Goal: Task Accomplishment & Management: Manage account settings

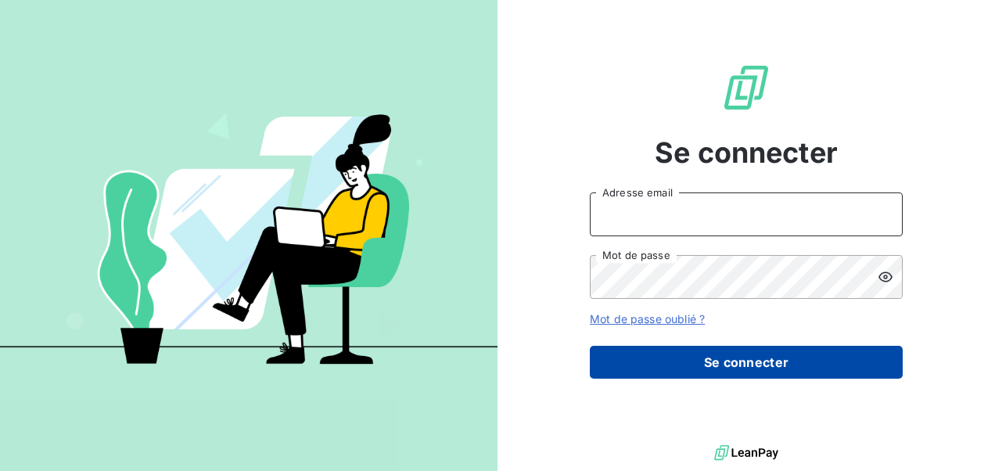
type input "[EMAIL_ADDRESS][DOMAIN_NAME]"
click at [682, 358] on button "Se connecter" at bounding box center [746, 362] width 313 height 33
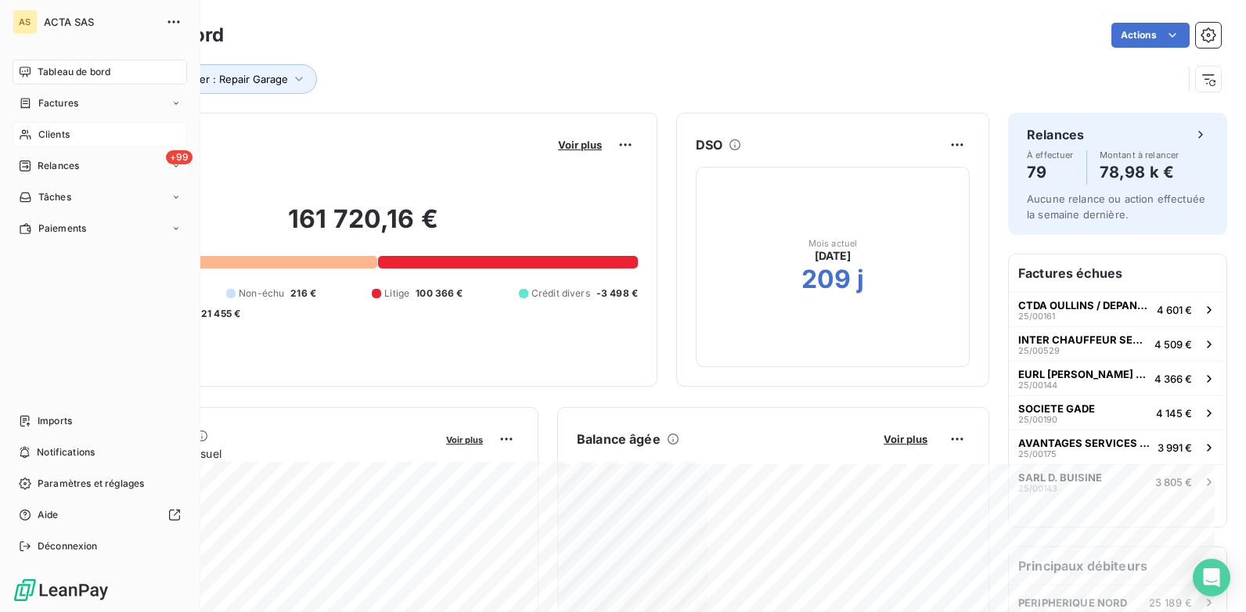
click at [92, 137] on div "Clients" at bounding box center [100, 134] width 174 height 25
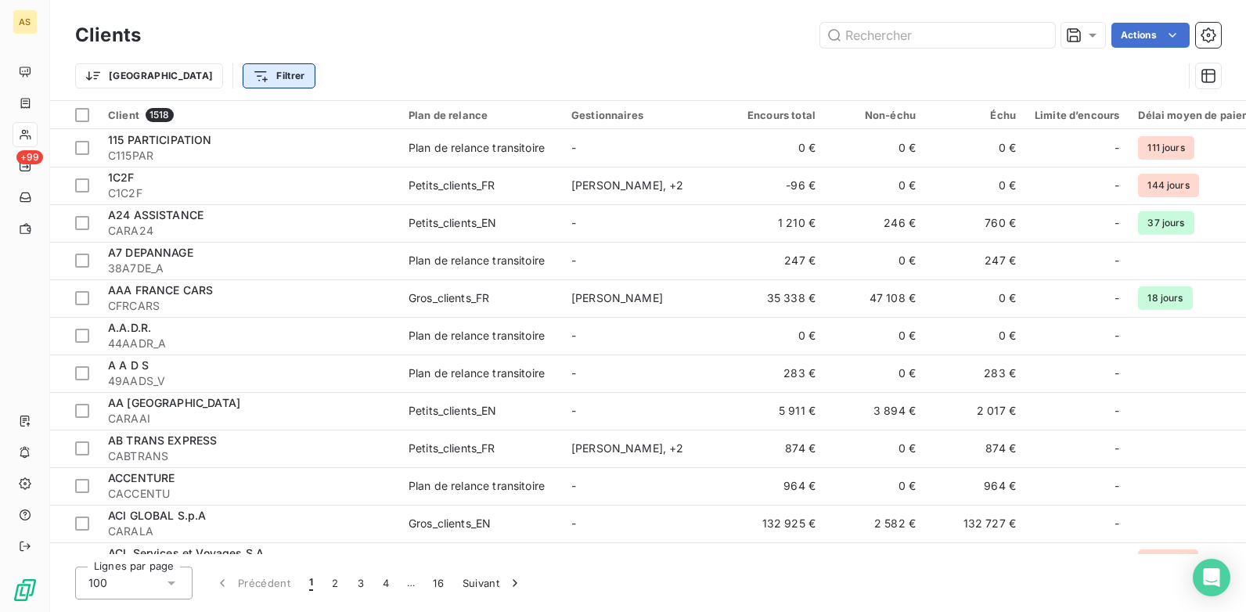
click at [200, 81] on html "AS +99 Clients Actions Trier Filtrer Client 1518 Plan de relance Gestionnaires …" at bounding box center [623, 306] width 1246 height 612
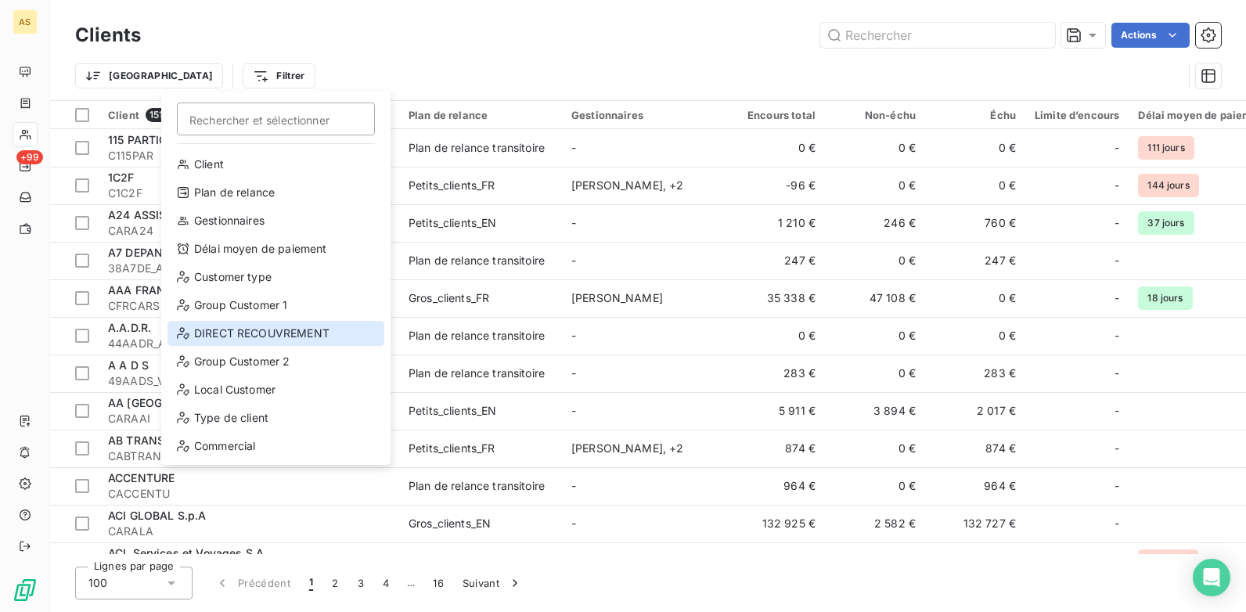
click at [246, 336] on div "DIRECT RECOUVREMENT" at bounding box center [275, 333] width 217 height 25
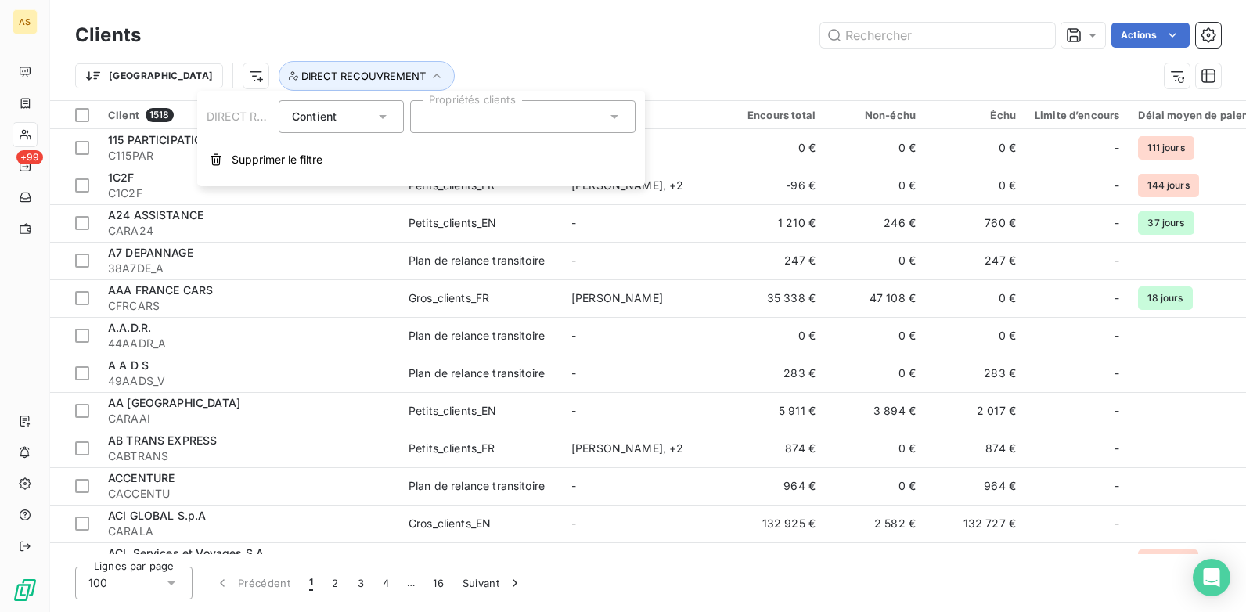
click at [611, 113] on icon at bounding box center [614, 117] width 16 height 16
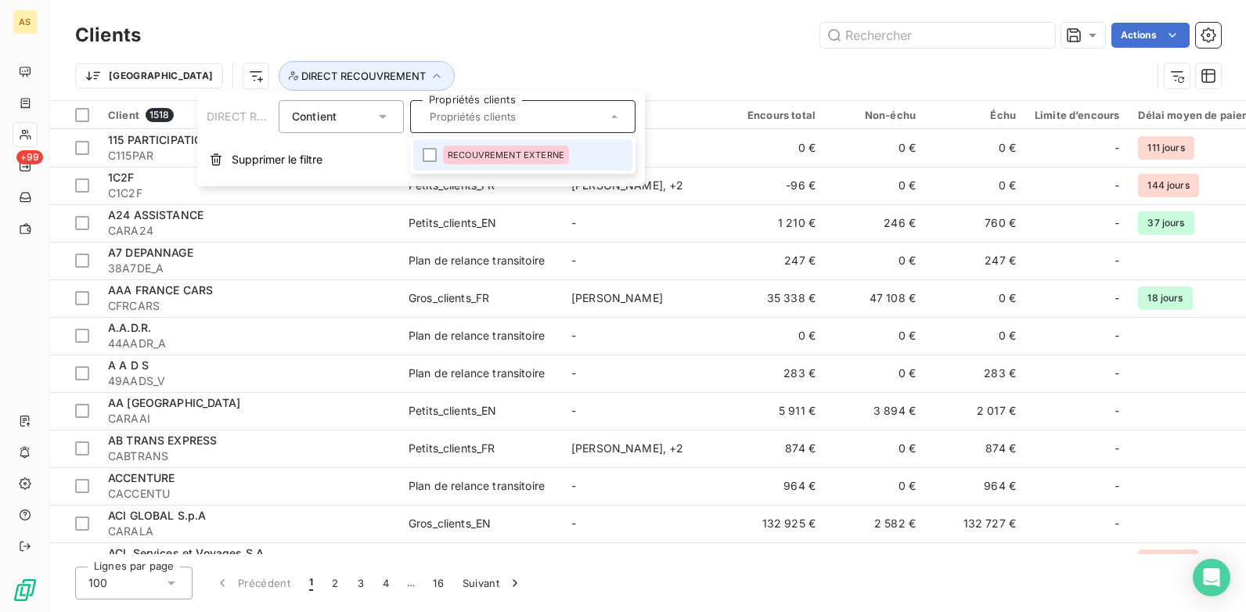
click at [504, 161] on div "RECOUVREMENT EXTERNE" at bounding box center [506, 155] width 126 height 19
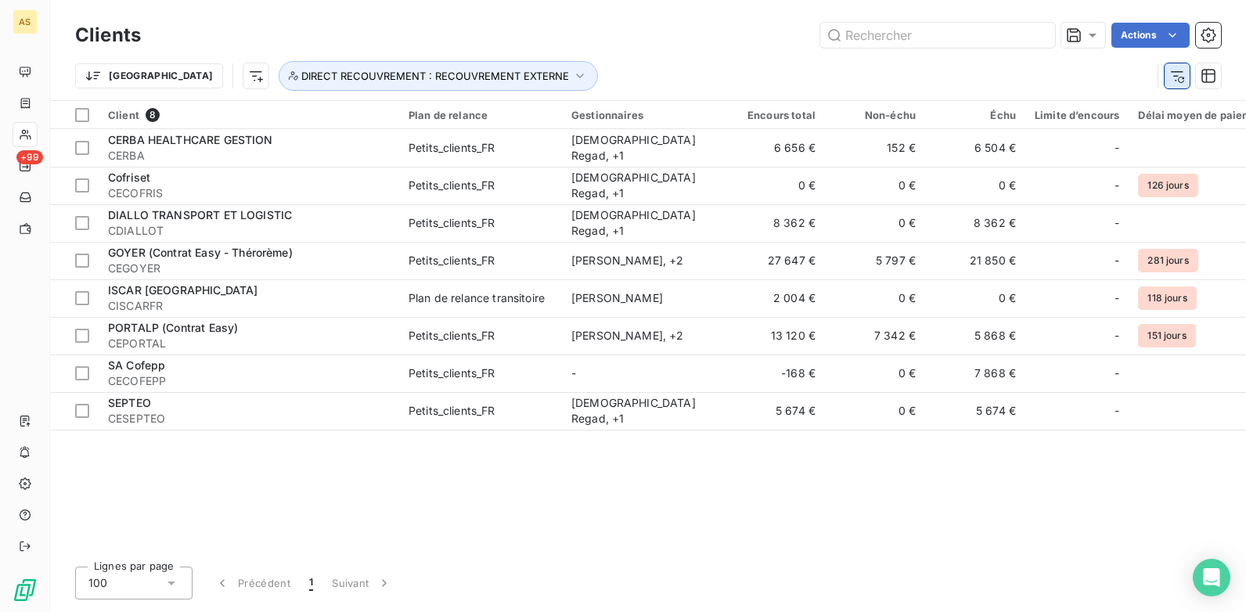
click at [995, 68] on icon "button" at bounding box center [1177, 76] width 16 height 16
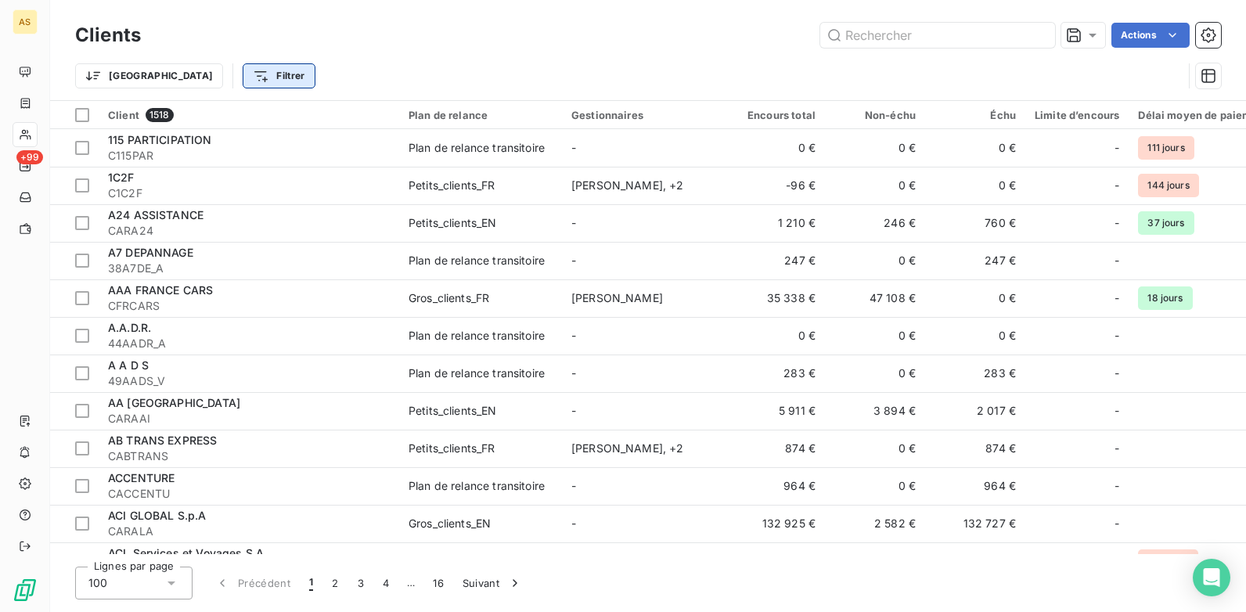
click at [206, 74] on html "AS +99 Clients Actions Trier Filtrer Client 1518 Plan de relance Gestionnaires …" at bounding box center [623, 306] width 1246 height 612
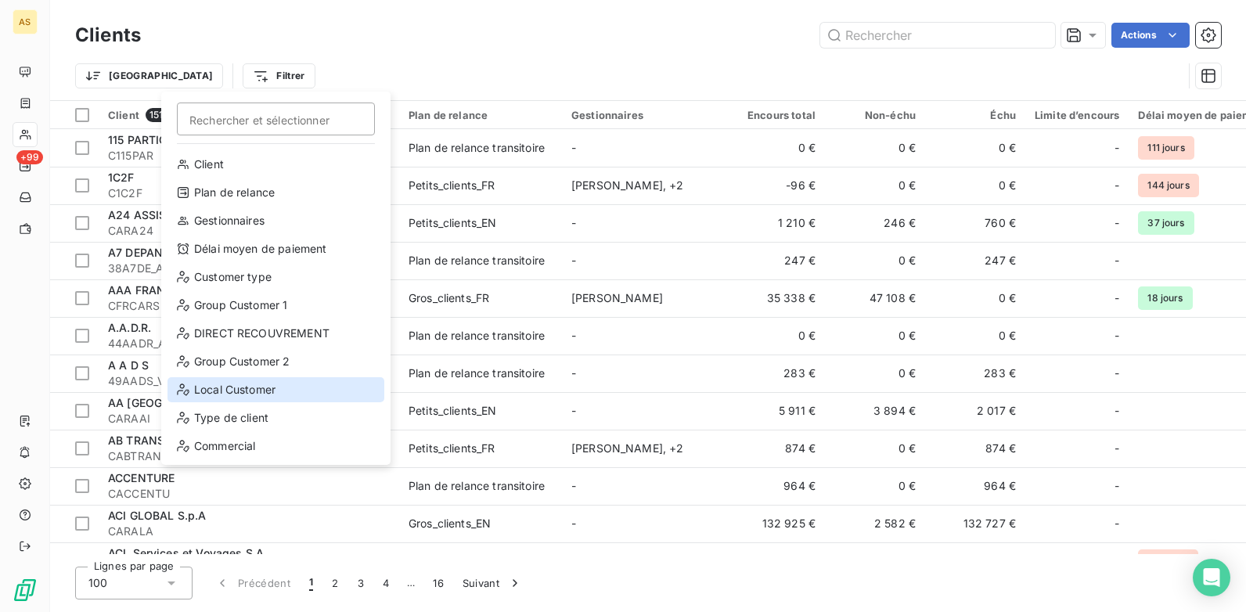
click at [296, 390] on div "Local Customer" at bounding box center [275, 389] width 217 height 25
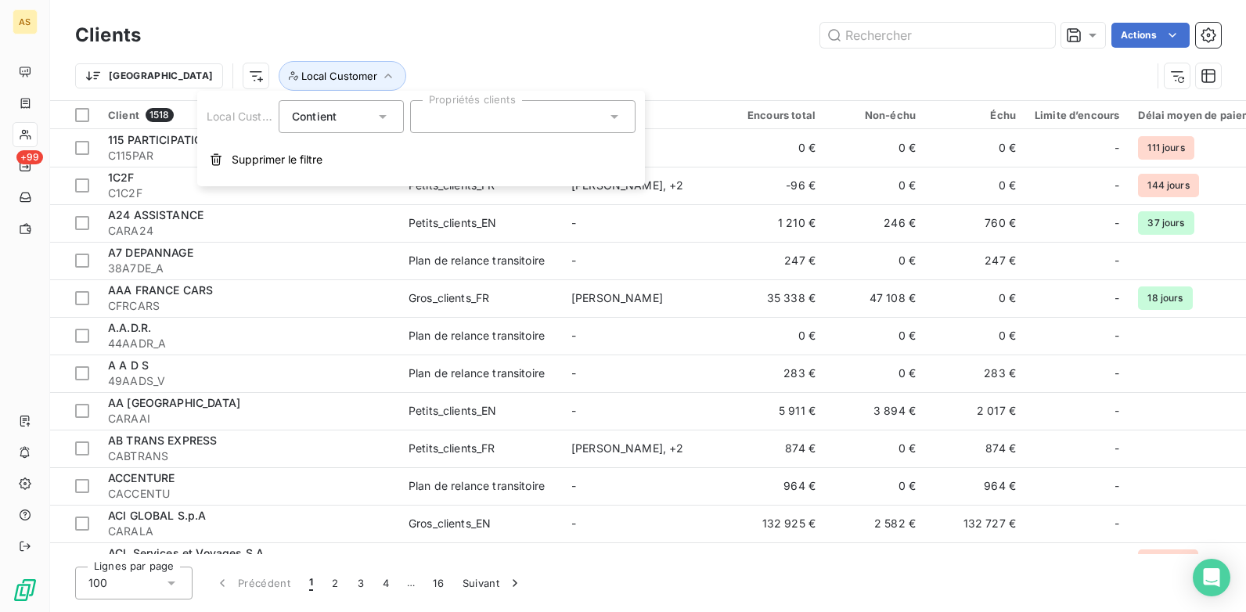
click at [626, 113] on div at bounding box center [522, 116] width 225 height 33
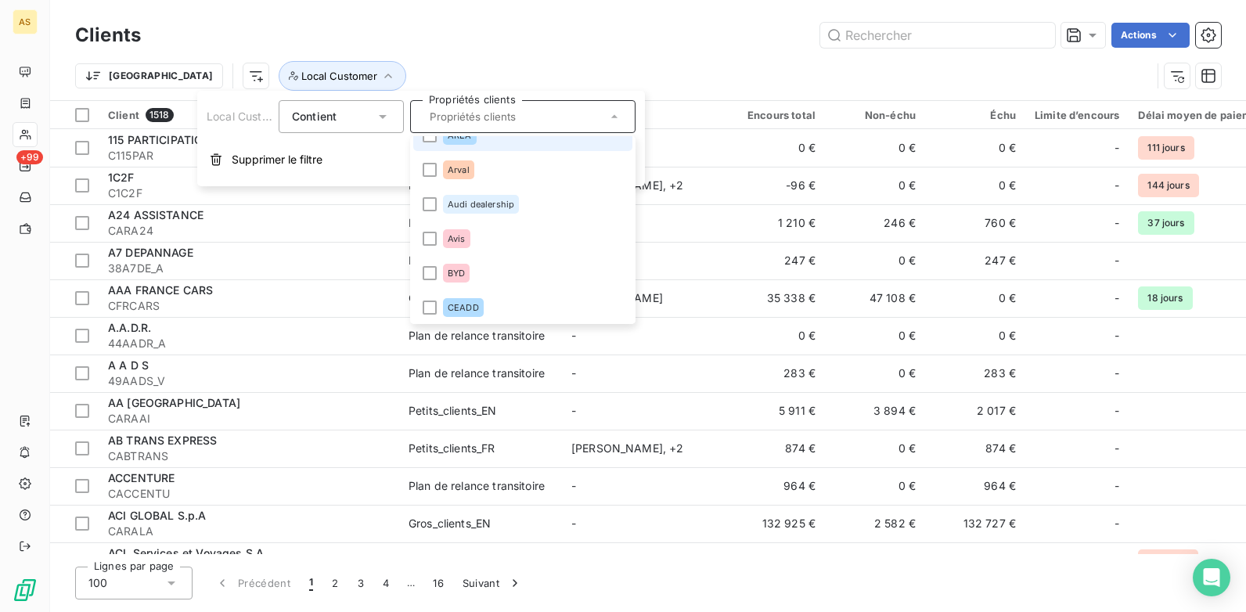
scroll to position [391, 0]
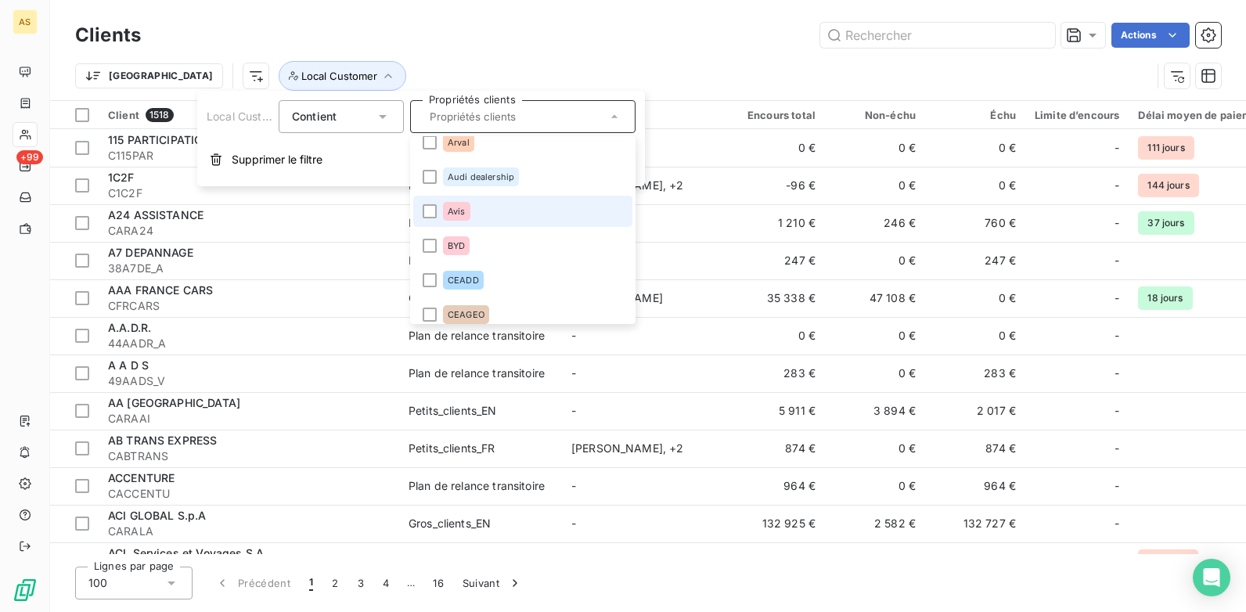
click at [459, 213] on span "Avis" at bounding box center [457, 211] width 18 height 9
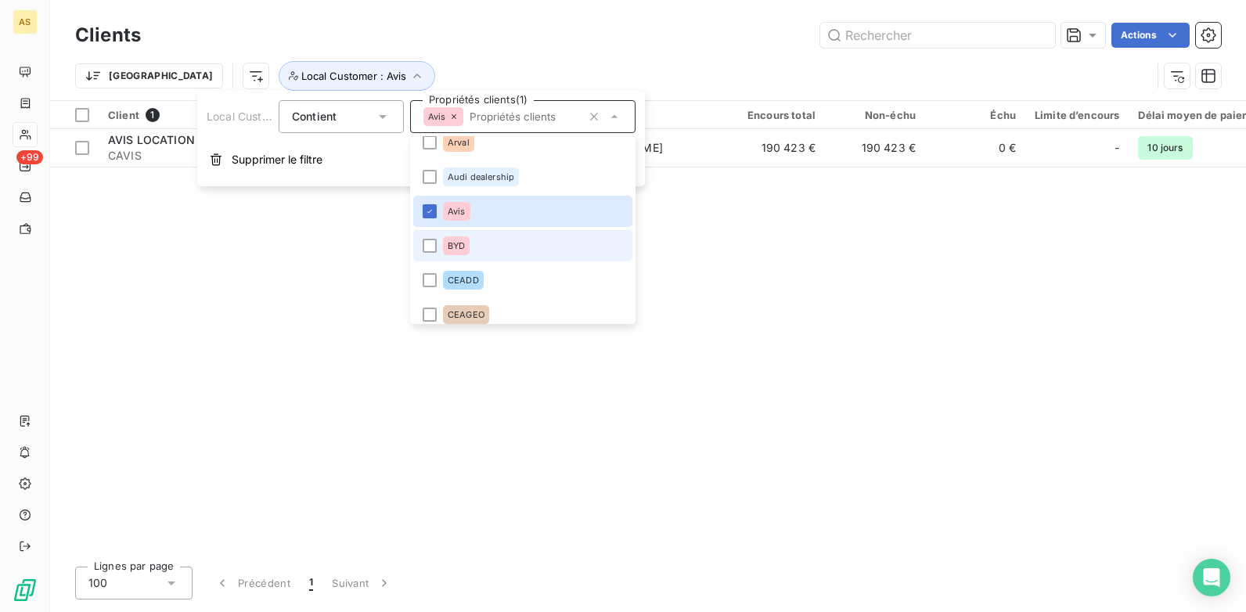
click at [437, 250] on li "BYD" at bounding box center [522, 245] width 219 height 31
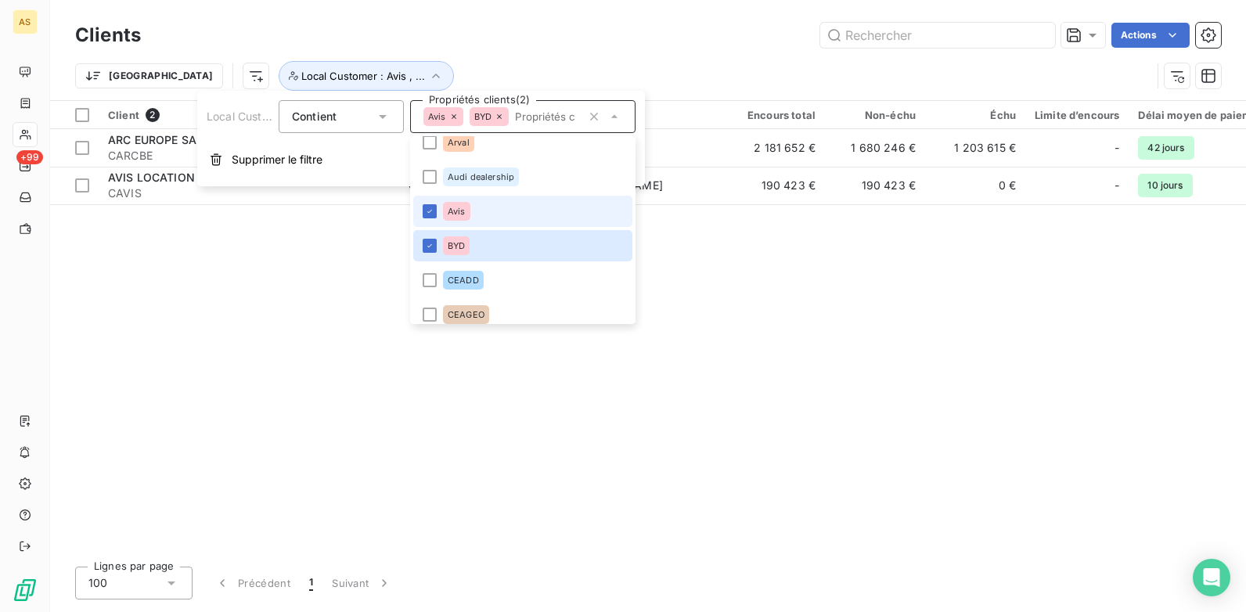
click at [437, 206] on li "Avis" at bounding box center [522, 211] width 219 height 31
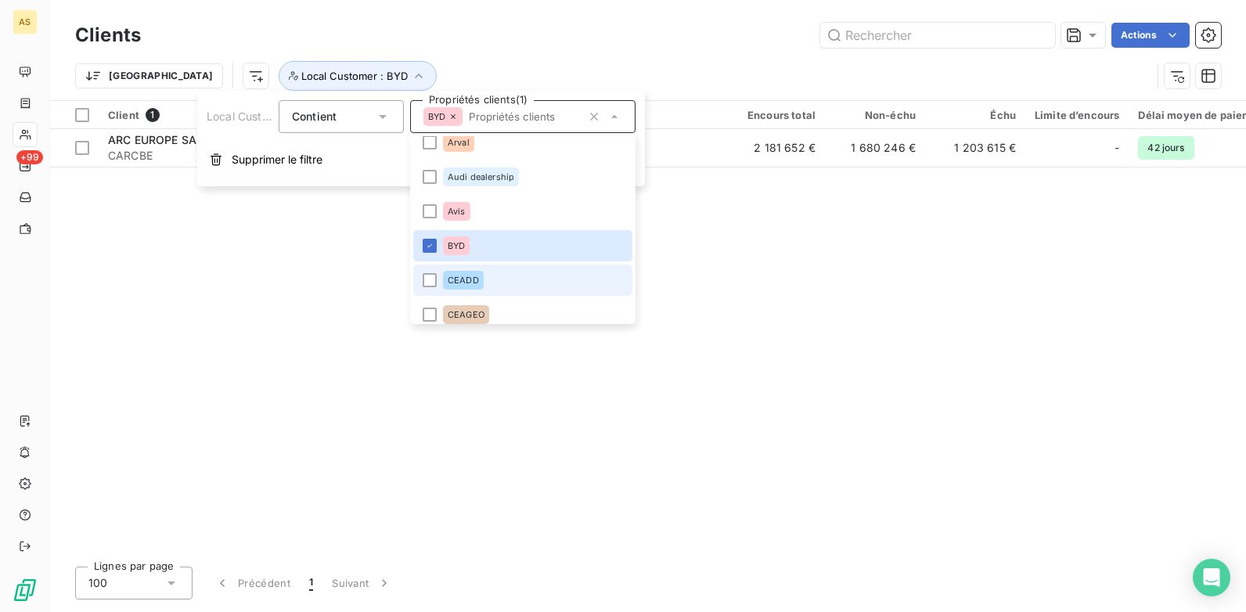
drag, startPoint x: 439, startPoint y: 279, endPoint x: 433, endPoint y: 272, distance: 8.9
click at [434, 276] on li "CEADD" at bounding box center [522, 279] width 219 height 31
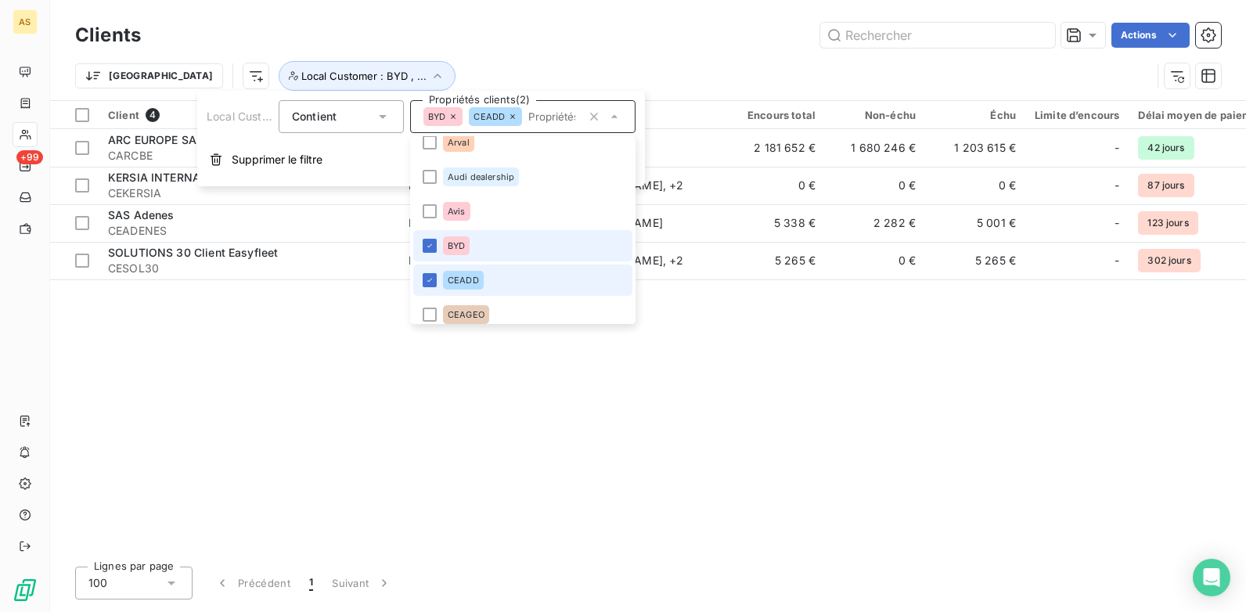
drag, startPoint x: 426, startPoint y: 244, endPoint x: 426, endPoint y: 267, distance: 22.7
click at [426, 246] on icon at bounding box center [429, 245] width 9 height 9
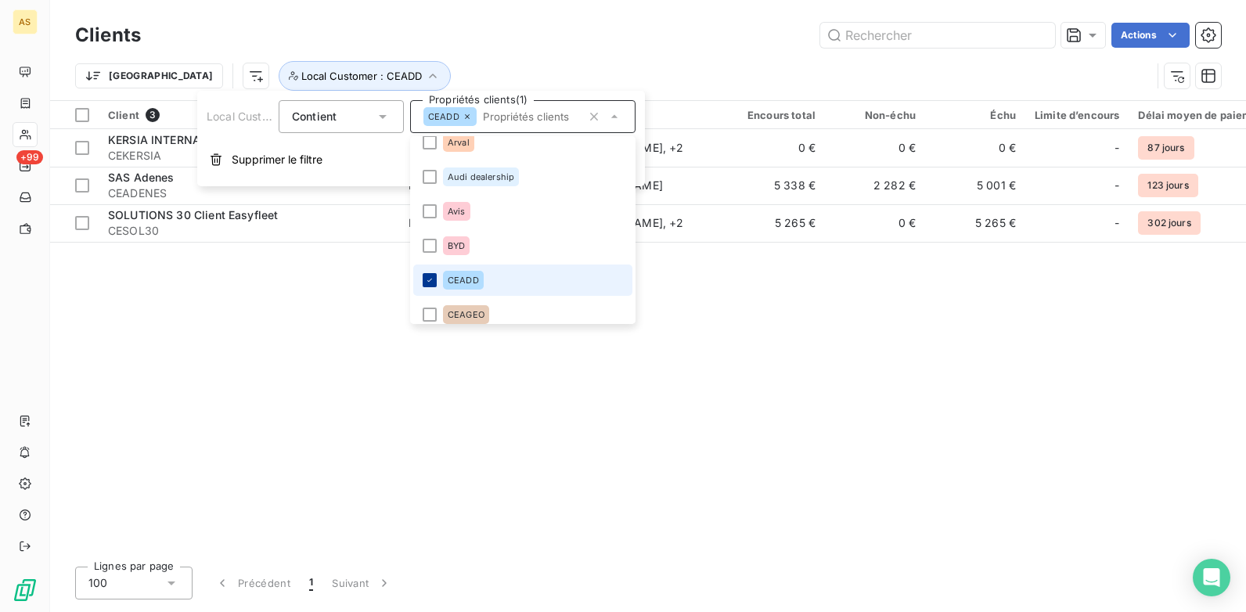
click at [432, 275] on icon at bounding box center [429, 279] width 9 height 9
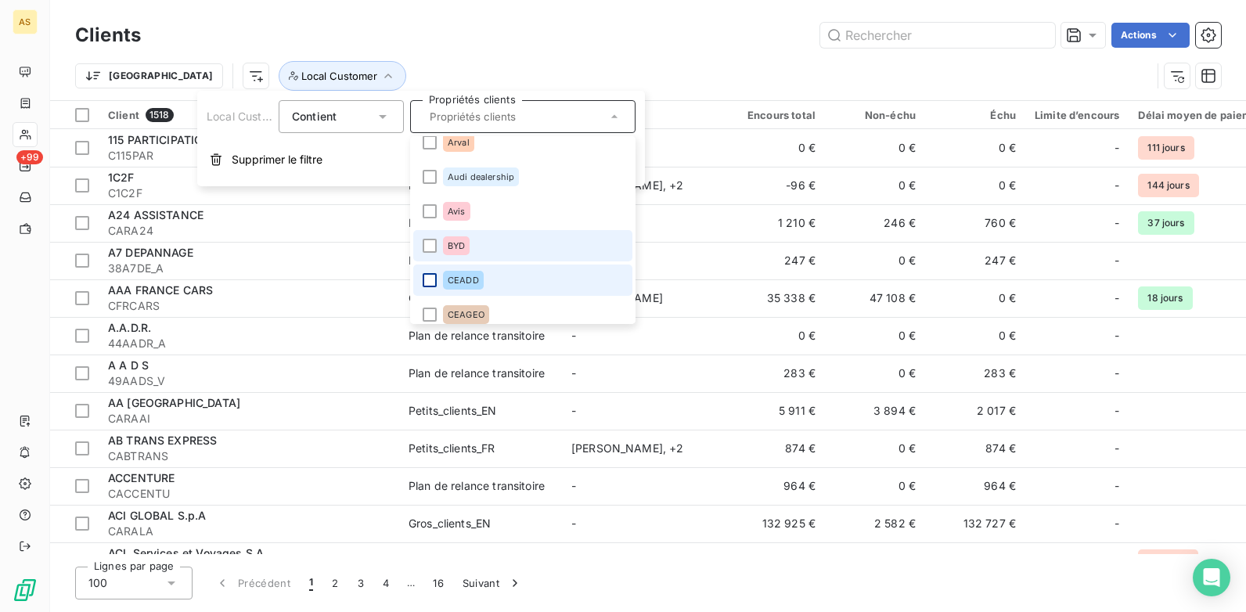
click at [428, 232] on li "BYD" at bounding box center [522, 245] width 219 height 31
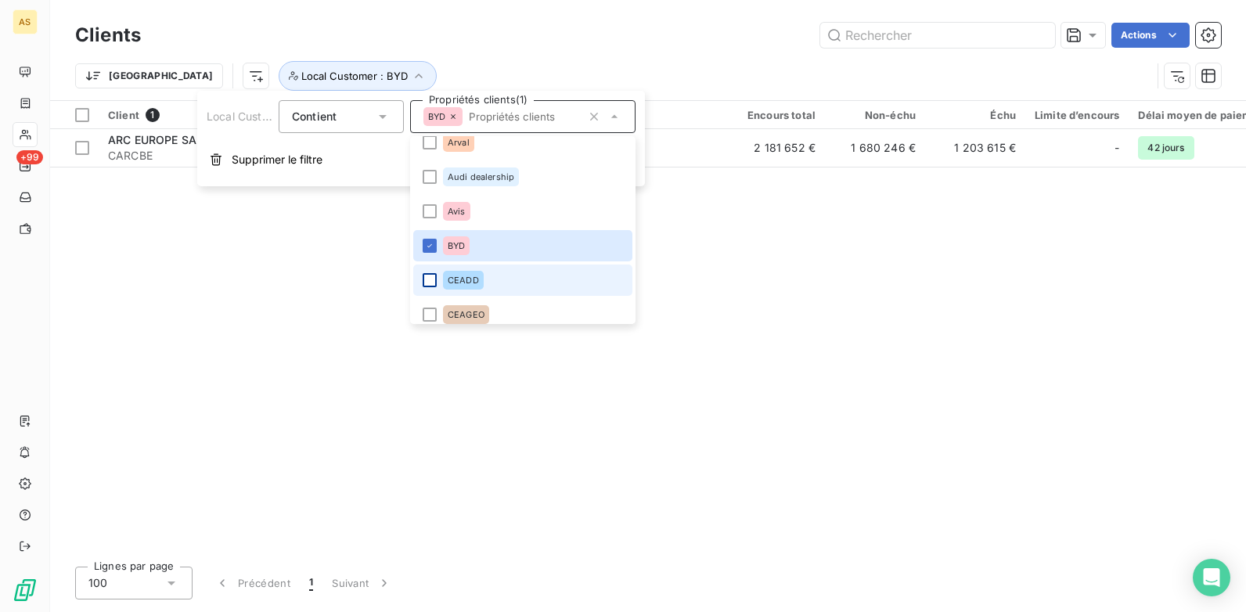
click at [435, 281] on div at bounding box center [430, 280] width 14 height 14
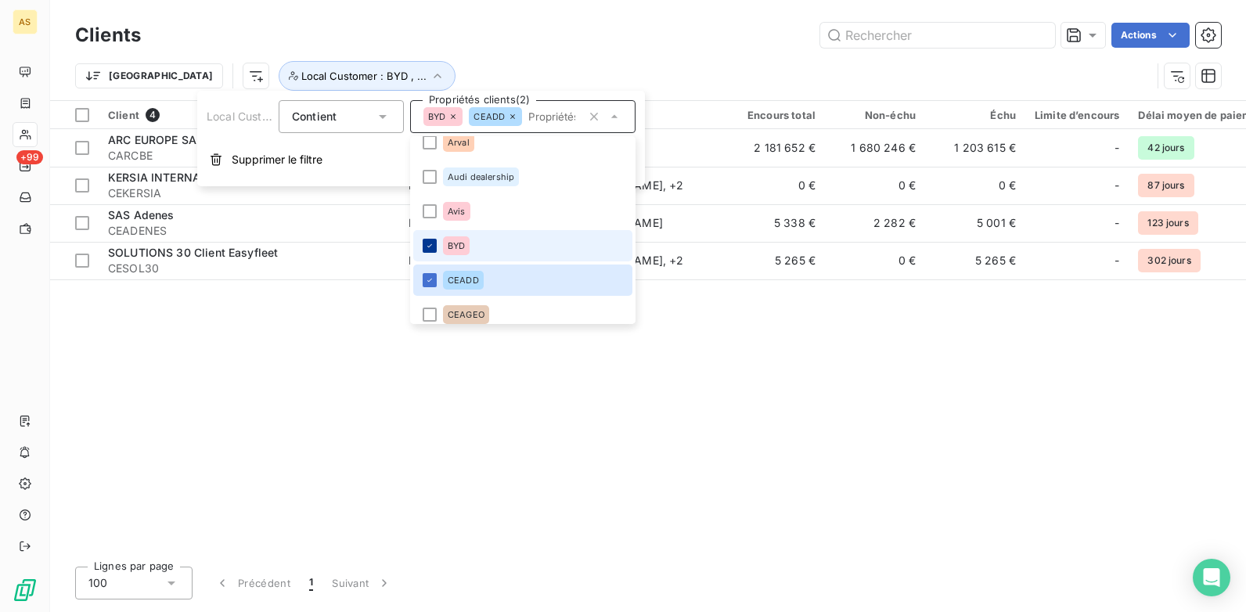
click at [436, 246] on div at bounding box center [430, 246] width 14 height 14
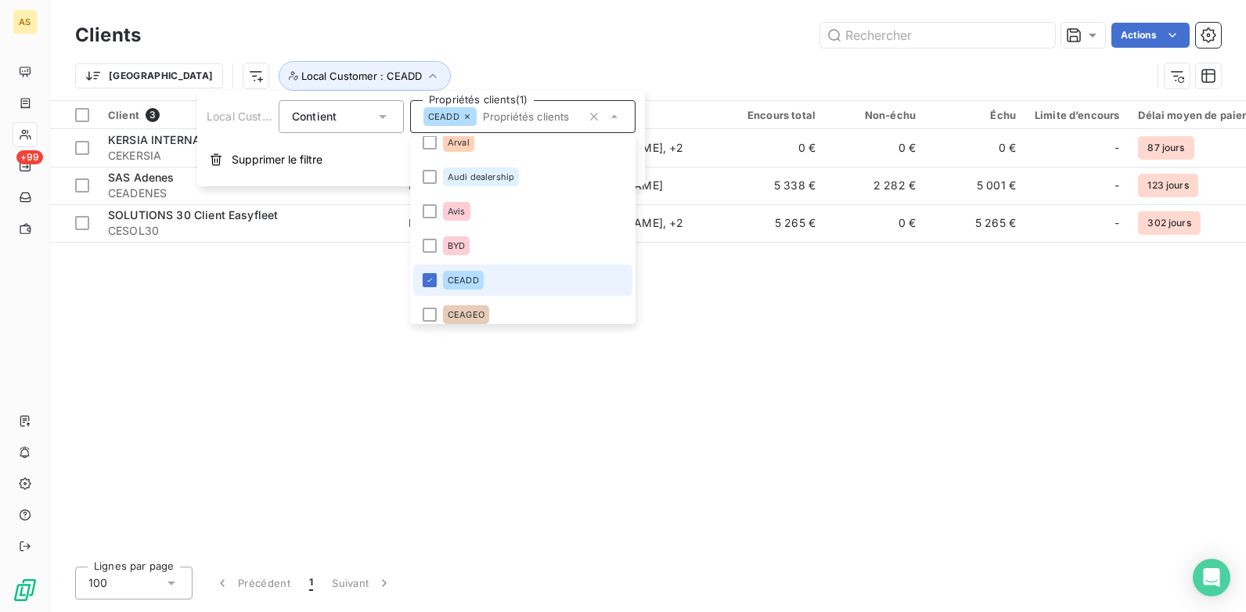
click at [606, 286] on li "CEADD" at bounding box center [522, 279] width 219 height 31
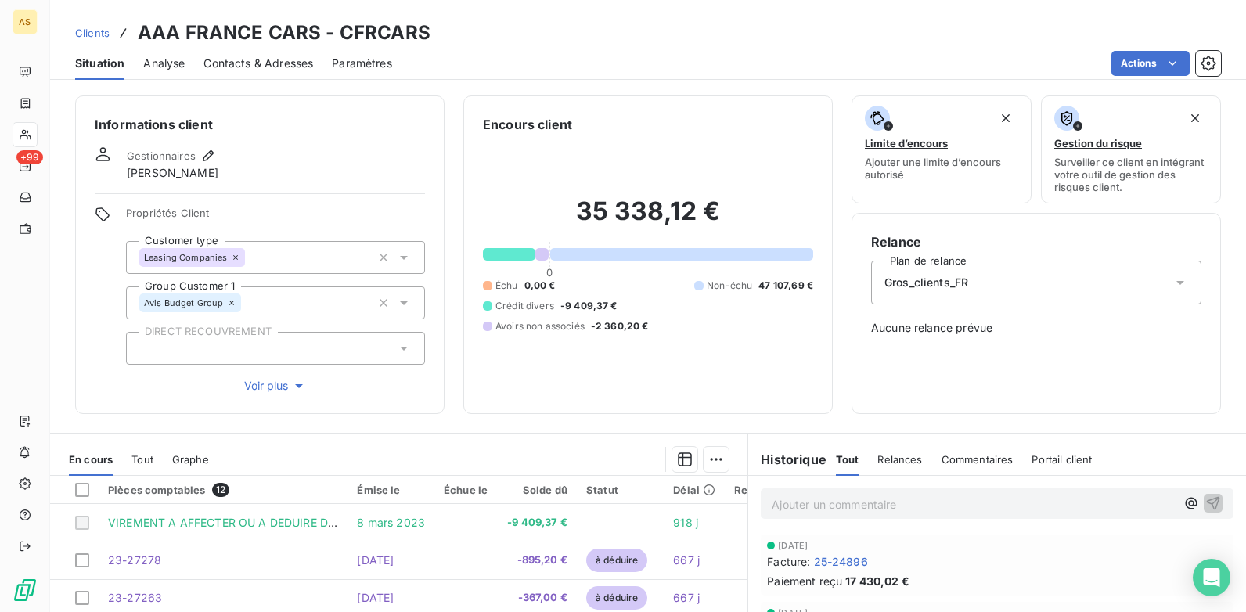
click at [85, 30] on span "Clients" at bounding box center [92, 33] width 34 height 13
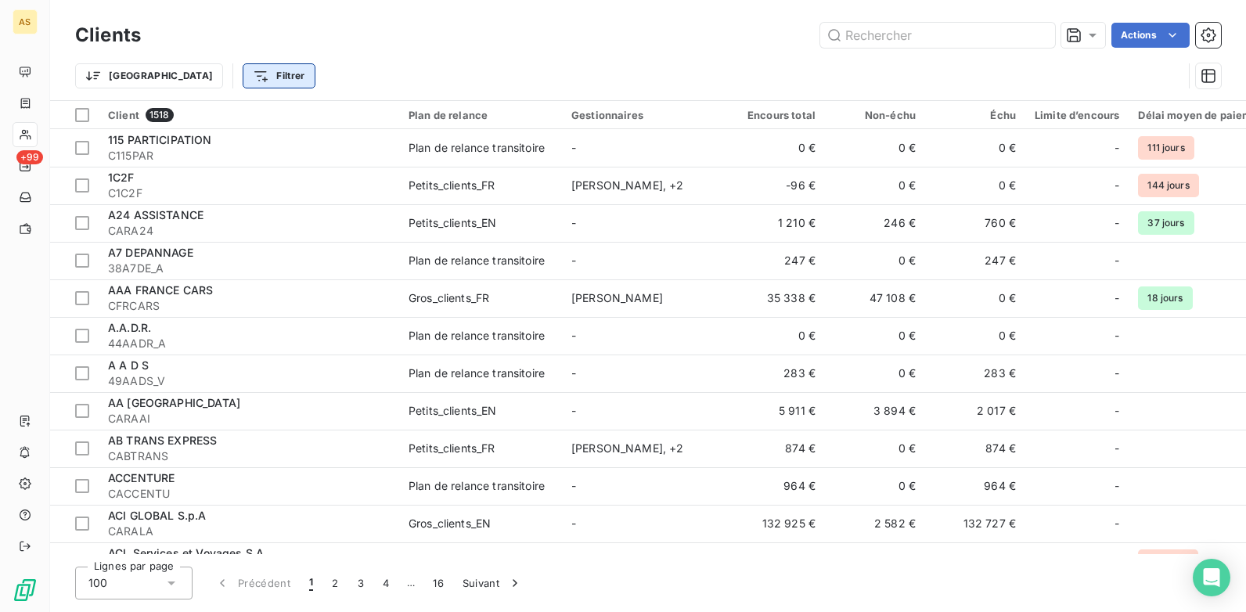
click at [205, 75] on html "AS +99 Clients Actions Trier Filtrer Client 1518 Plan de relance Gestionnaires …" at bounding box center [623, 306] width 1246 height 612
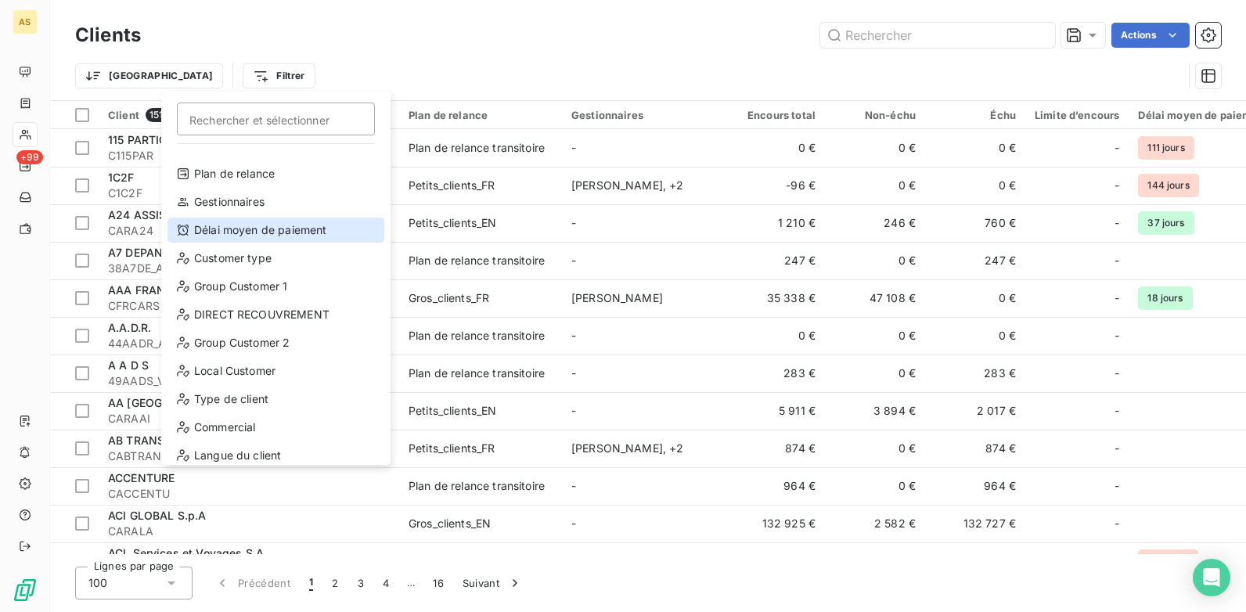
scroll to position [28, 0]
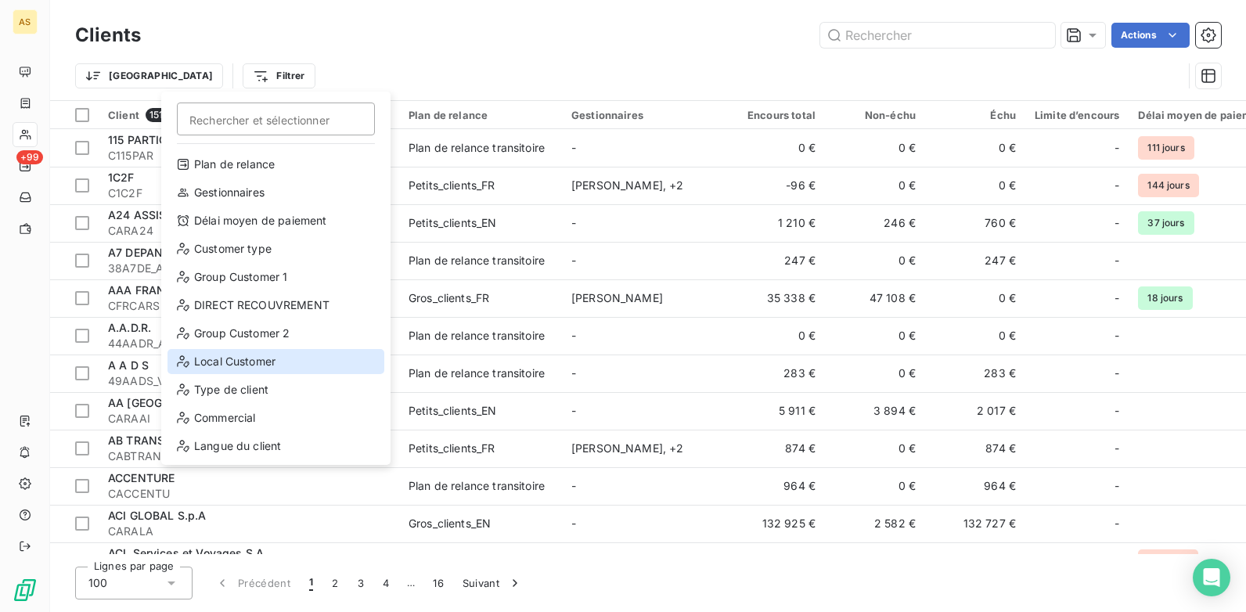
click at [254, 363] on div "Local Customer" at bounding box center [275, 361] width 217 height 25
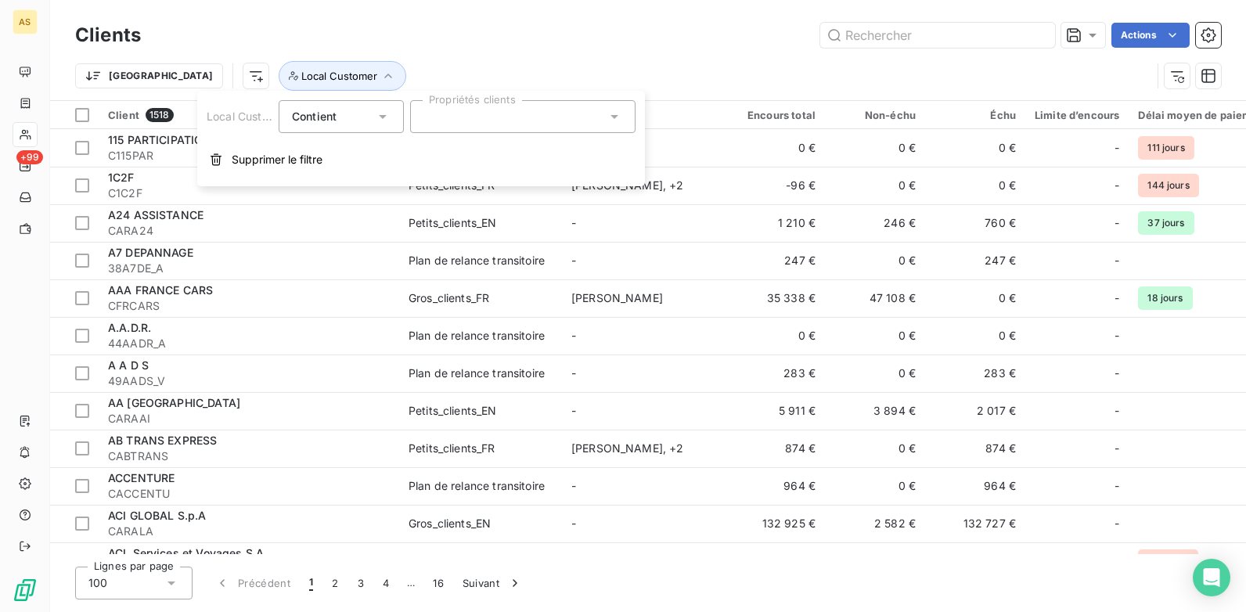
click at [611, 117] on icon at bounding box center [614, 117] width 16 height 16
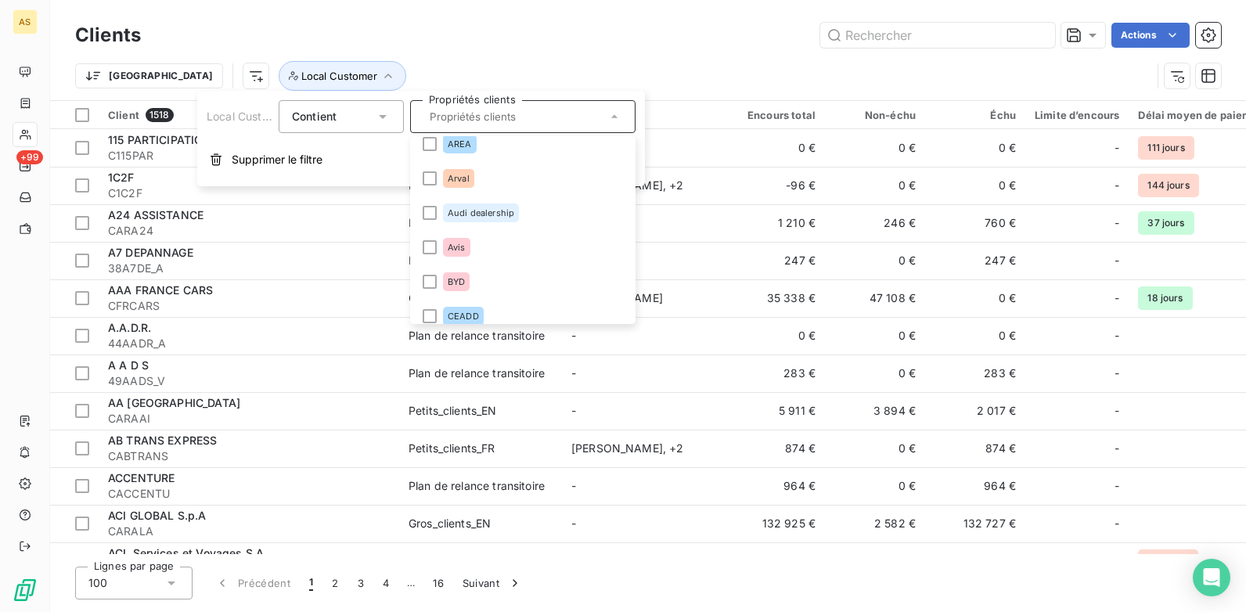
scroll to position [391, 0]
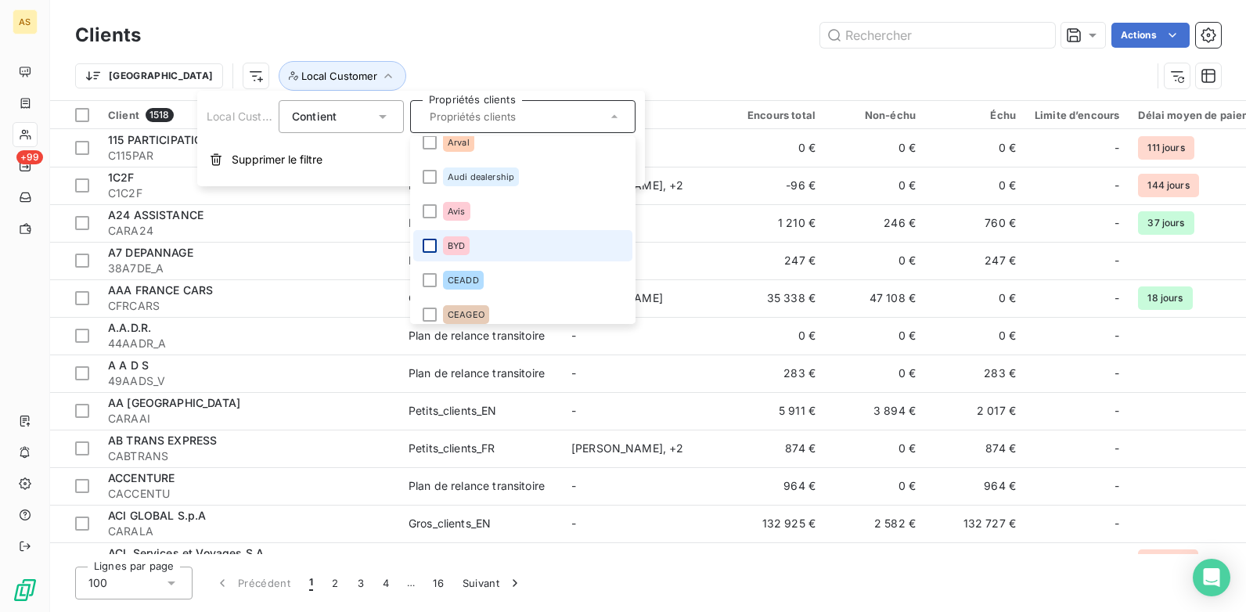
click at [433, 248] on div at bounding box center [430, 246] width 14 height 14
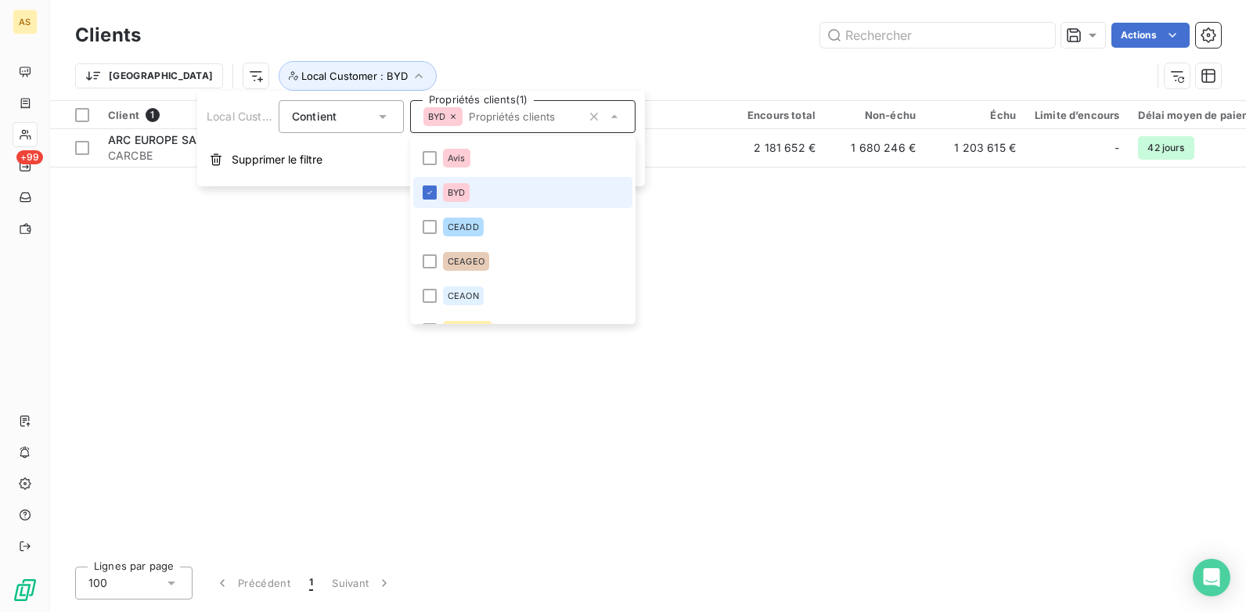
scroll to position [469, 0]
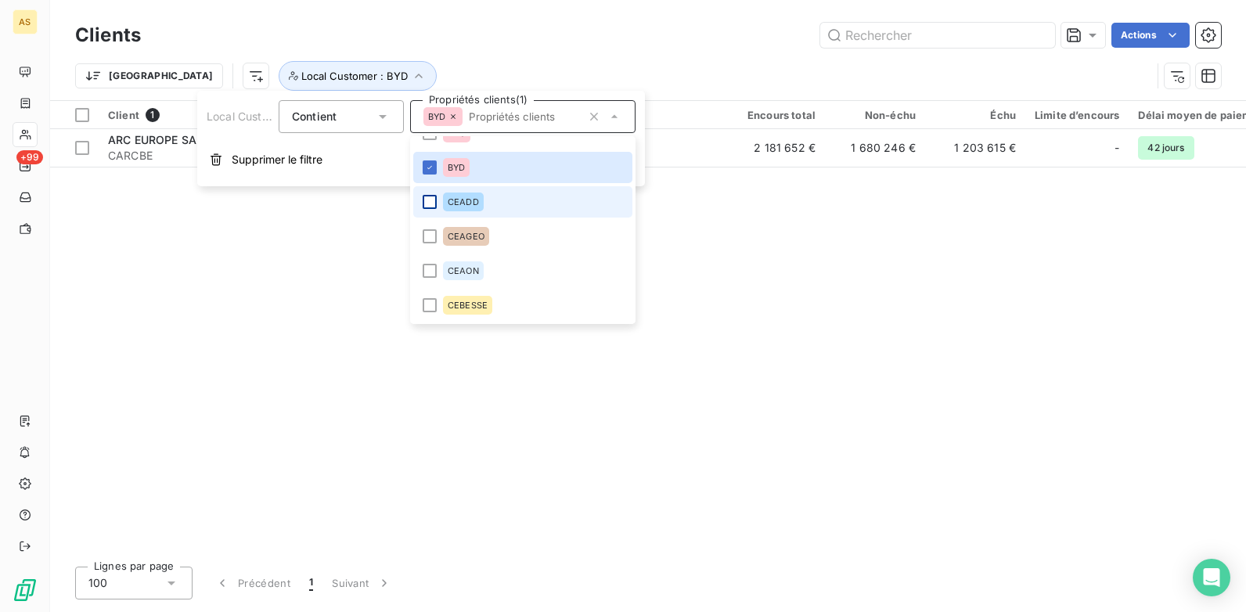
click at [427, 203] on div at bounding box center [430, 202] width 14 height 14
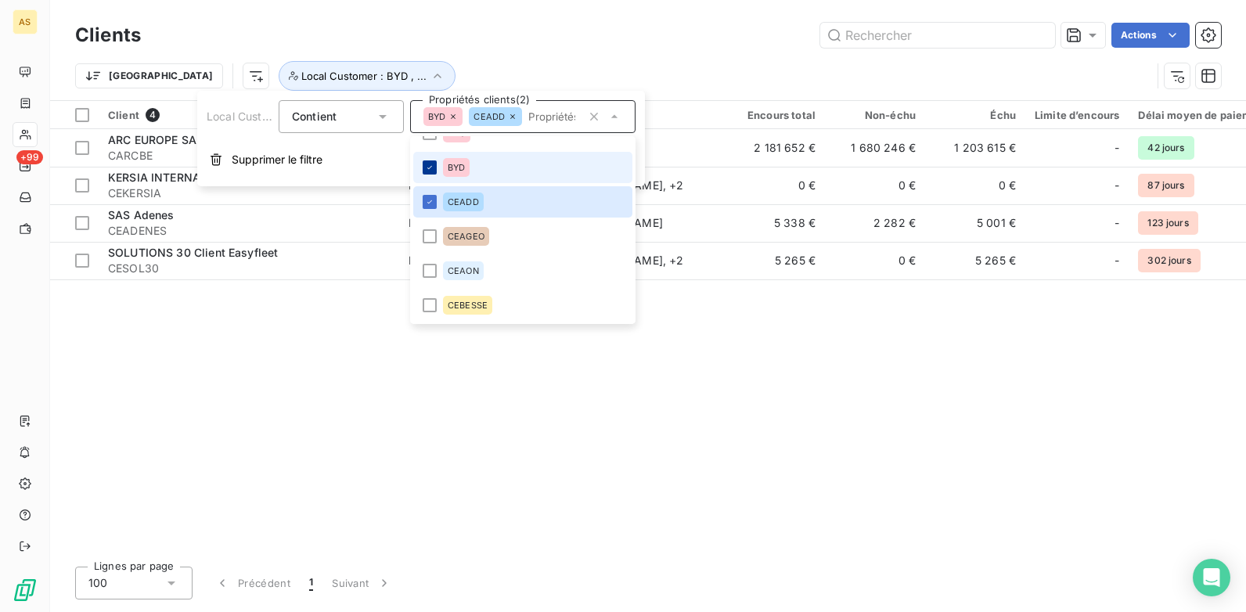
click at [429, 163] on icon at bounding box center [429, 167] width 9 height 9
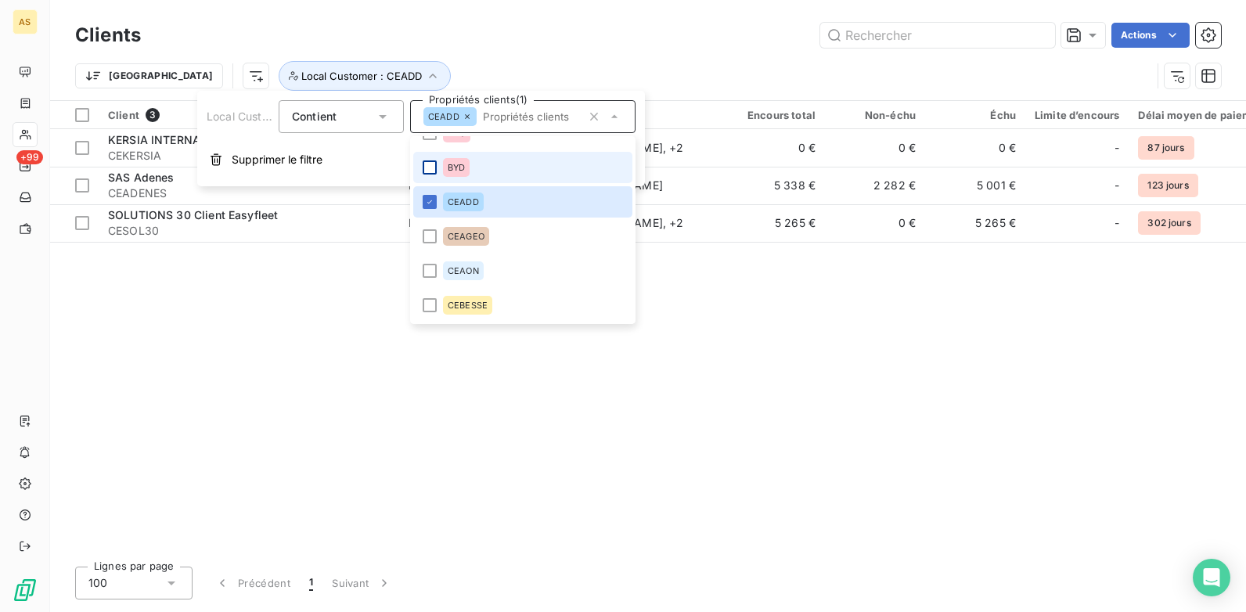
click at [718, 282] on div "Client 3 Plan de relance Gestionnaires Encours total Non-échu Échu Limite d’enc…" at bounding box center [648, 327] width 1196 height 453
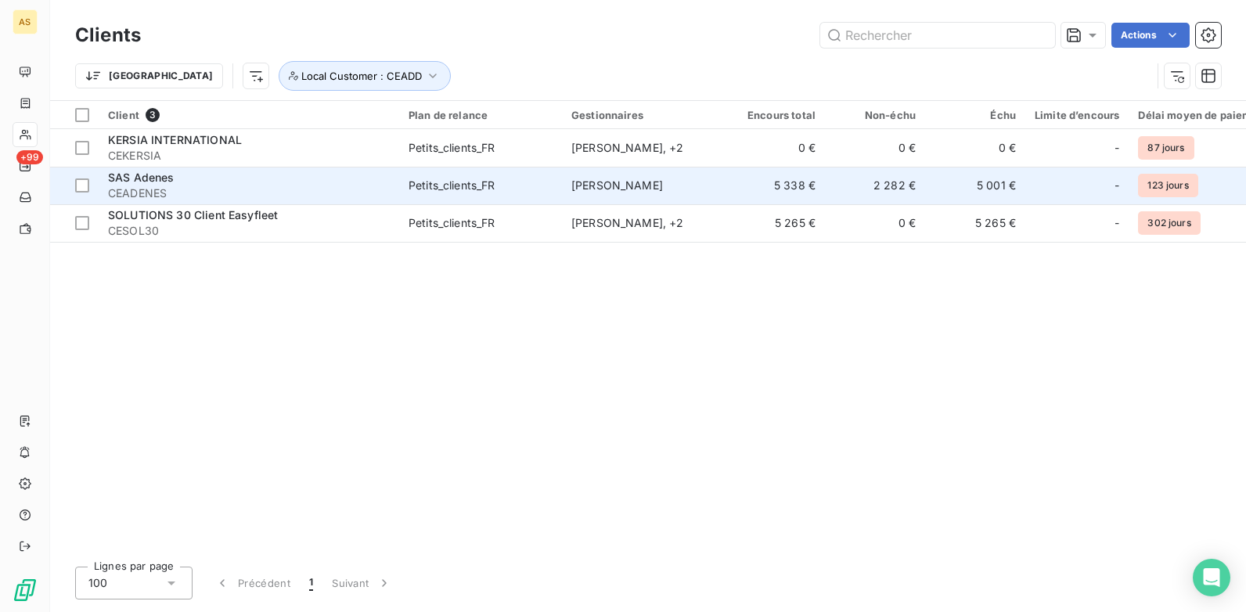
click at [987, 192] on td "5 001 €" at bounding box center [975, 186] width 100 height 38
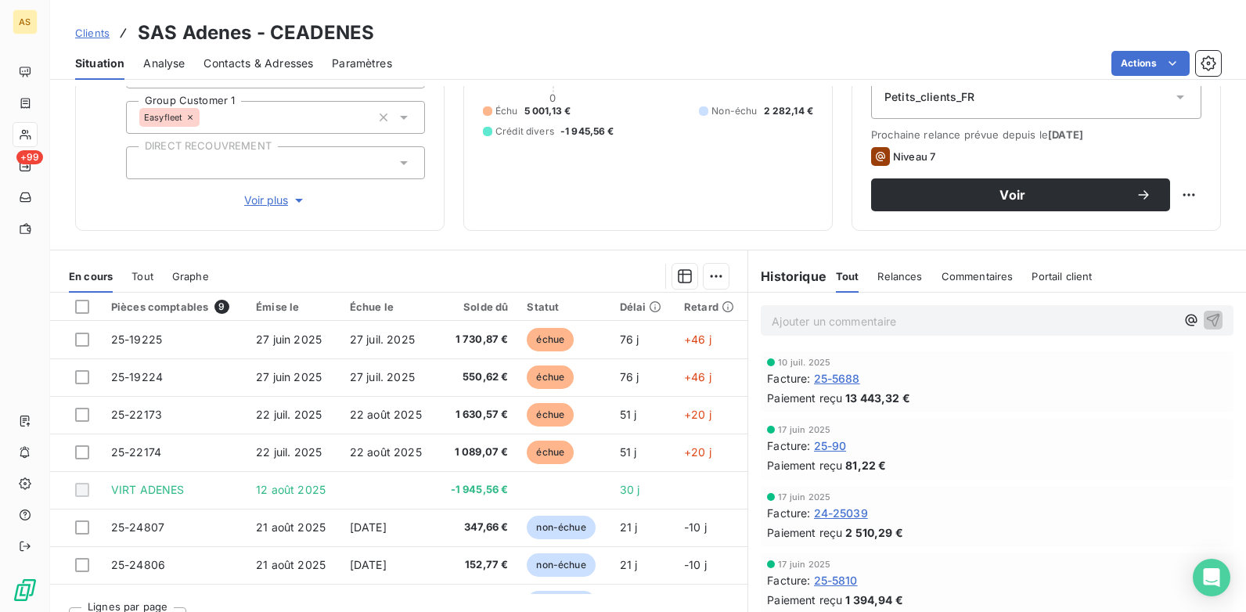
scroll to position [214, 0]
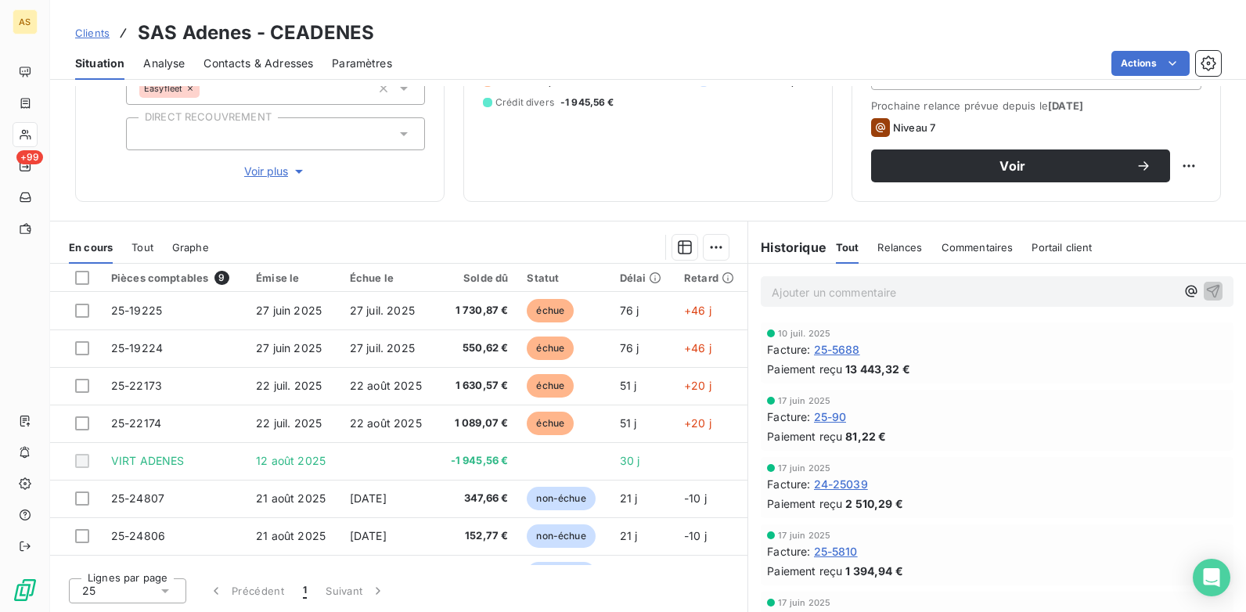
click at [97, 34] on span "Clients" at bounding box center [92, 33] width 34 height 13
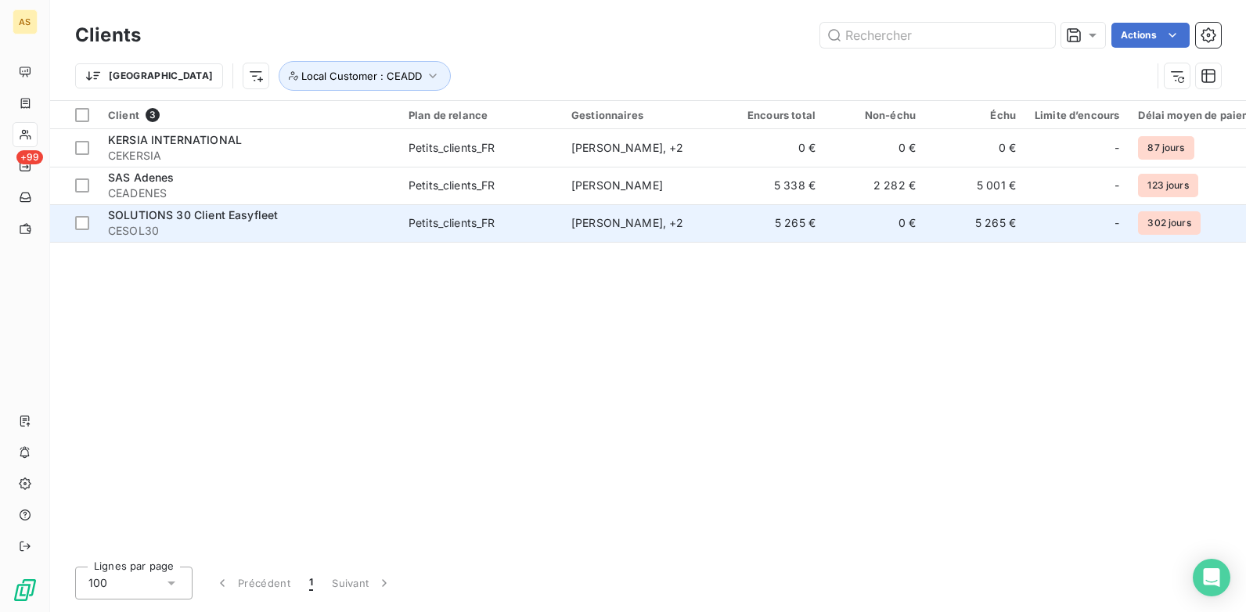
click at [426, 236] on td "Petits_clients_FR" at bounding box center [480, 223] width 163 height 38
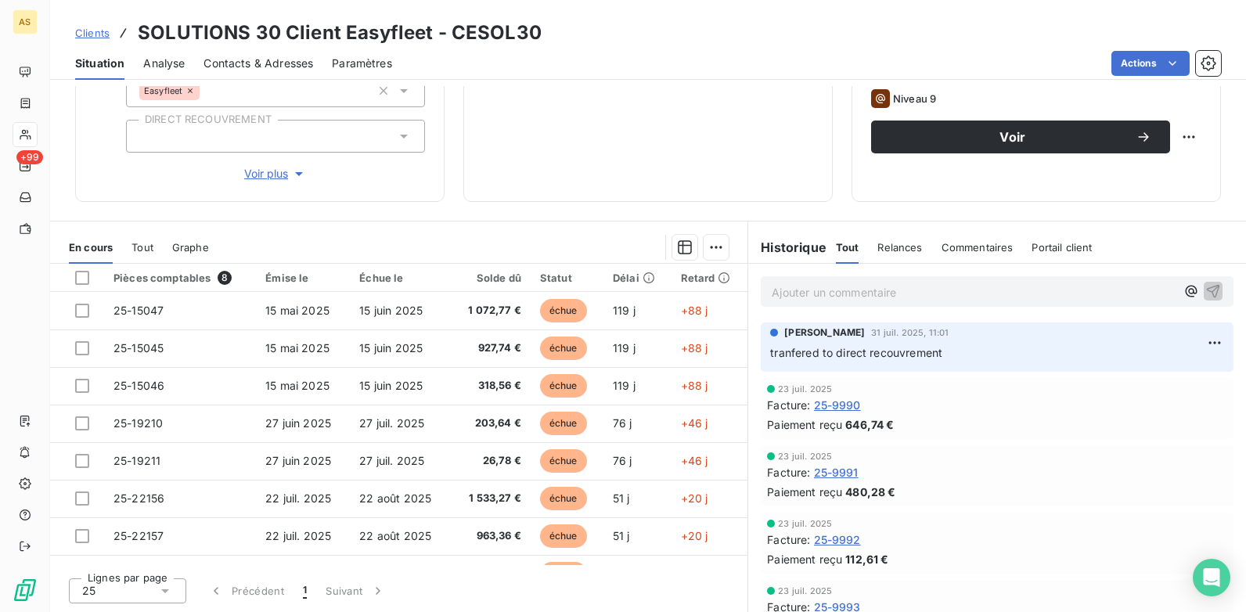
click at [92, 33] on span "Clients" at bounding box center [92, 33] width 34 height 13
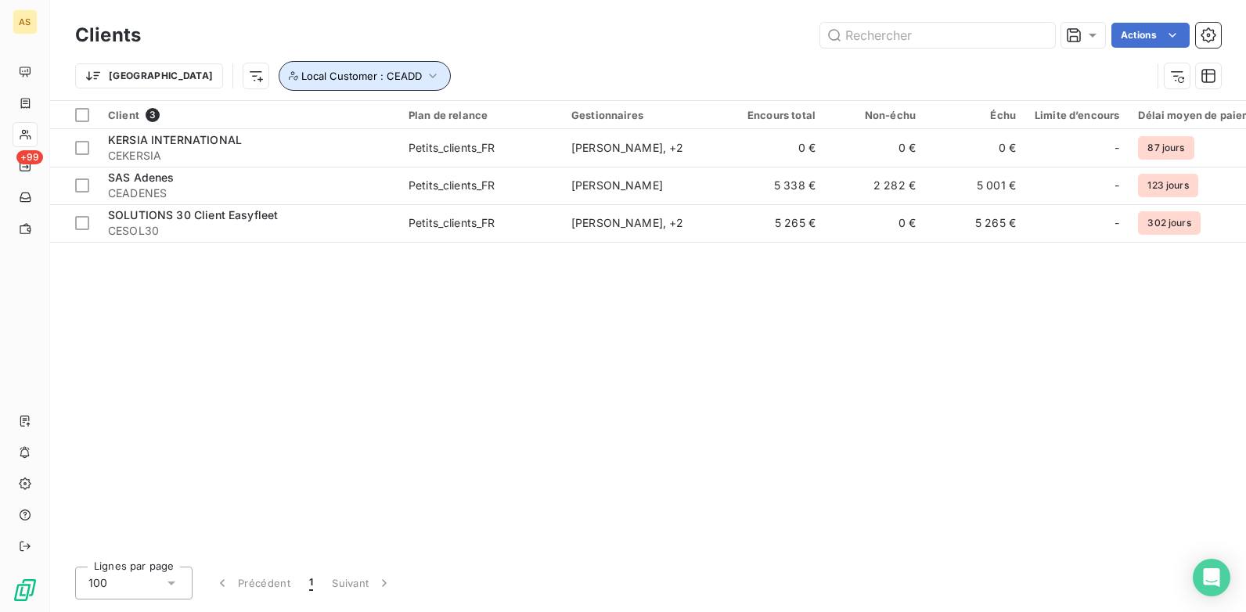
click at [425, 76] on icon "button" at bounding box center [433, 76] width 16 height 16
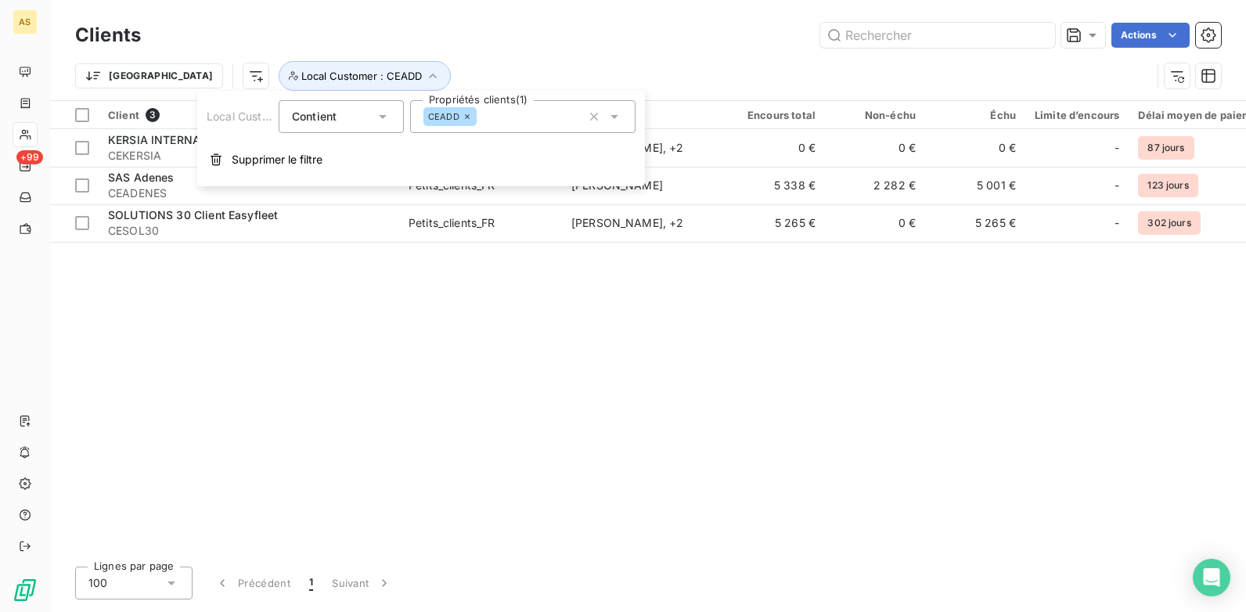
click at [615, 117] on icon at bounding box center [614, 117] width 8 height 4
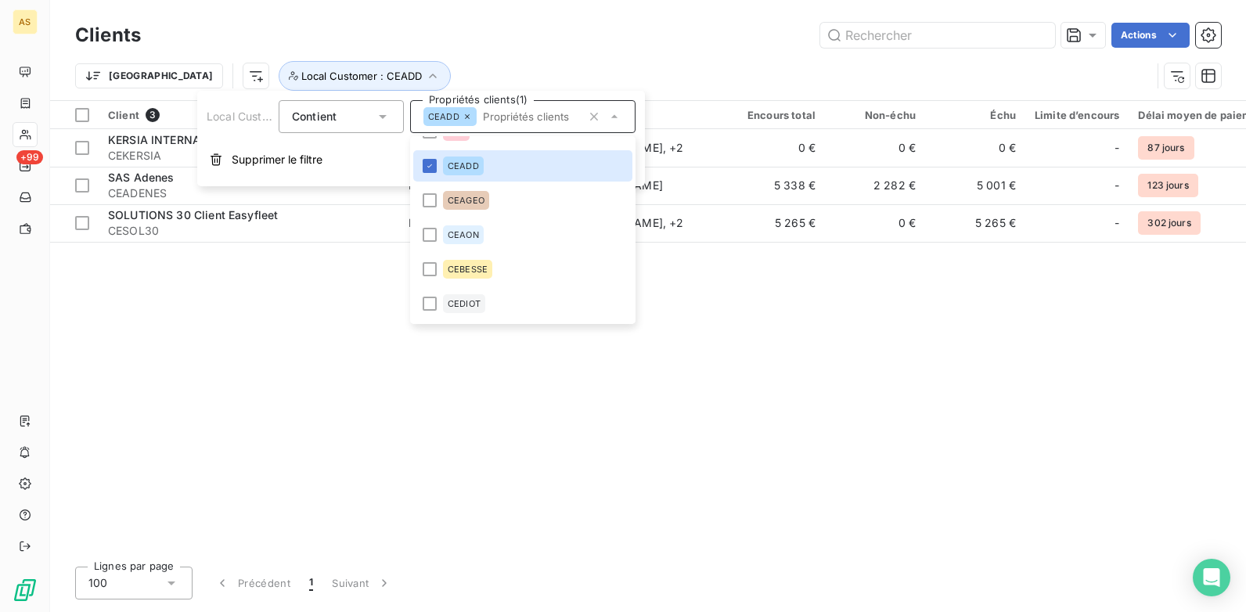
scroll to position [520, 0]
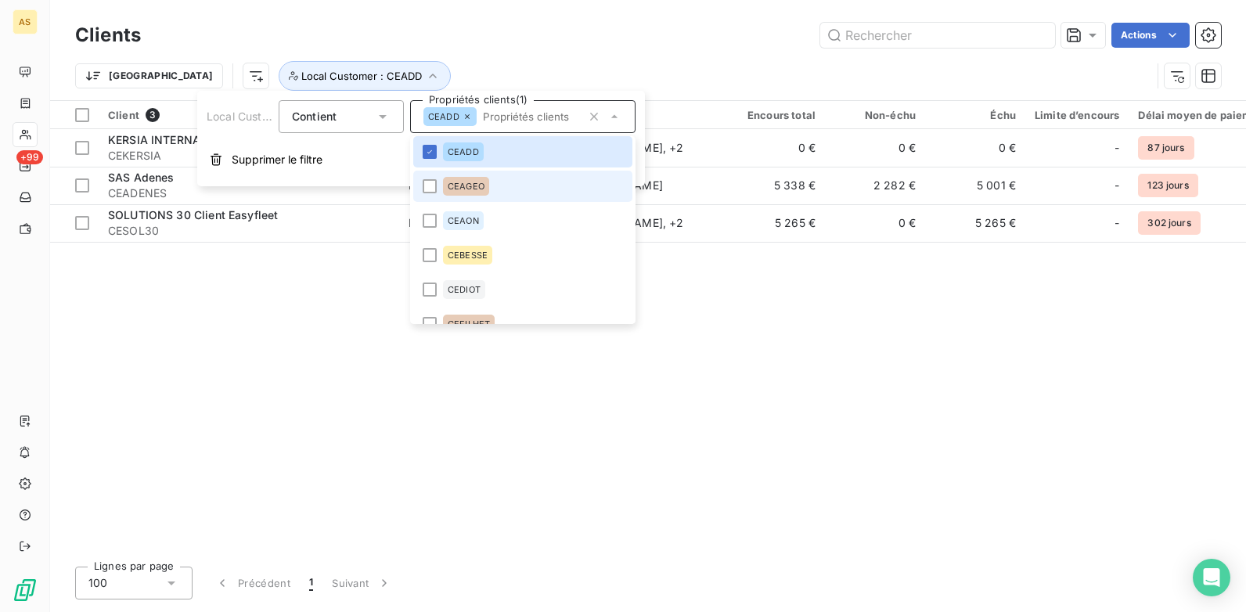
click at [431, 178] on li "CEAGEO" at bounding box center [522, 186] width 219 height 31
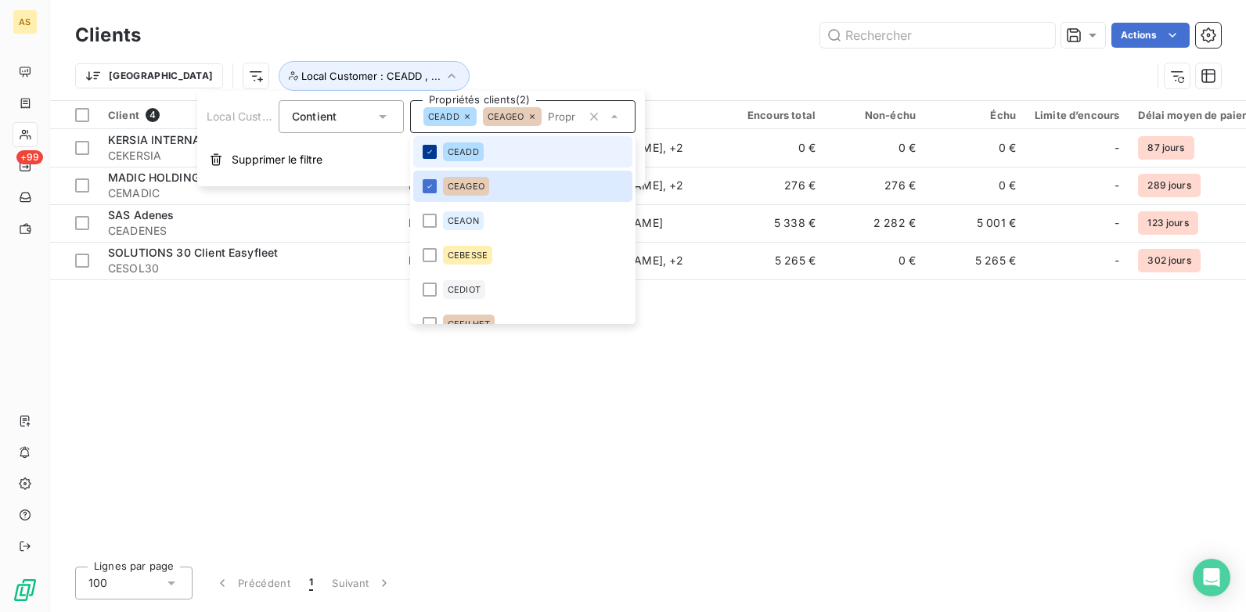
click at [426, 146] on div at bounding box center [430, 152] width 14 height 14
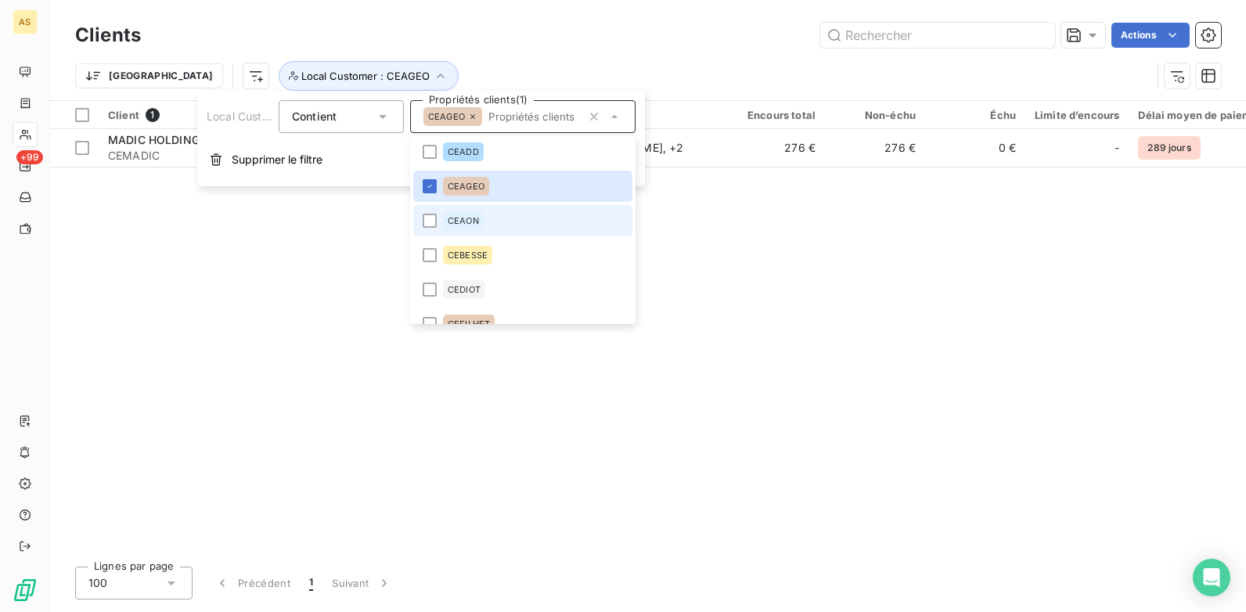
drag, startPoint x: 430, startPoint y: 225, endPoint x: 419, endPoint y: 215, distance: 13.8
click at [429, 225] on div at bounding box center [430, 221] width 14 height 14
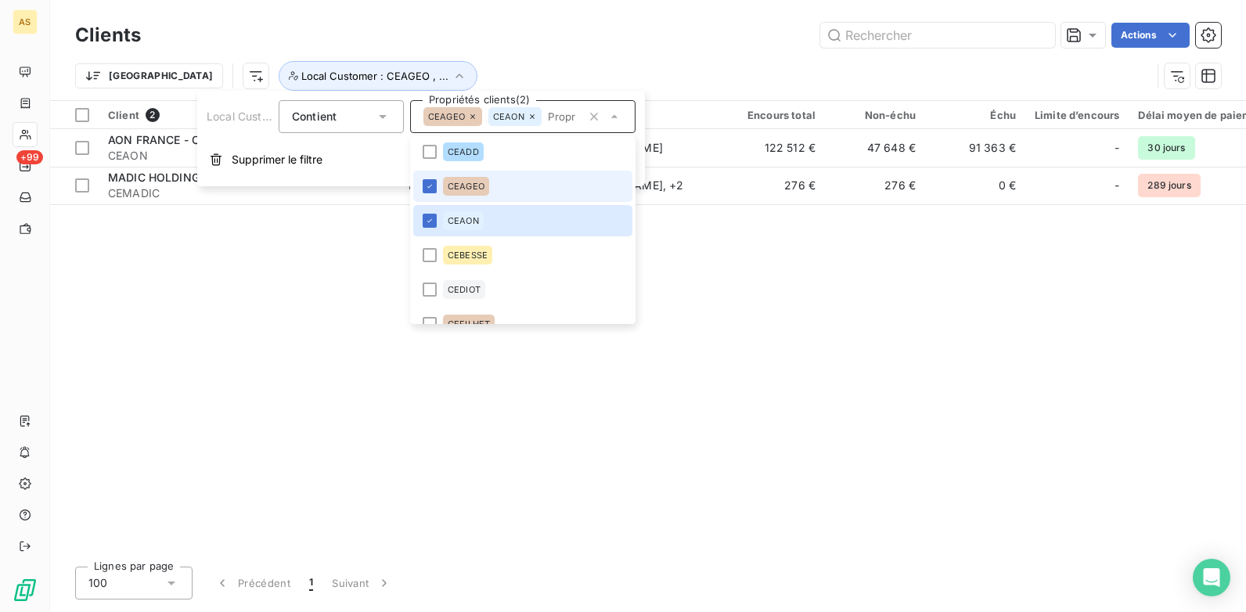
click at [426, 193] on li "CEAGEO" at bounding box center [522, 186] width 219 height 31
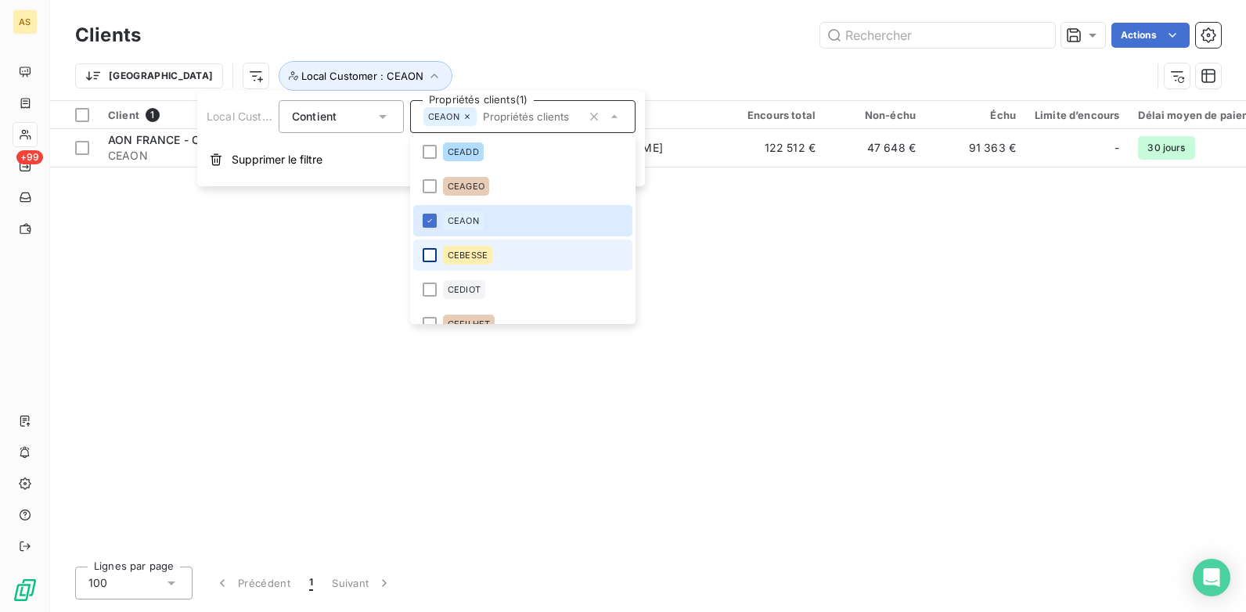
click at [428, 255] on div at bounding box center [430, 255] width 14 height 14
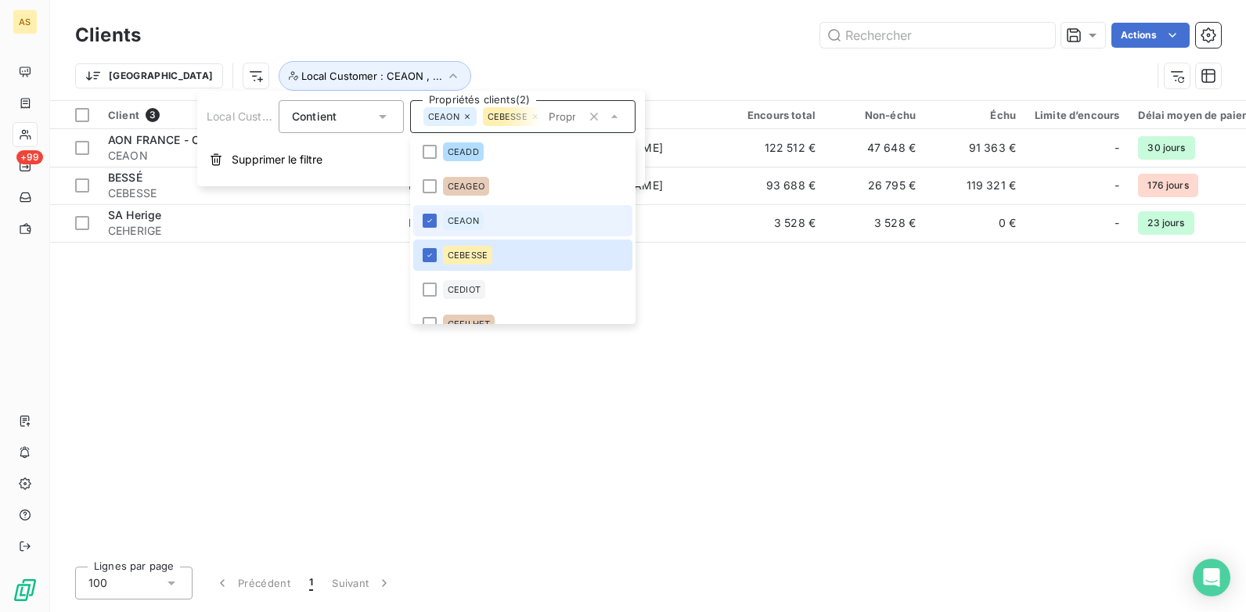
click at [419, 218] on li "CEAON" at bounding box center [522, 220] width 219 height 31
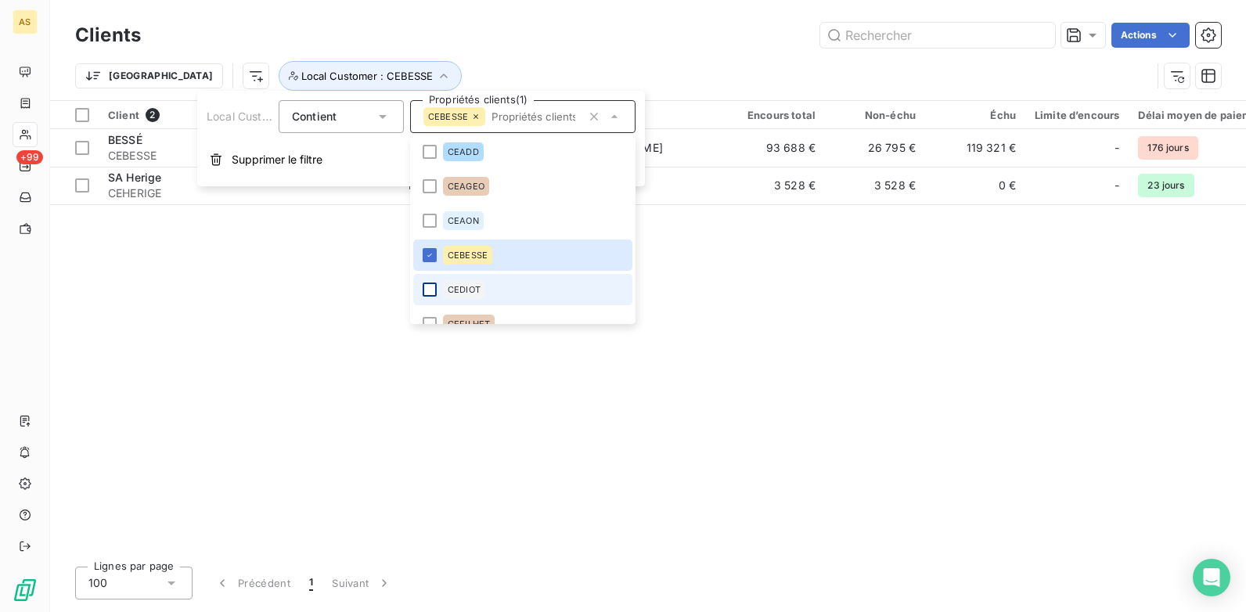
click at [423, 290] on div at bounding box center [430, 289] width 14 height 14
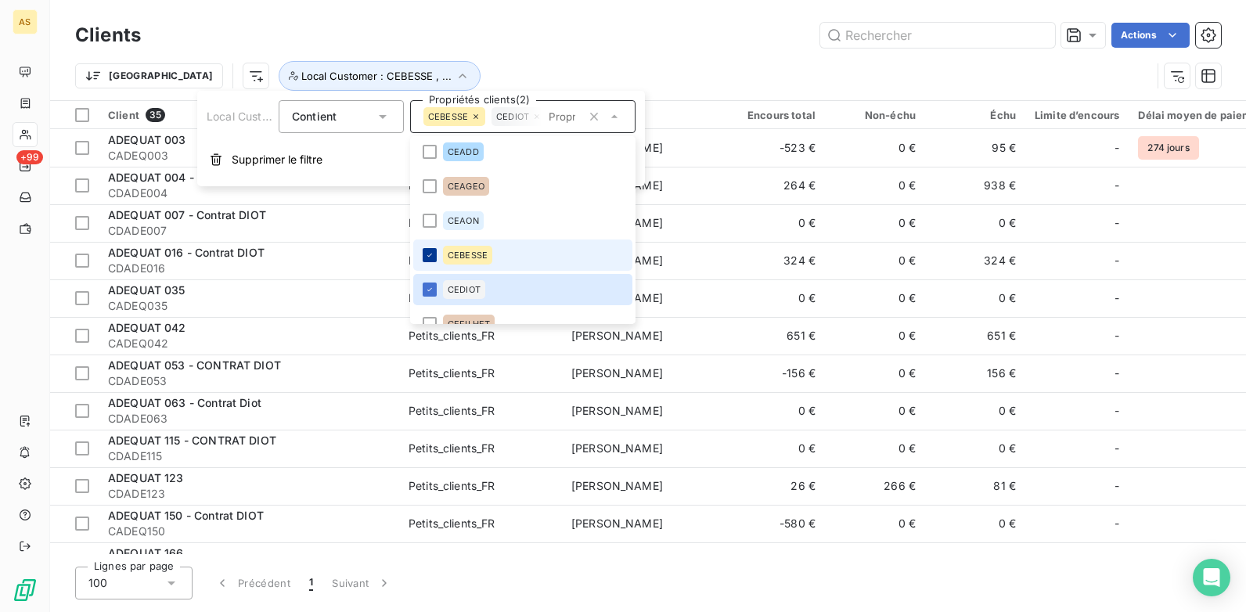
click at [433, 258] on icon at bounding box center [429, 254] width 9 height 9
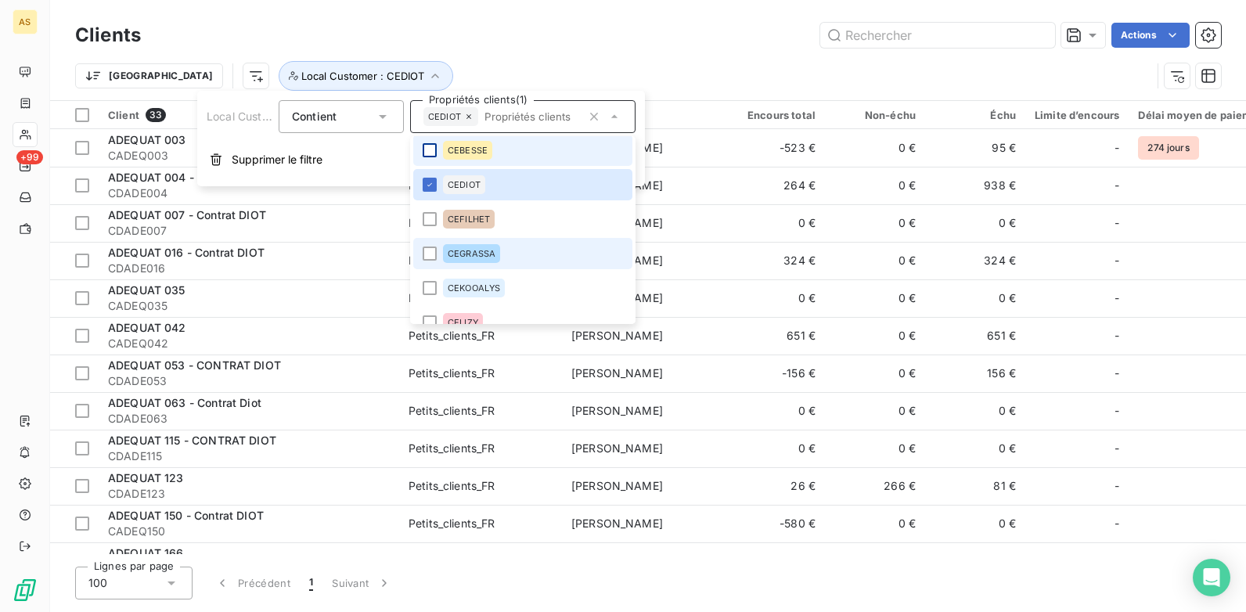
scroll to position [598, 0]
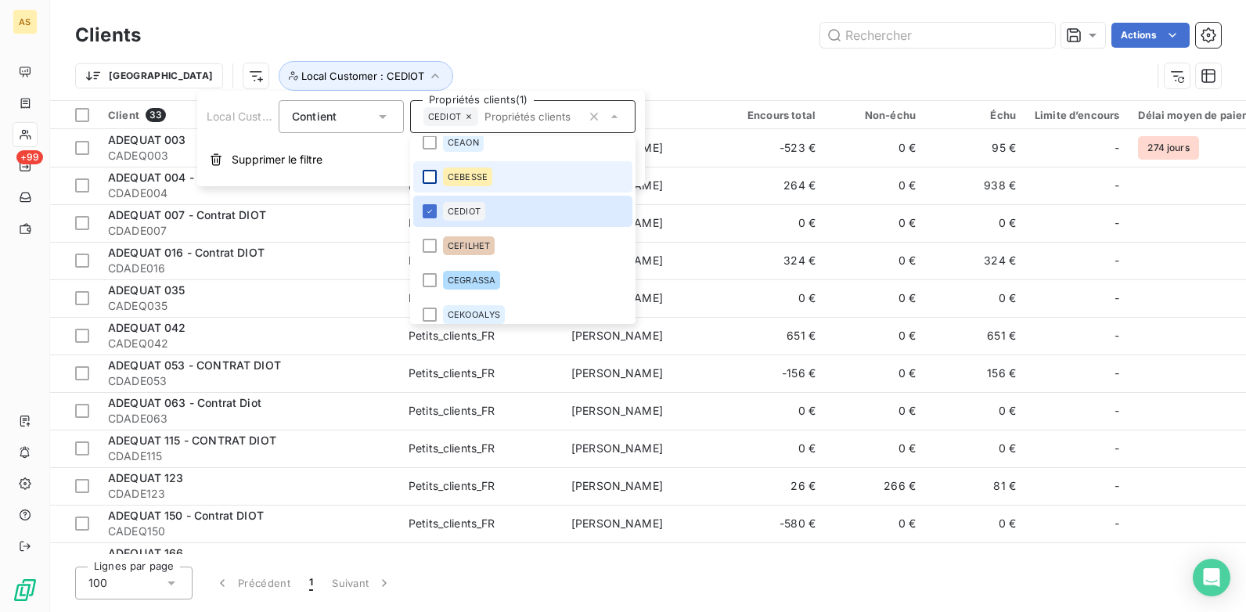
click at [524, 56] on div "Trier Local Customer : CEDIOT" at bounding box center [648, 76] width 1146 height 49
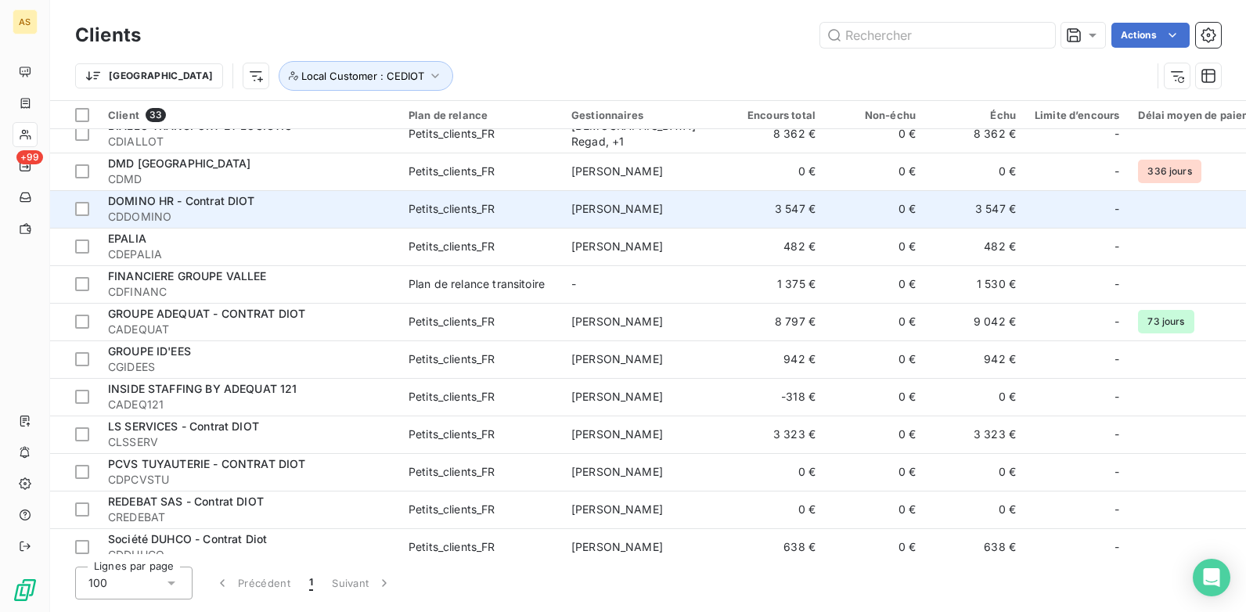
scroll to position [822, 0]
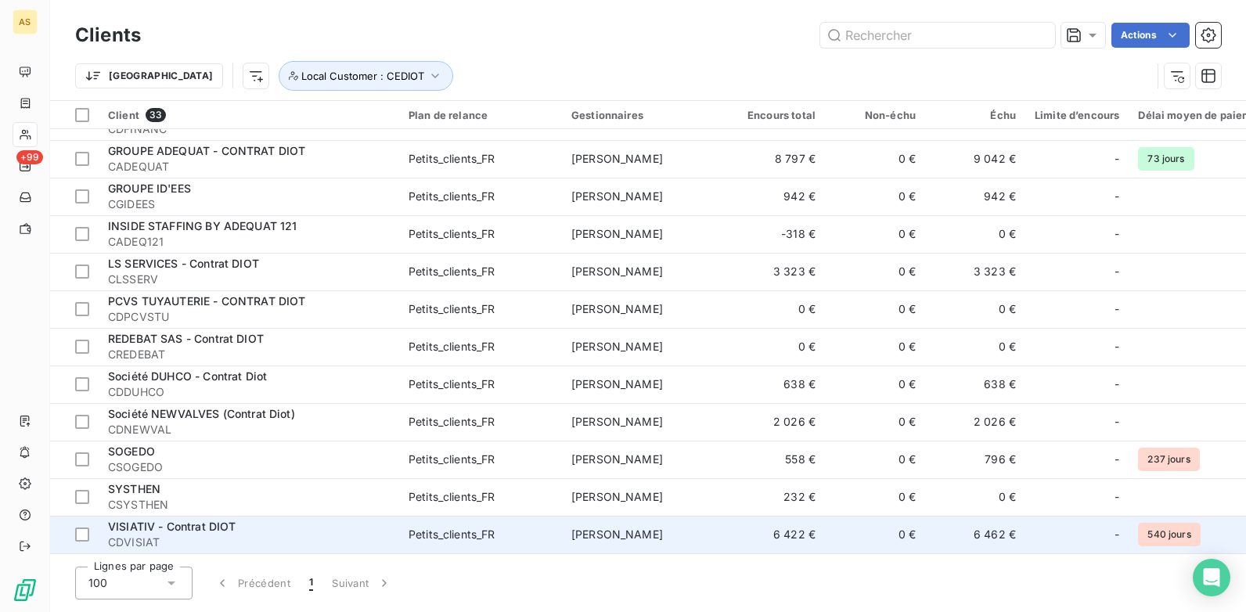
click at [989, 470] on td "6 462 €" at bounding box center [975, 535] width 100 height 38
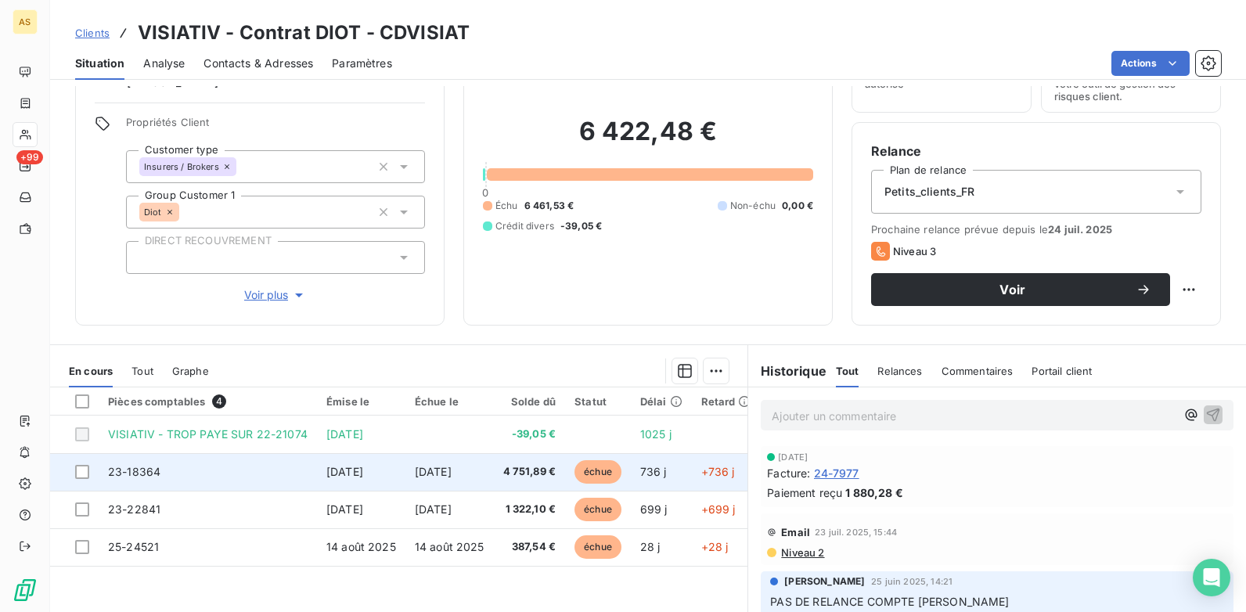
scroll to position [214, 0]
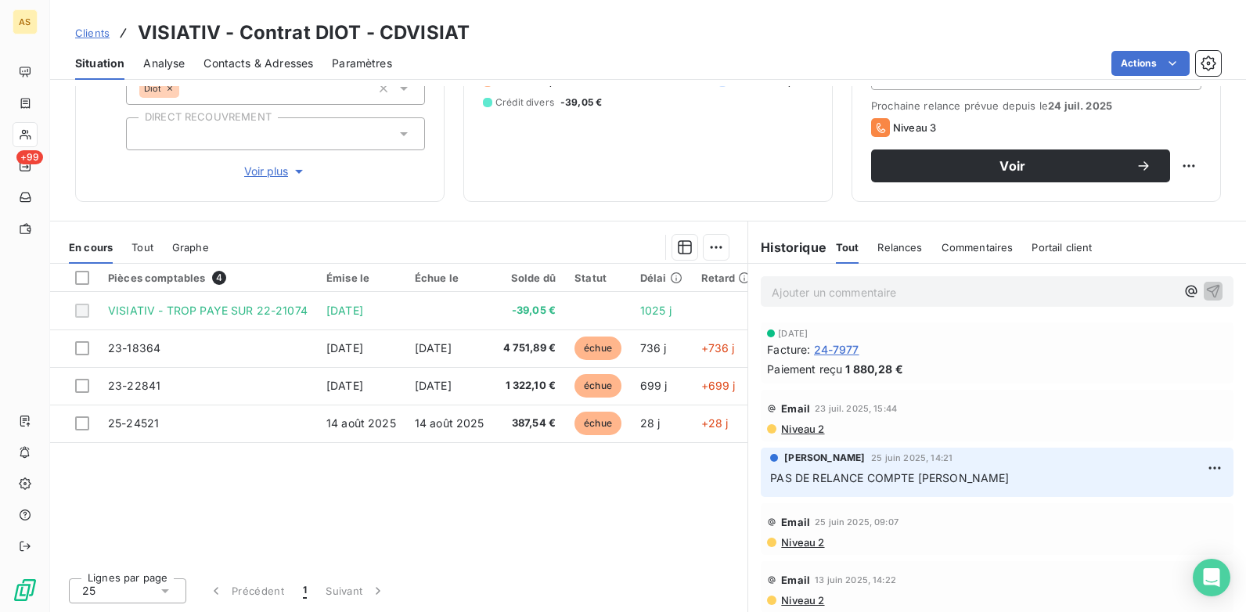
click at [76, 28] on span "Clients" at bounding box center [92, 33] width 34 height 13
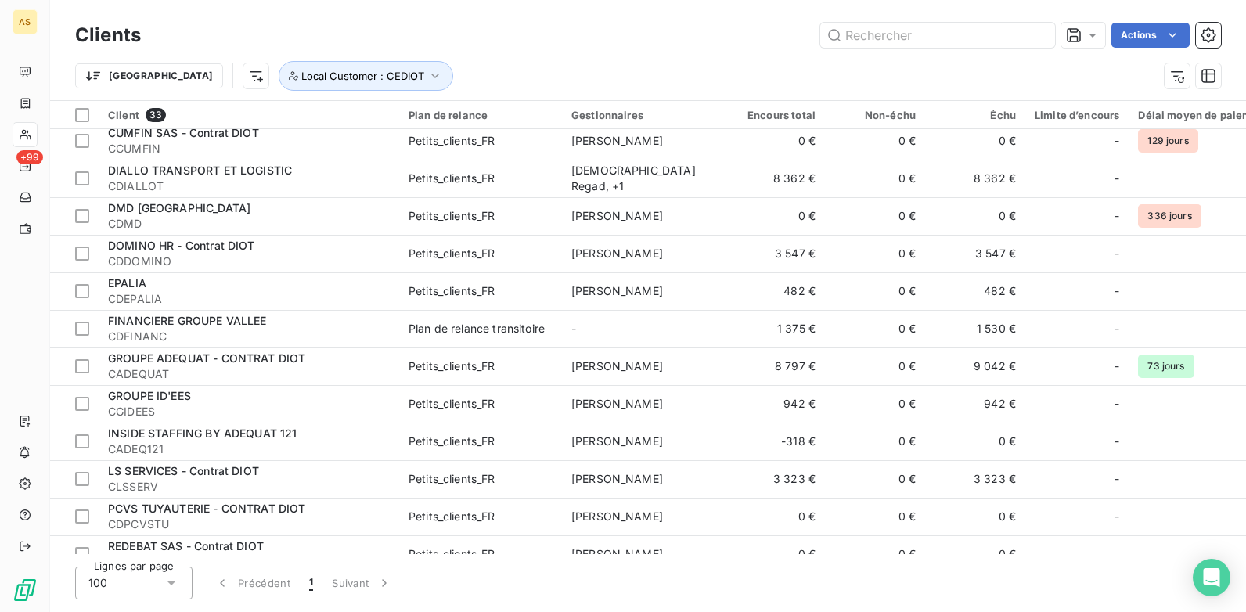
scroll to position [822, 0]
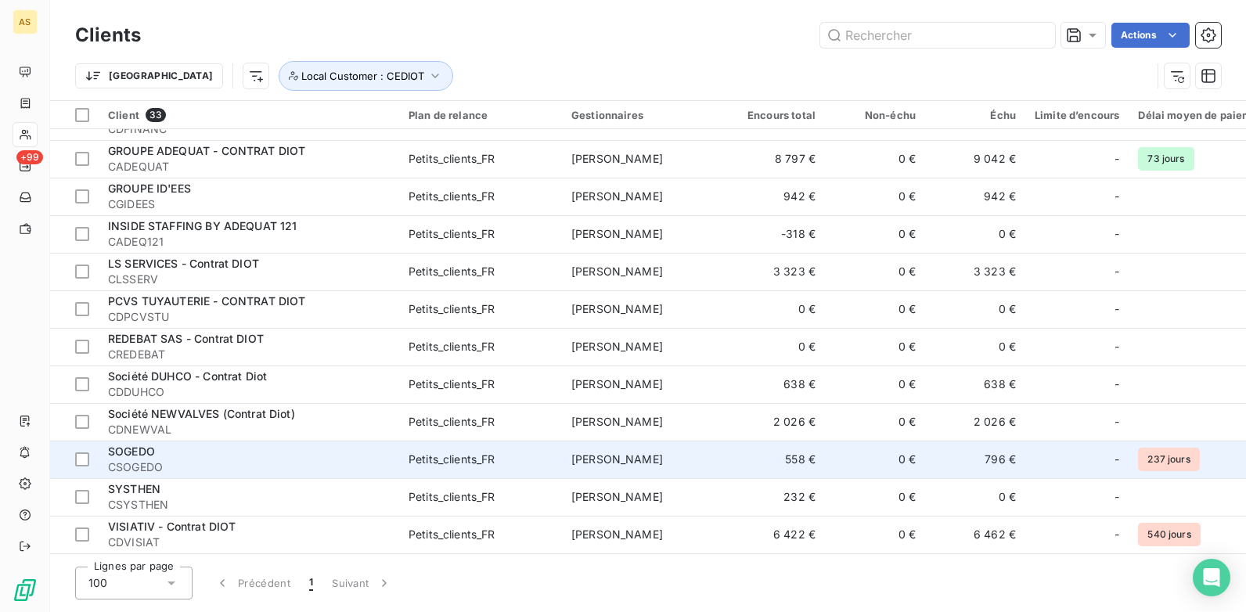
click at [795, 452] on td "558 €" at bounding box center [775, 460] width 100 height 38
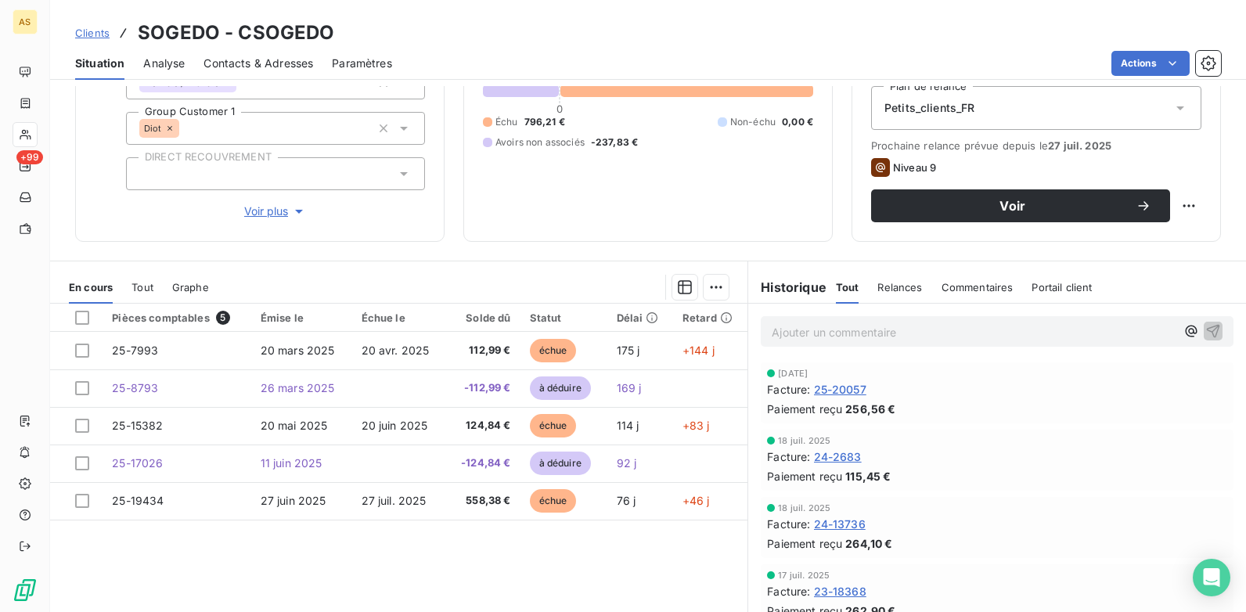
scroll to position [136, 0]
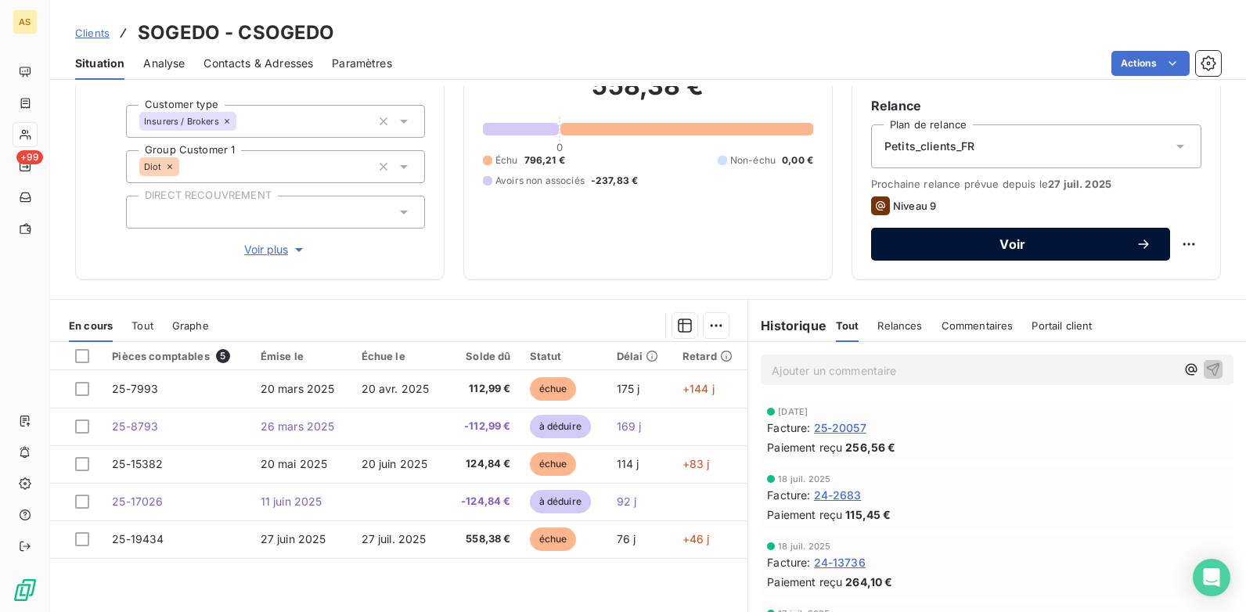
click at [957, 250] on span "Voir" at bounding box center [1013, 244] width 246 height 13
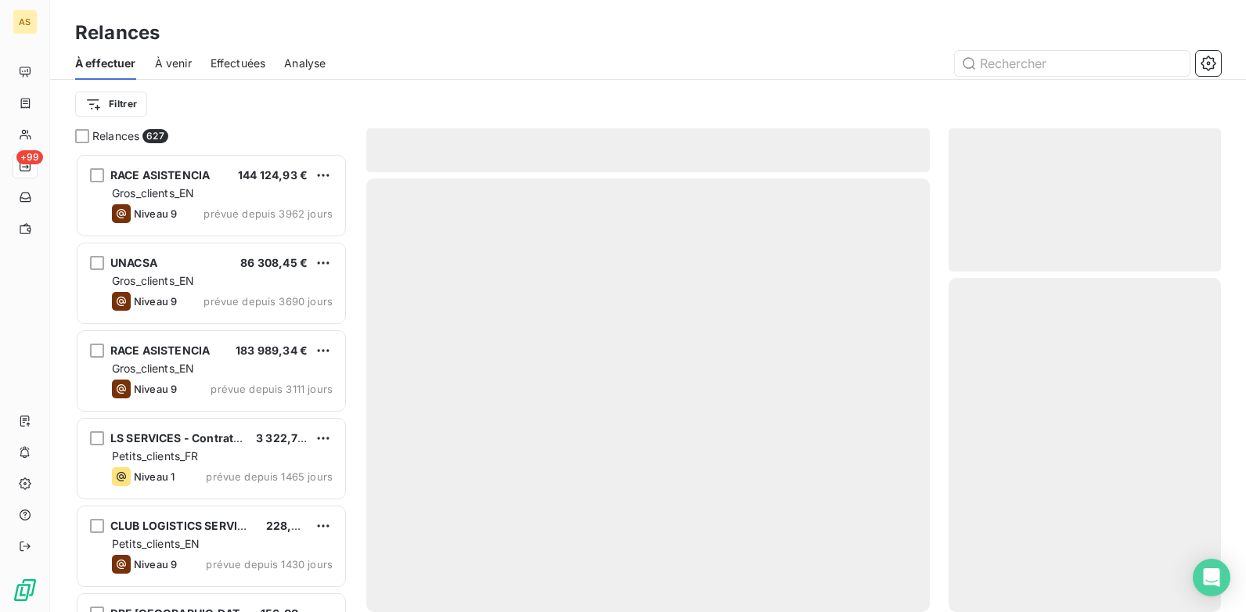
scroll to position [447, 261]
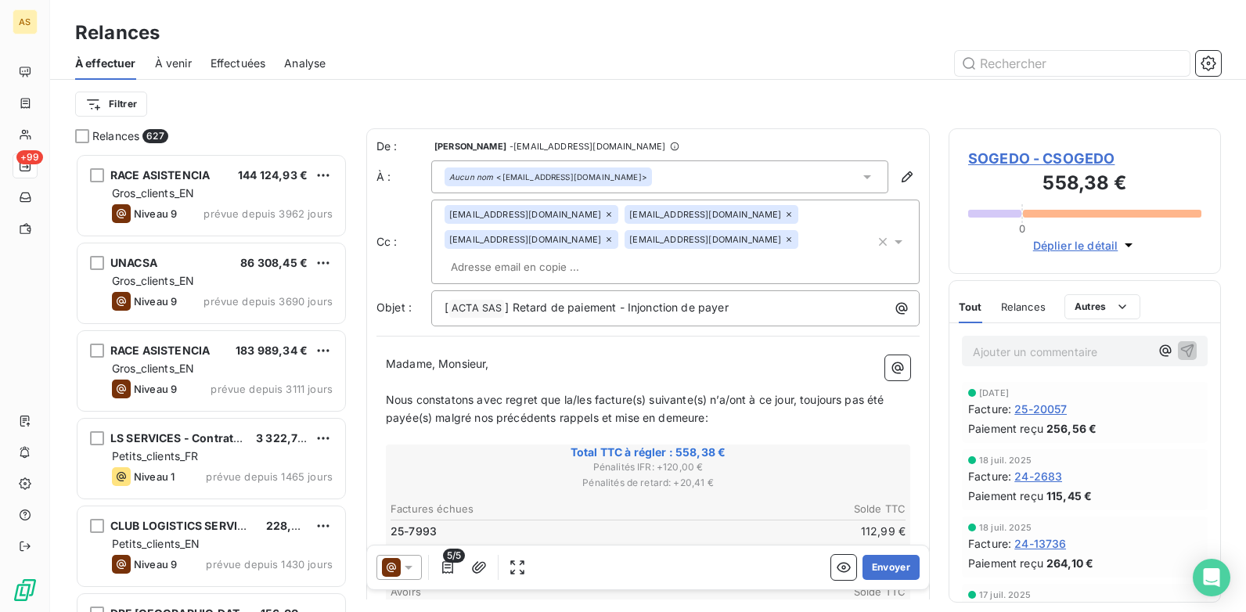
click at [410, 470] on icon at bounding box center [409, 567] width 16 height 16
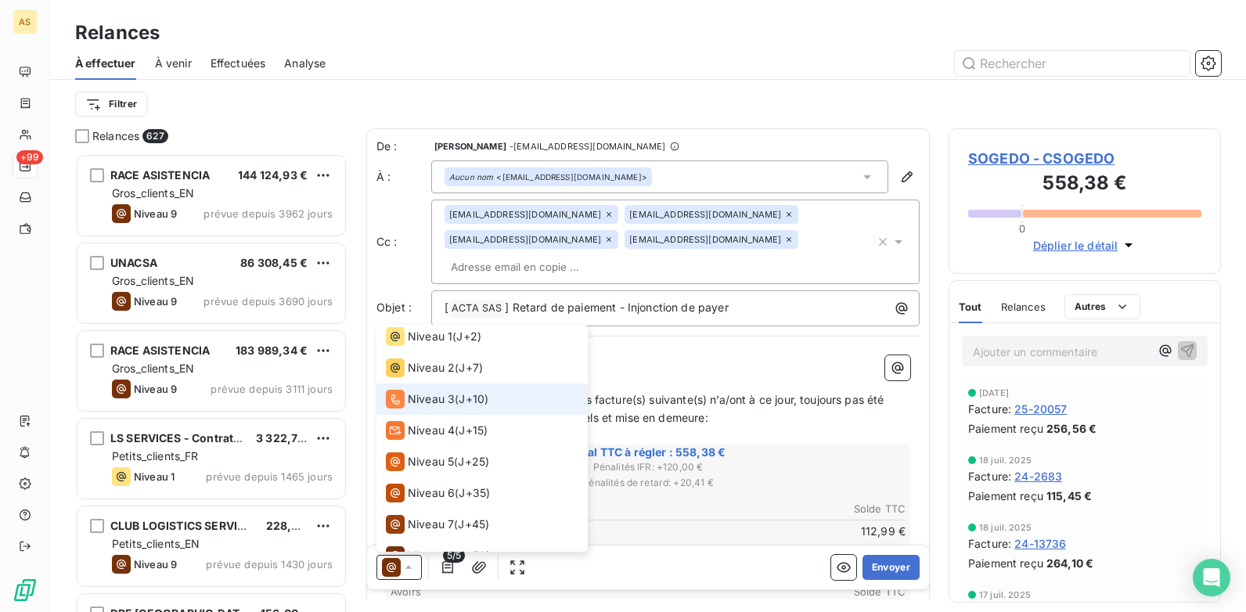
scroll to position [8, 0]
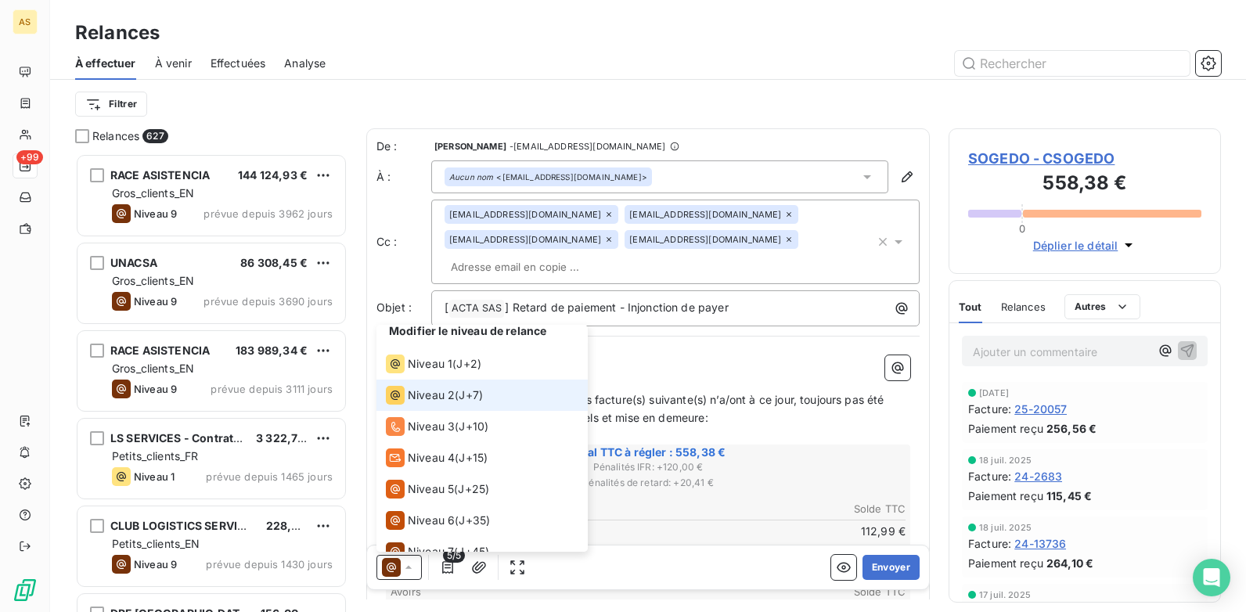
click at [474, 396] on span "J+7 )" at bounding box center [471, 395] width 24 height 16
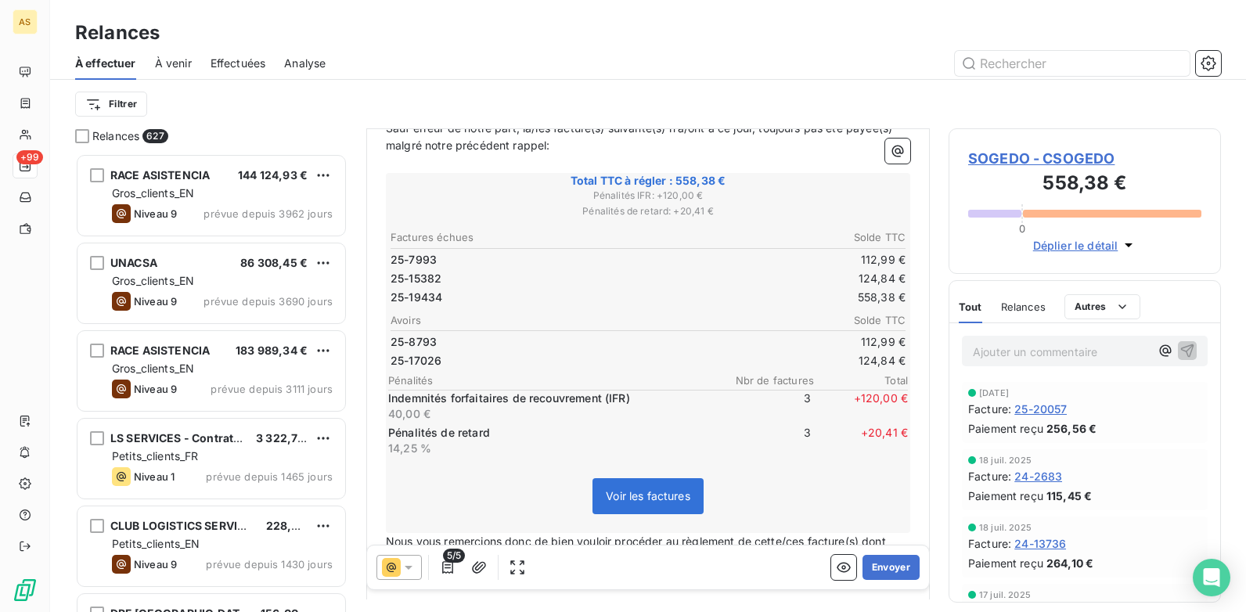
scroll to position [314, 0]
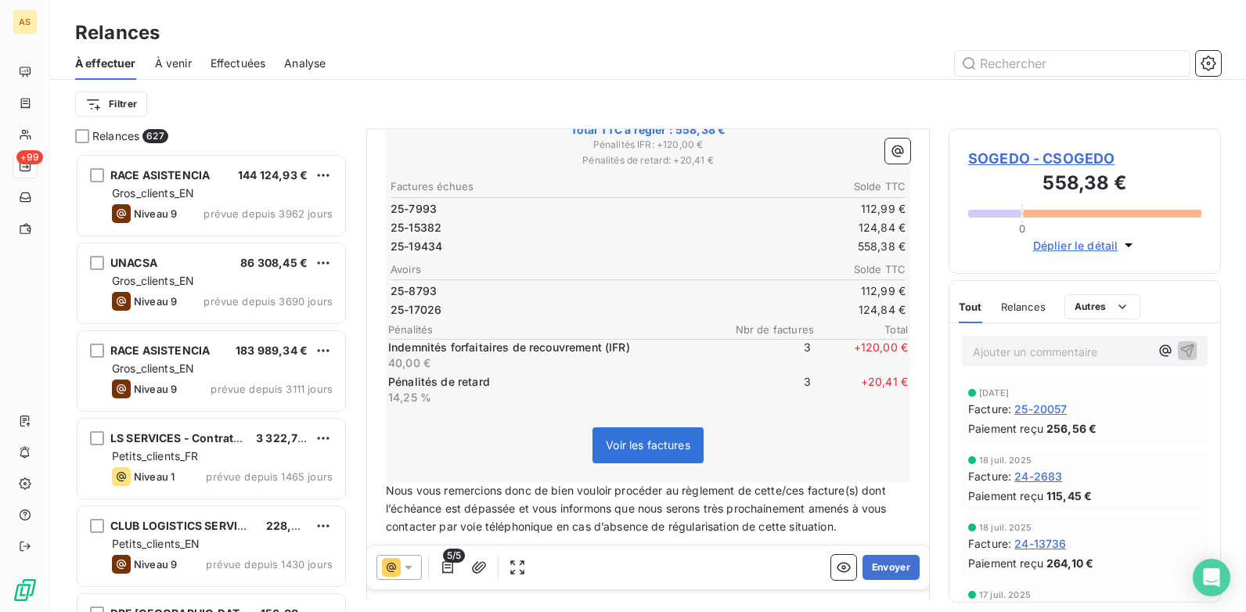
click at [995, 157] on span "SOGEDO - CSOGEDO" at bounding box center [1084, 158] width 233 height 21
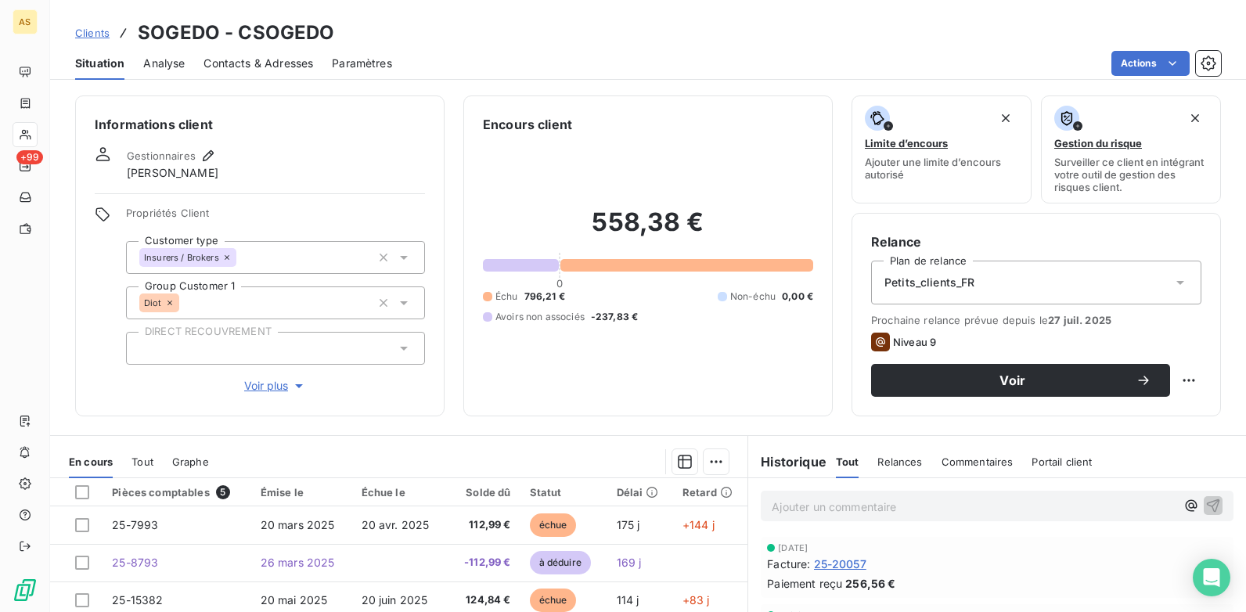
click at [95, 32] on span "Clients" at bounding box center [92, 33] width 34 height 13
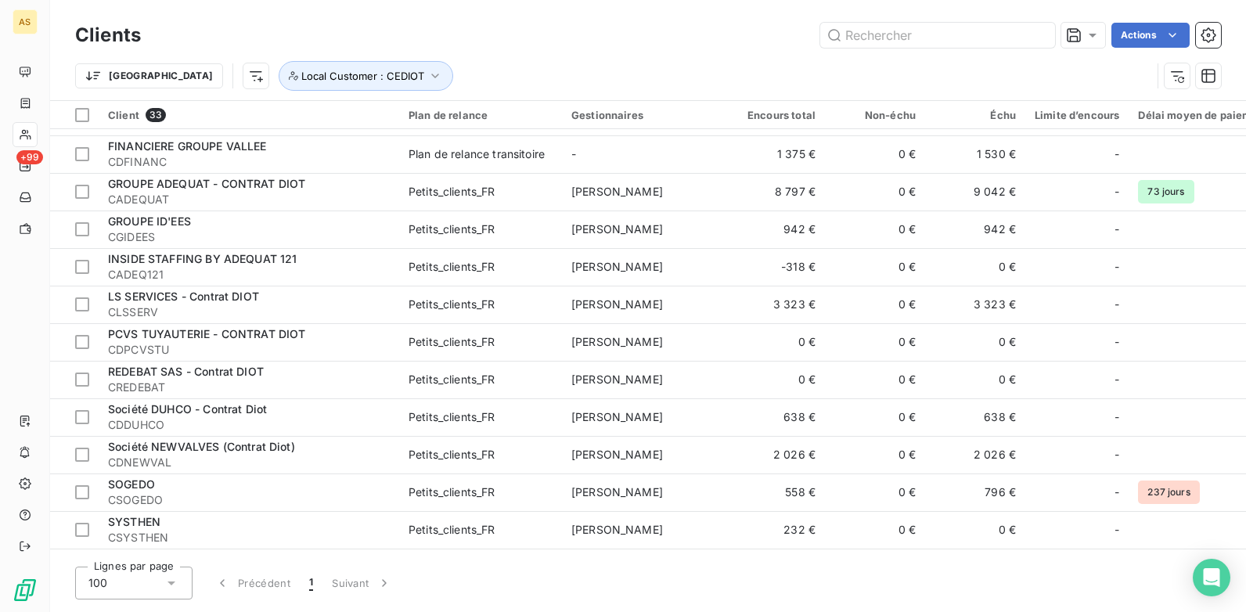
scroll to position [822, 0]
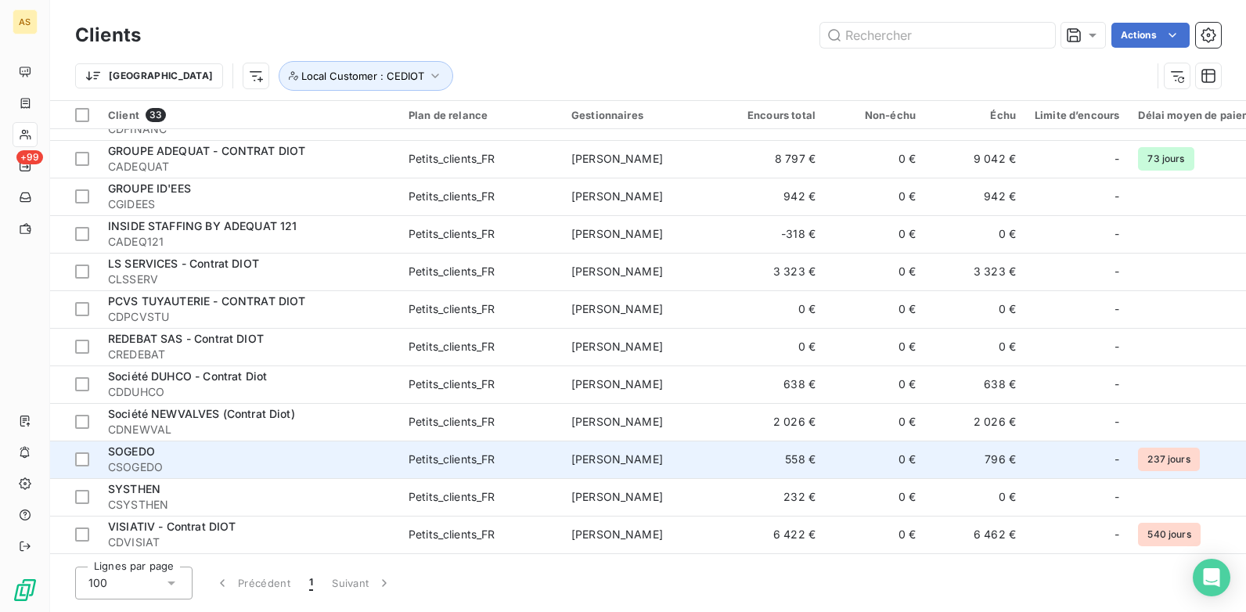
click at [371, 459] on span "CSOGEDO" at bounding box center [249, 467] width 282 height 16
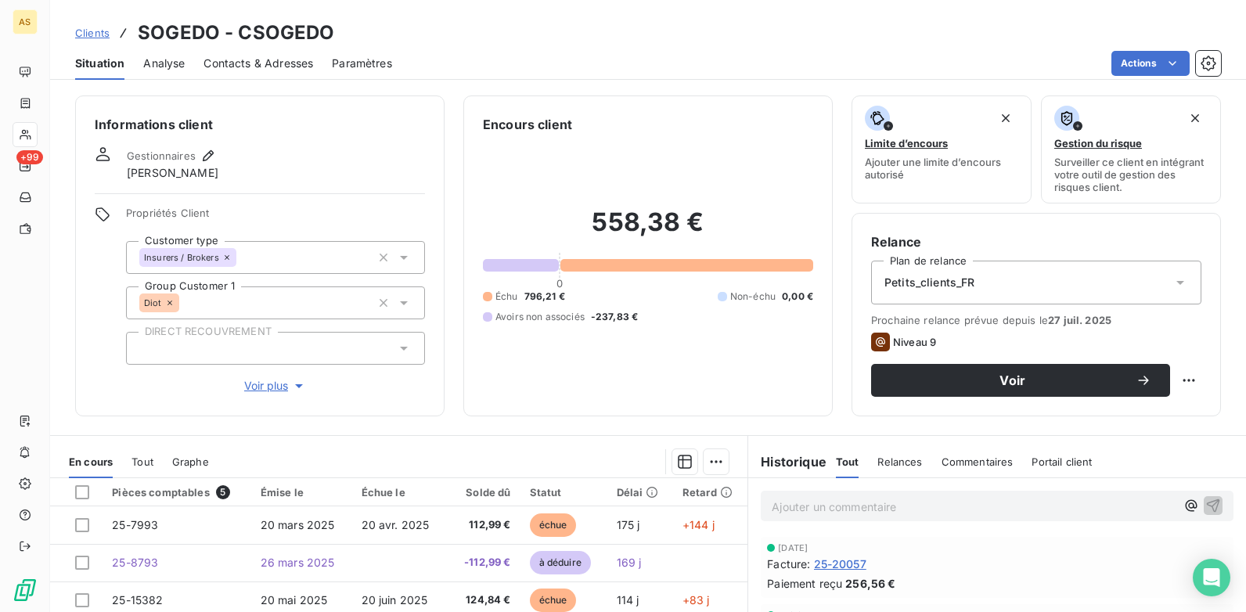
click at [370, 457] on div at bounding box center [479, 461] width 502 height 25
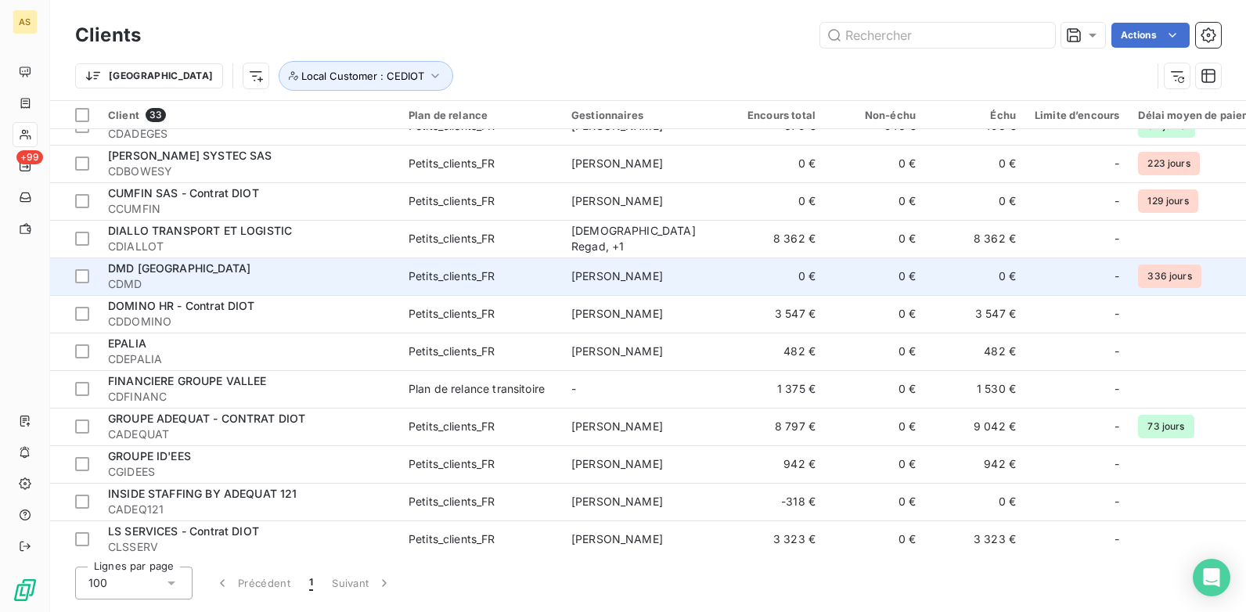
scroll to position [822, 0]
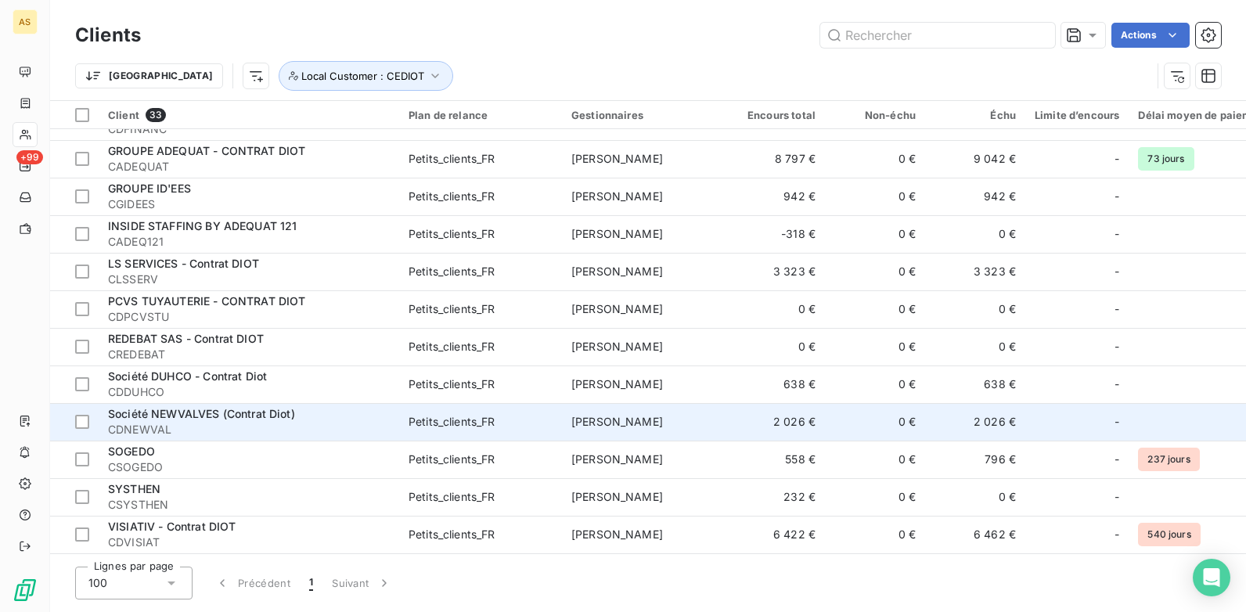
click at [268, 407] on span "Société NEWVALVES (Contrat Diot)" at bounding box center [201, 413] width 187 height 13
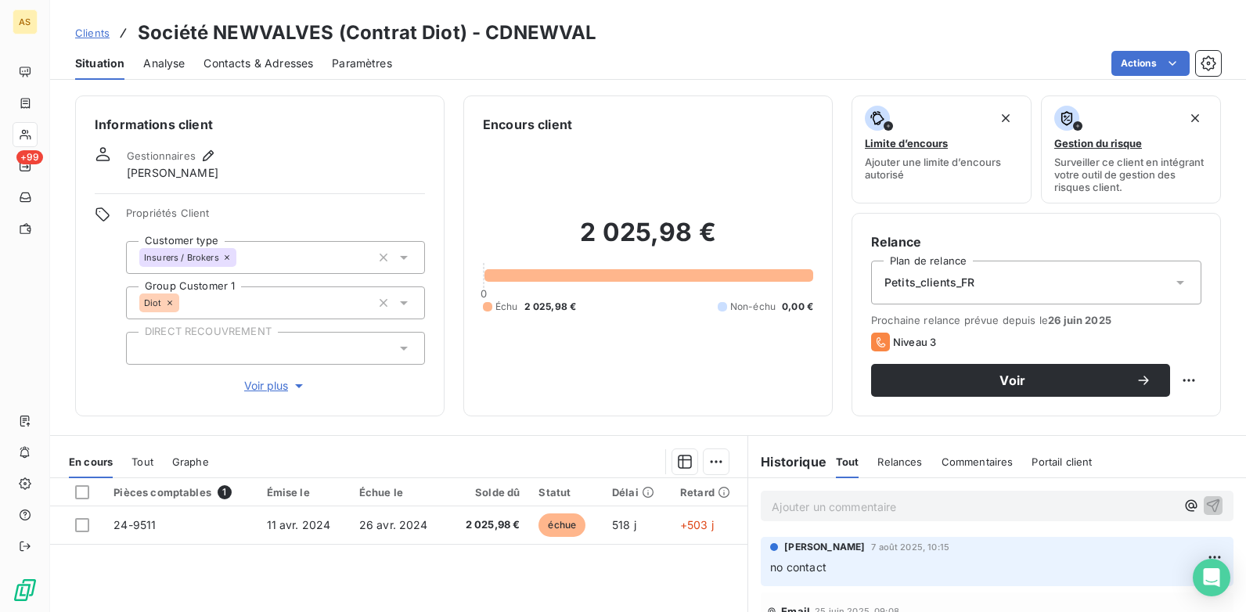
click at [256, 71] on div "Contacts & Adresses" at bounding box center [258, 63] width 110 height 33
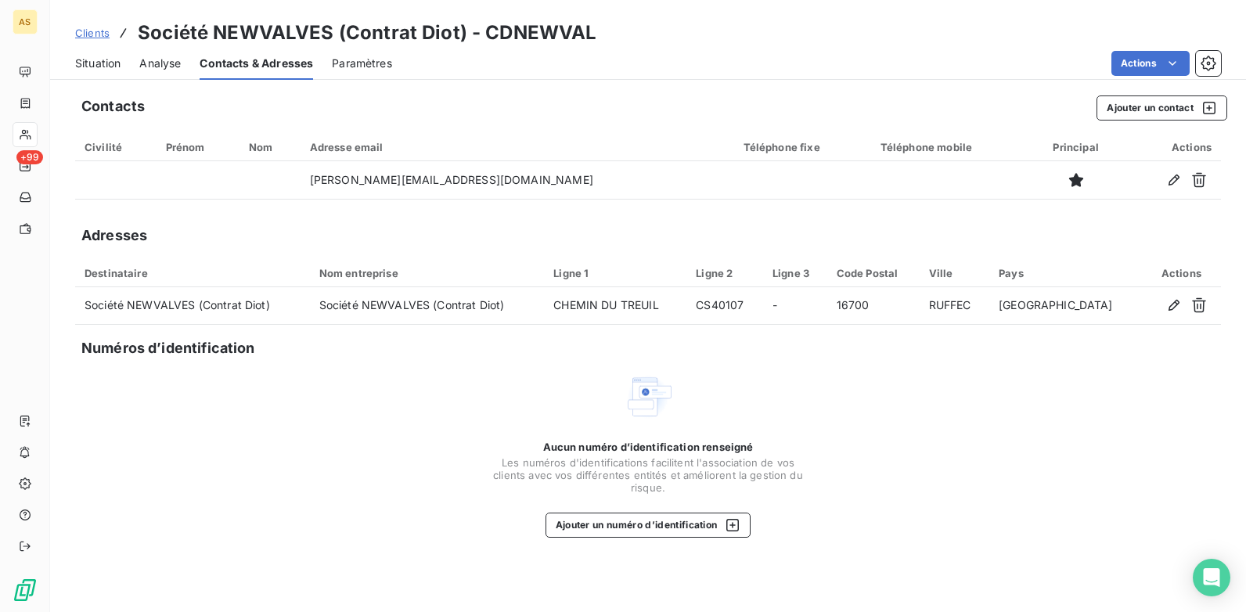
click at [95, 64] on span "Situation" at bounding box center [97, 64] width 45 height 16
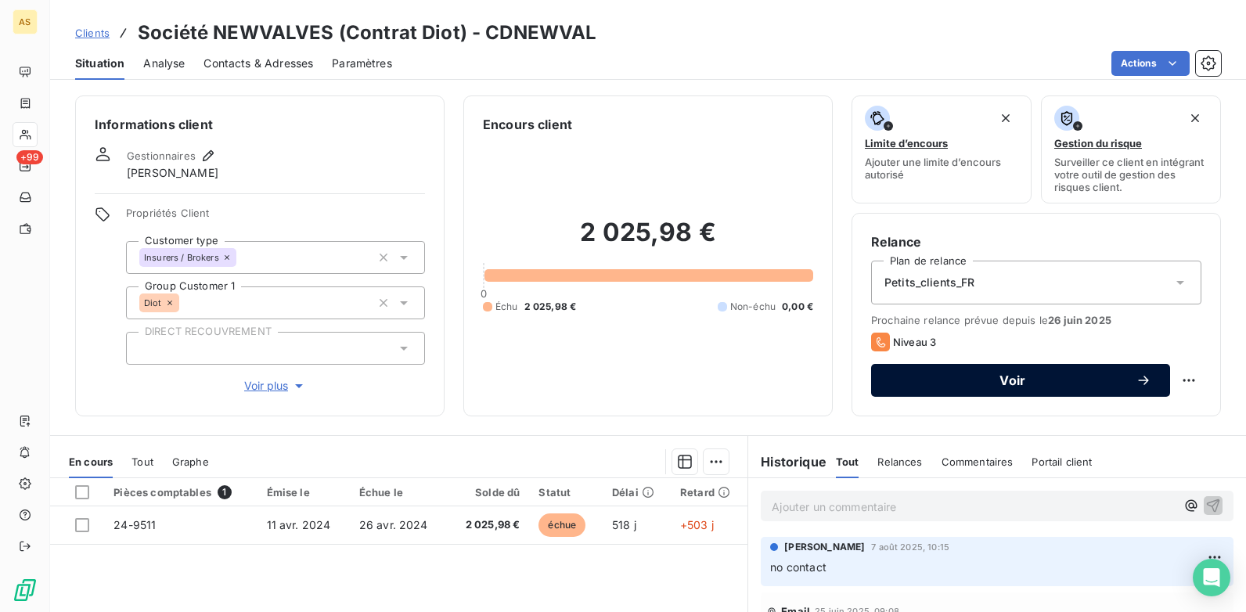
click at [948, 383] on span "Voir" at bounding box center [1013, 380] width 246 height 13
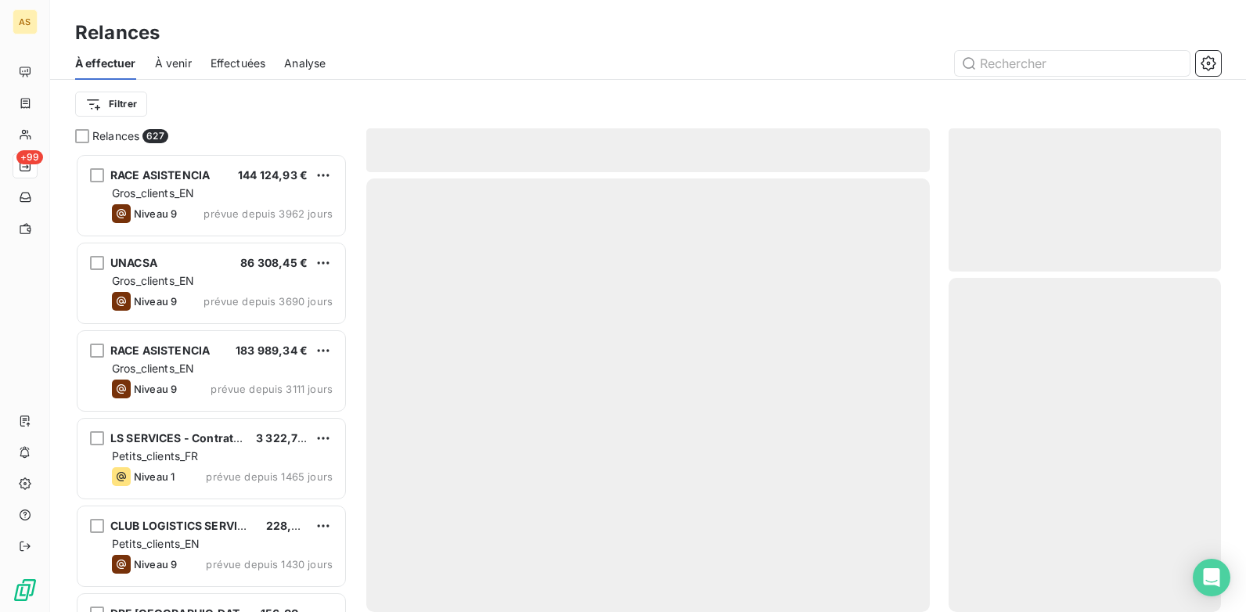
scroll to position [447, 261]
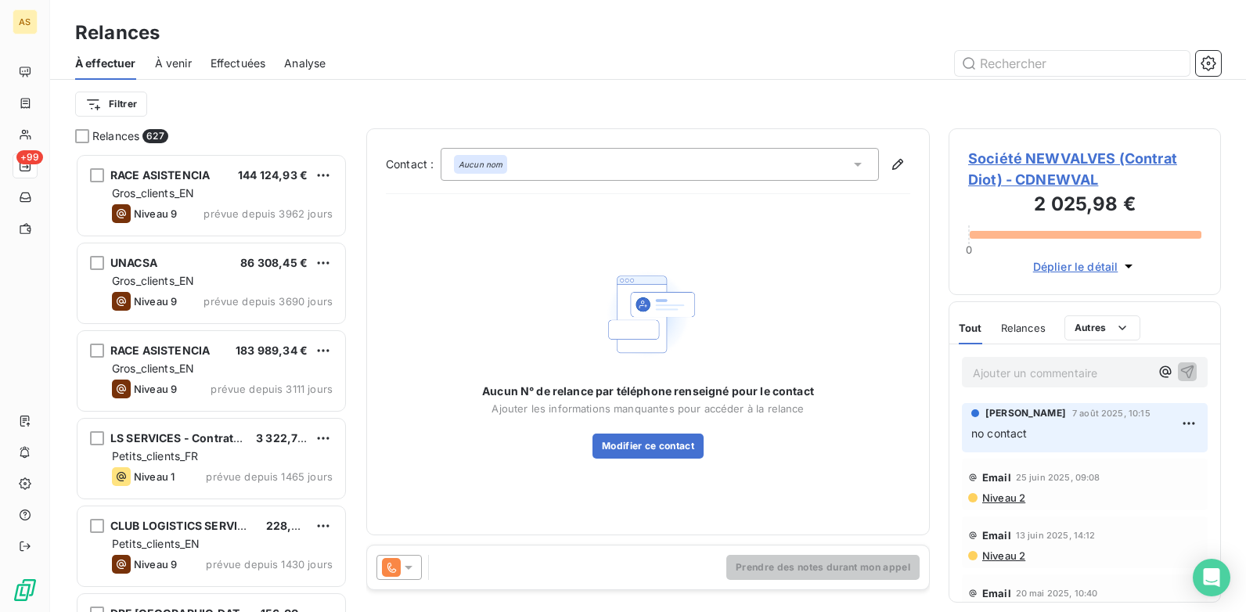
click at [408, 470] on div at bounding box center [398, 567] width 45 height 25
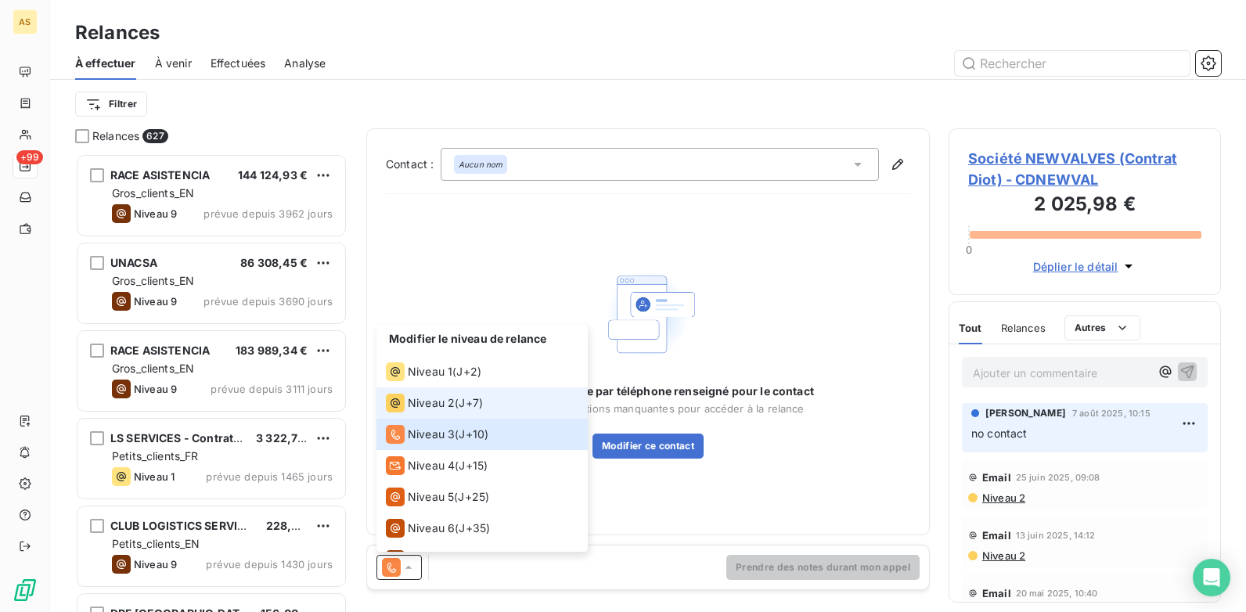
click at [431, 398] on span "Niveau 2" at bounding box center [431, 403] width 47 height 16
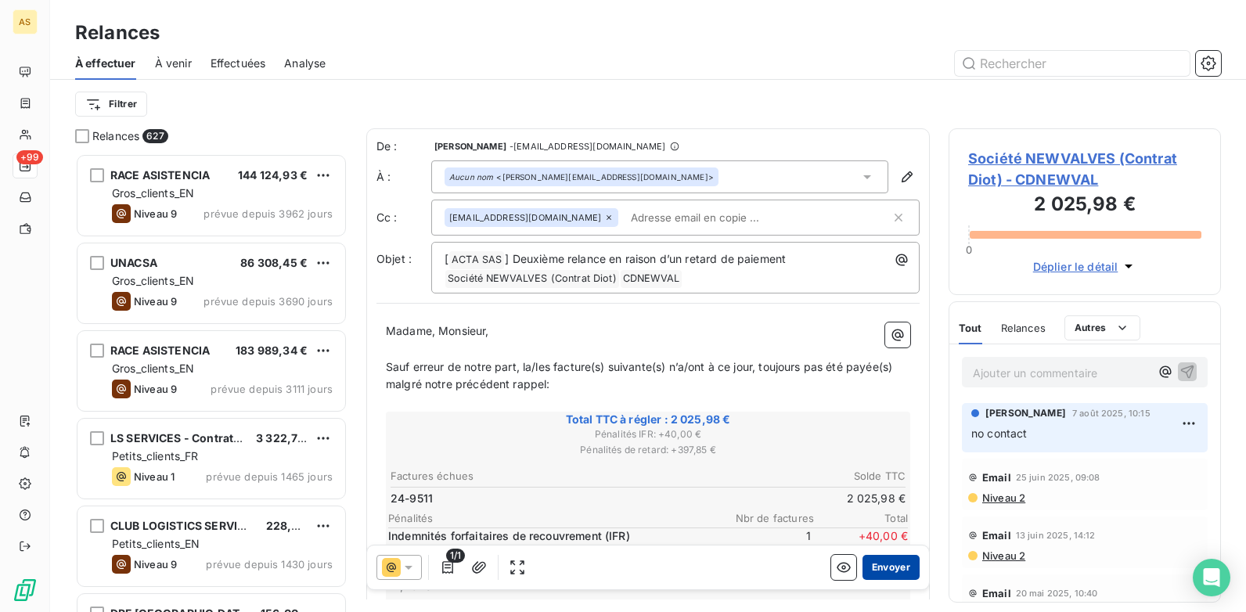
click at [873, 470] on button "Envoyer" at bounding box center [890, 567] width 57 height 25
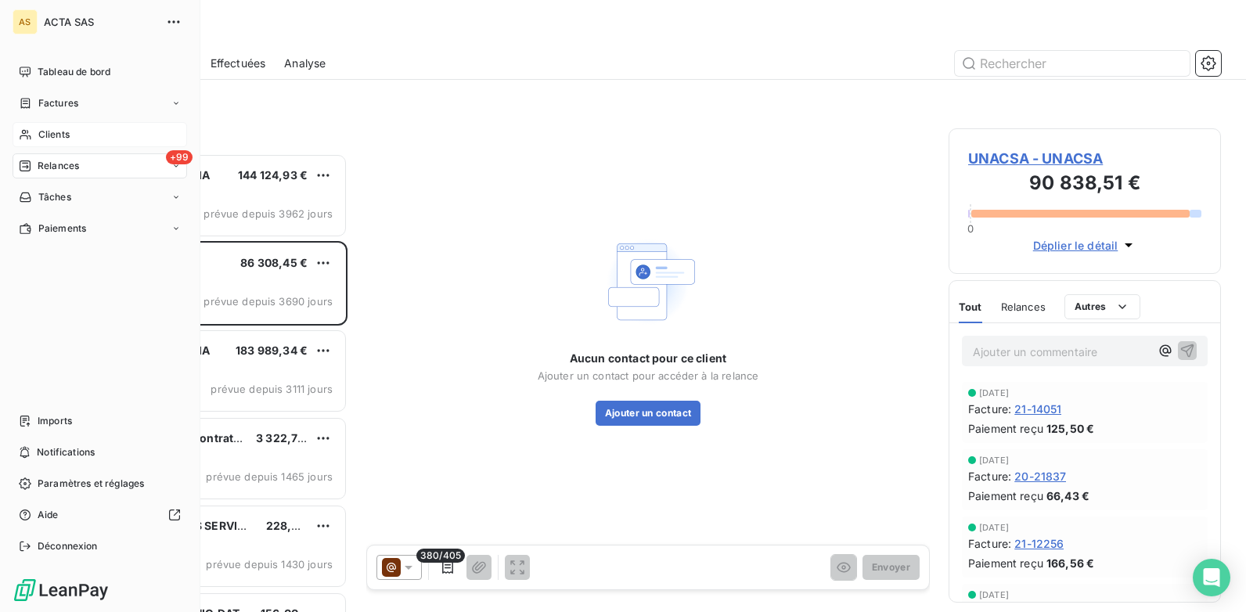
click at [42, 133] on span "Clients" at bounding box center [53, 135] width 31 height 14
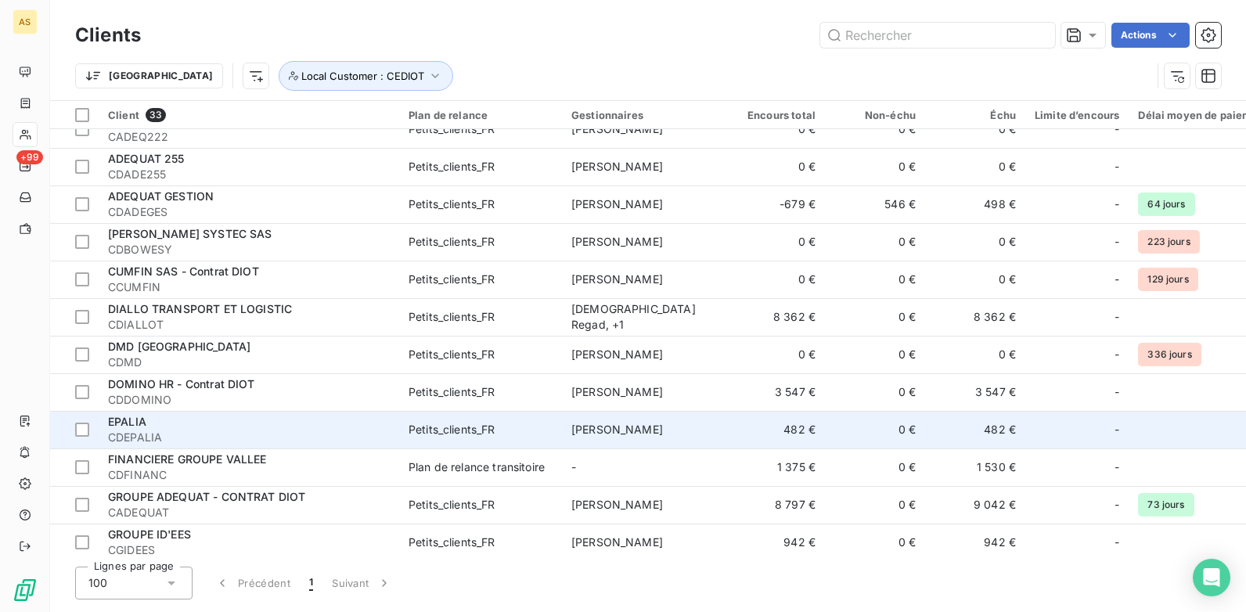
scroll to position [822, 0]
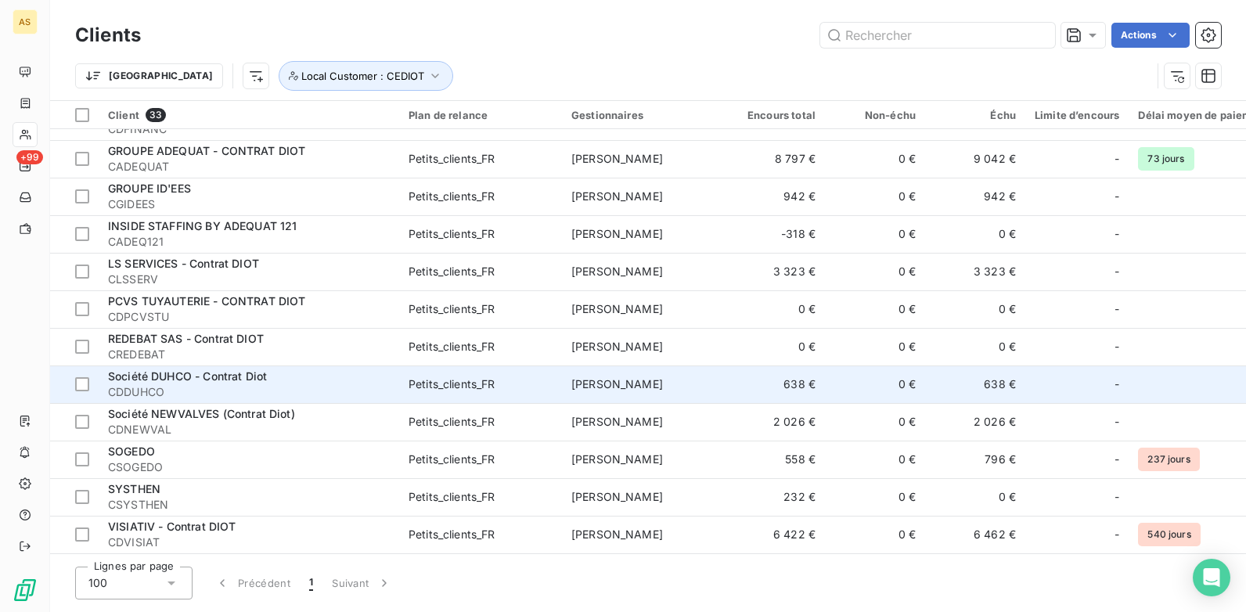
click at [487, 365] on td "Petits_clients_FR" at bounding box center [480, 384] width 163 height 38
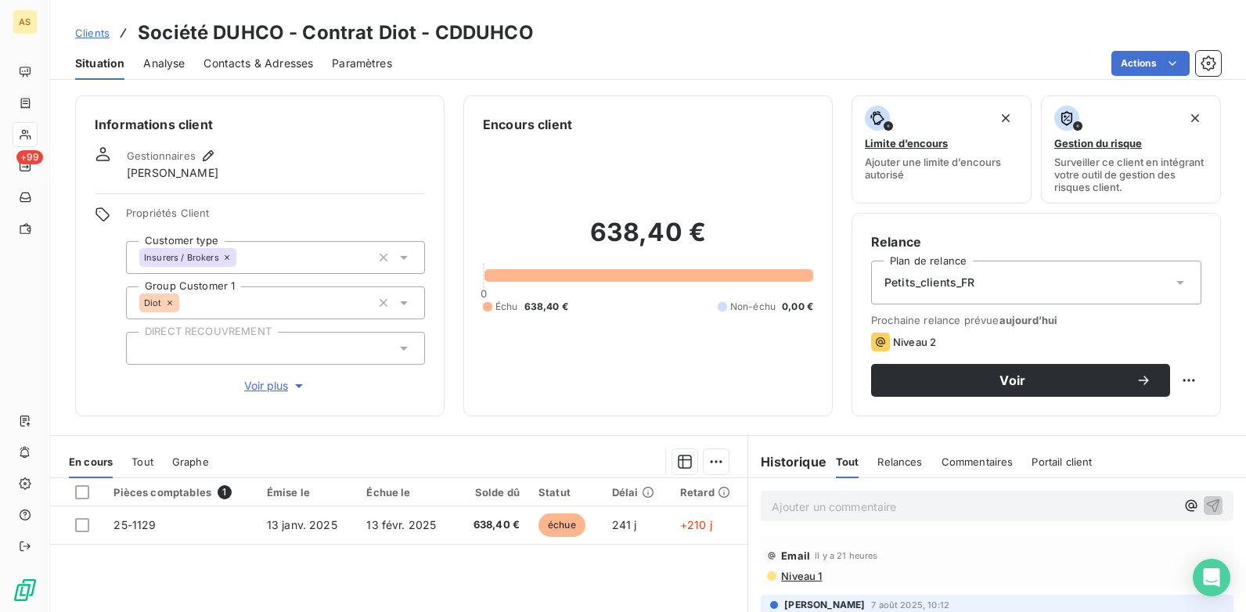
click at [92, 33] on span "Clients" at bounding box center [92, 33] width 34 height 13
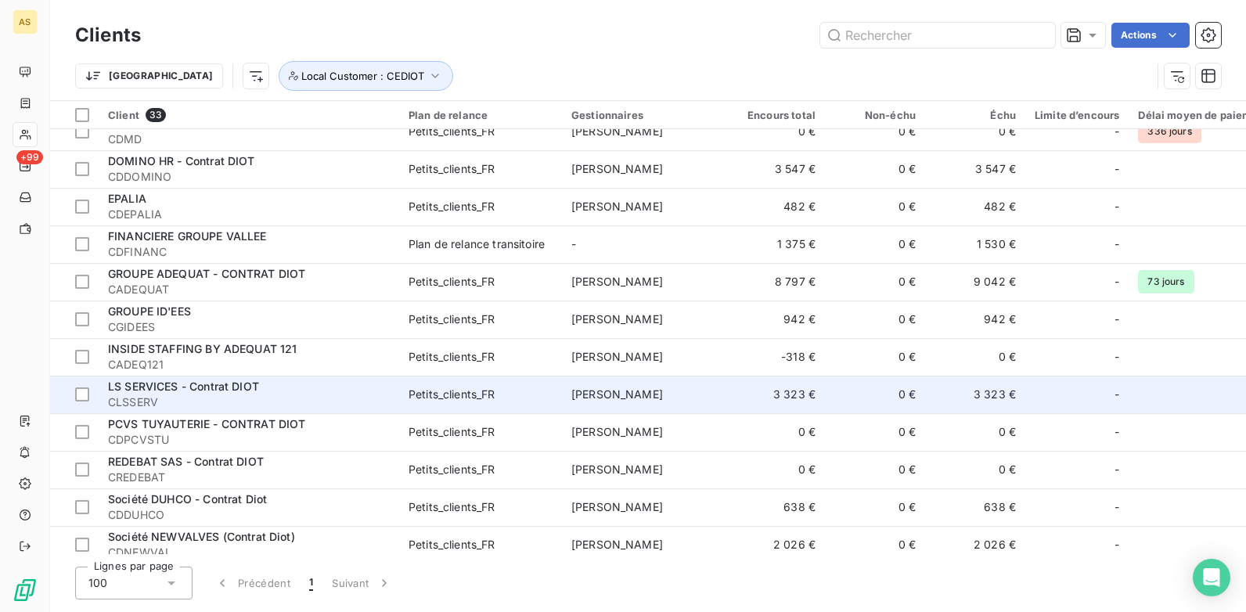
scroll to position [665, 0]
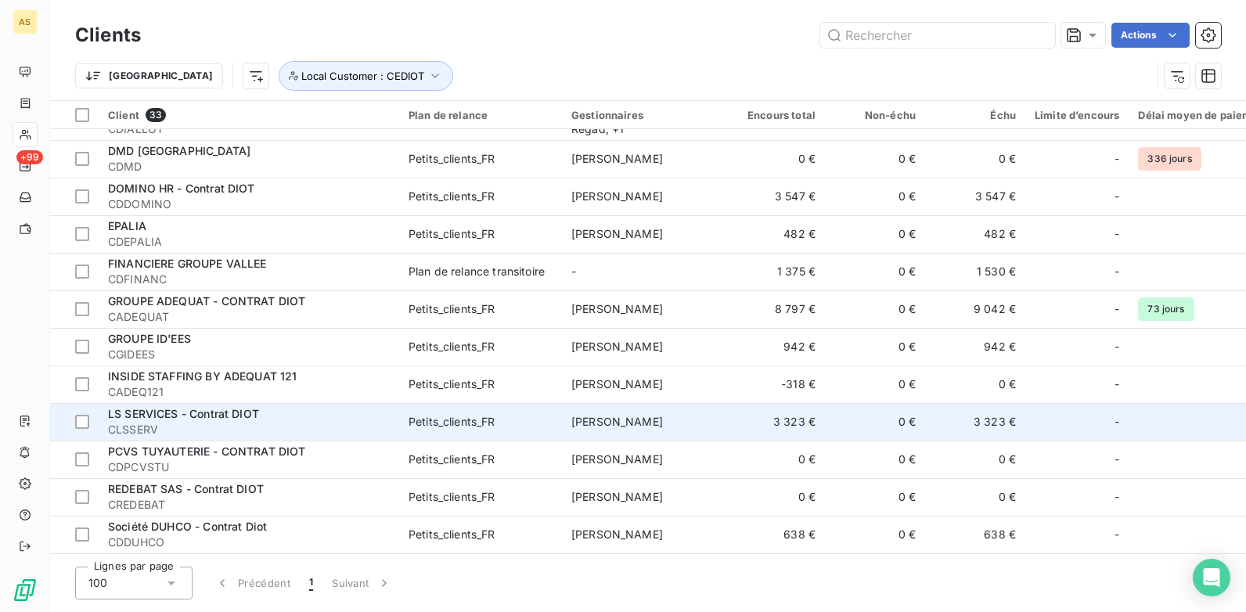
click at [552, 412] on td "Petits_clients_FR" at bounding box center [480, 422] width 163 height 38
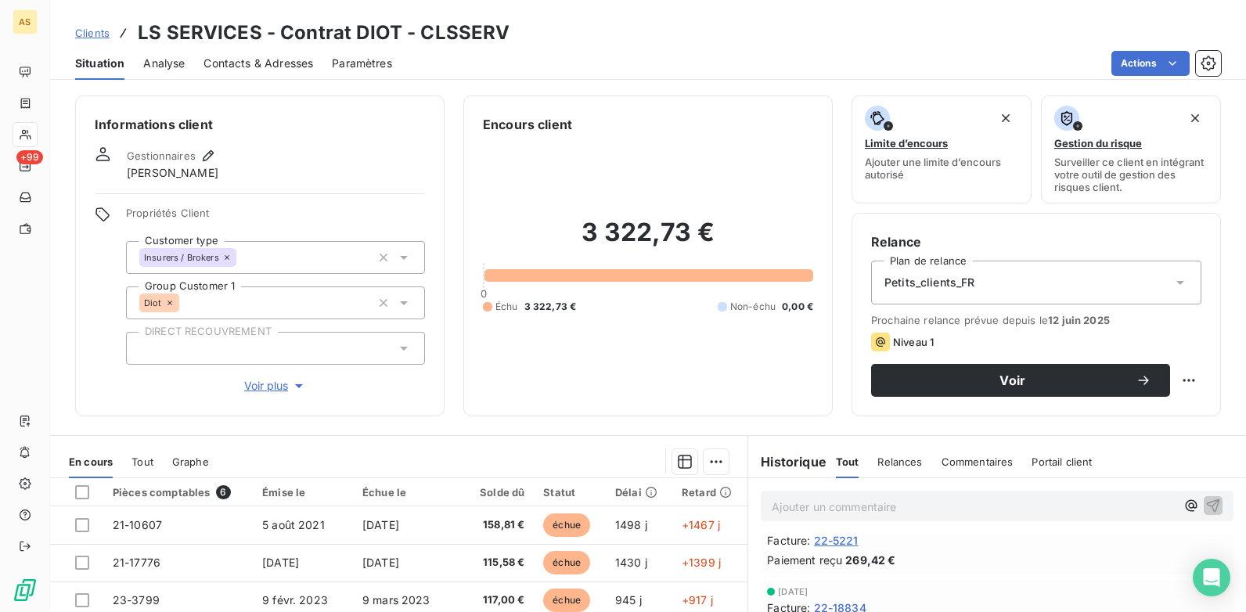
click at [254, 61] on span "Contacts & Adresses" at bounding box center [258, 64] width 110 height 16
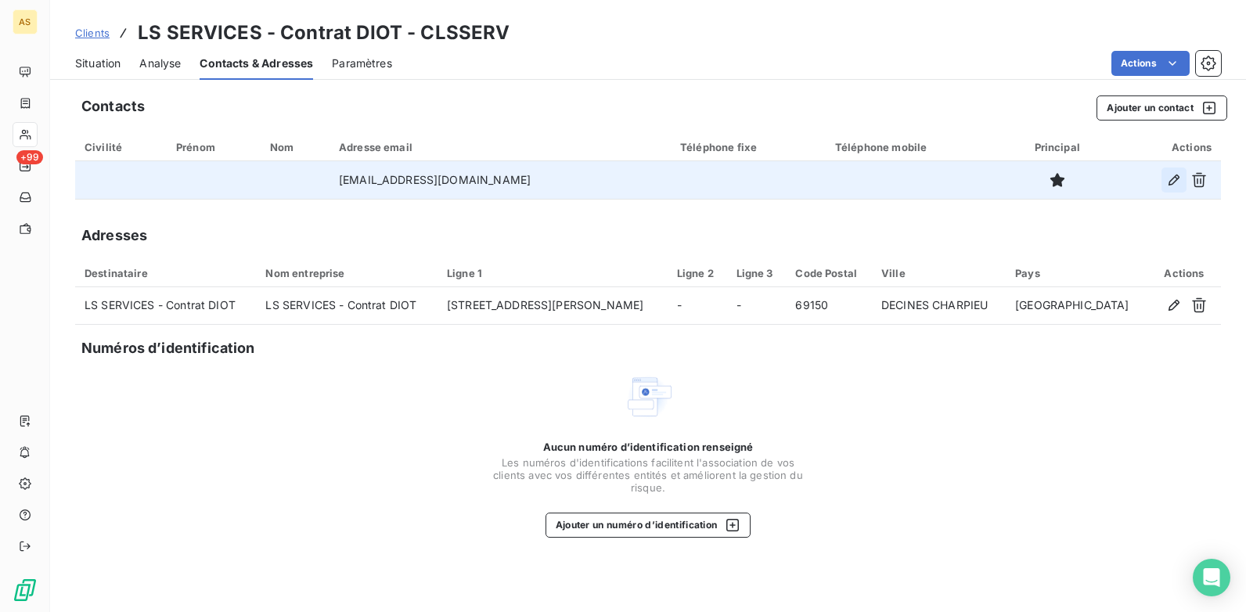
click at [995, 183] on icon "button" at bounding box center [1173, 179] width 11 height 11
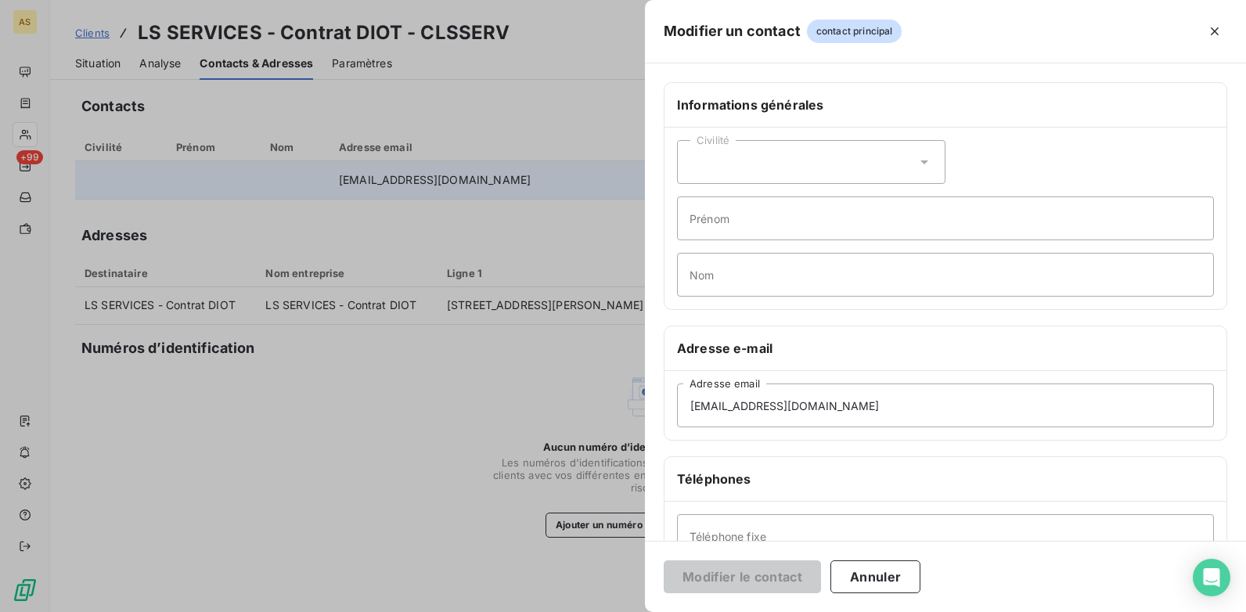
drag, startPoint x: 447, startPoint y: 517, endPoint x: 250, endPoint y: 221, distance: 356.1
click at [402, 460] on div at bounding box center [623, 306] width 1246 height 612
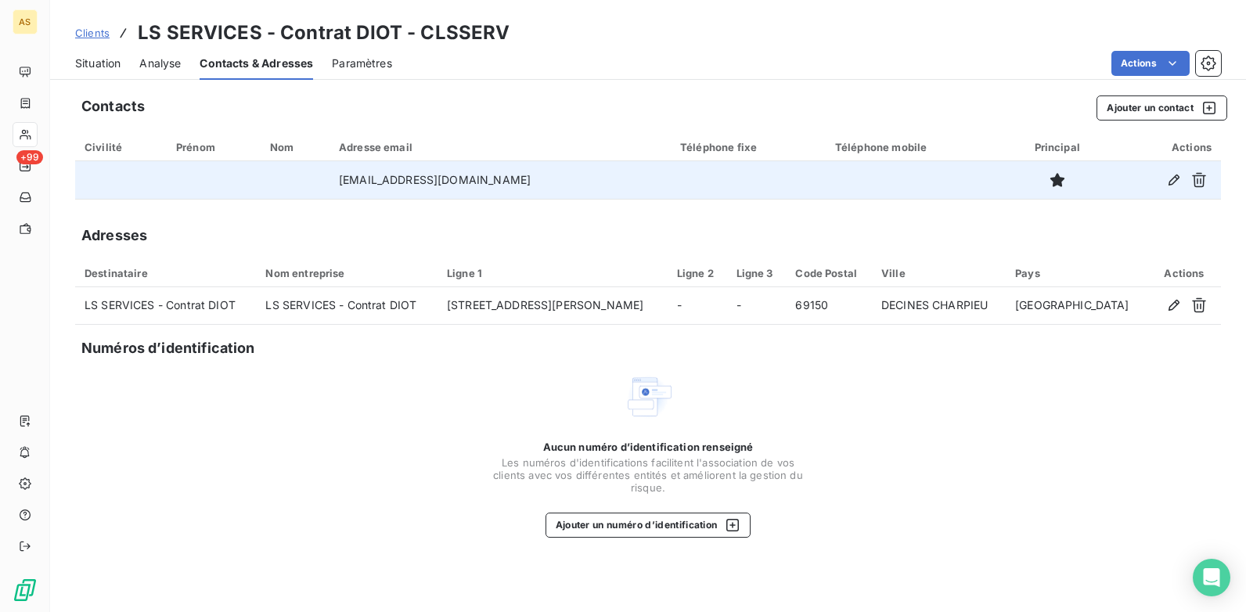
click at [98, 72] on div "Situation" at bounding box center [97, 63] width 45 height 33
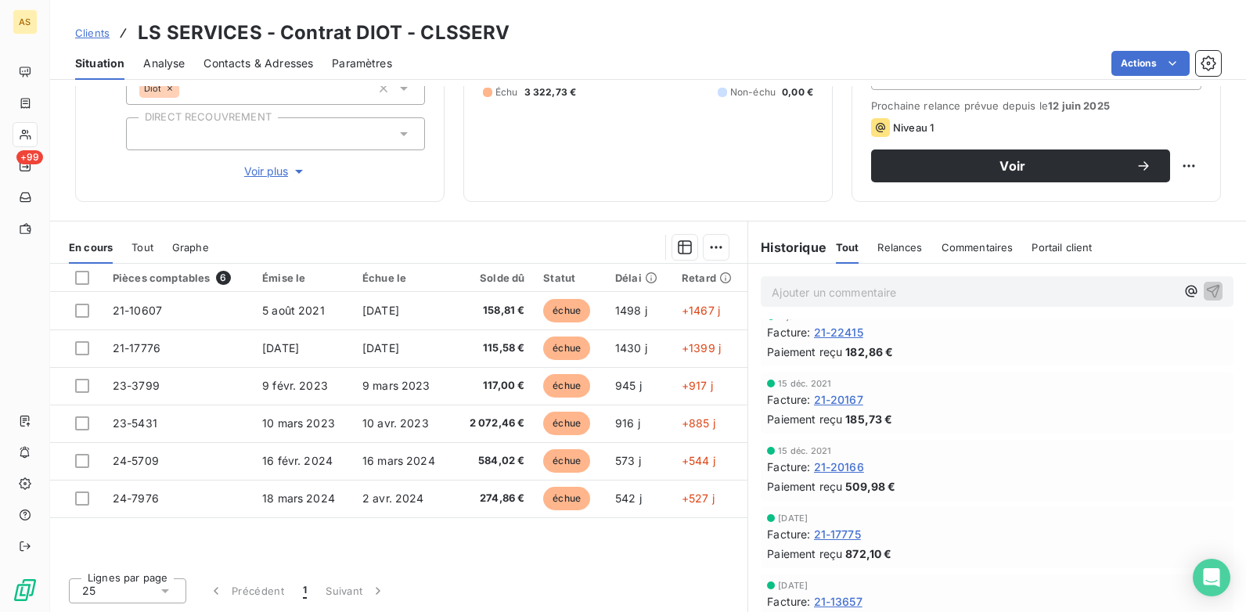
scroll to position [782, 0]
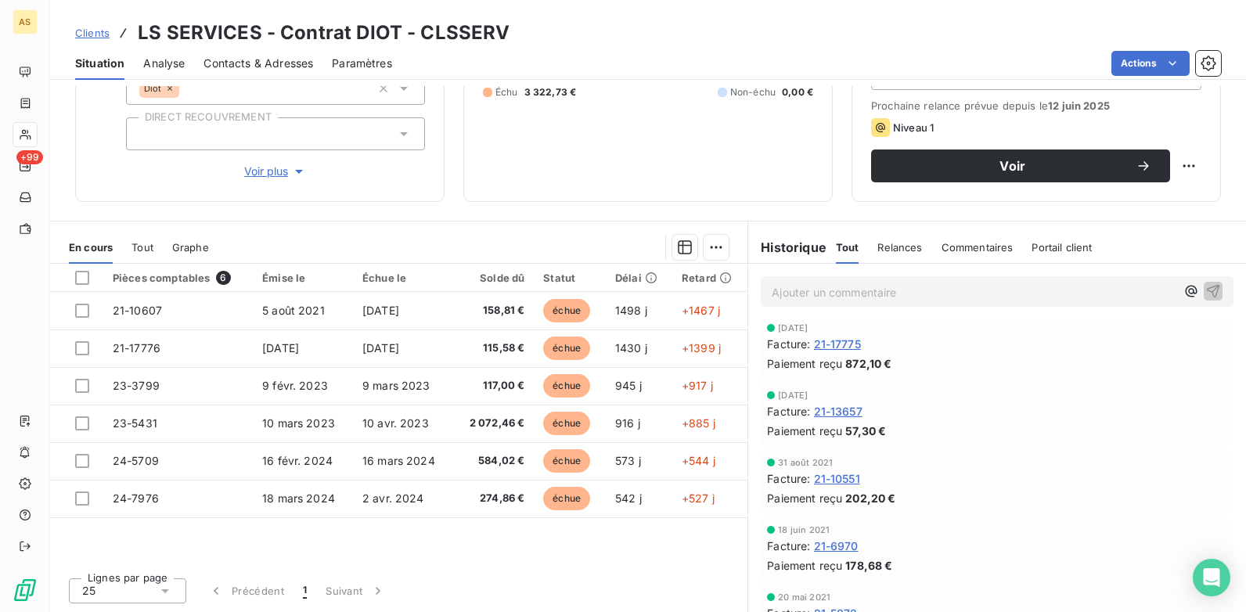
click at [243, 56] on span "Contacts & Adresses" at bounding box center [258, 64] width 110 height 16
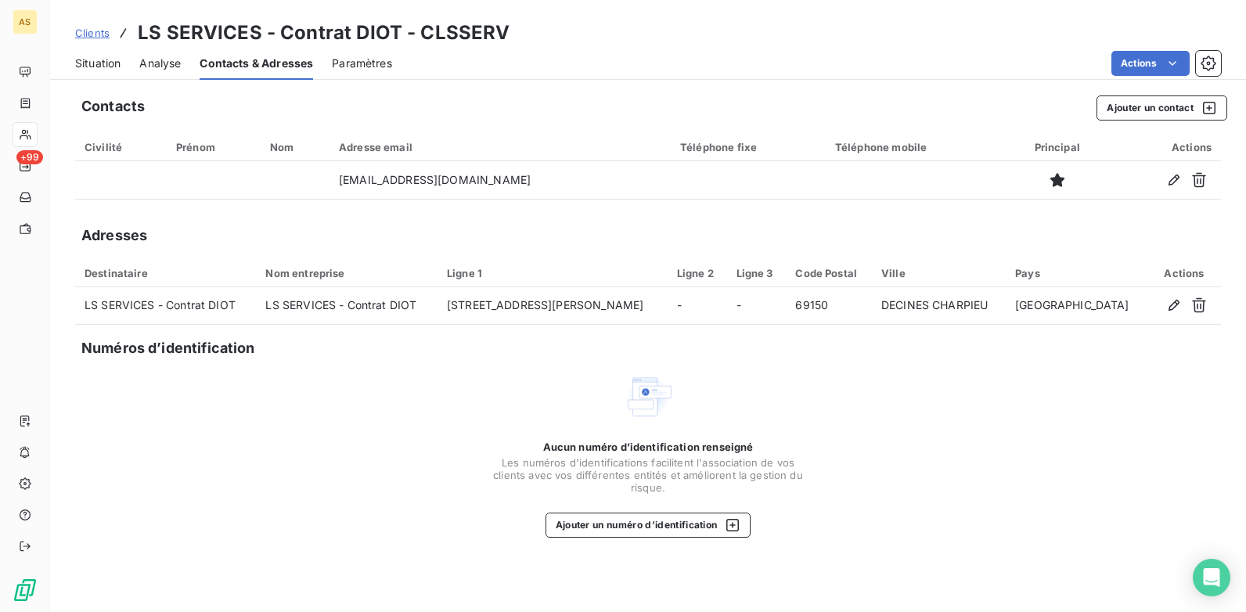
click at [92, 65] on span "Situation" at bounding box center [97, 64] width 45 height 16
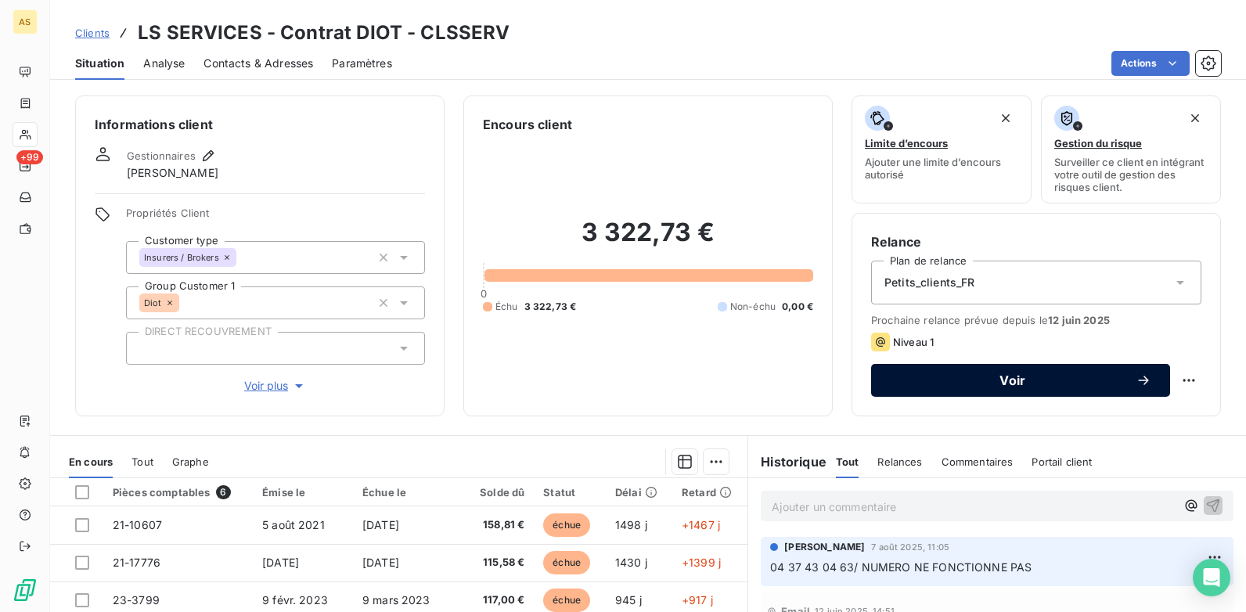
click at [967, 378] on span "Voir" at bounding box center [1013, 380] width 246 height 13
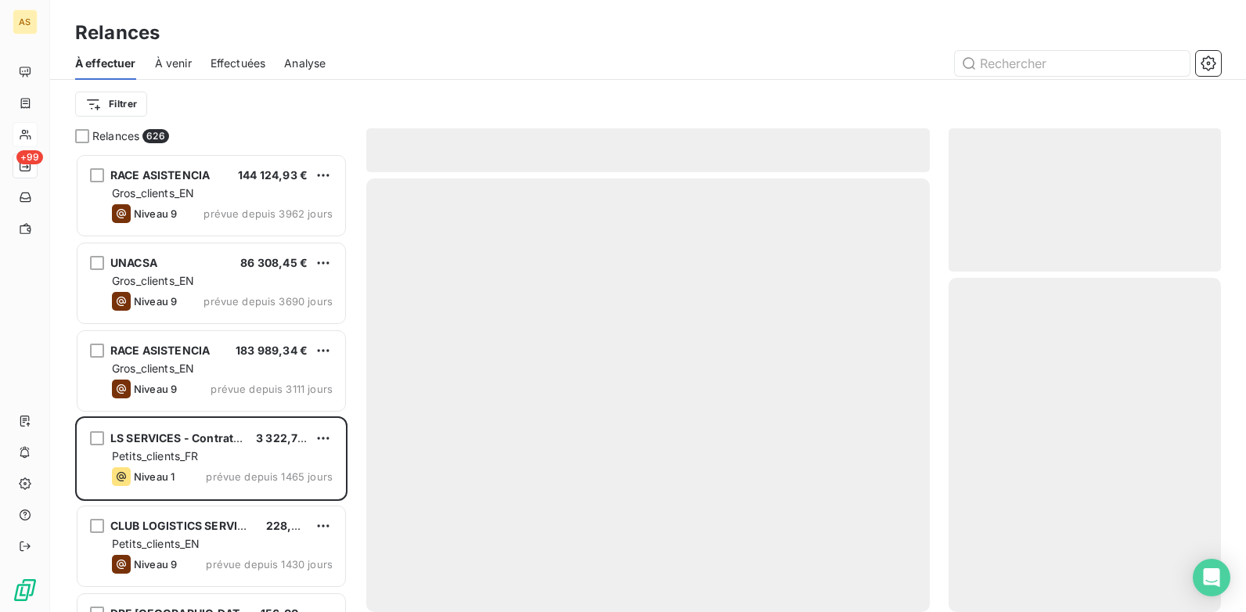
scroll to position [447, 261]
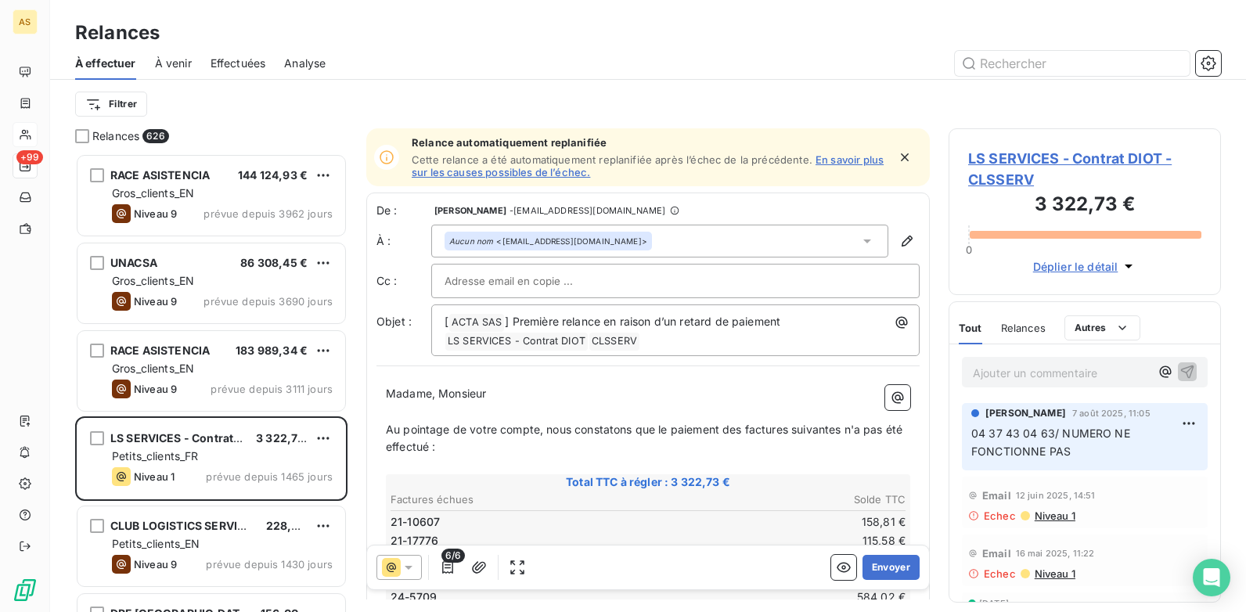
click at [412, 470] on icon at bounding box center [409, 567] width 16 height 16
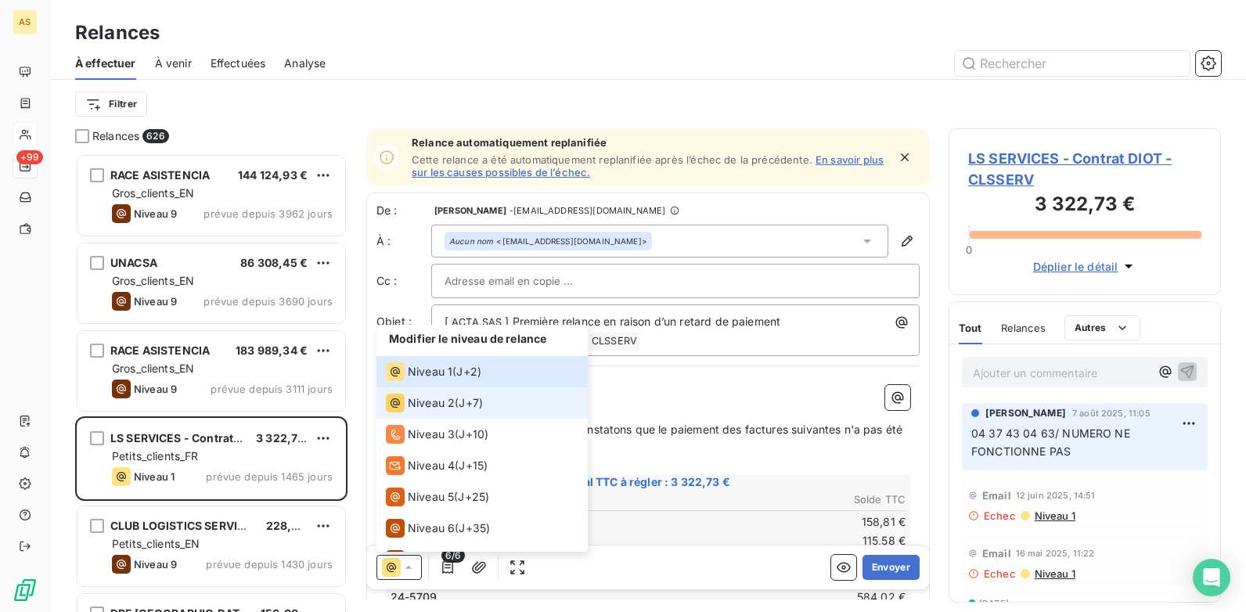
click at [433, 408] on span "Niveau 2" at bounding box center [431, 403] width 47 height 16
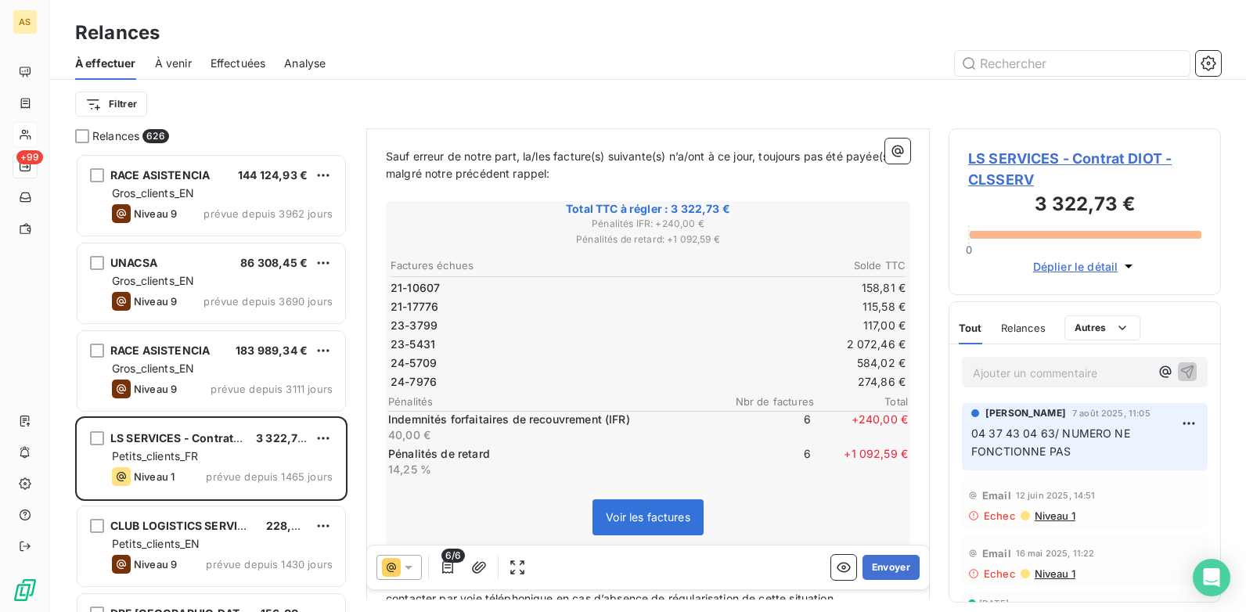
scroll to position [314, 0]
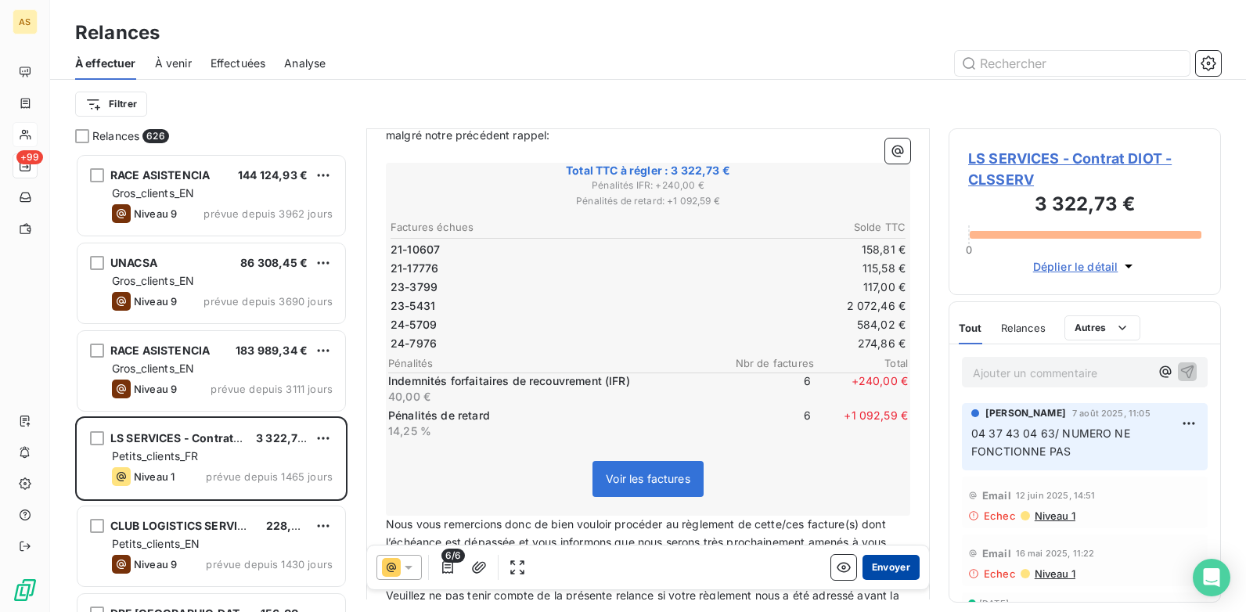
click at [895, 470] on button "Envoyer" at bounding box center [890, 567] width 57 height 25
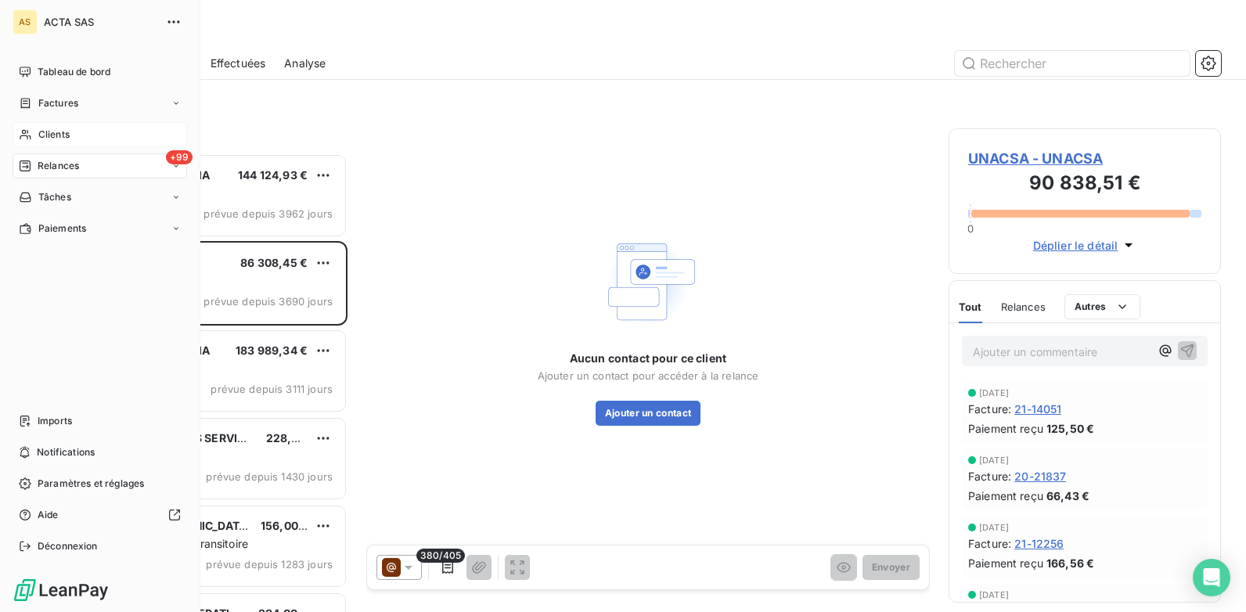
click at [38, 135] on span "Clients" at bounding box center [53, 135] width 31 height 14
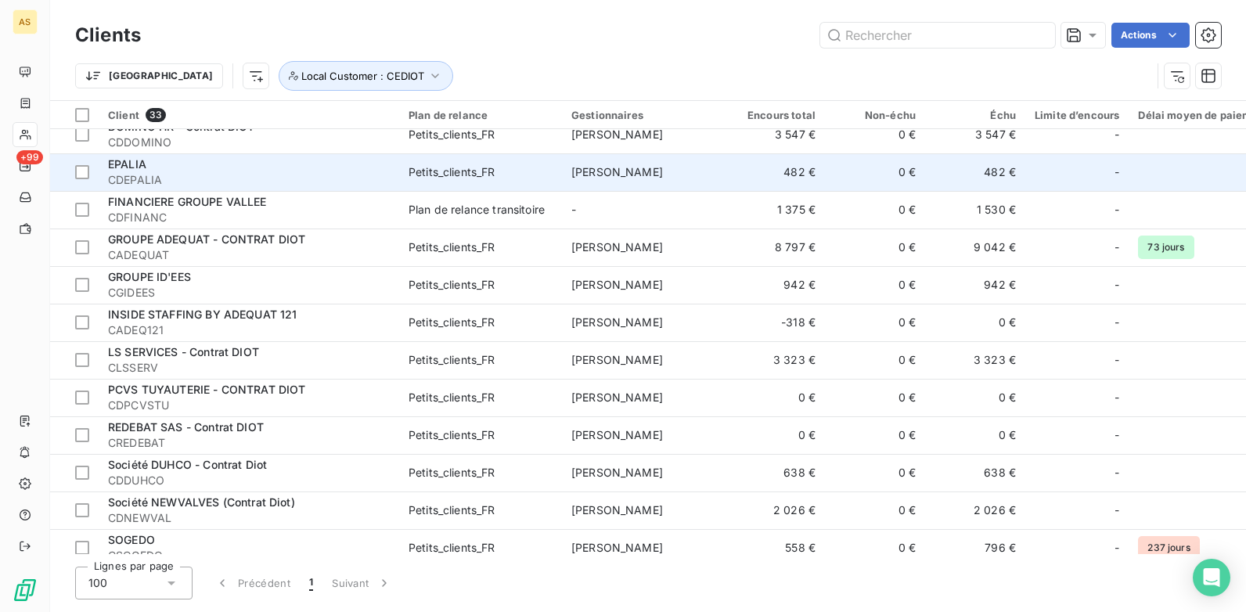
scroll to position [743, 0]
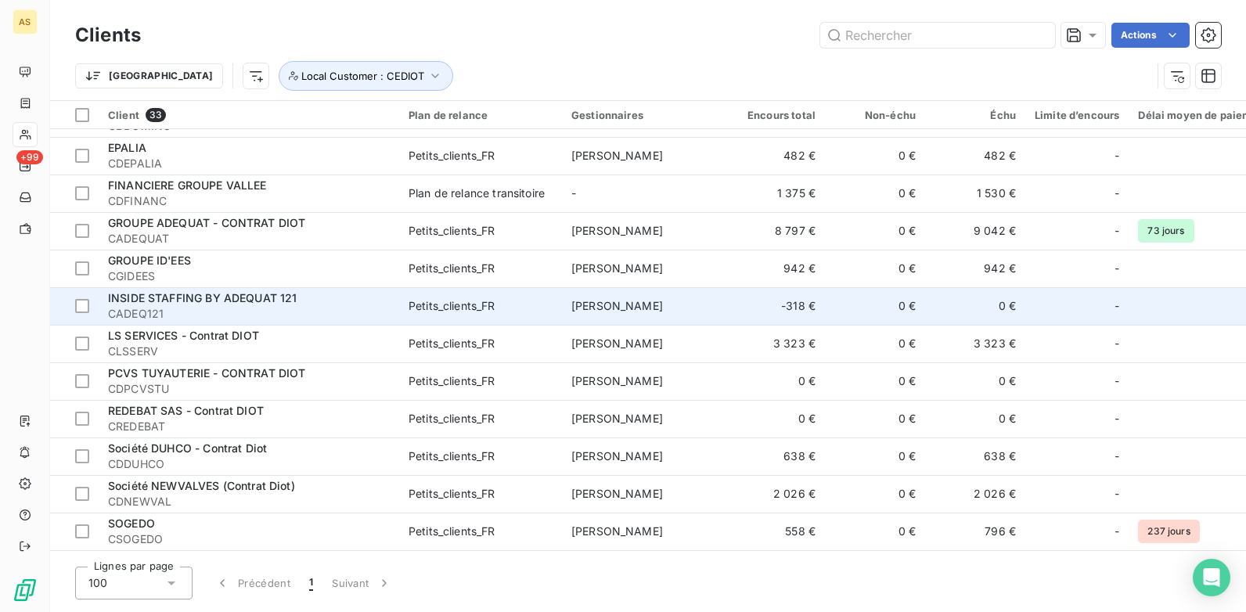
click at [259, 311] on span "CADEQ121" at bounding box center [249, 314] width 282 height 16
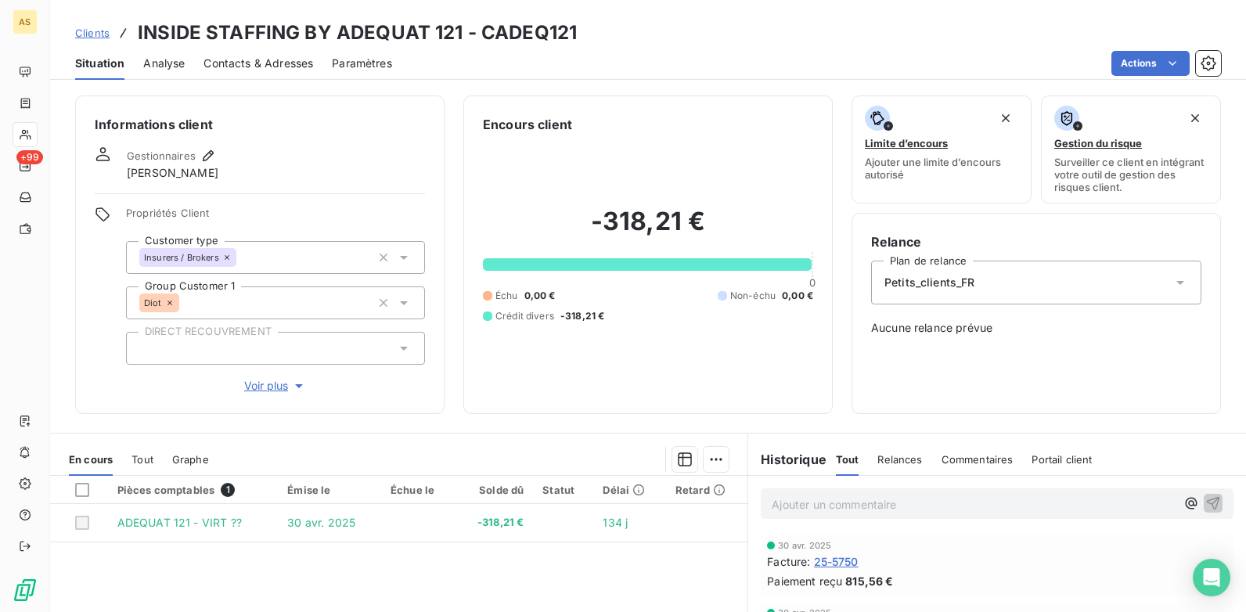
click at [91, 33] on span "Clients" at bounding box center [92, 33] width 34 height 13
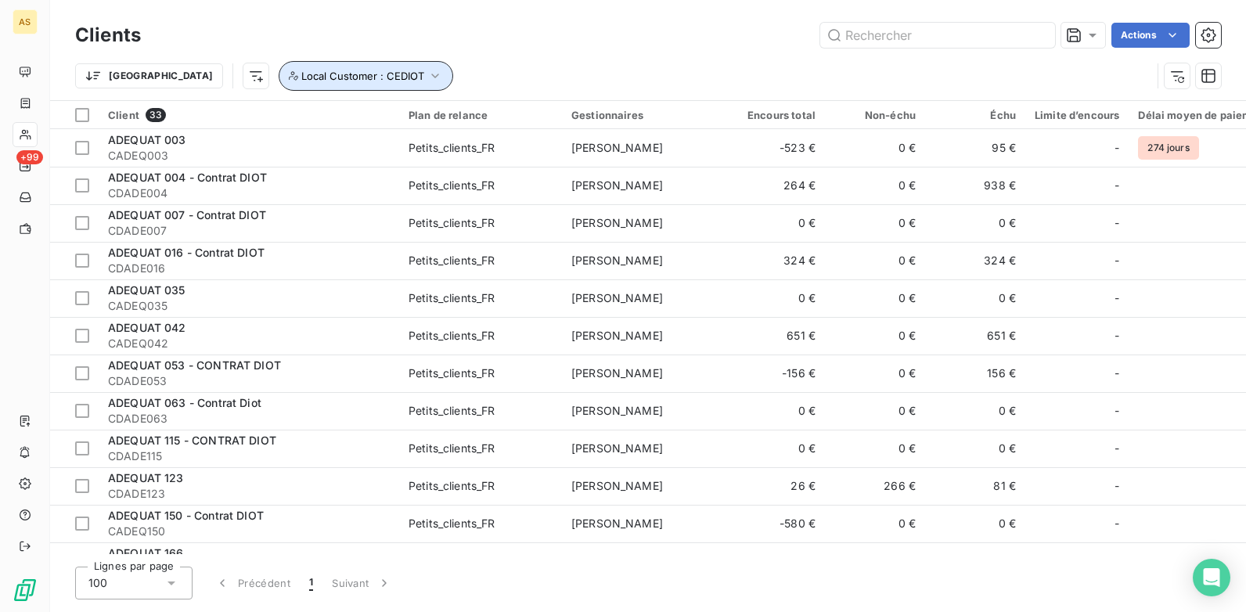
click at [362, 77] on button "Local Customer : CEDIOT" at bounding box center [366, 76] width 174 height 30
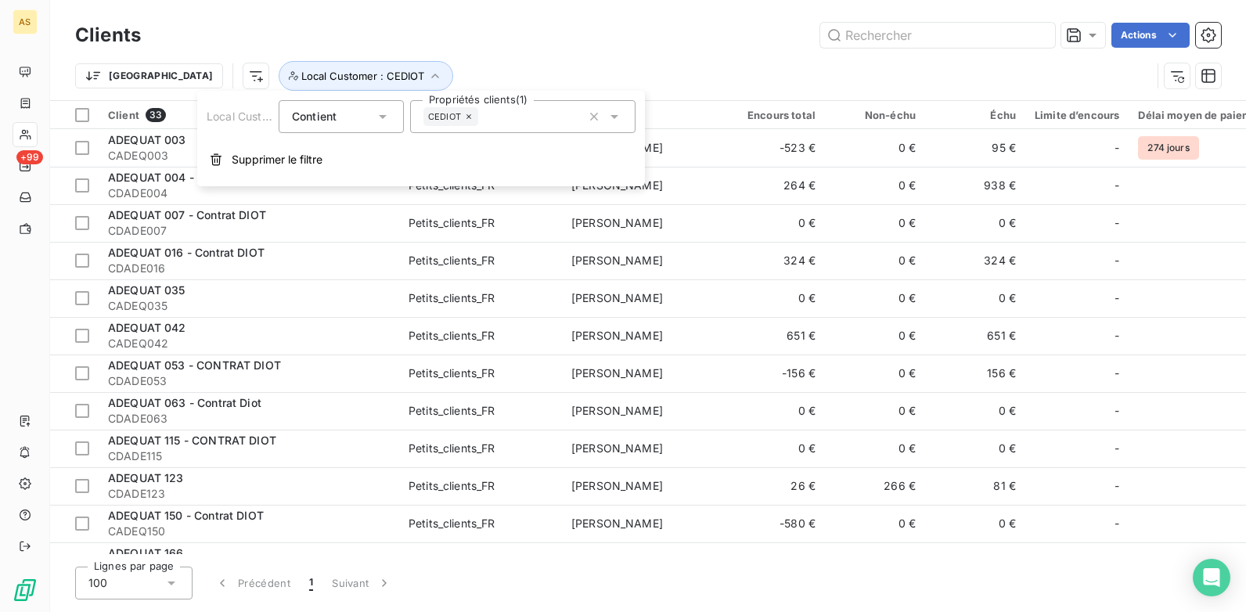
click at [620, 116] on icon at bounding box center [614, 117] width 16 height 16
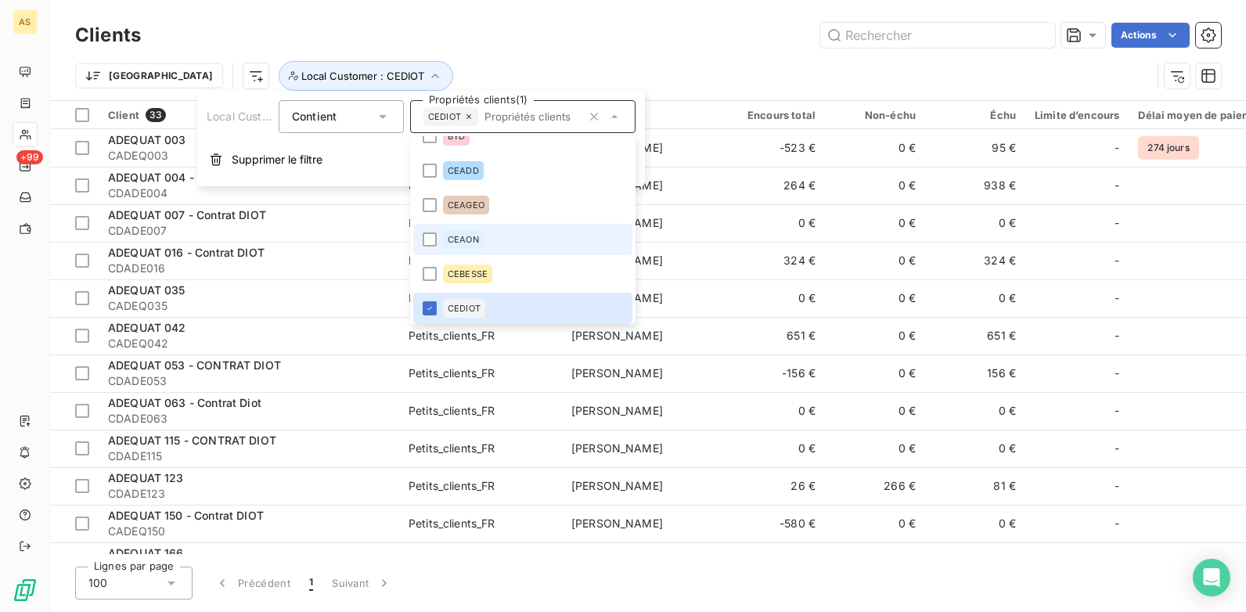
scroll to position [579, 0]
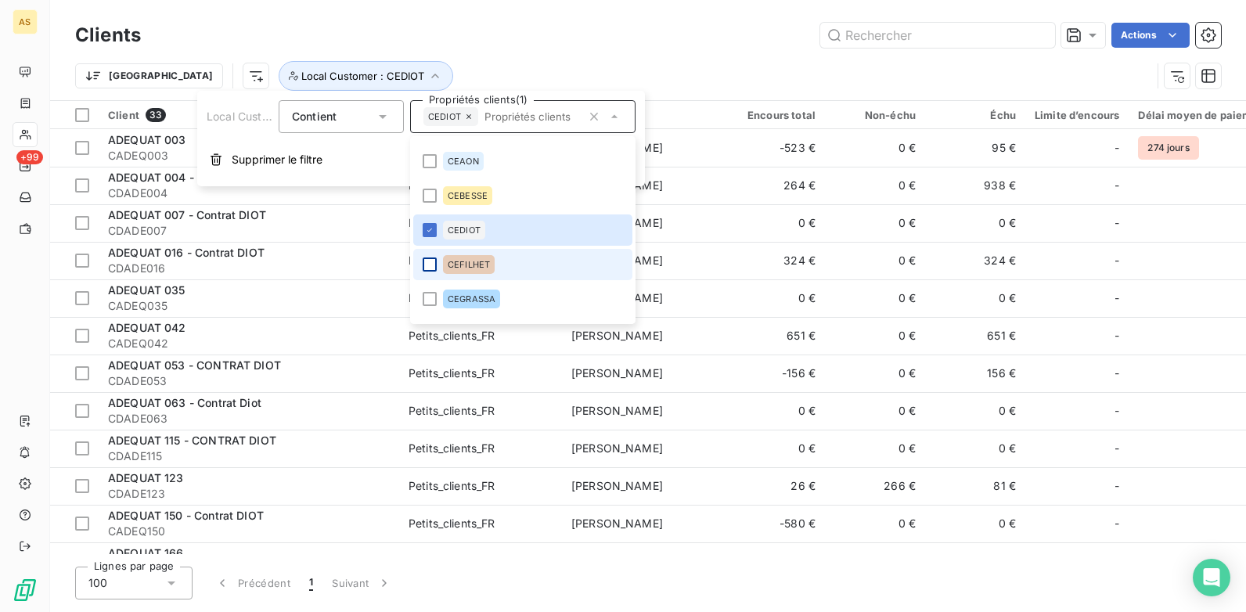
click at [434, 269] on div at bounding box center [430, 264] width 14 height 14
click at [428, 233] on icon at bounding box center [429, 229] width 9 height 9
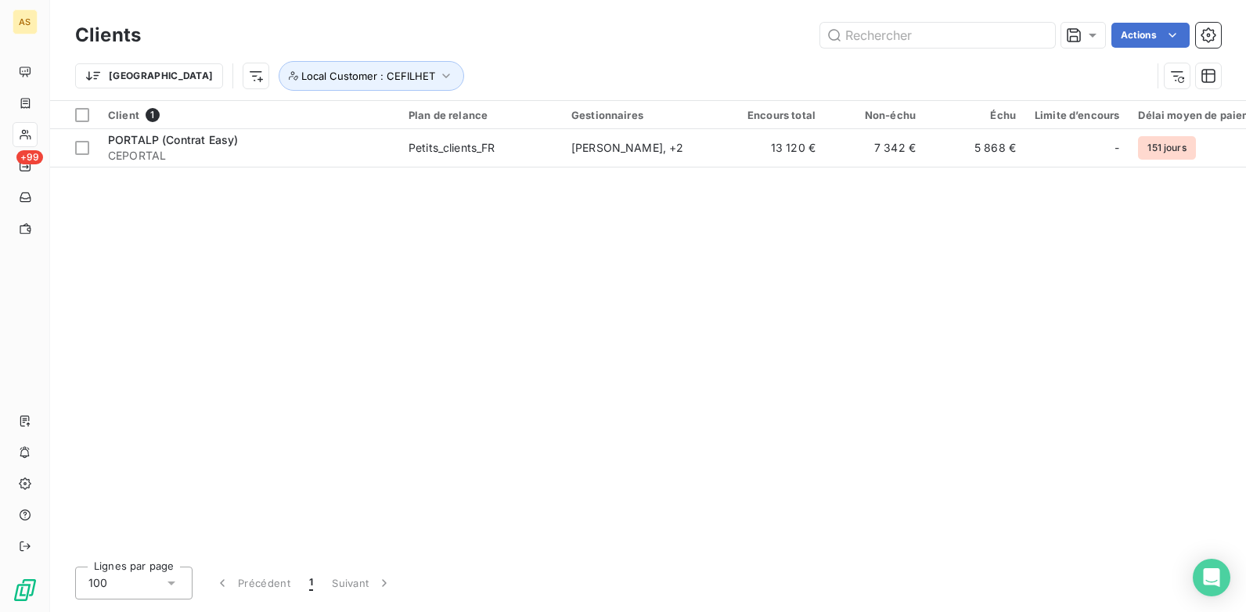
click at [919, 225] on div "Client 1 Plan de relance Gestionnaires Encours total Non-échu Échu Limite d’enc…" at bounding box center [648, 327] width 1196 height 453
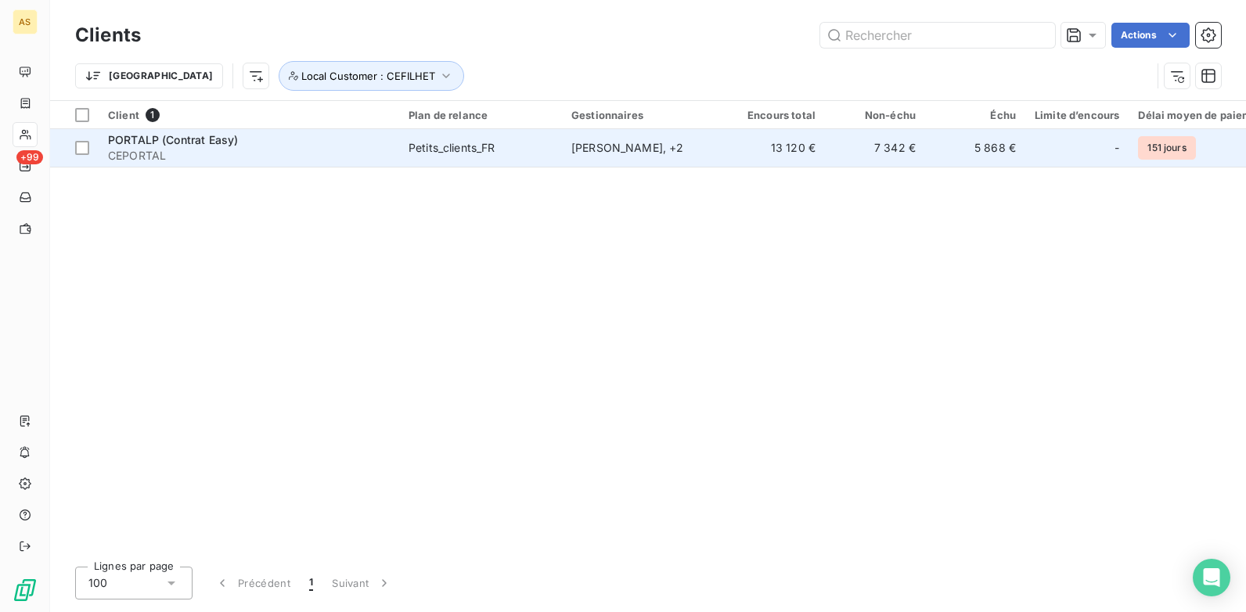
click at [992, 140] on td "5 868 €" at bounding box center [975, 148] width 100 height 38
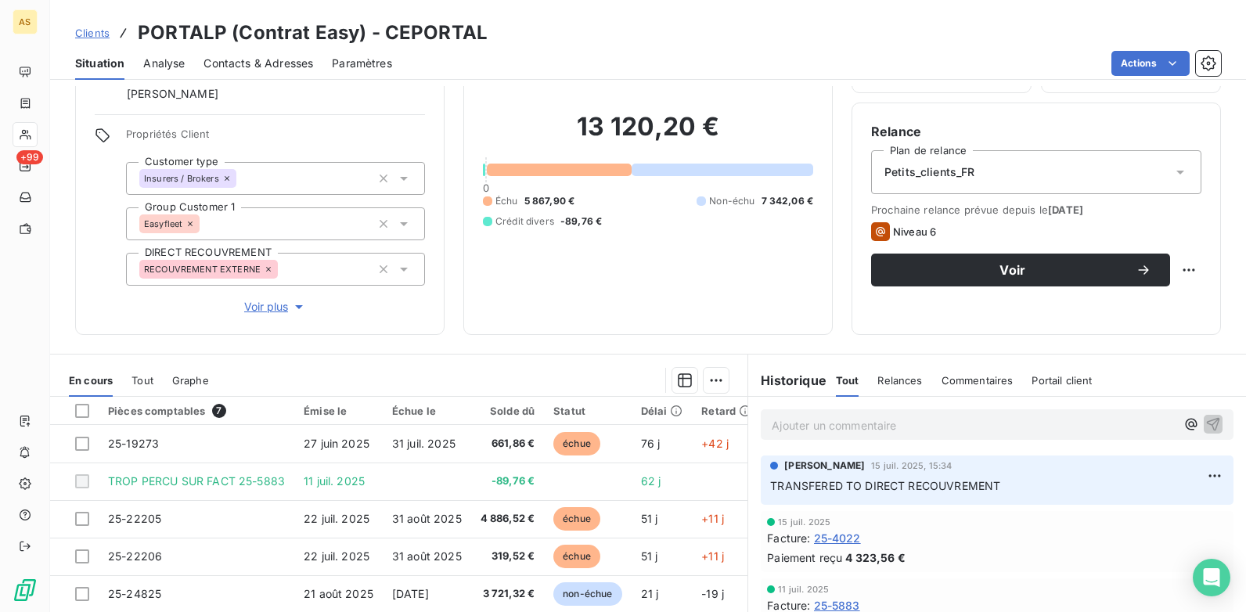
scroll to position [156, 0]
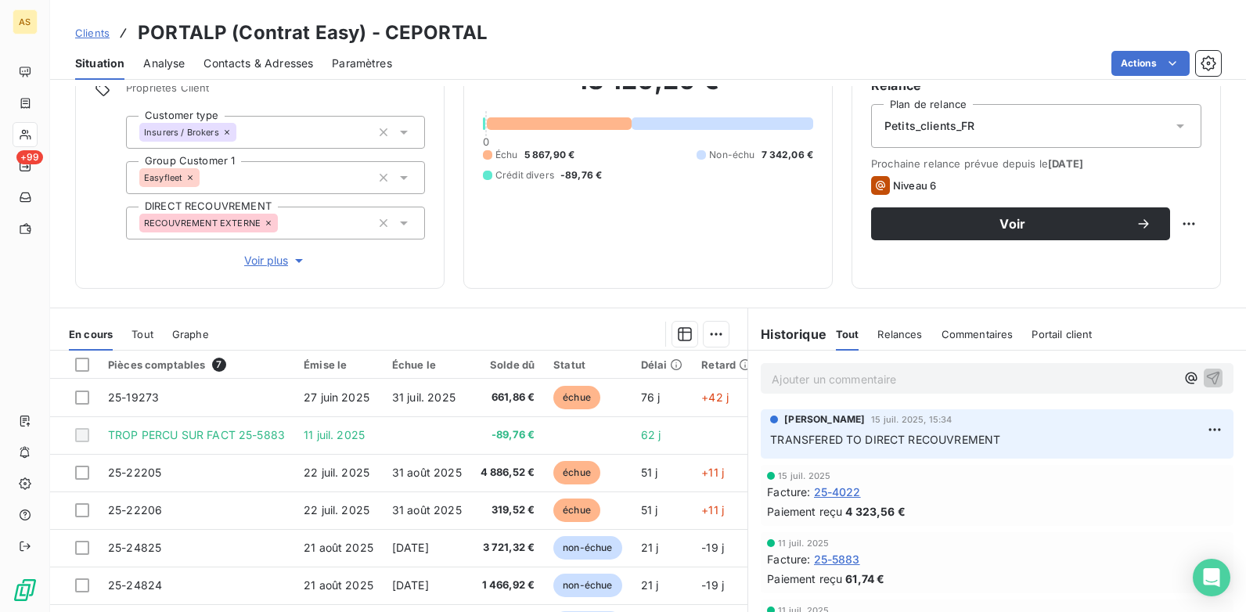
click at [93, 27] on span "Clients" at bounding box center [92, 33] width 34 height 13
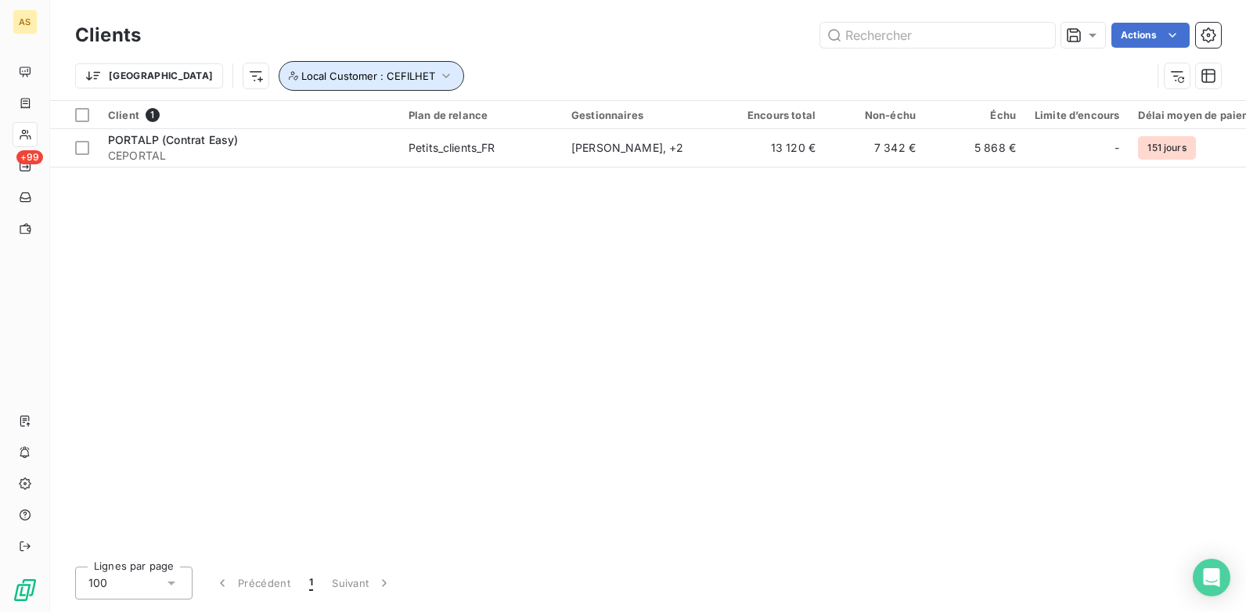
click at [362, 66] on button "Local Customer : CEFILHET" at bounding box center [371, 76] width 185 height 30
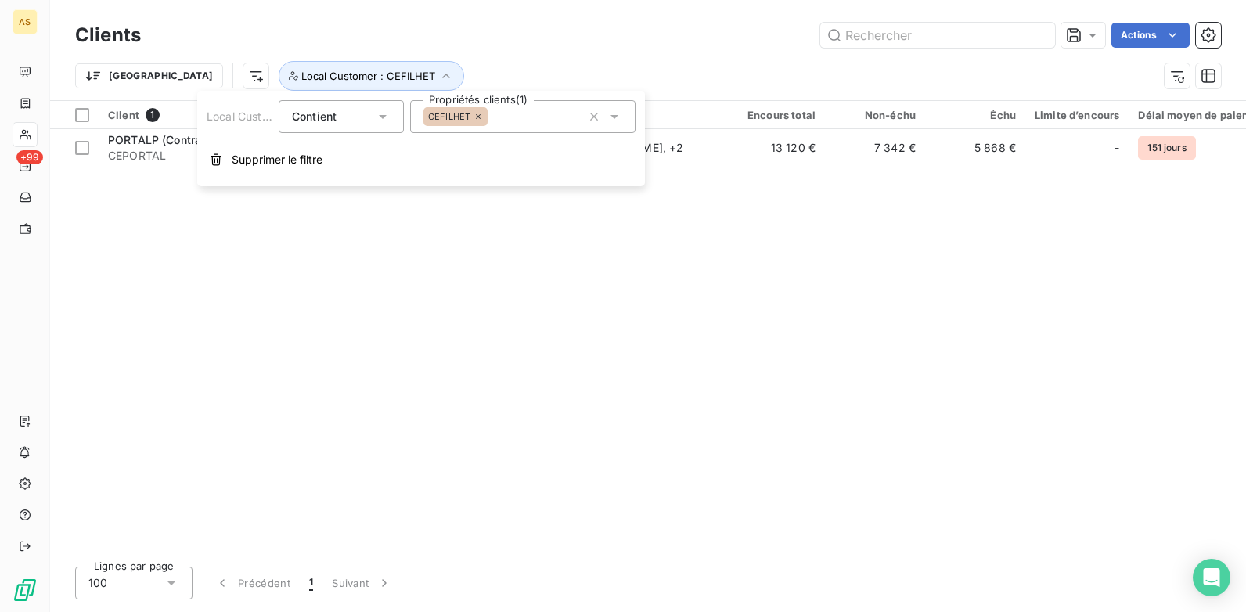
click at [616, 114] on icon at bounding box center [614, 117] width 16 height 16
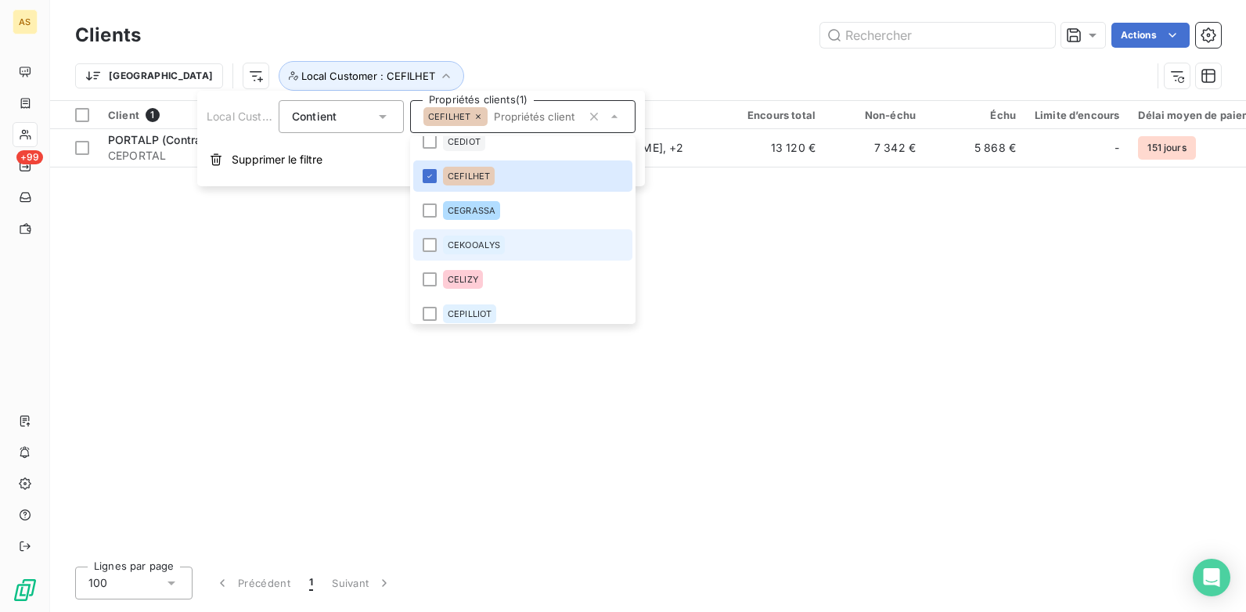
scroll to position [692, 0]
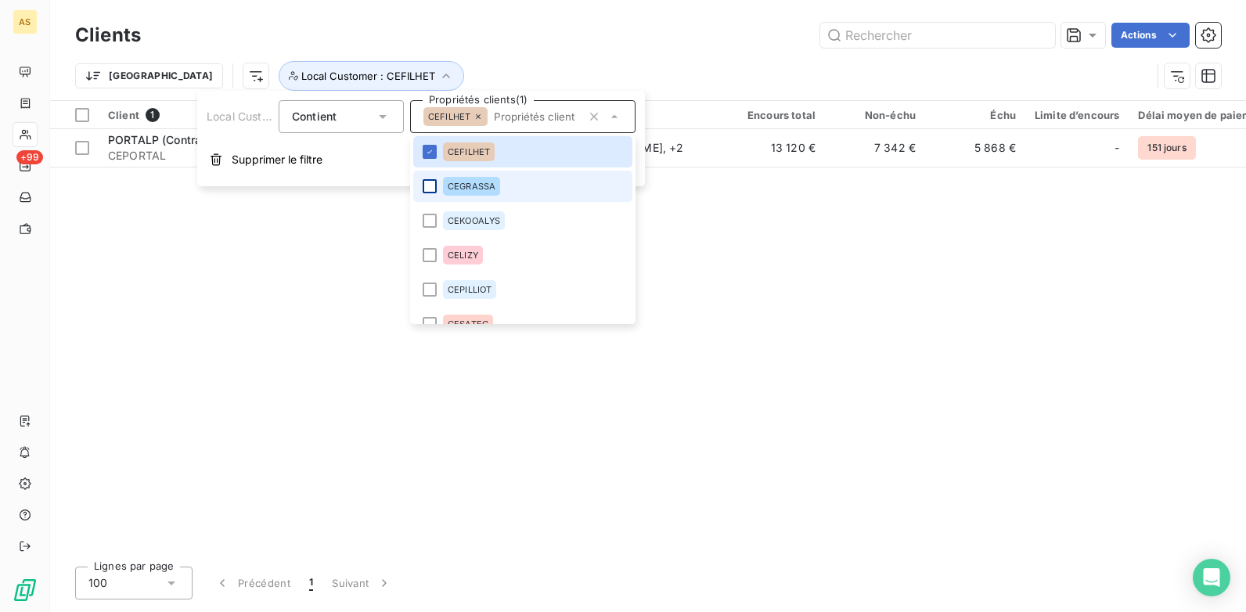
click at [435, 183] on div at bounding box center [430, 186] width 14 height 14
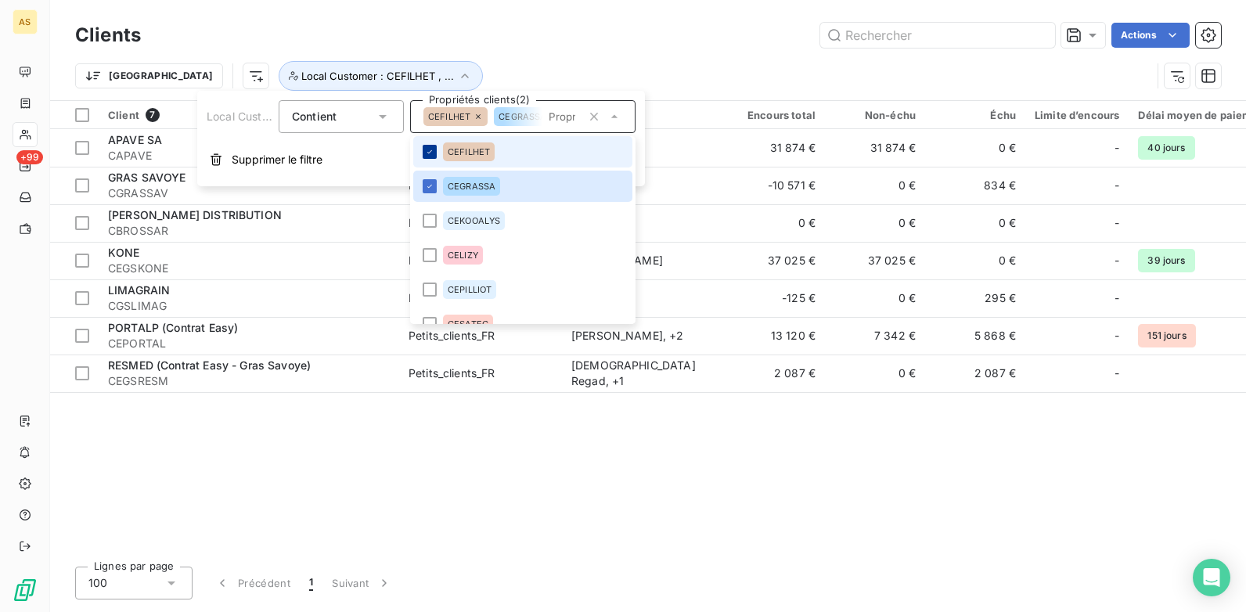
click at [431, 157] on div at bounding box center [430, 152] width 14 height 14
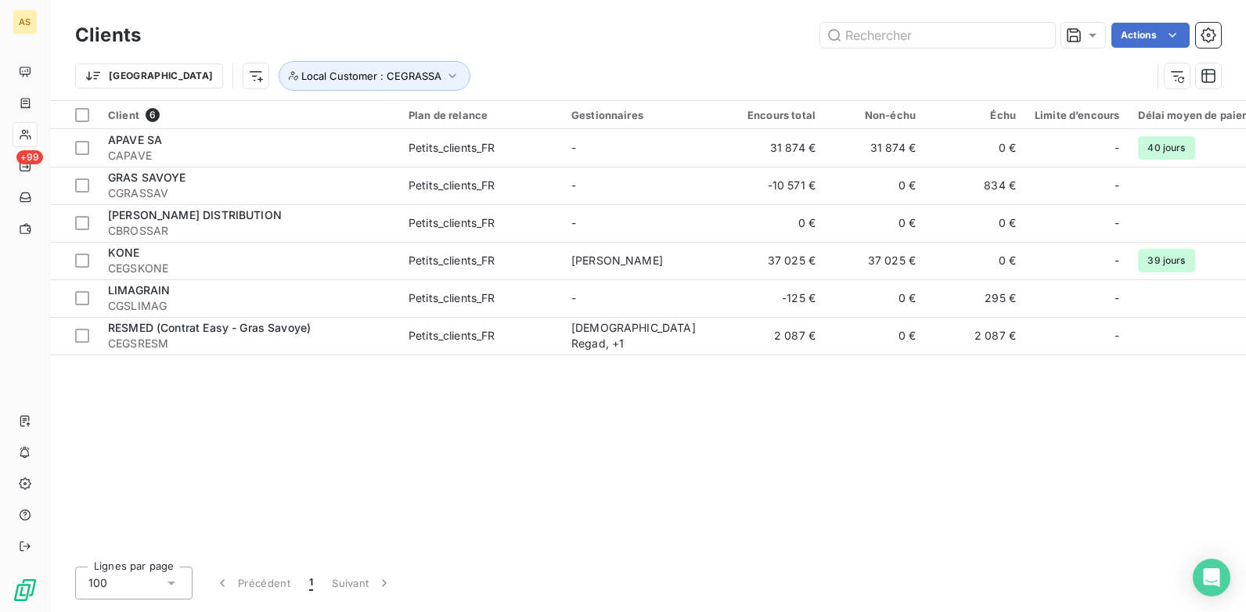
click at [615, 10] on div "Clients Actions [GEOGRAPHIC_DATA] Local Customer : CEGRASSA" at bounding box center [648, 50] width 1196 height 100
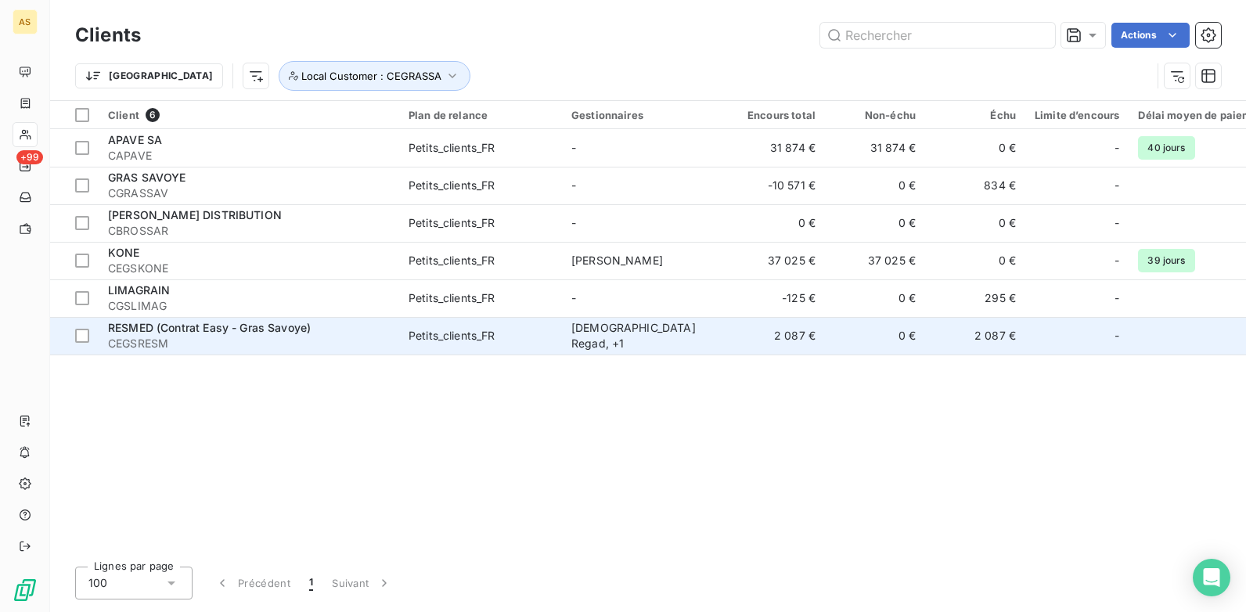
click at [995, 340] on td "2 087 €" at bounding box center [975, 336] width 100 height 38
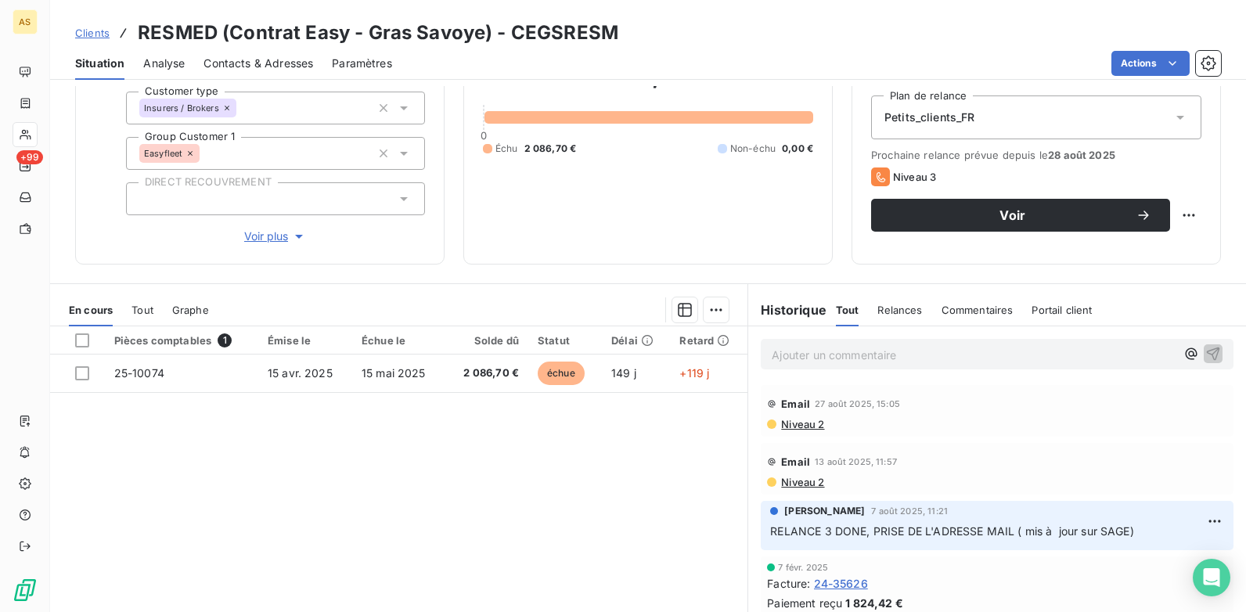
scroll to position [228, 0]
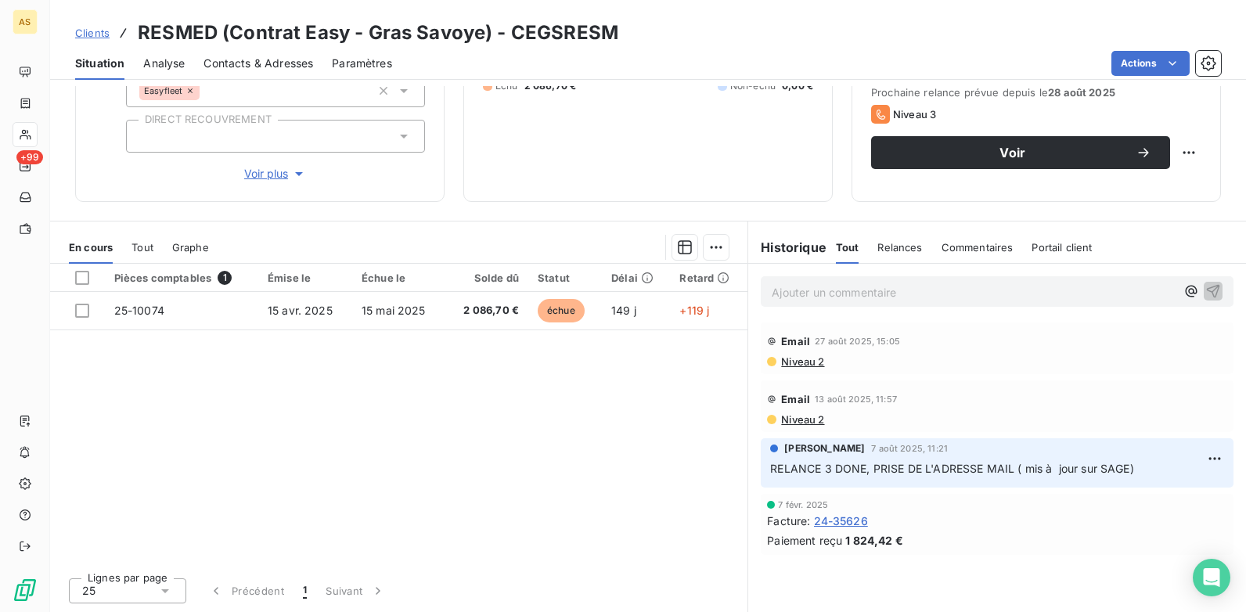
click at [261, 56] on span "Contacts & Adresses" at bounding box center [258, 64] width 110 height 16
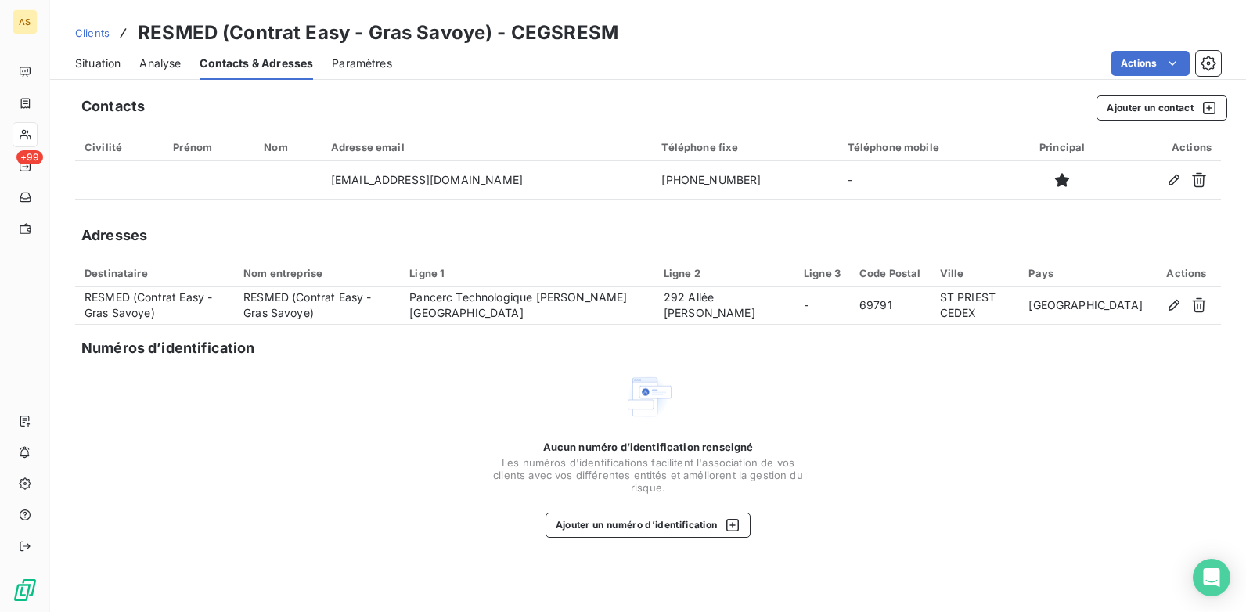
click at [92, 51] on div "Situation" at bounding box center [97, 63] width 45 height 33
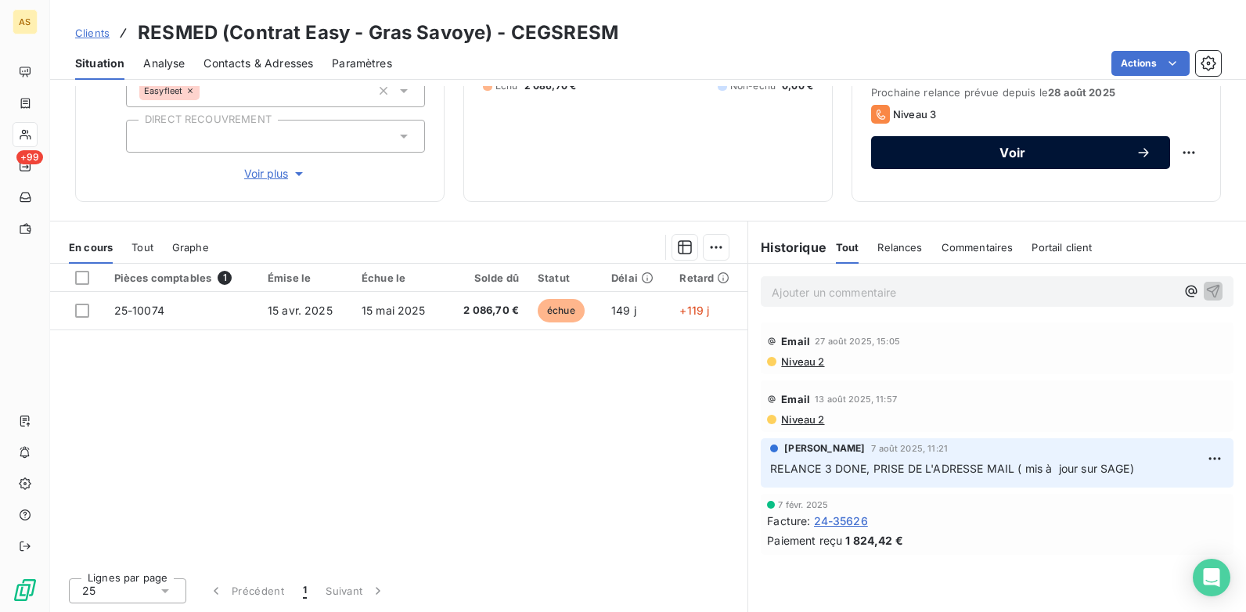
click at [995, 159] on icon "button" at bounding box center [1143, 153] width 16 height 16
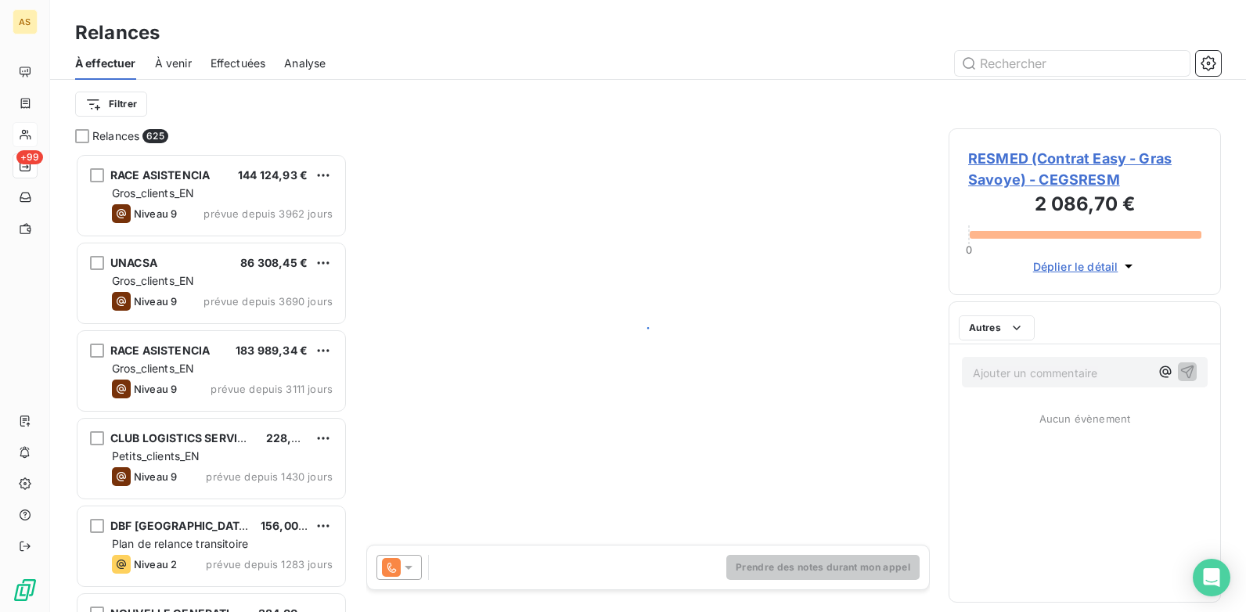
scroll to position [447, 261]
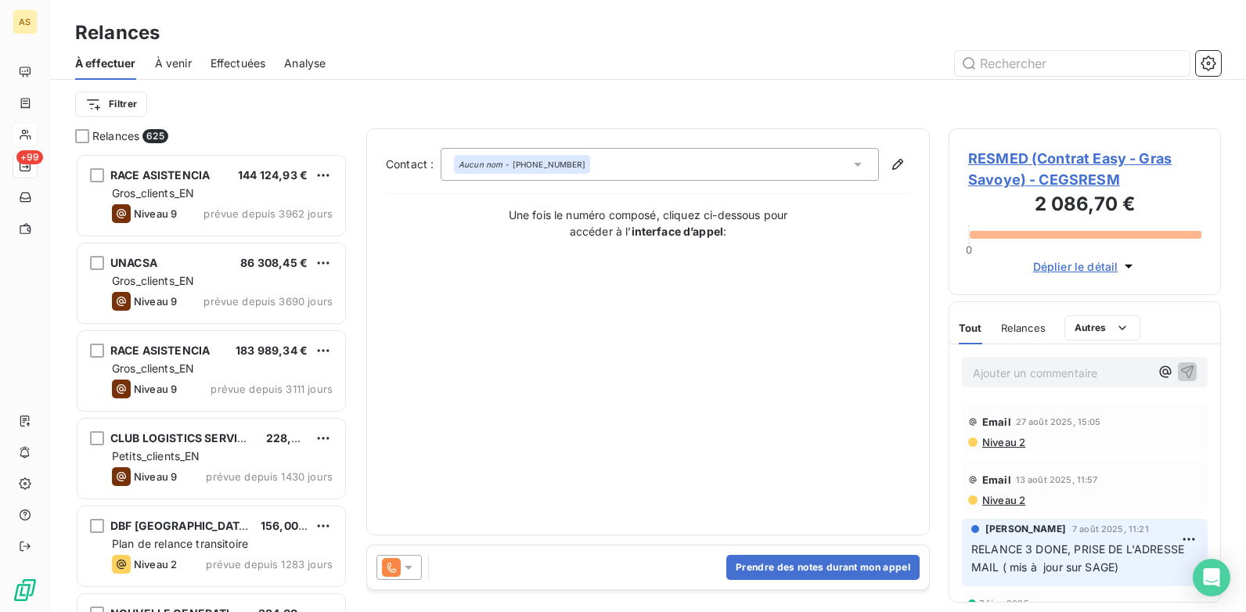
click at [405, 470] on icon at bounding box center [409, 567] width 16 height 16
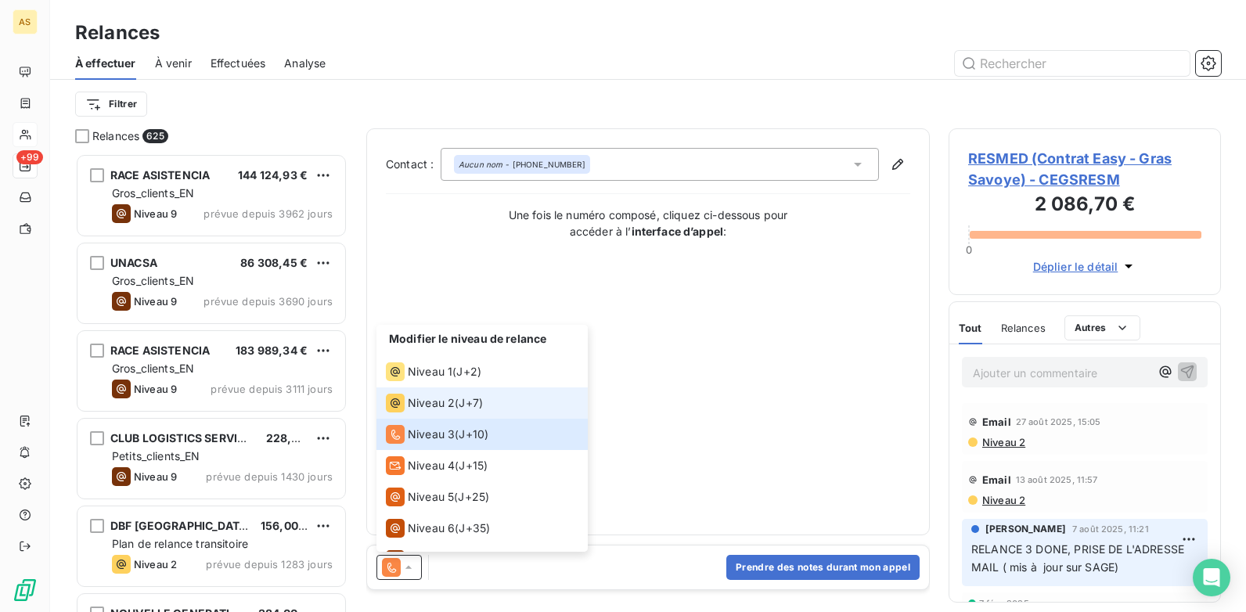
click at [438, 394] on div "Niveau 2" at bounding box center [420, 403] width 69 height 19
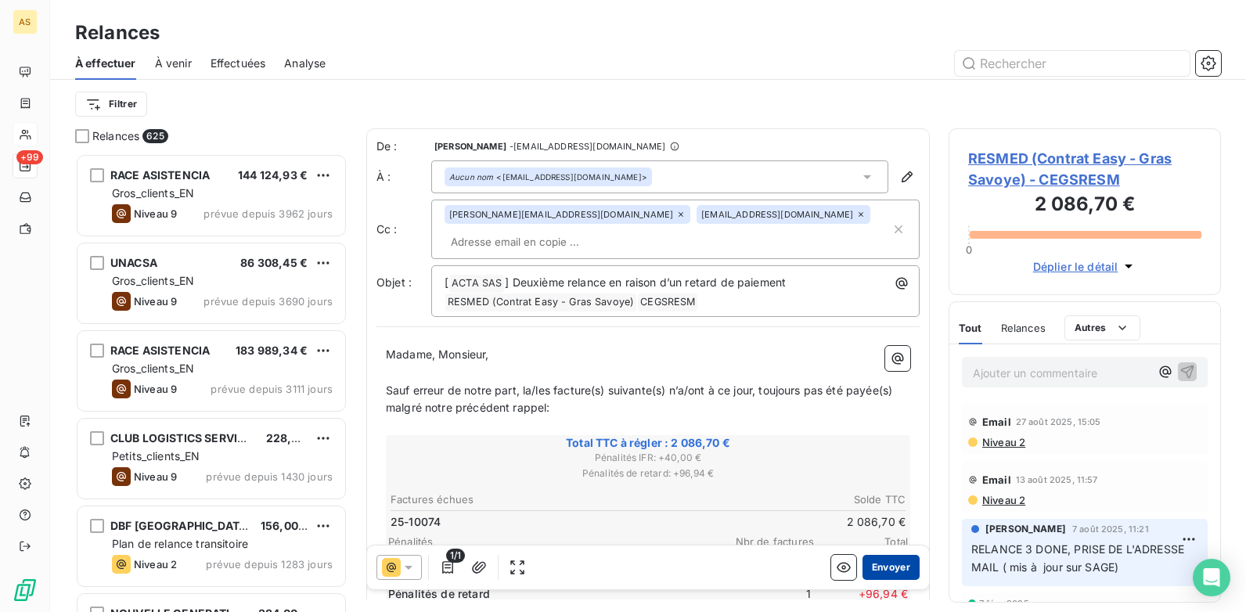
click at [890, 470] on button "Envoyer" at bounding box center [890, 567] width 57 height 25
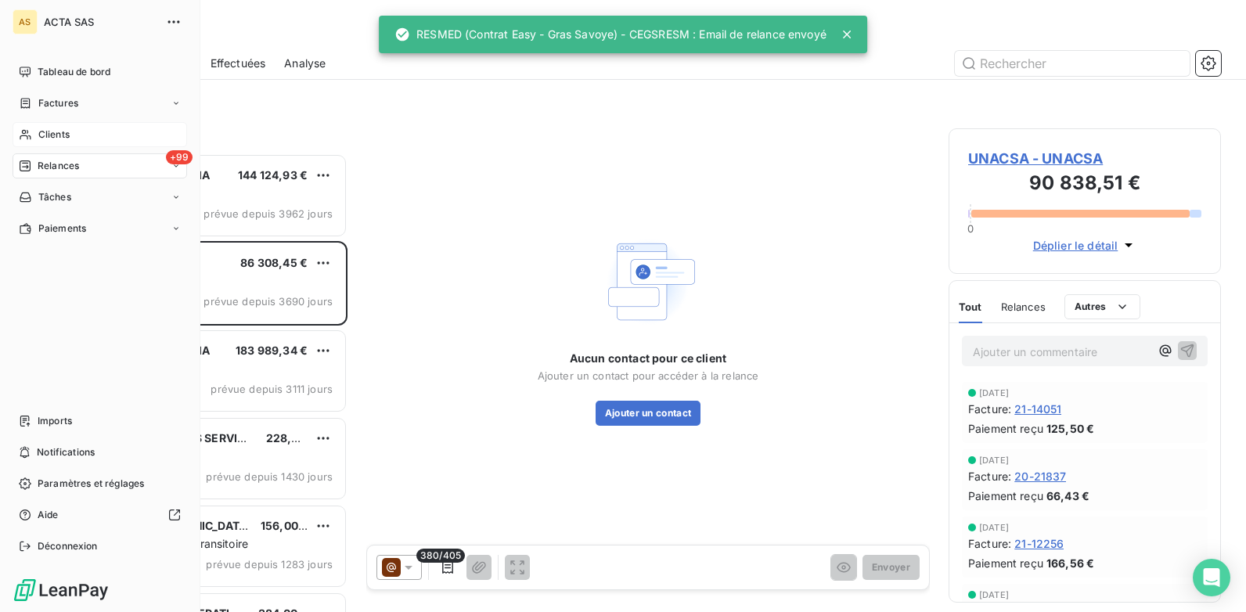
click at [55, 128] on span "Clients" at bounding box center [53, 135] width 31 height 14
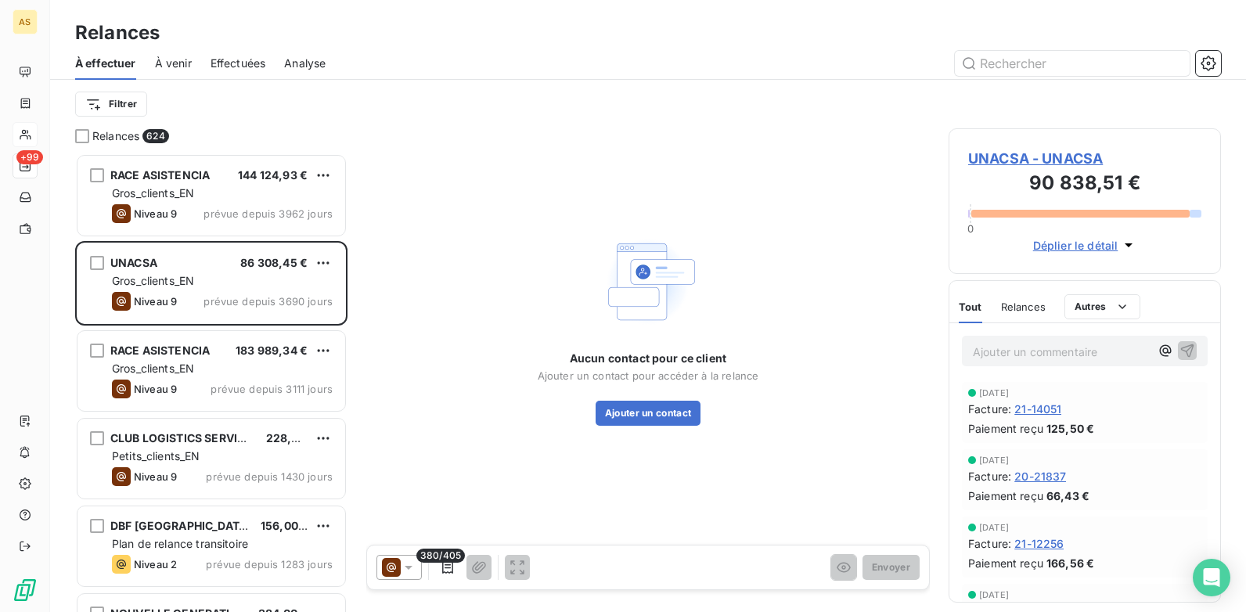
scroll to position [447, 261]
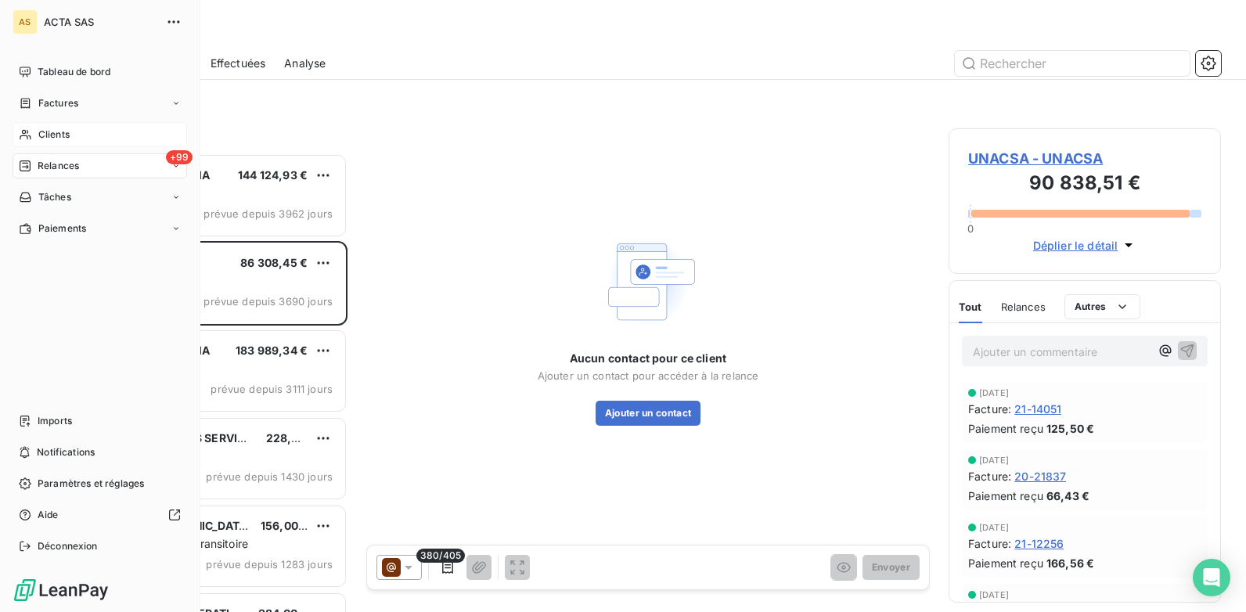
click at [74, 134] on div "Clients" at bounding box center [100, 134] width 174 height 25
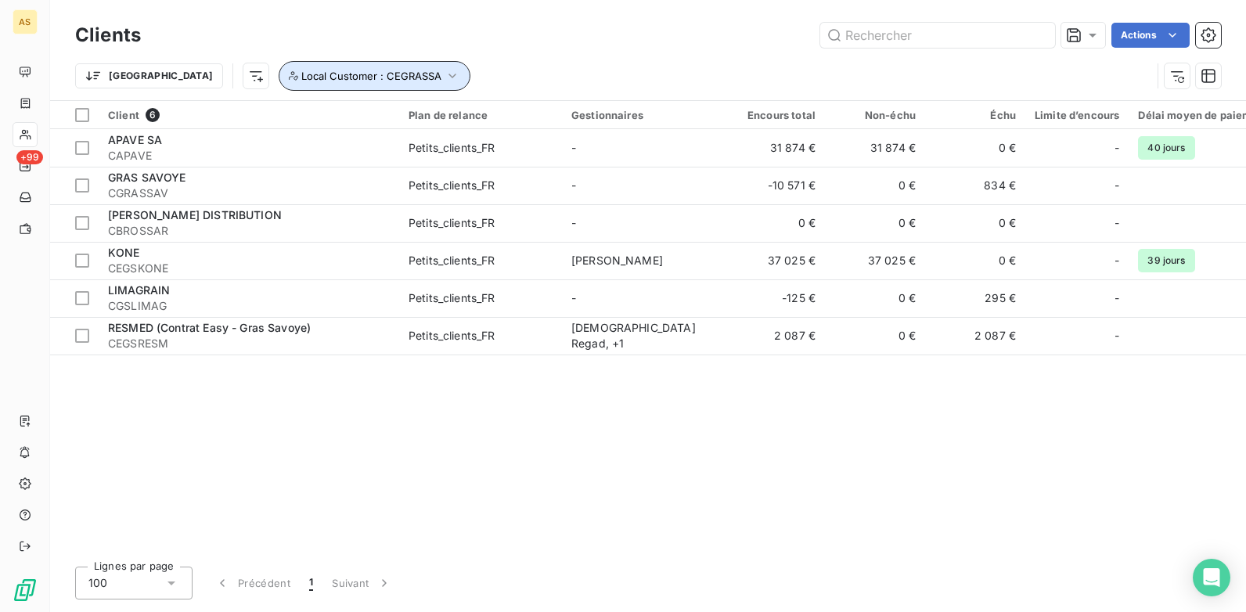
click at [379, 79] on button "Local Customer : CEGRASSA" at bounding box center [375, 76] width 192 height 30
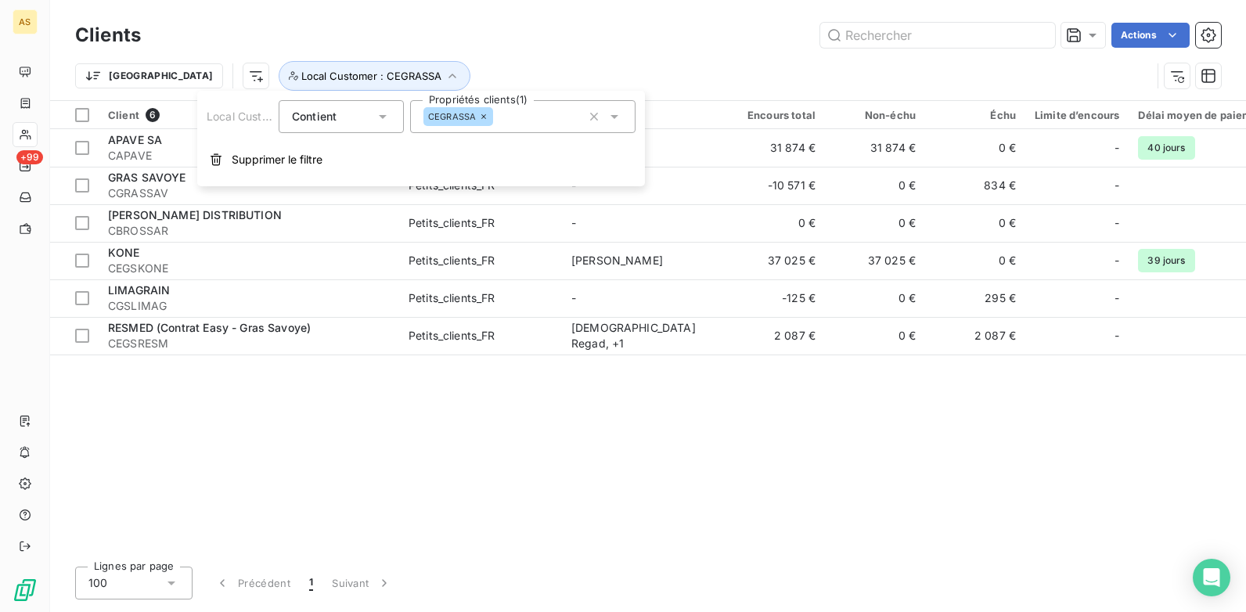
click at [612, 122] on icon at bounding box center [614, 117] width 16 height 16
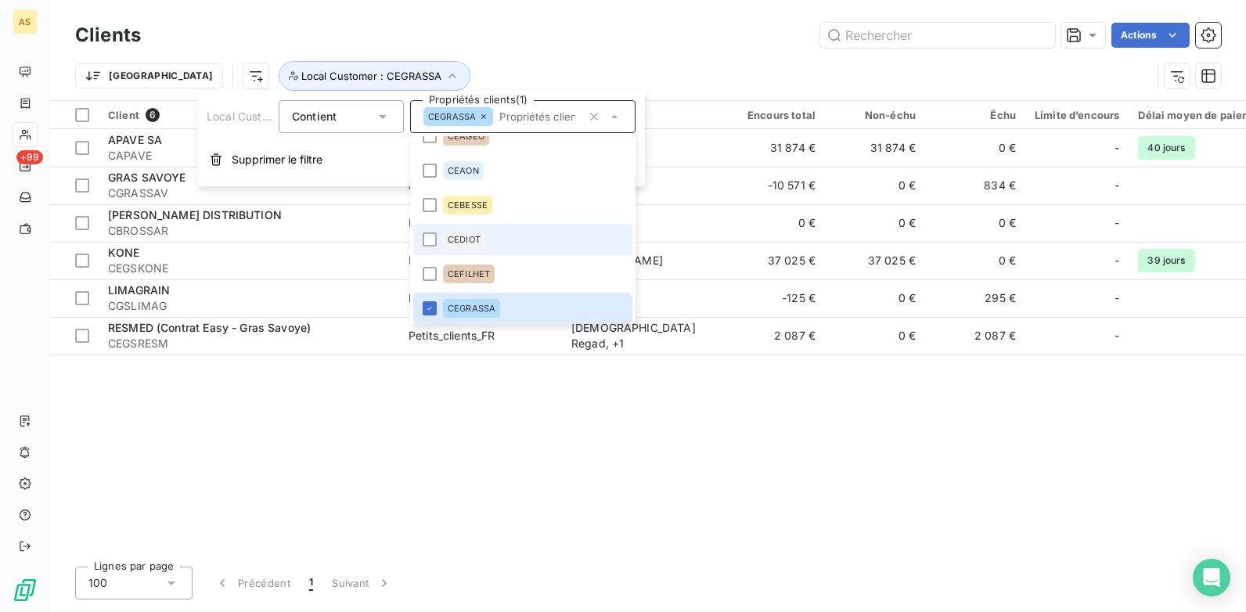
scroll to position [648, 0]
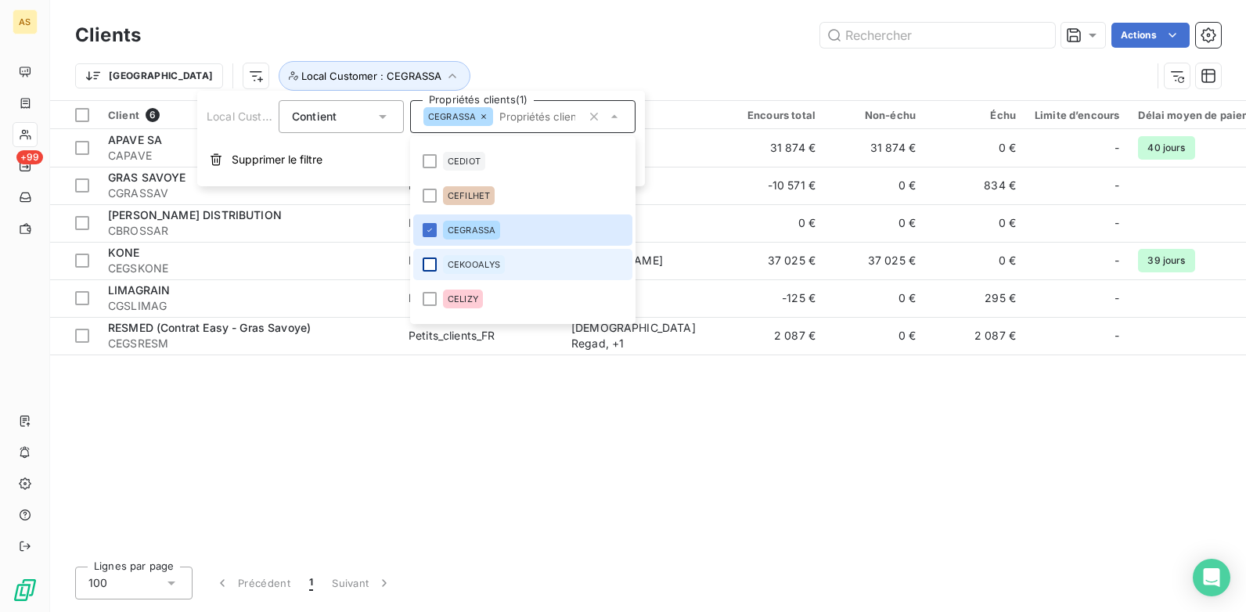
click at [430, 268] on div at bounding box center [430, 264] width 14 height 14
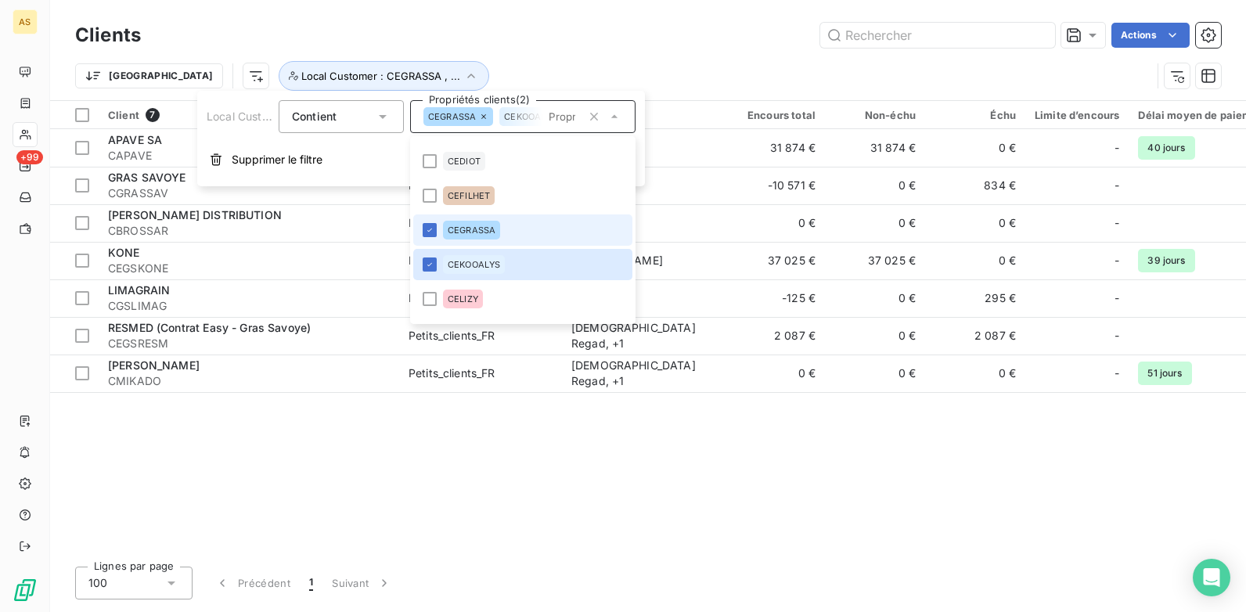
click at [426, 221] on li "CEGRASSA" at bounding box center [522, 229] width 219 height 31
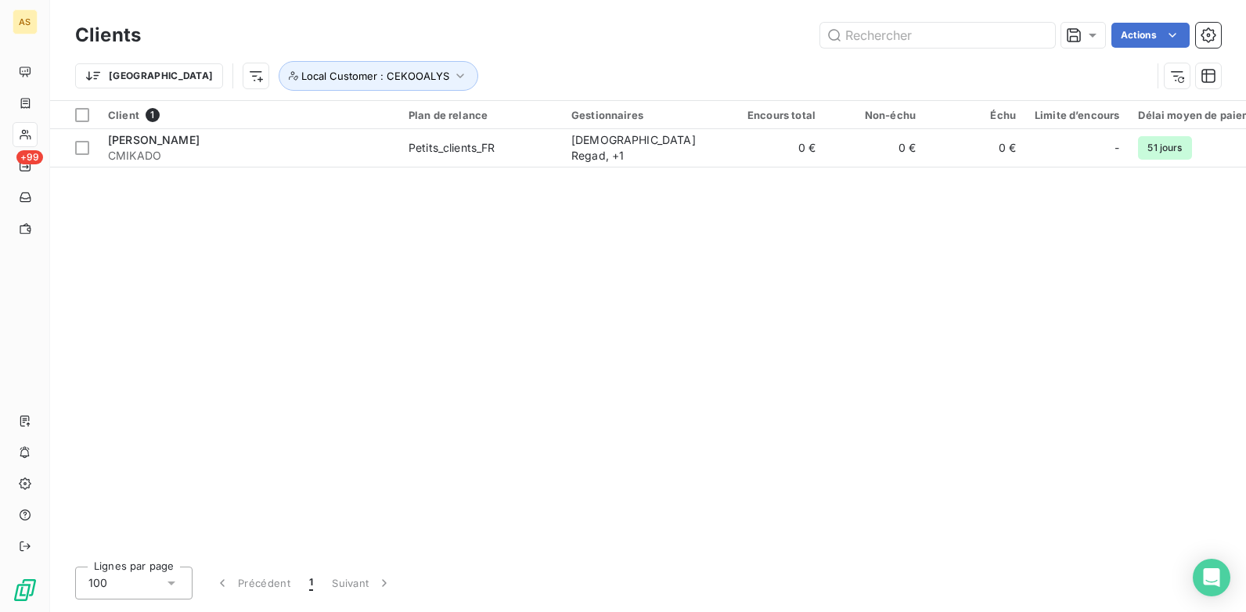
click at [856, 376] on div "Client 1 Plan de relance Gestionnaires Encours total Non-échu Échu Limite d’enc…" at bounding box center [648, 327] width 1196 height 453
click at [457, 76] on icon "button" at bounding box center [460, 76] width 7 height 5
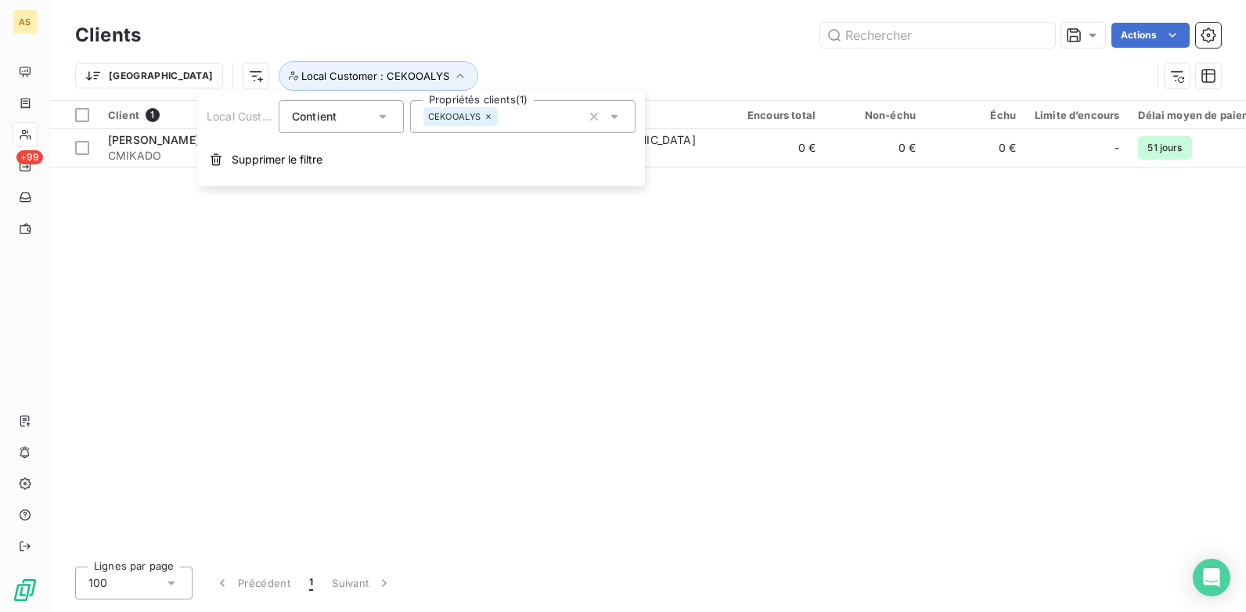
click at [613, 120] on icon at bounding box center [614, 117] width 16 height 16
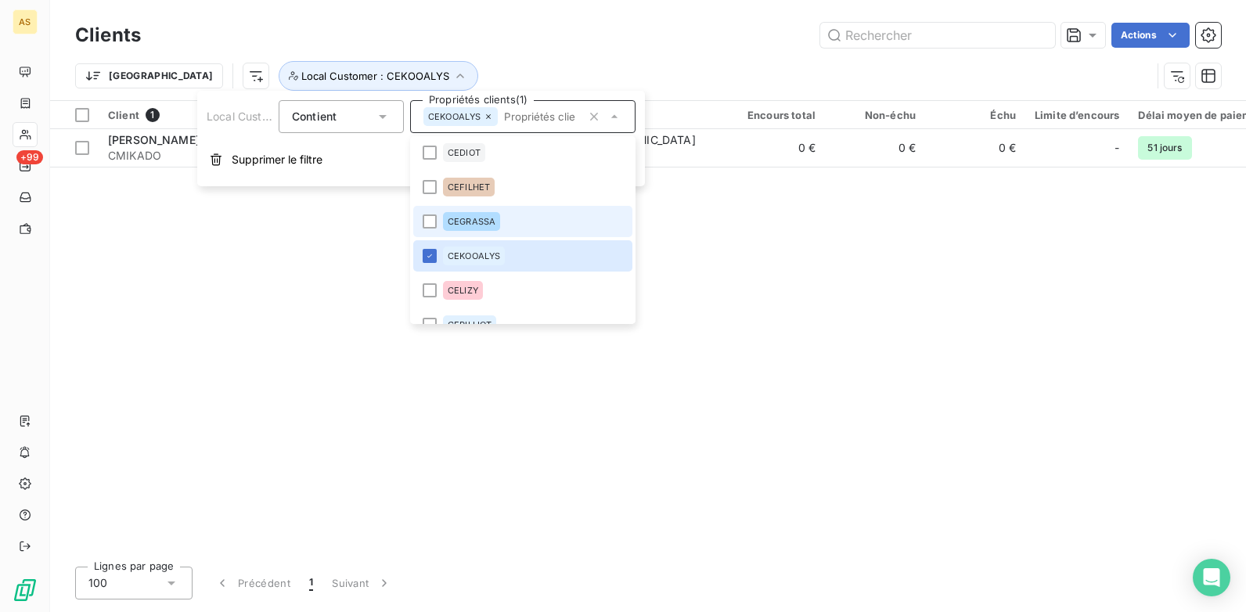
scroll to position [682, 0]
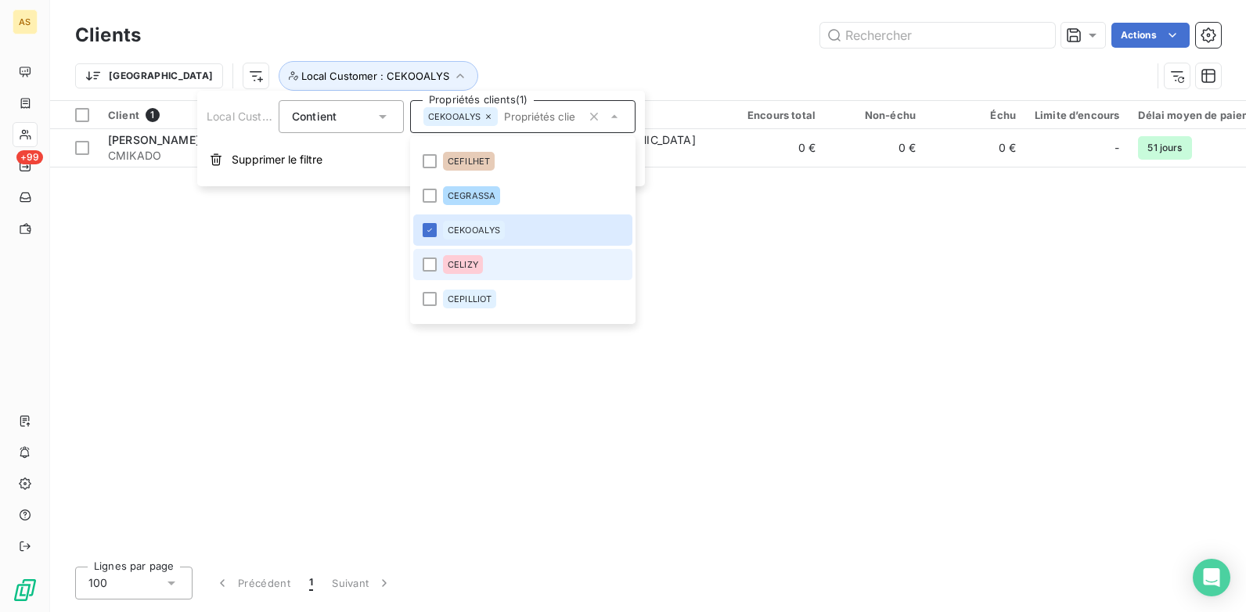
click at [440, 267] on li "CELIZY" at bounding box center [522, 264] width 219 height 31
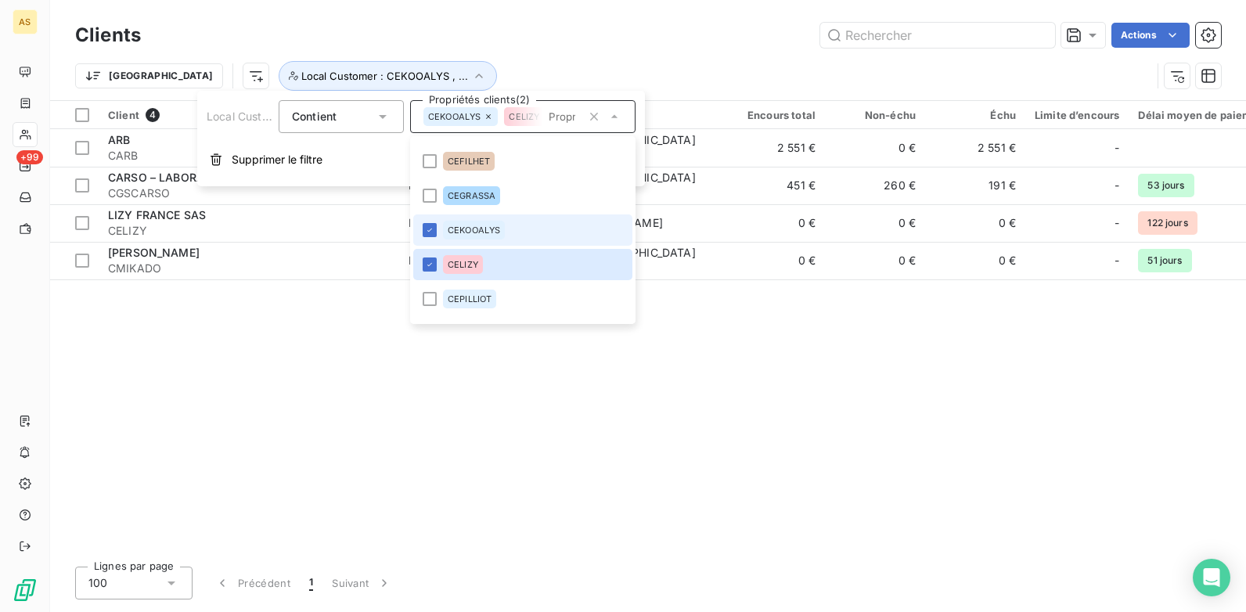
click at [443, 218] on li "CEKOOALYS" at bounding box center [522, 229] width 219 height 31
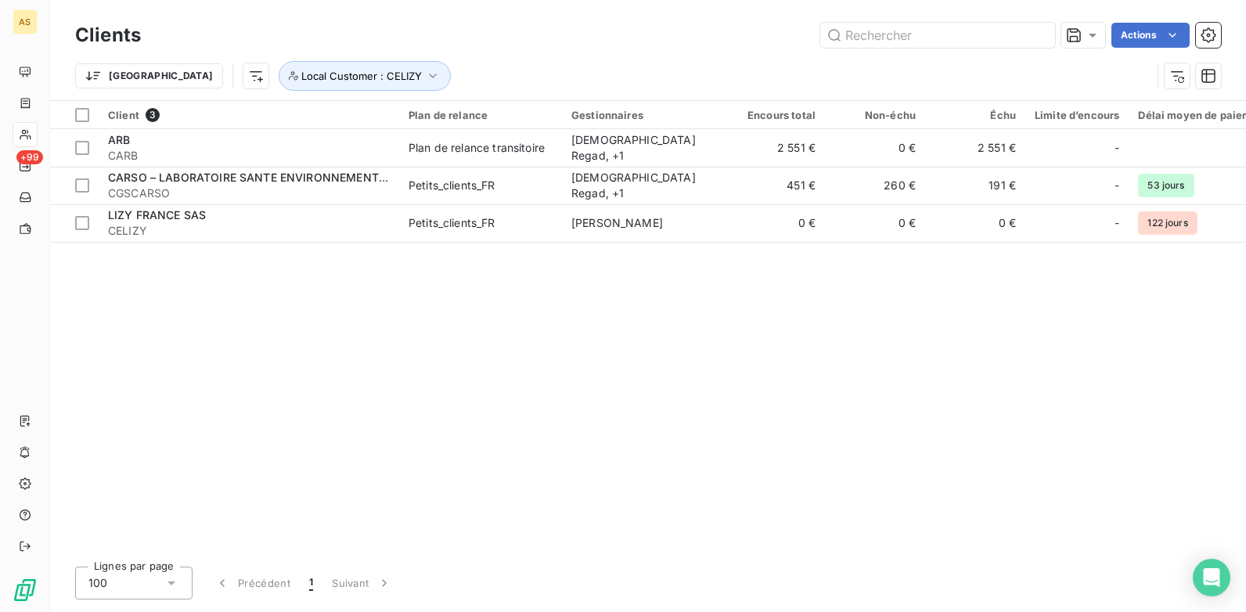
click at [153, 328] on div "Client 3 Plan de relance Gestionnaires Encours total Non-échu Échu Limite d’enc…" at bounding box center [648, 327] width 1196 height 453
click at [362, 79] on button "Local Customer : CELIZY" at bounding box center [365, 76] width 172 height 30
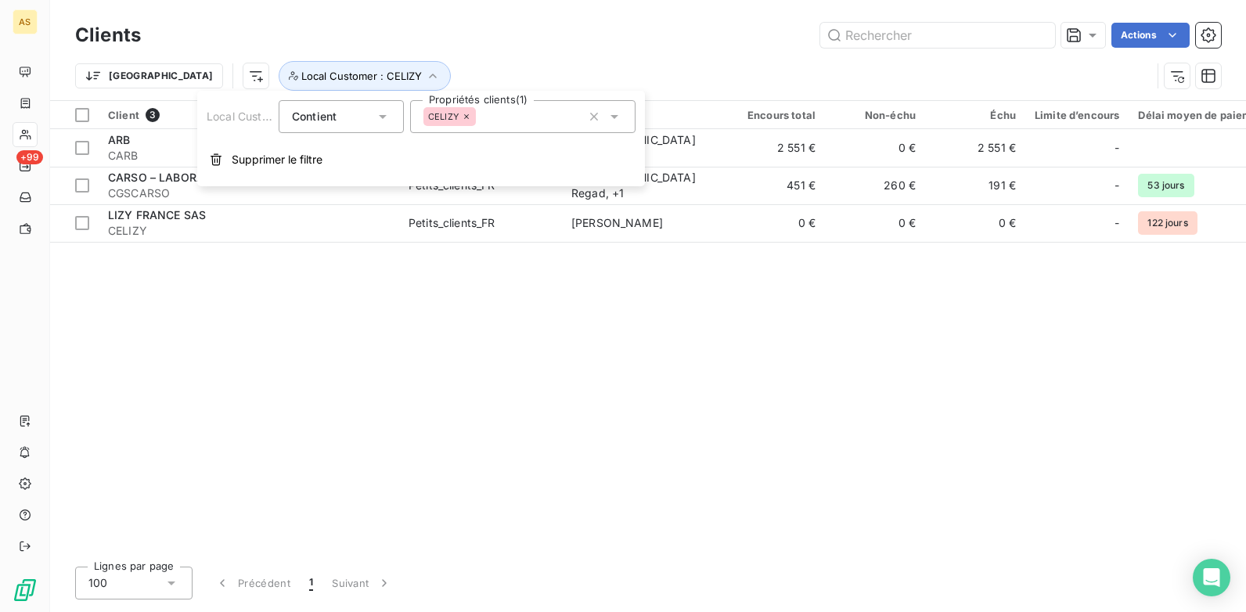
click at [618, 113] on icon at bounding box center [614, 117] width 16 height 16
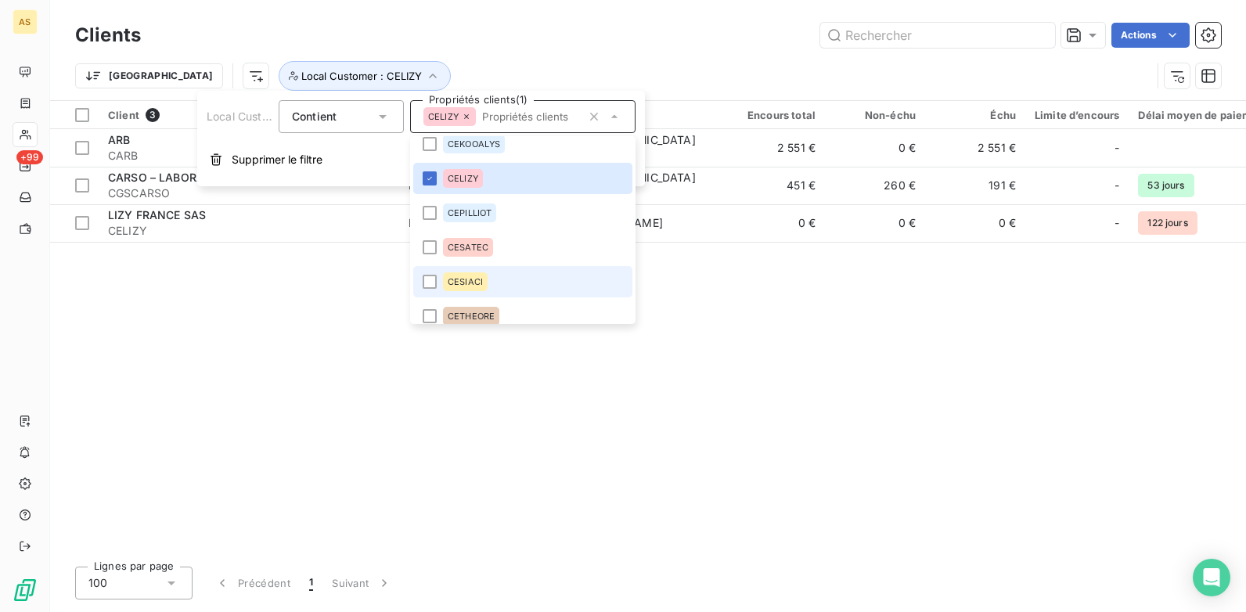
scroll to position [795, 0]
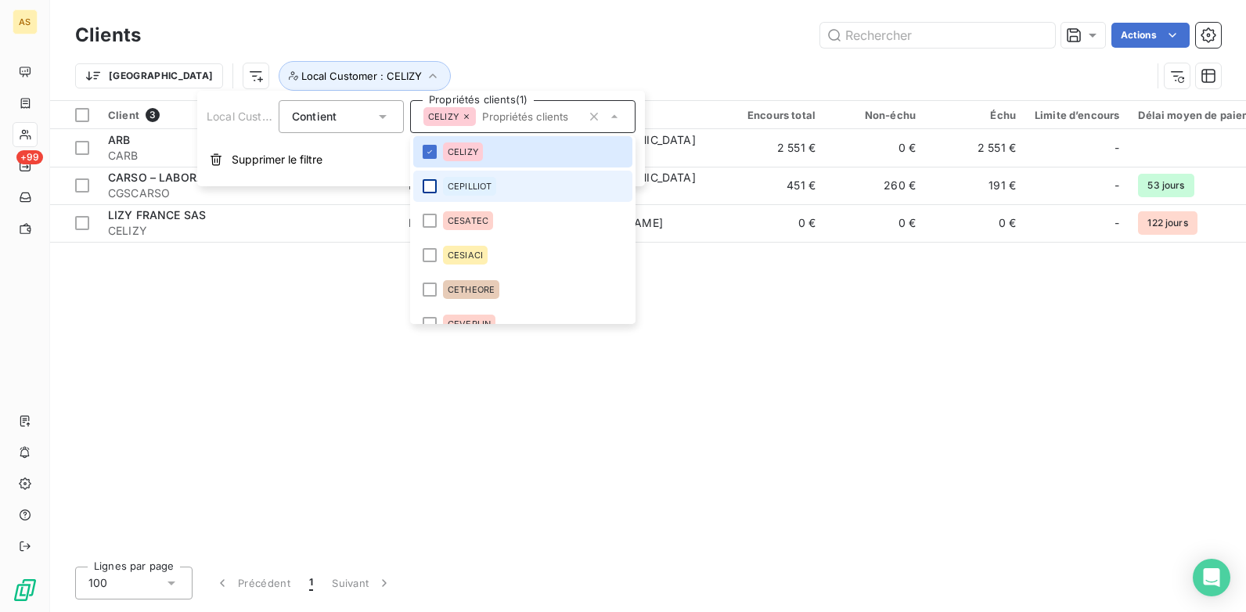
click at [429, 189] on div at bounding box center [430, 186] width 14 height 14
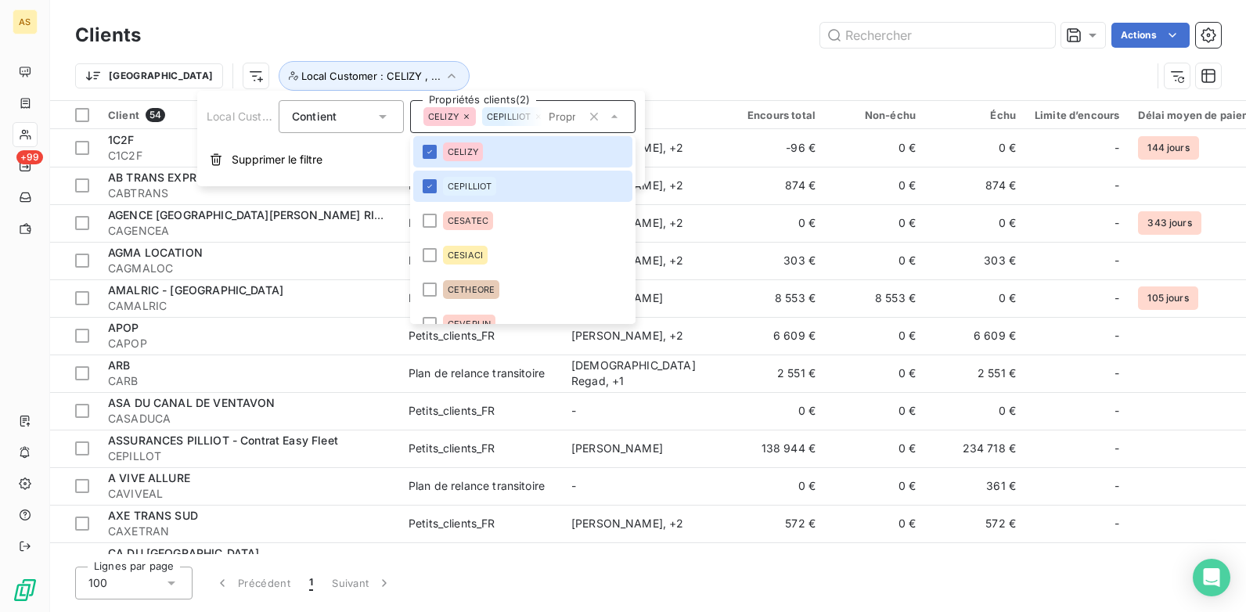
click at [471, 115] on icon at bounding box center [466, 116] width 9 height 9
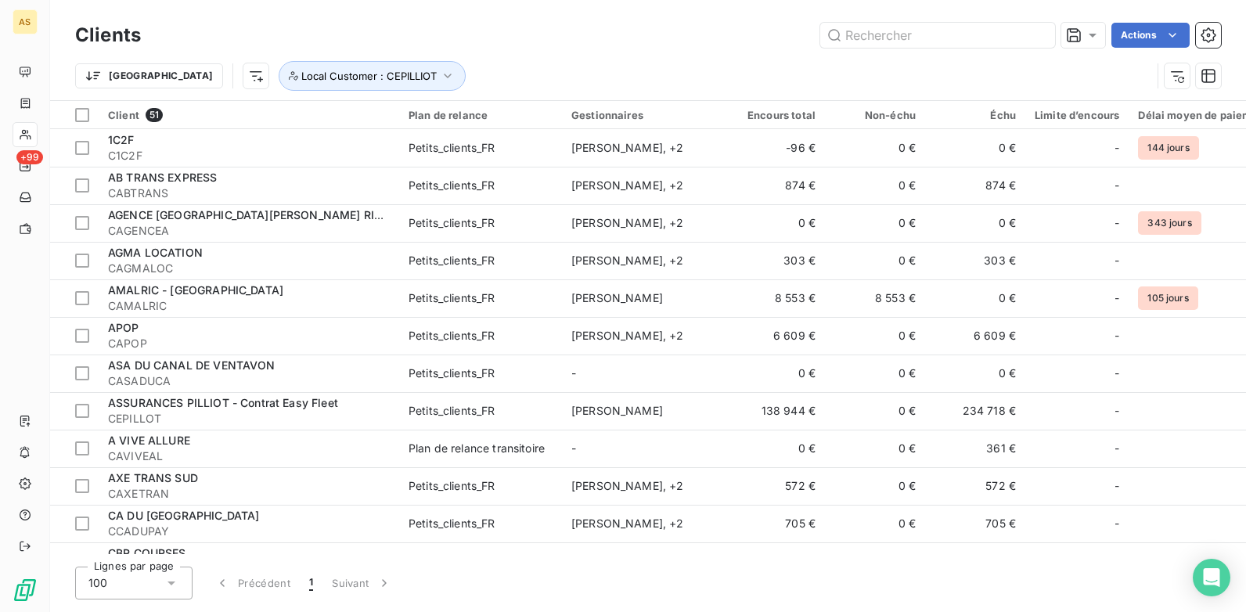
click at [699, 31] on div "Actions" at bounding box center [690, 35] width 1061 height 25
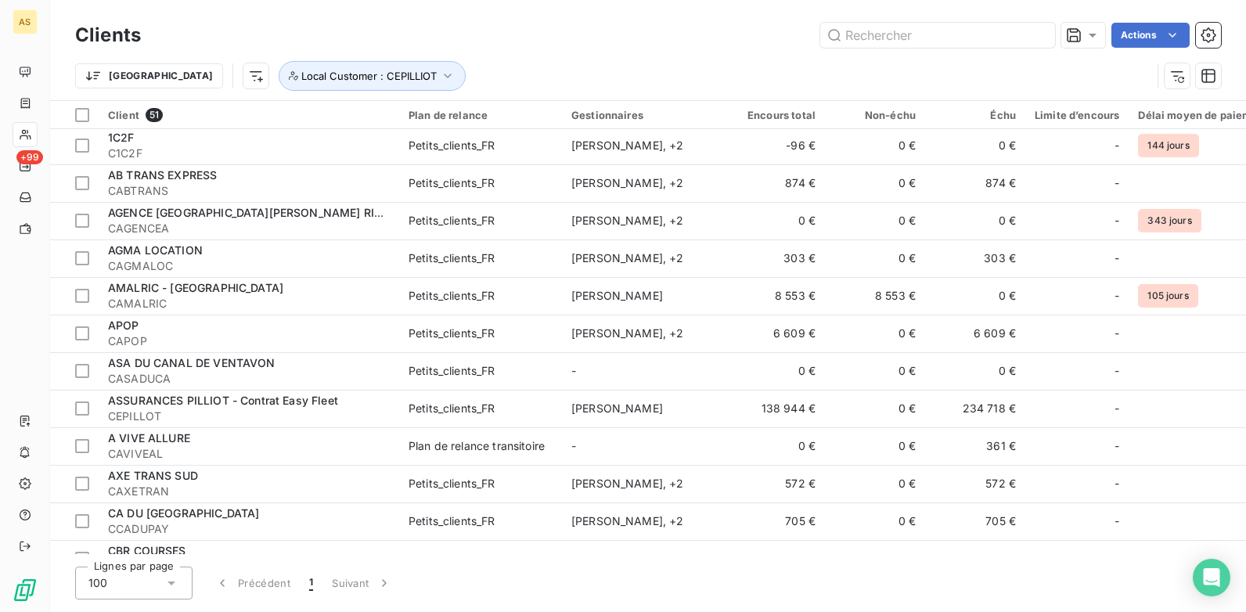
scroll to position [0, 0]
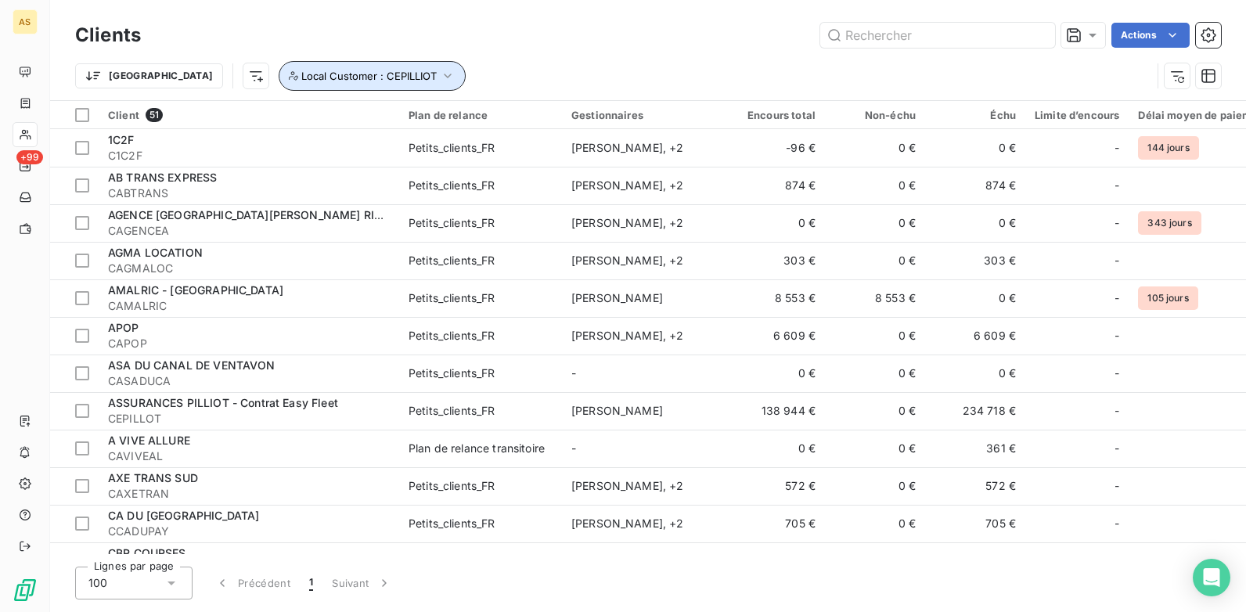
click at [440, 70] on icon "button" at bounding box center [448, 76] width 16 height 16
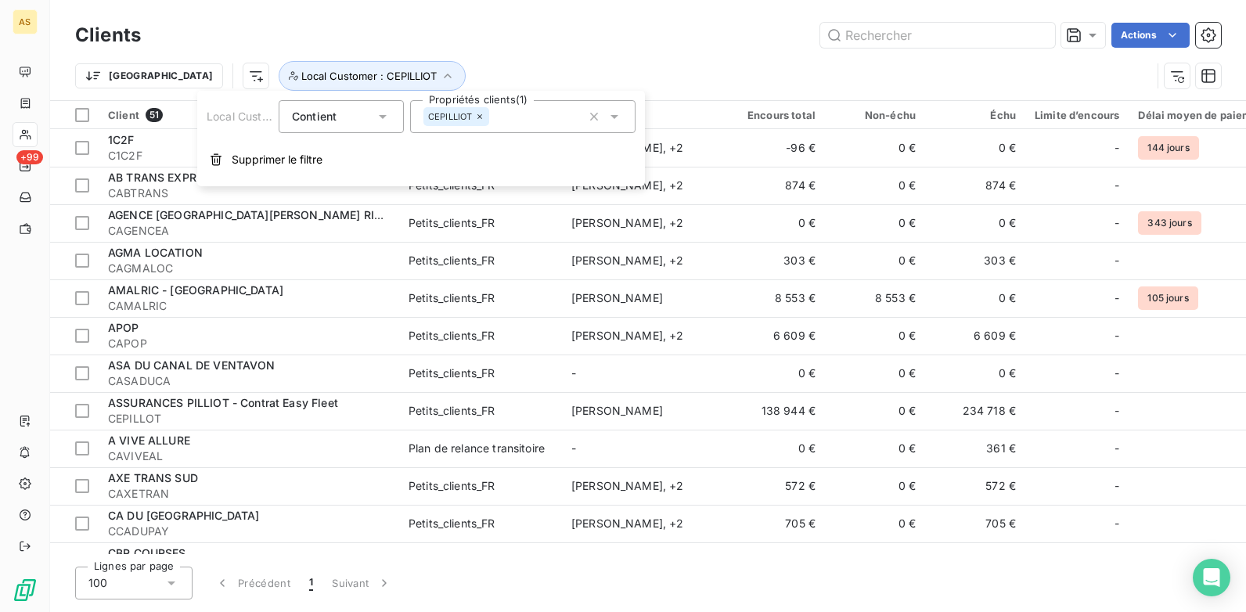
click at [619, 114] on icon at bounding box center [614, 117] width 16 height 16
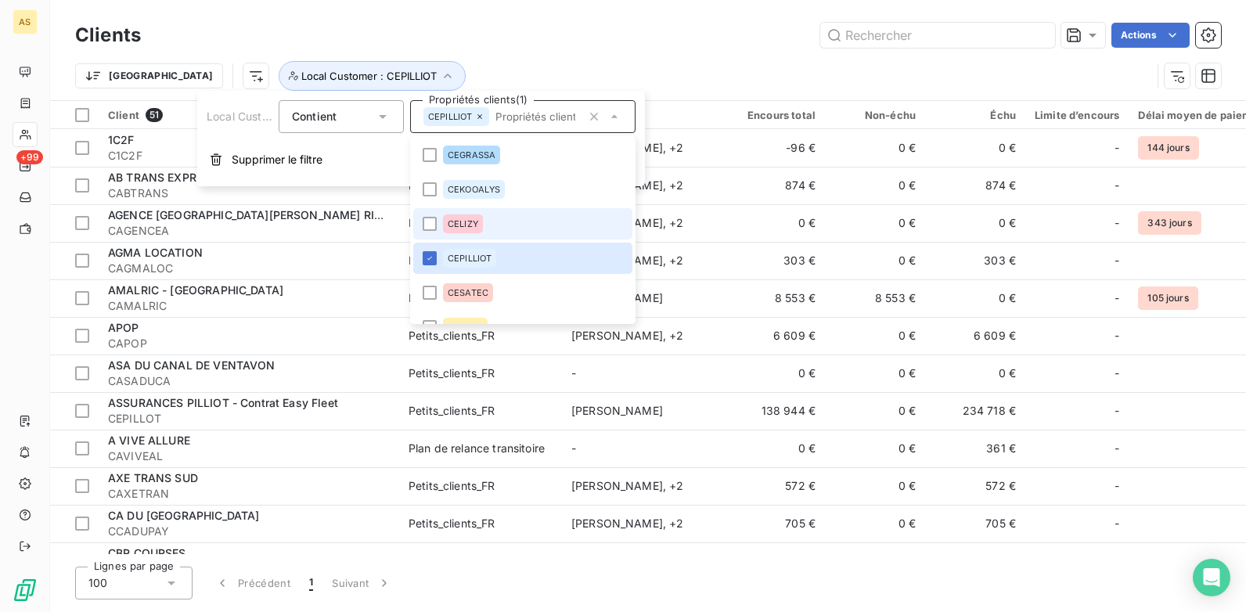
scroll to position [751, 0]
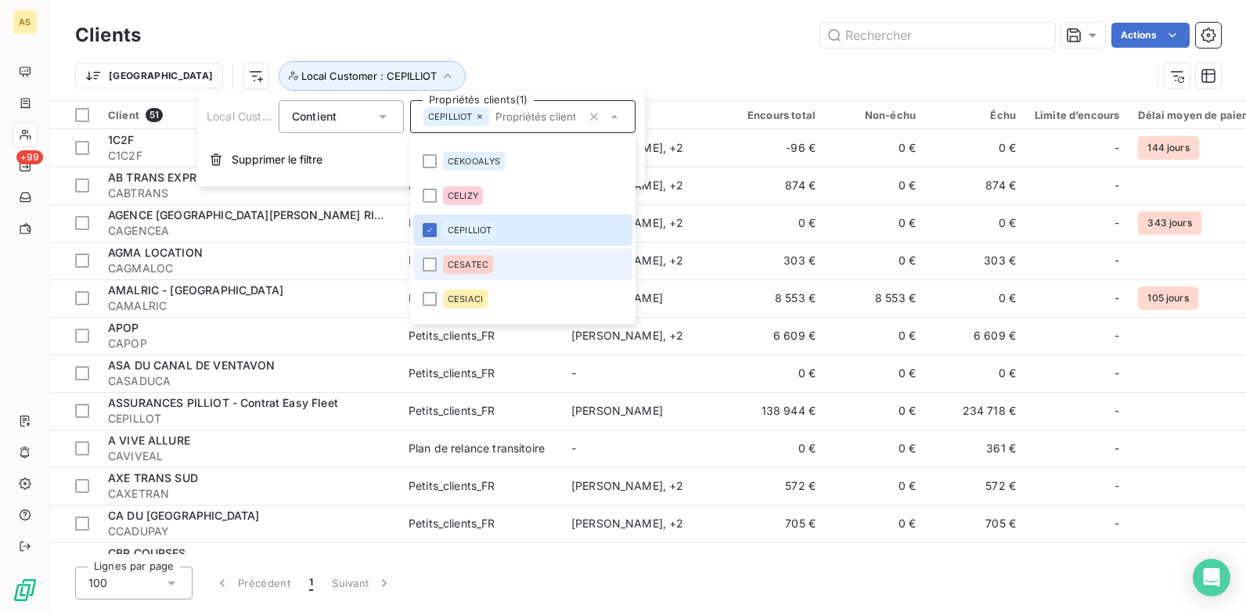
click at [422, 264] on li "CESATEC" at bounding box center [522, 264] width 219 height 31
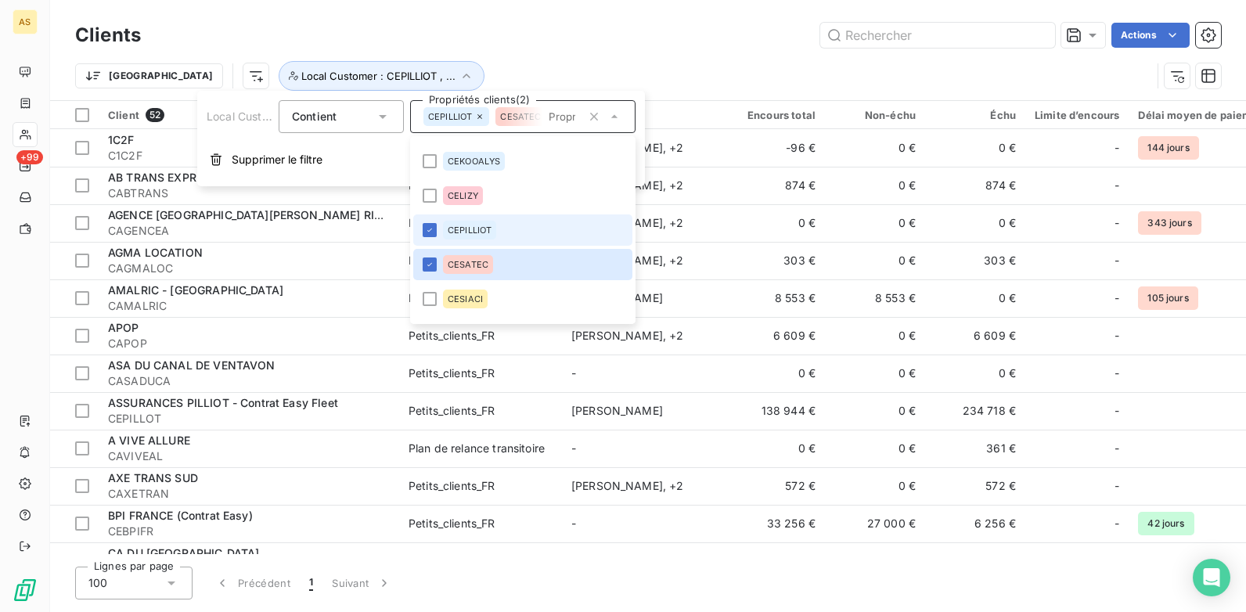
click at [434, 242] on li "CEPILLIOT" at bounding box center [522, 229] width 219 height 31
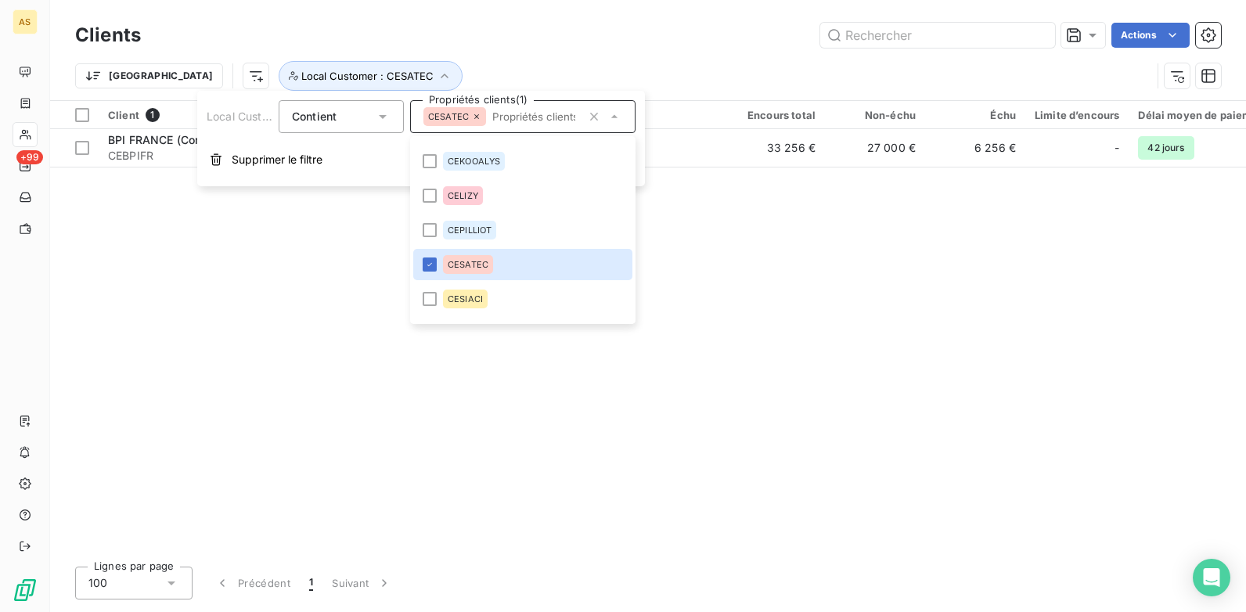
drag, startPoint x: 794, startPoint y: 378, endPoint x: 800, endPoint y: 394, distance: 16.9
click at [800, 394] on div "Client 1 Plan de relance Gestionnaires Encours total Non-échu Échu Limite d’enc…" at bounding box center [648, 327] width 1196 height 453
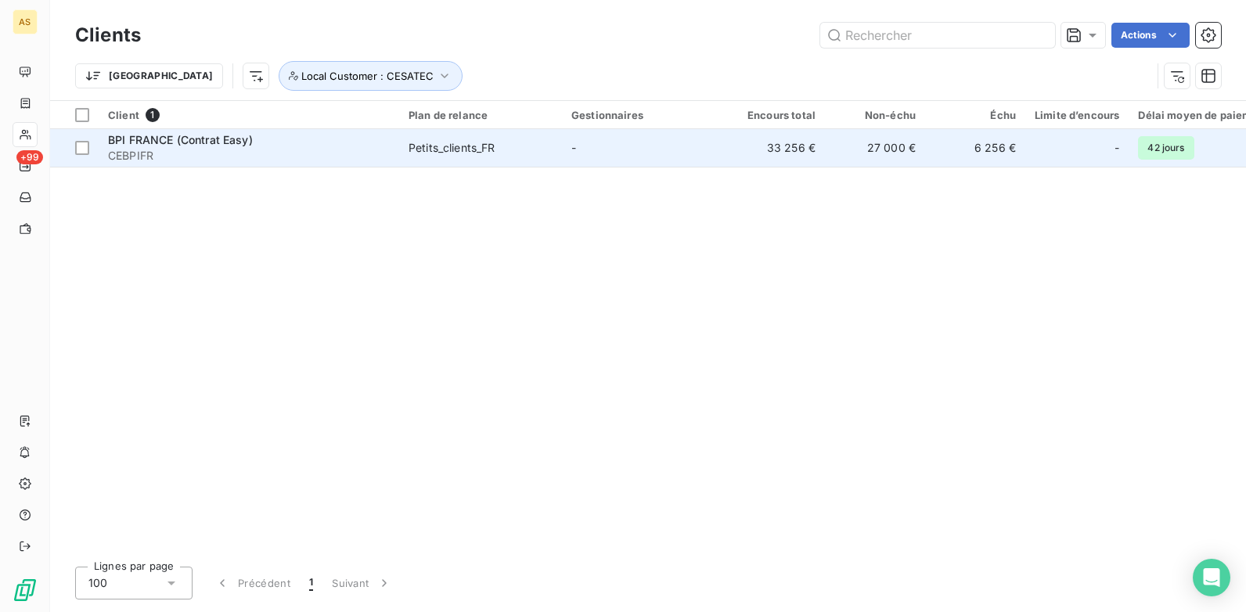
click at [436, 149] on div "Petits_clients_FR" at bounding box center [451, 148] width 87 height 16
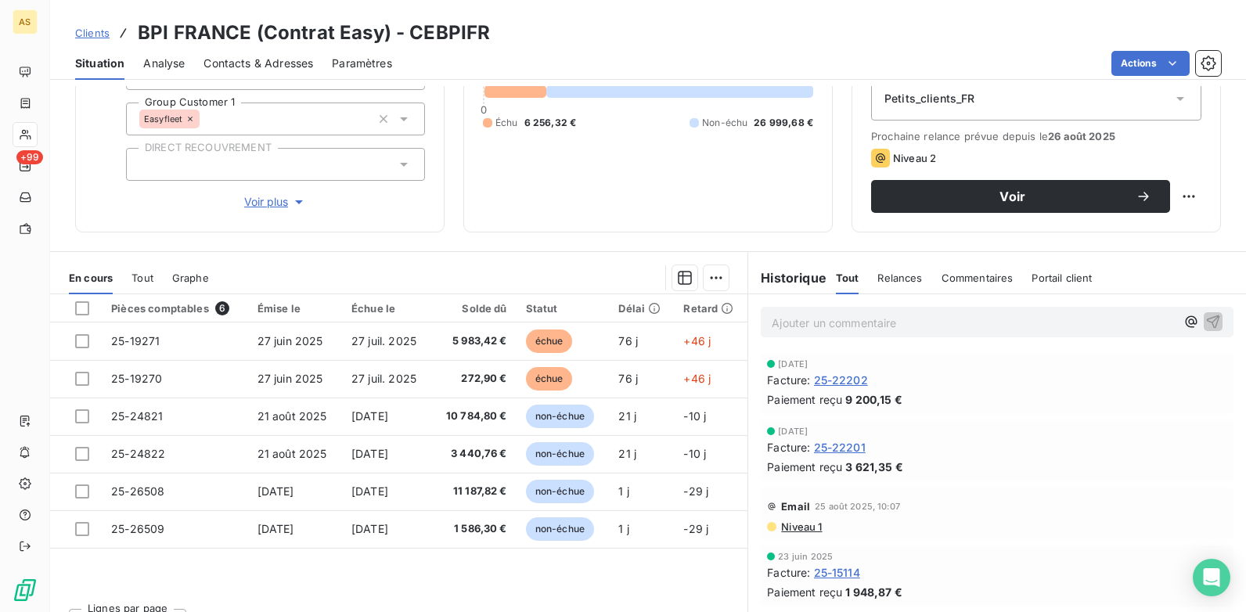
scroll to position [214, 0]
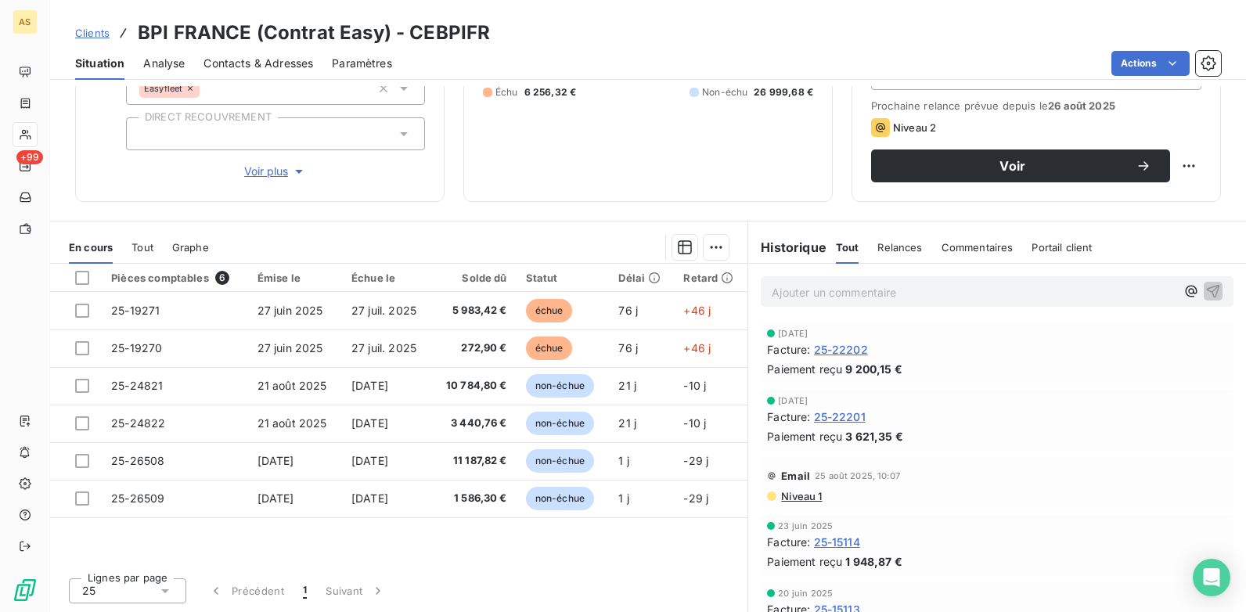
click at [101, 27] on span "Clients" at bounding box center [92, 33] width 34 height 13
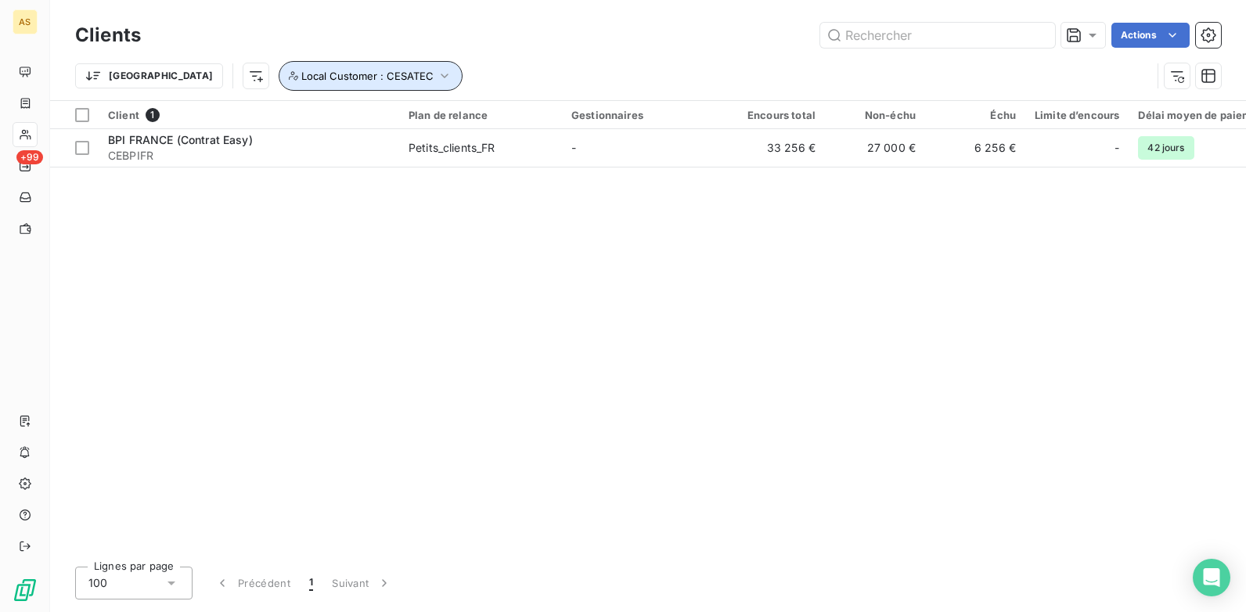
click at [437, 76] on icon "button" at bounding box center [445, 76] width 16 height 16
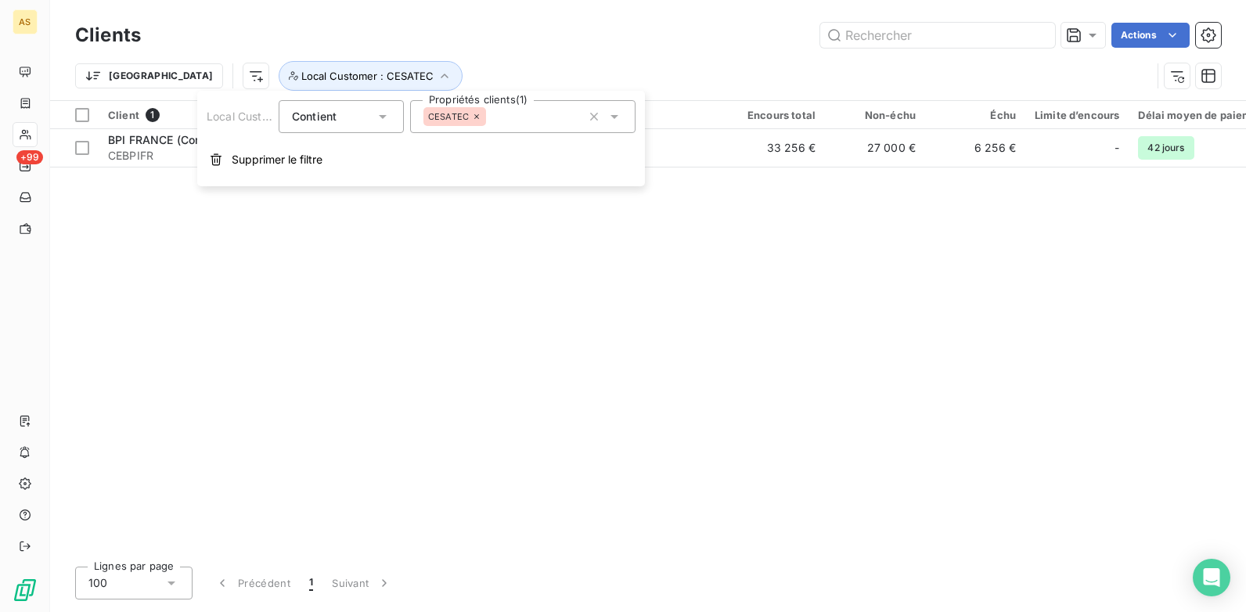
click at [622, 113] on div "CESATEC" at bounding box center [522, 116] width 225 height 33
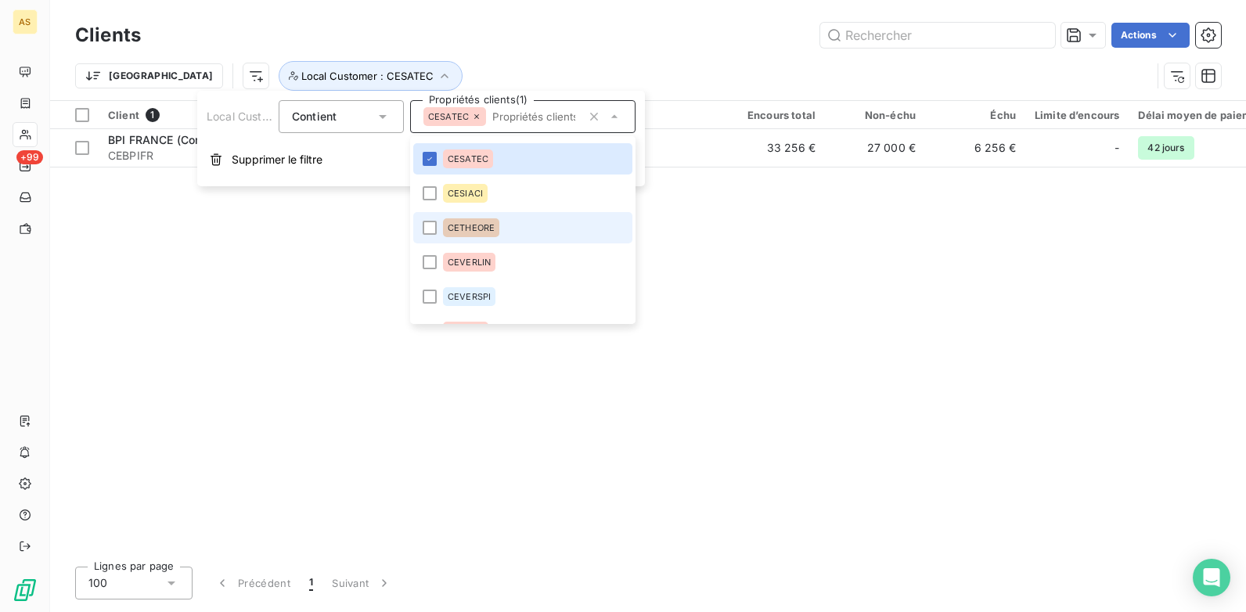
scroll to position [864, 0]
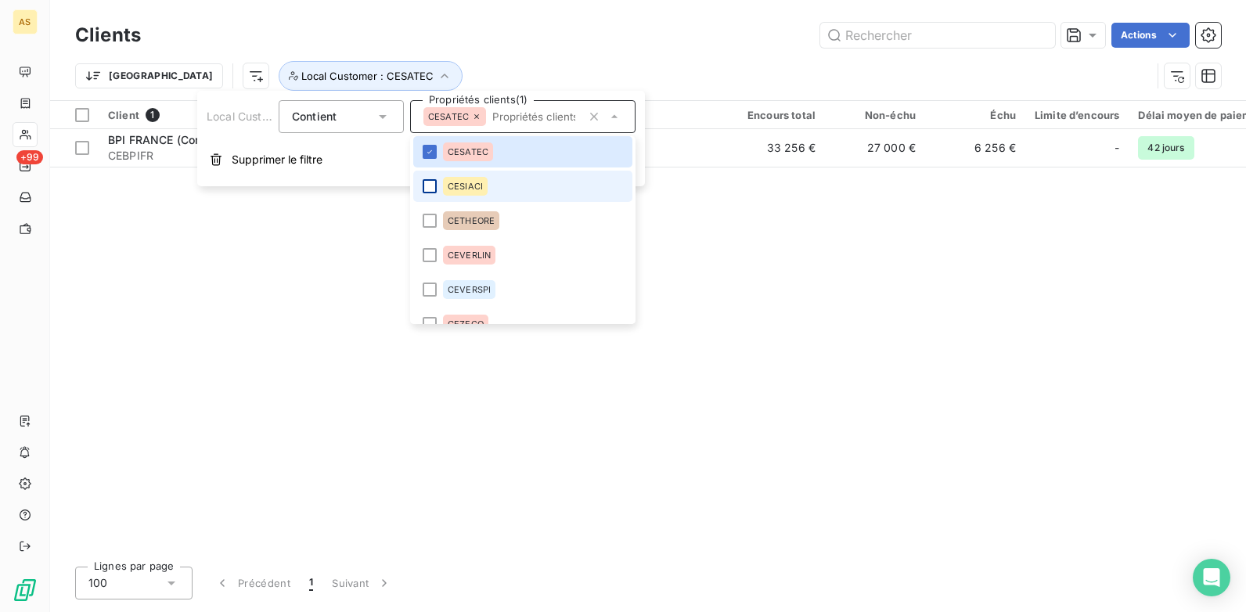
click at [427, 181] on div at bounding box center [430, 186] width 14 height 14
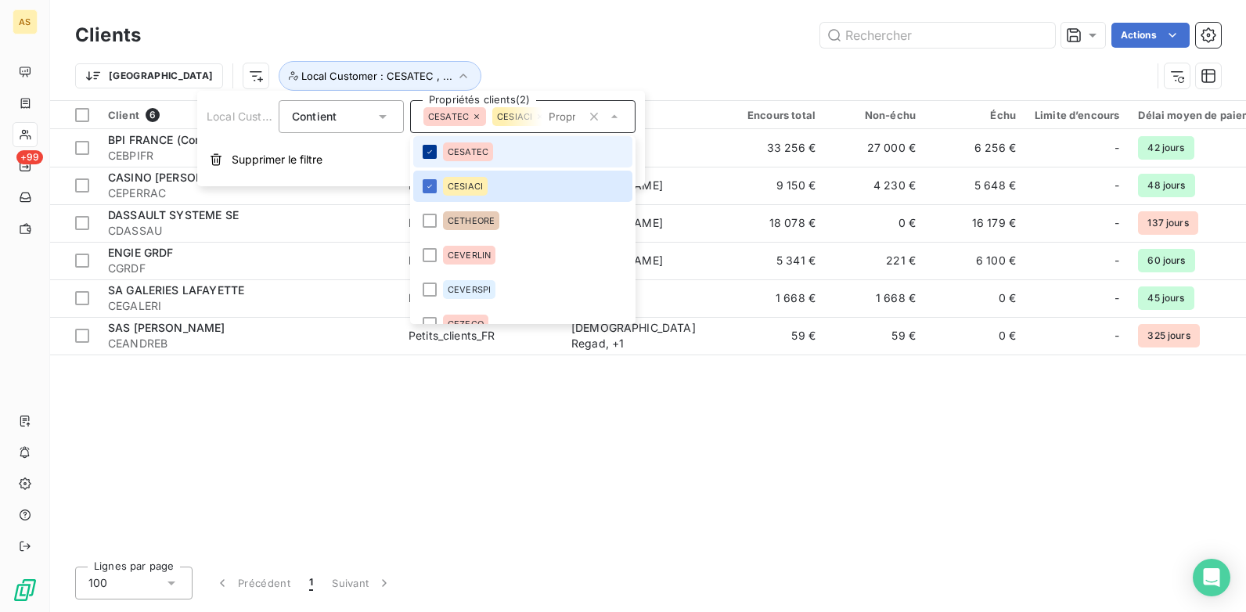
click at [430, 150] on icon at bounding box center [429, 151] width 9 height 9
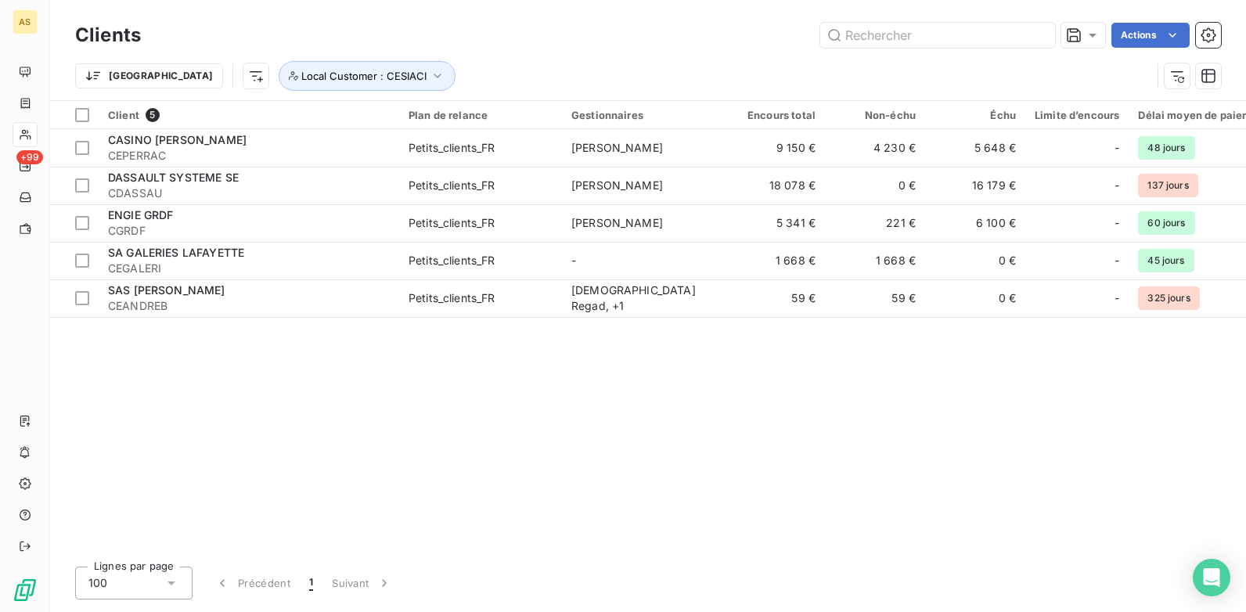
click at [600, 13] on div "Clients Actions [GEOGRAPHIC_DATA] Local Customer : CESIACI" at bounding box center [648, 50] width 1196 height 100
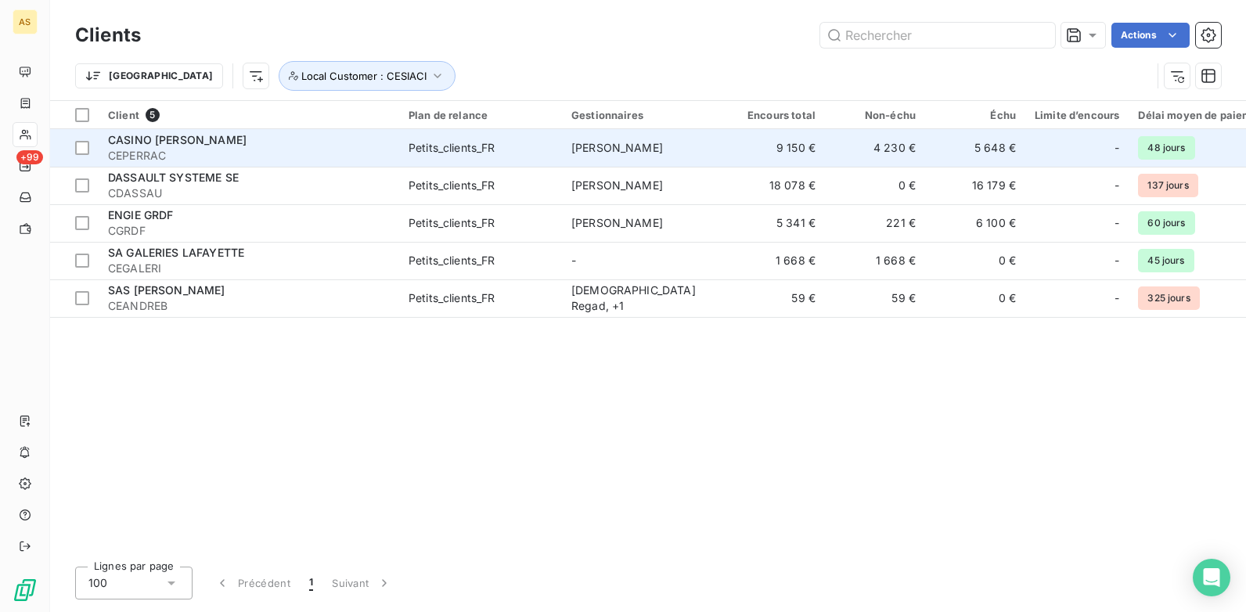
click at [502, 152] on span "Petits_clients_FR" at bounding box center [480, 148] width 144 height 16
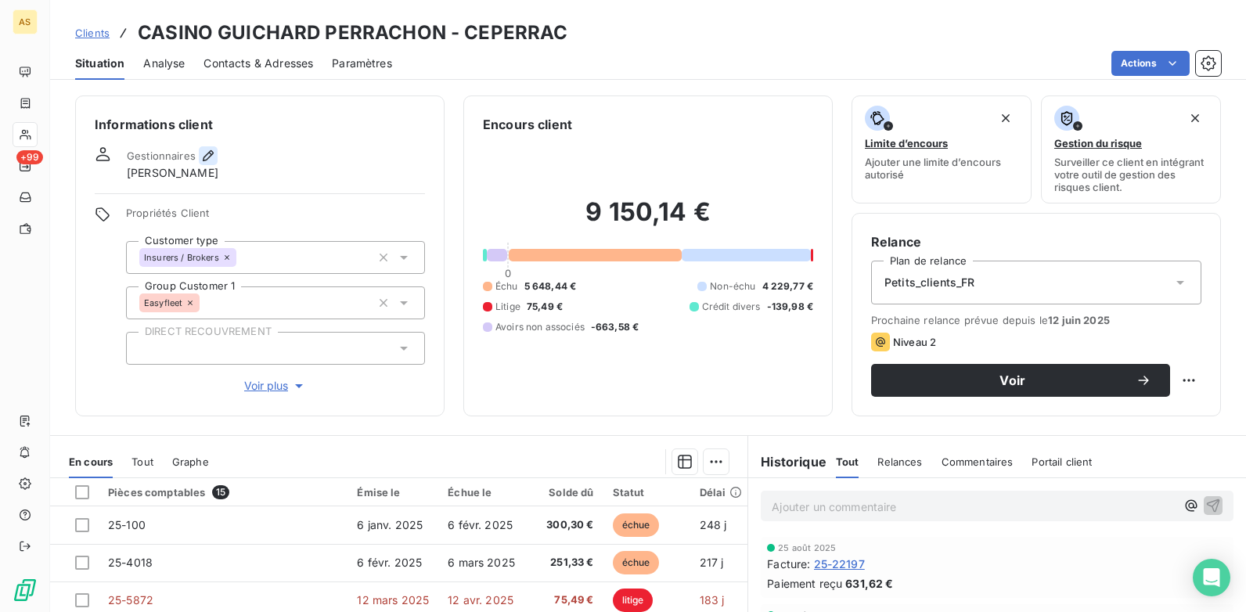
click at [200, 154] on icon "button" at bounding box center [208, 156] width 16 height 16
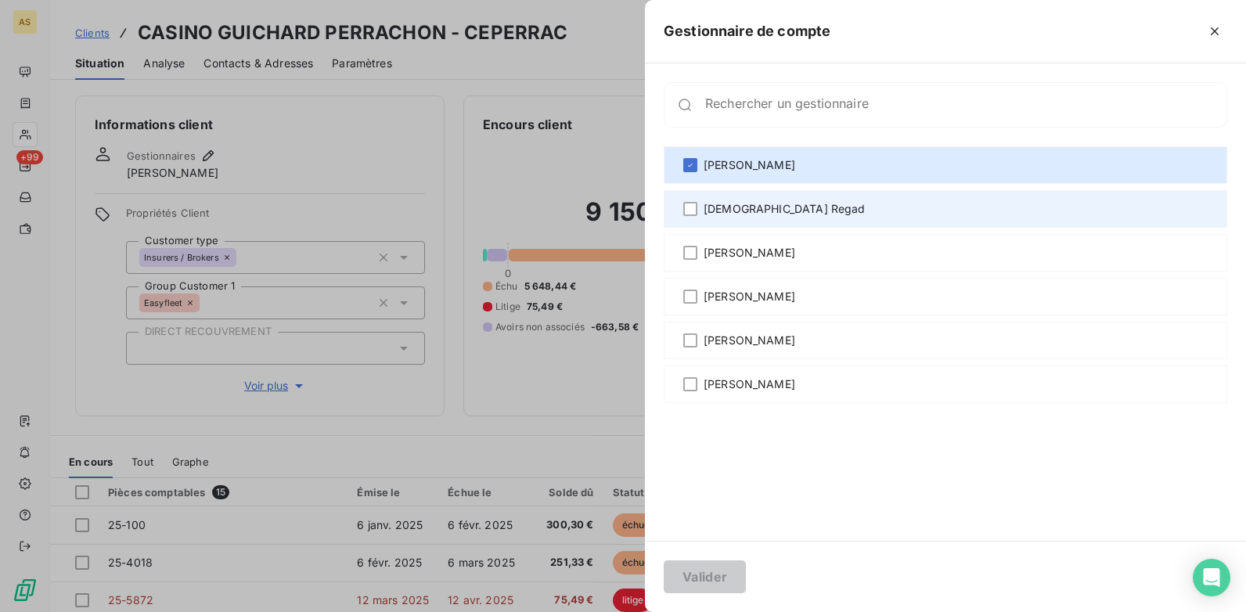
click at [739, 208] on span "[DEMOGRAPHIC_DATA] Regad" at bounding box center [784, 209] width 162 height 16
click at [711, 208] on span "[DEMOGRAPHIC_DATA] Regad" at bounding box center [784, 209] width 162 height 16
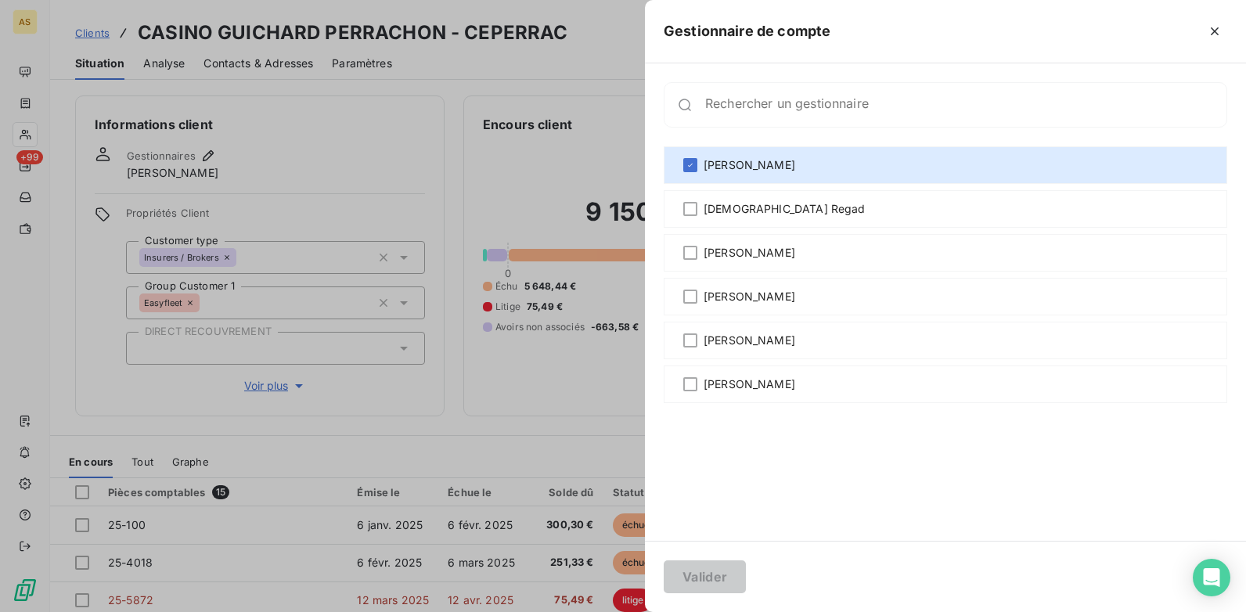
click at [495, 372] on div at bounding box center [623, 306] width 1246 height 612
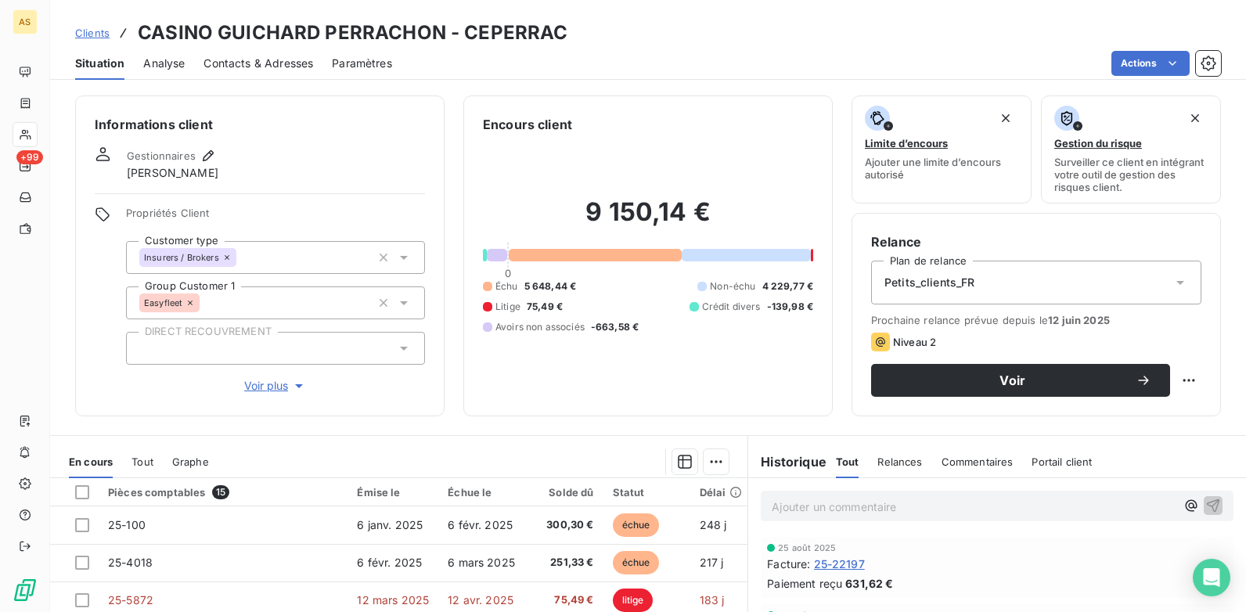
click at [95, 34] on span "Clients" at bounding box center [92, 33] width 34 height 13
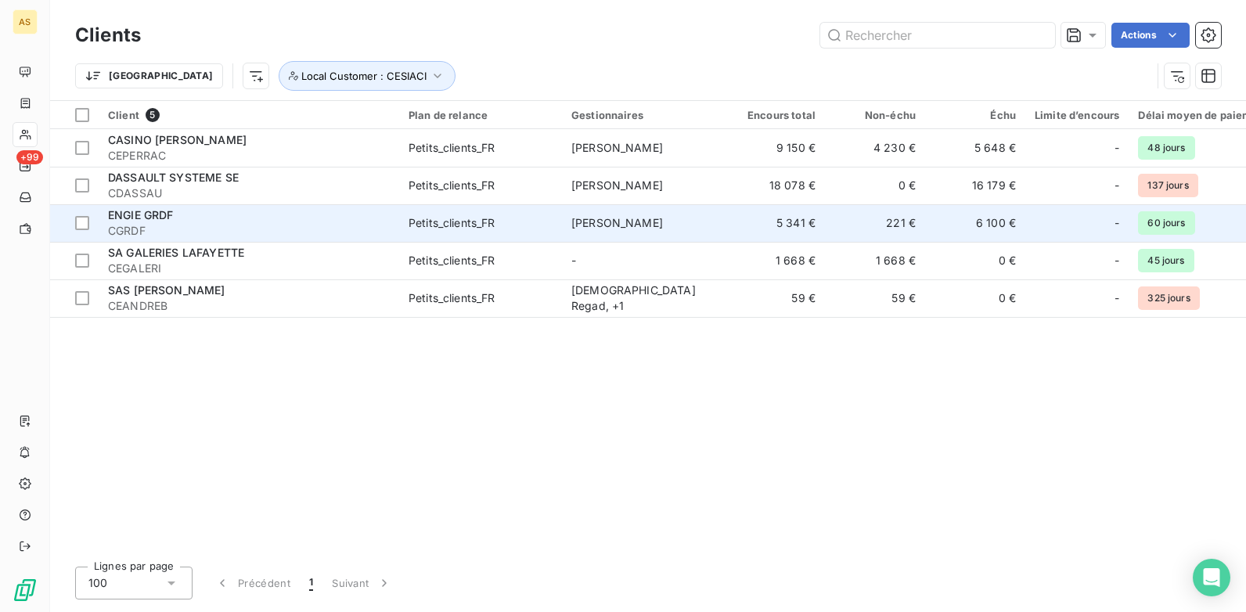
click at [985, 226] on td "6 100 €" at bounding box center [975, 223] width 100 height 38
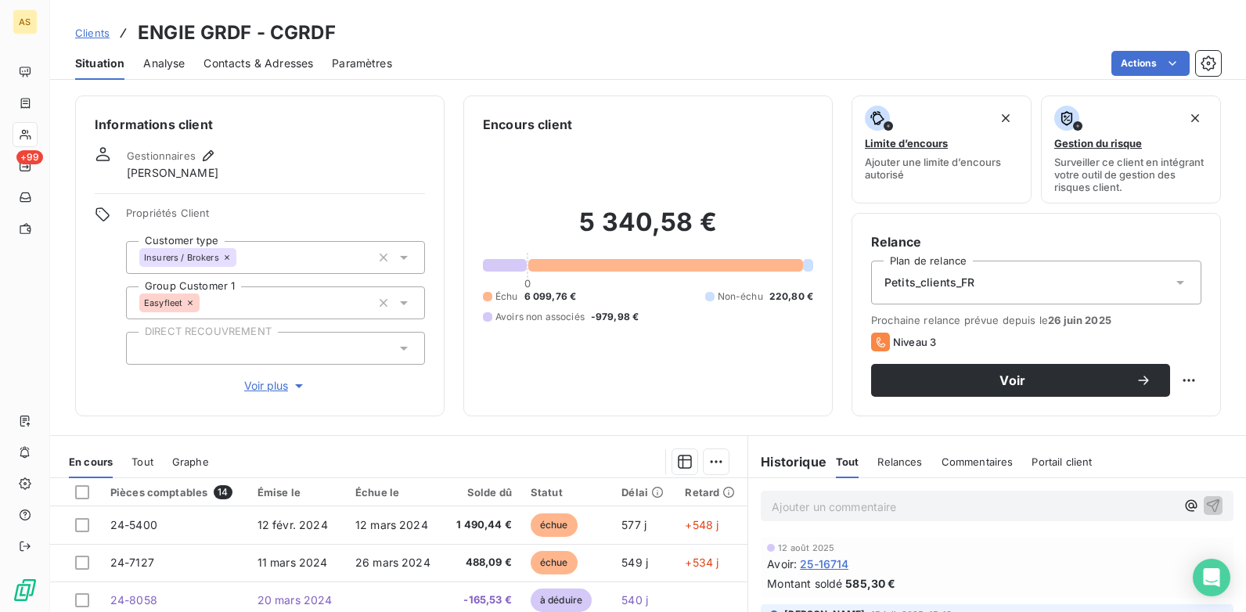
click at [92, 38] on span "Clients" at bounding box center [92, 33] width 34 height 13
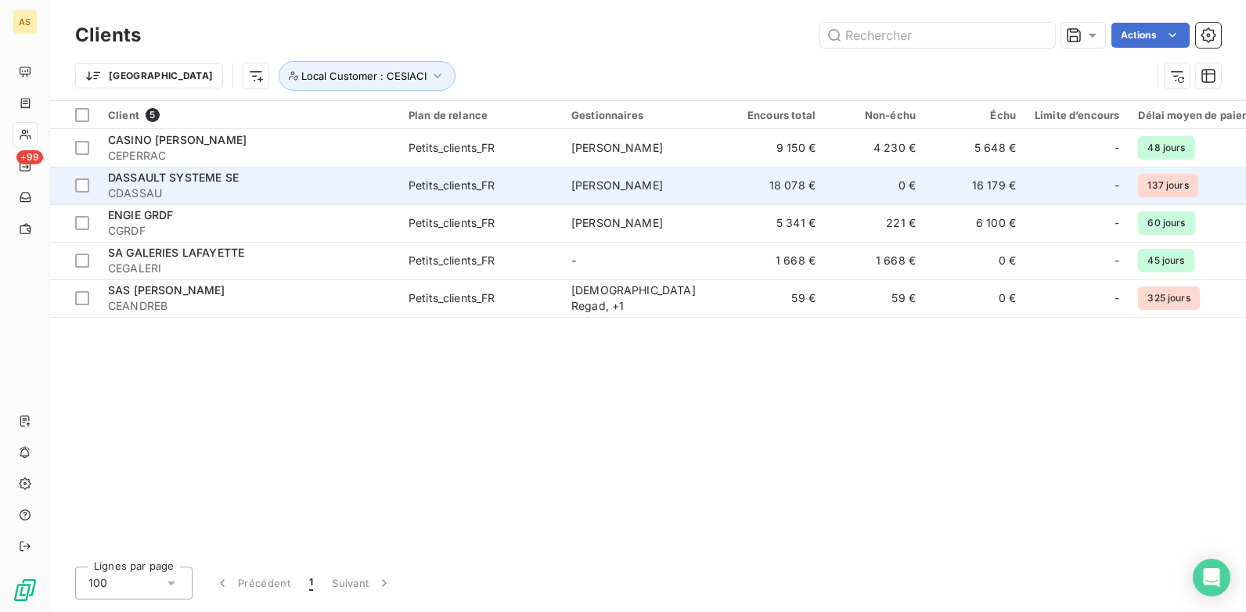
click at [613, 188] on span "[PERSON_NAME]" at bounding box center [617, 184] width 92 height 13
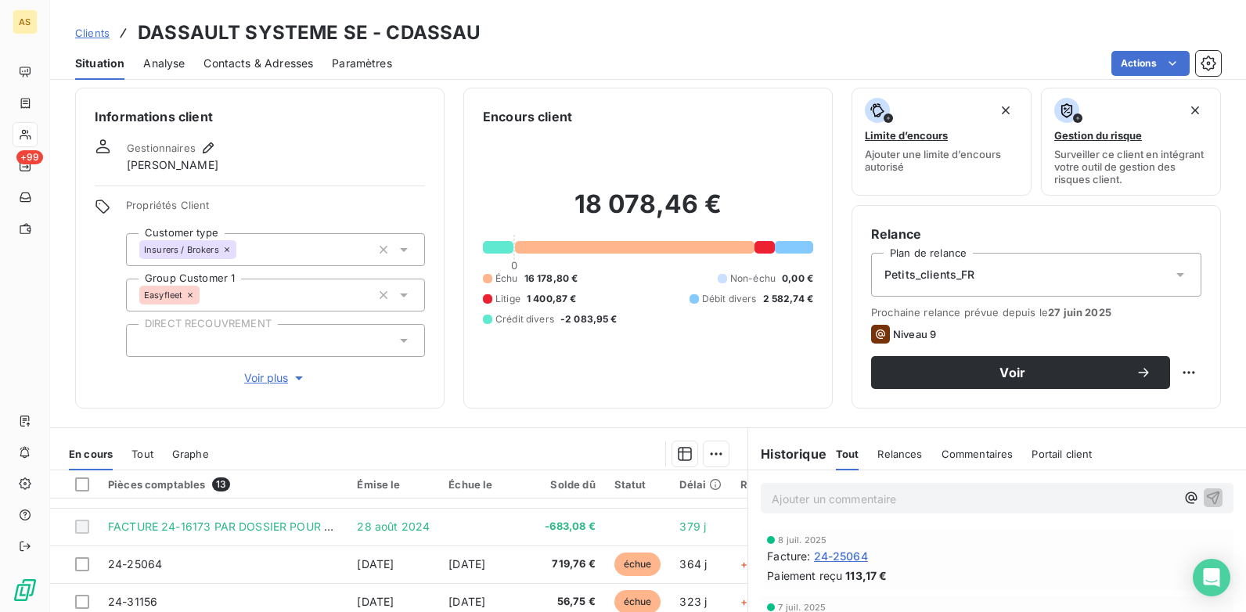
scroll to position [214, 0]
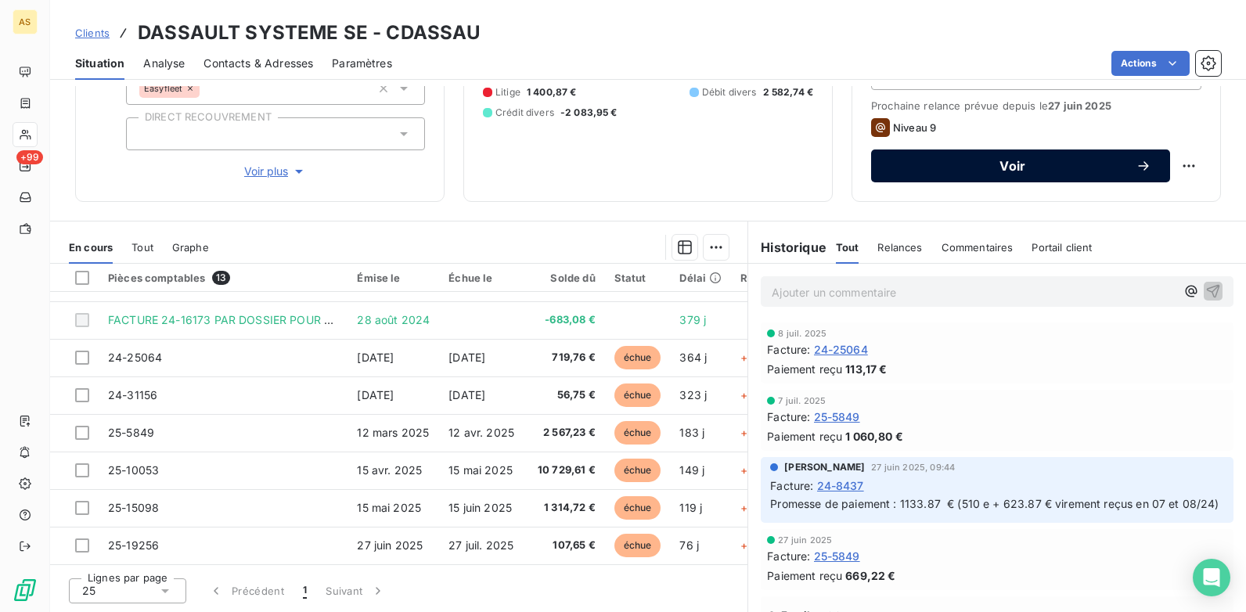
drag, startPoint x: 936, startPoint y: 164, endPoint x: 930, endPoint y: 173, distance: 10.6
click at [936, 165] on span "Voir" at bounding box center [1013, 166] width 246 height 13
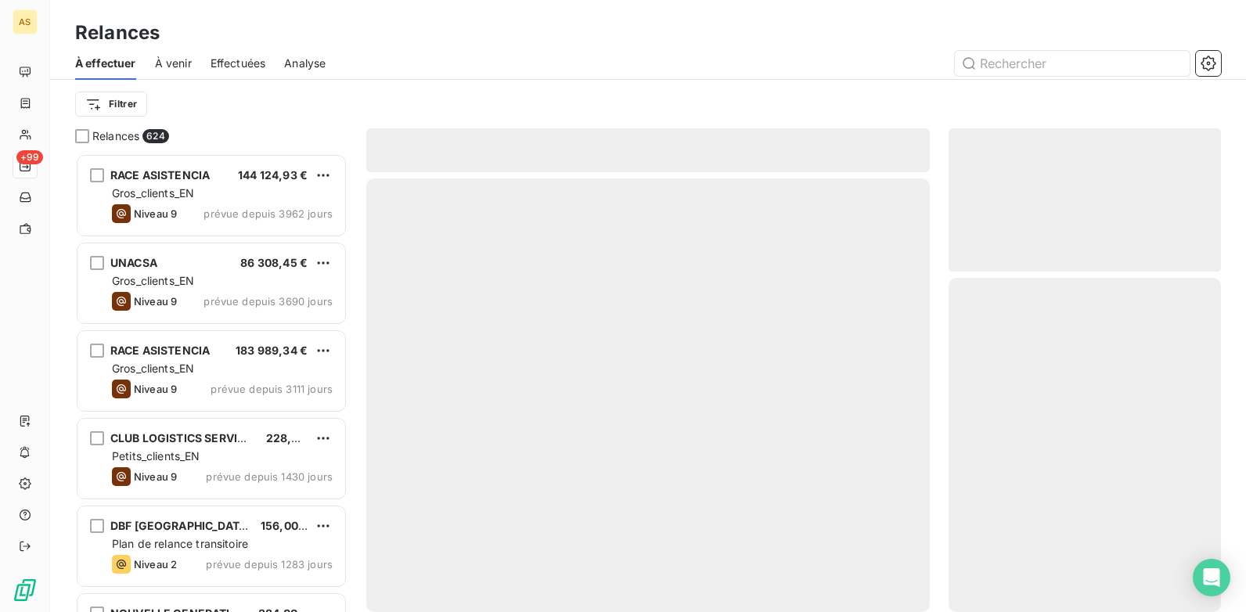
scroll to position [447, 261]
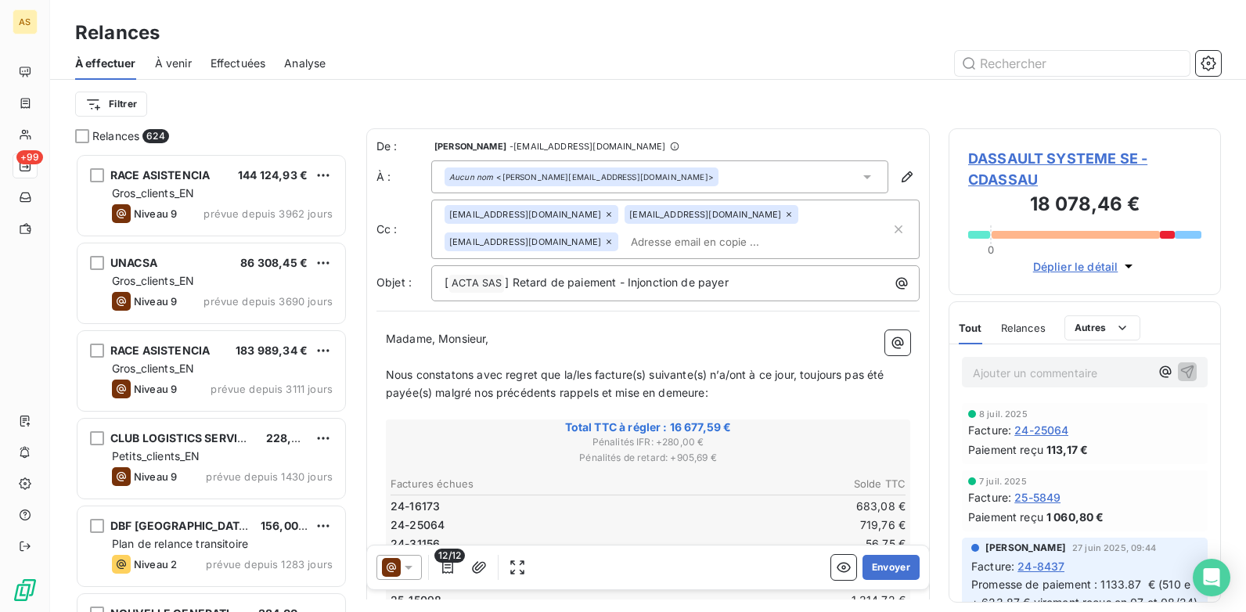
click at [409, 470] on icon at bounding box center [409, 568] width 8 height 4
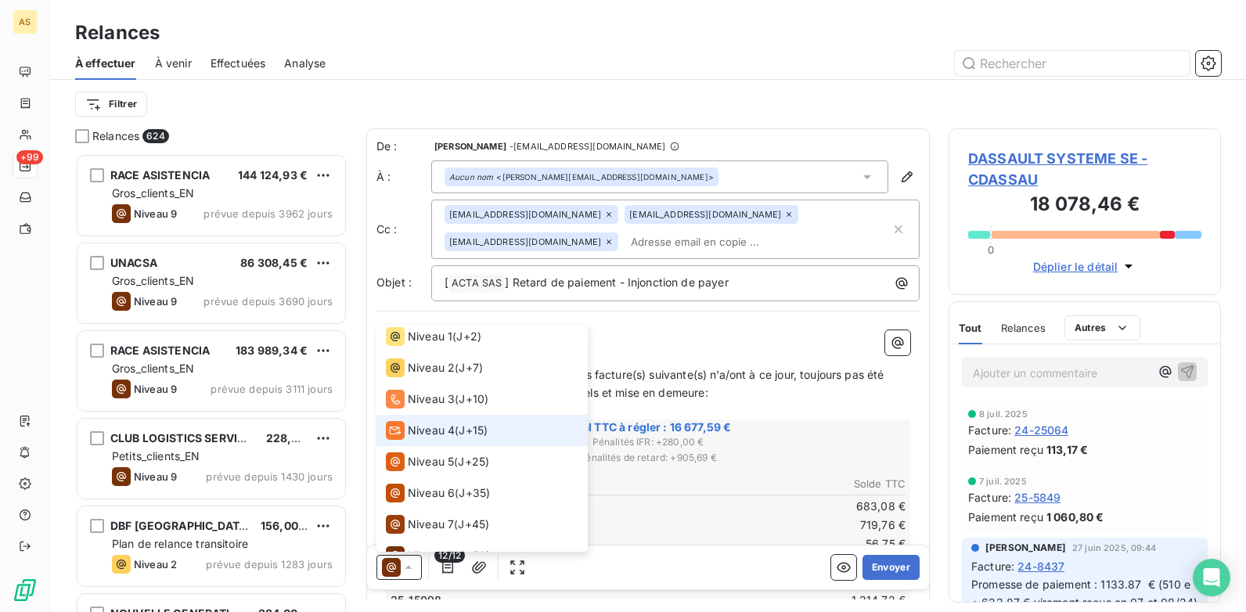
scroll to position [8, 0]
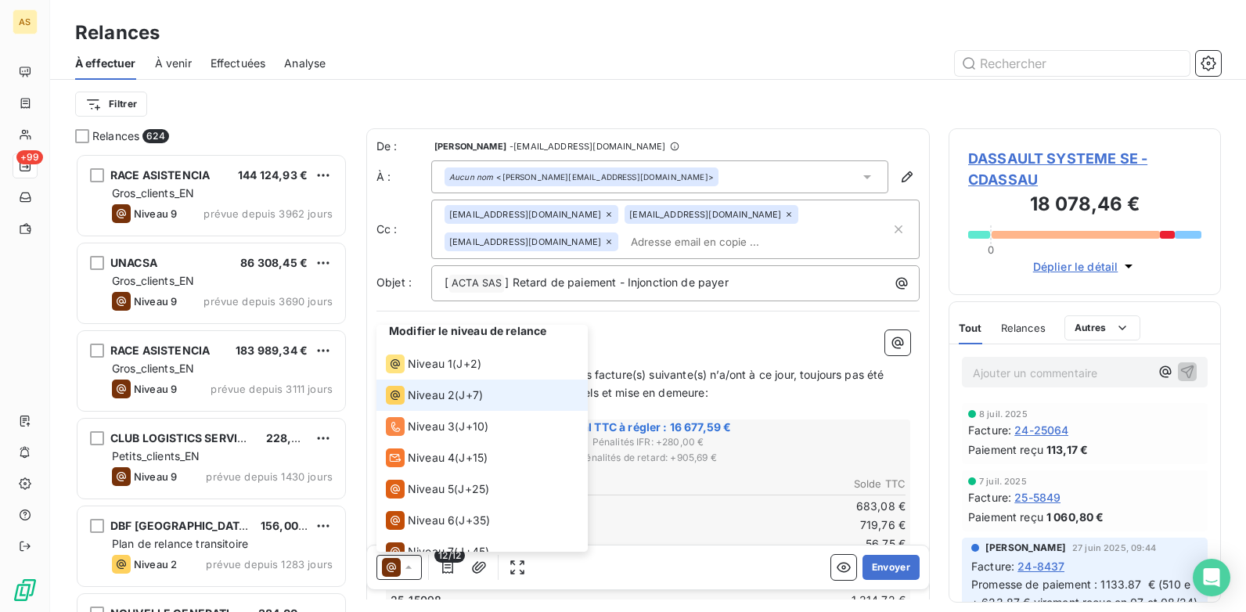
click at [435, 401] on span "Niveau 2" at bounding box center [431, 395] width 47 height 16
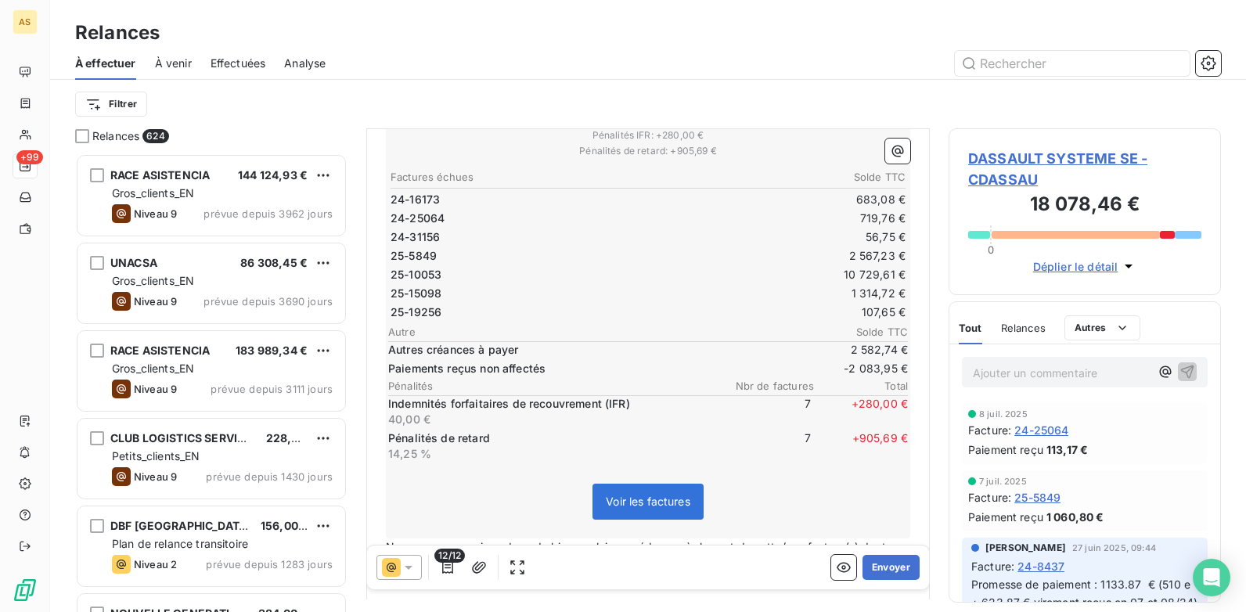
scroll to position [314, 0]
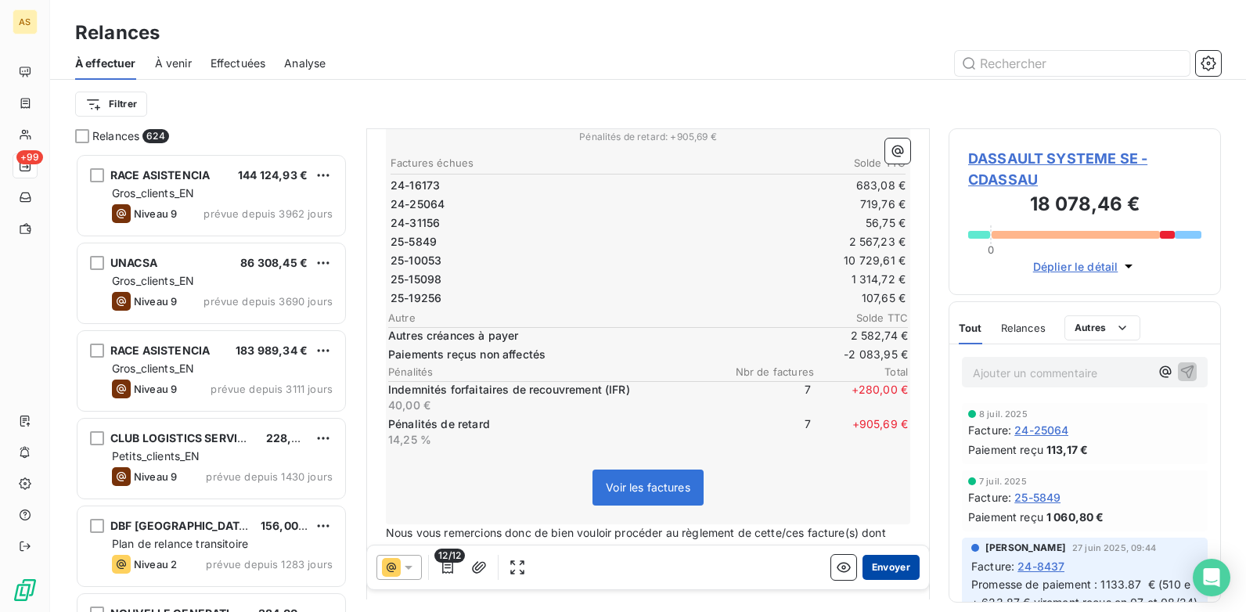
click at [890, 470] on button "Envoyer" at bounding box center [890, 567] width 57 height 25
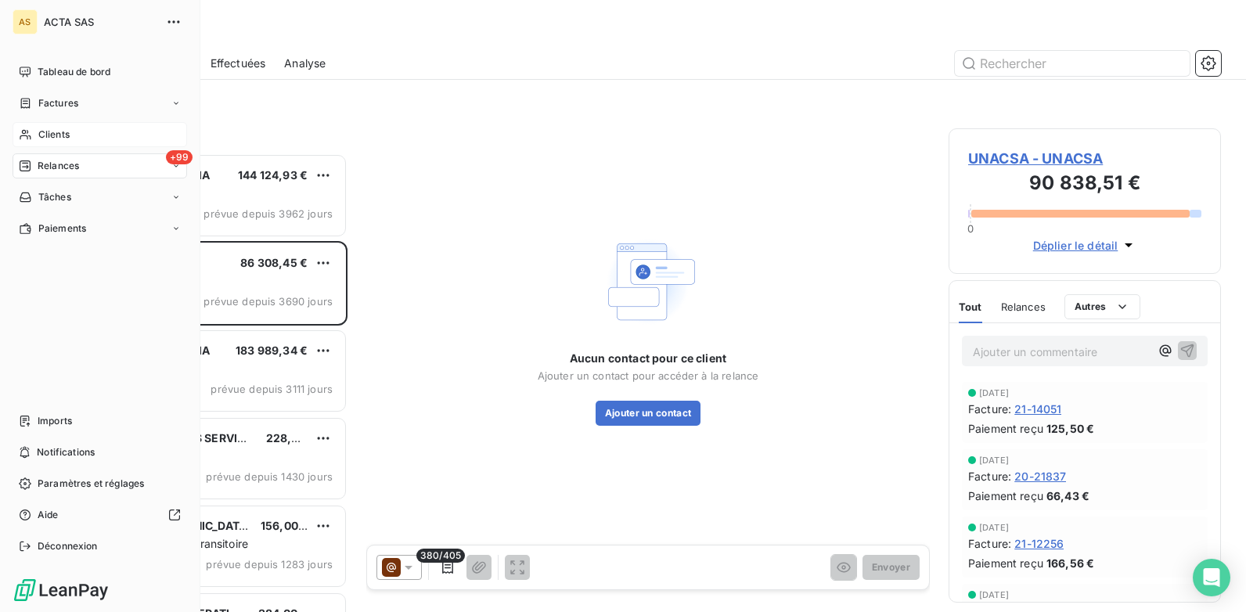
click at [85, 135] on div "Clients" at bounding box center [100, 134] width 174 height 25
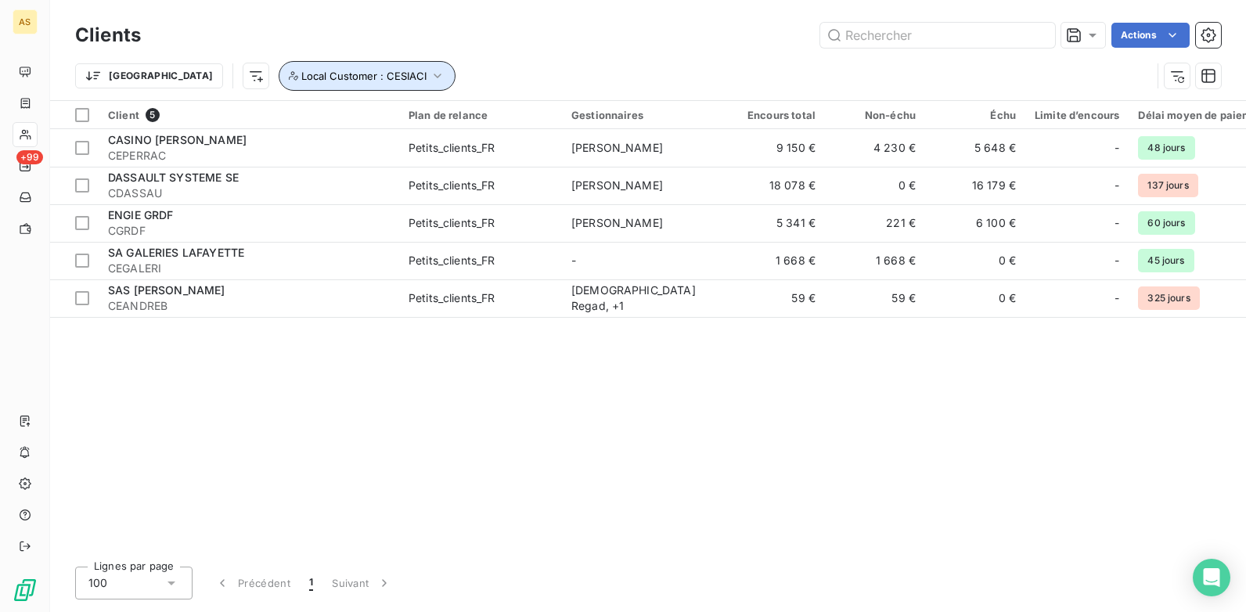
click at [430, 78] on icon "button" at bounding box center [438, 76] width 16 height 16
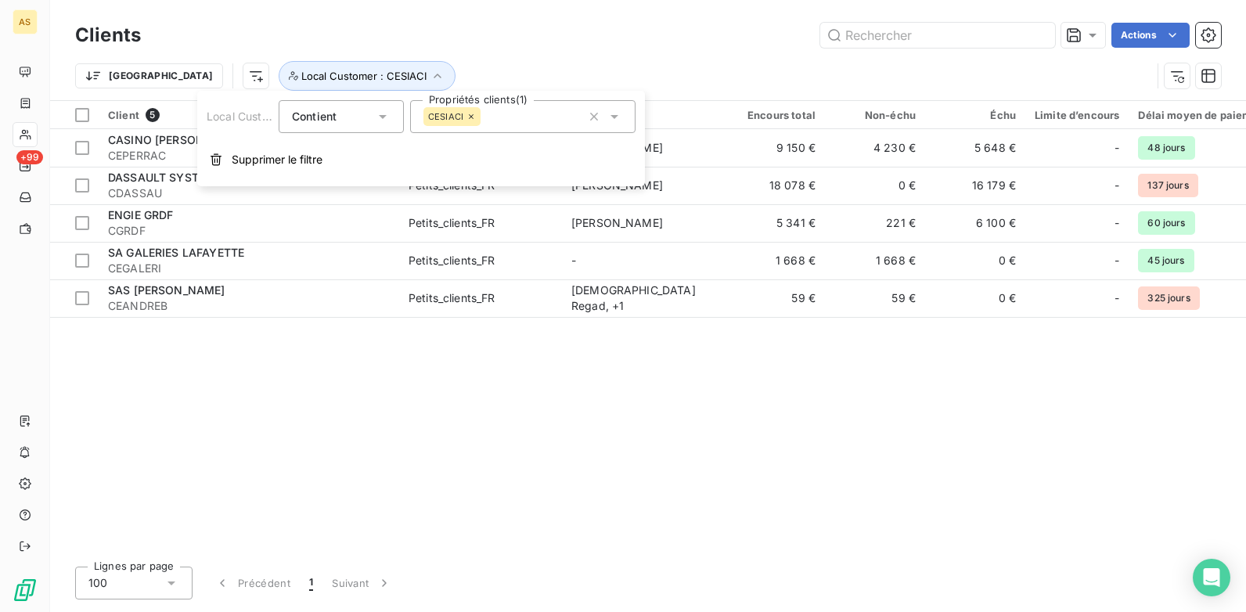
click at [612, 112] on icon at bounding box center [614, 117] width 16 height 16
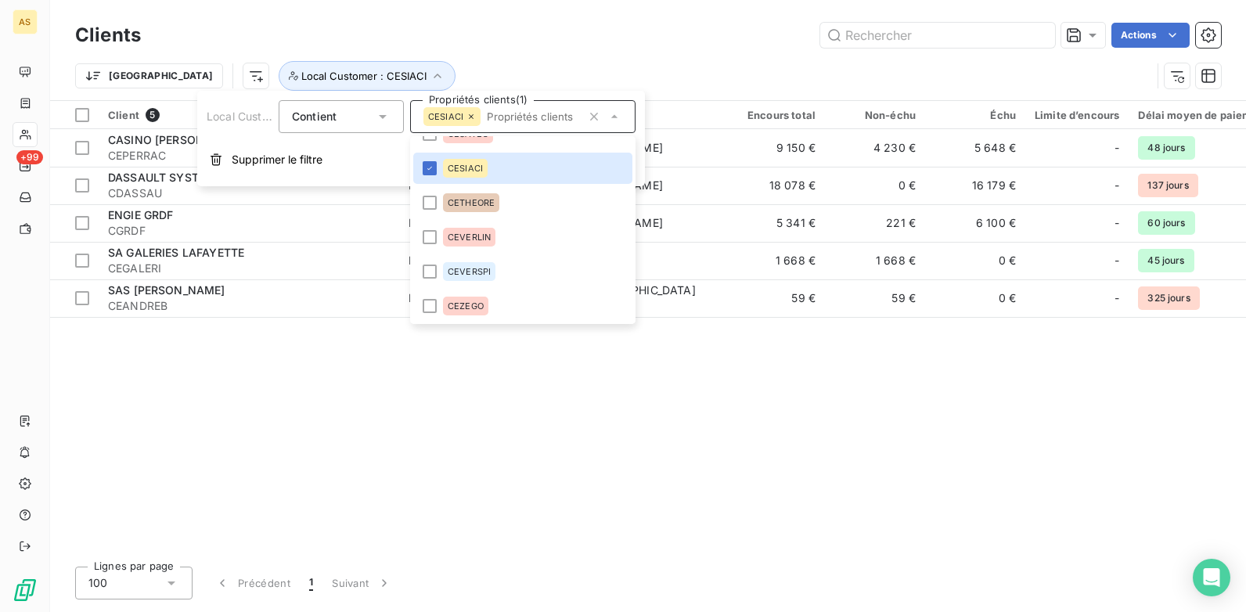
scroll to position [898, 0]
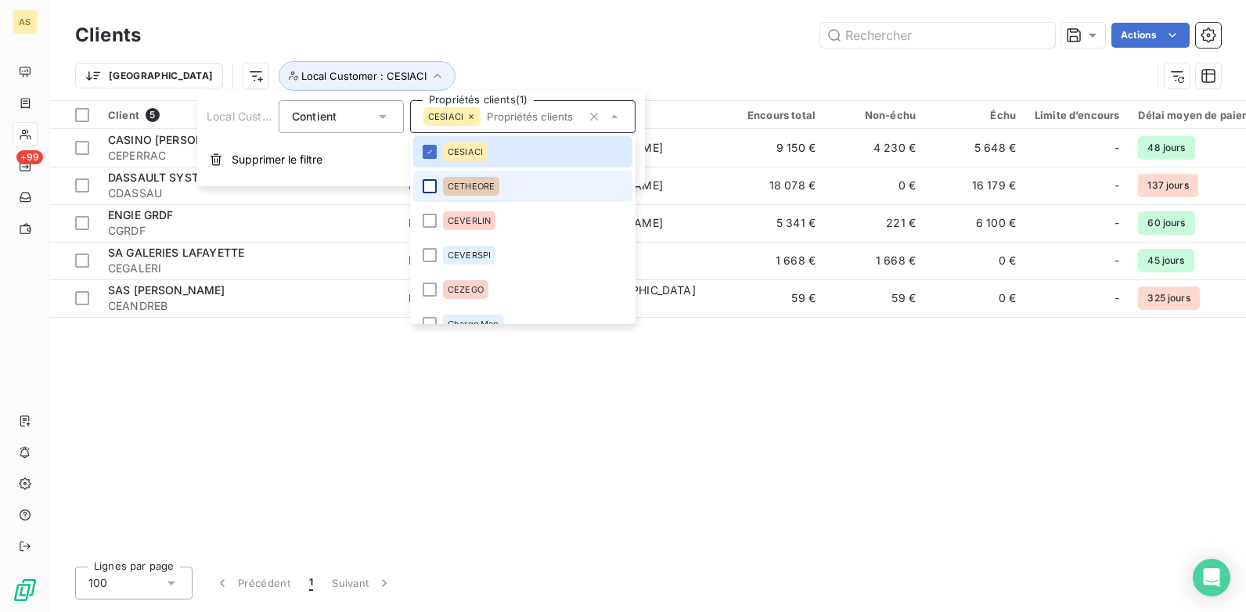
click at [432, 187] on div at bounding box center [430, 186] width 14 height 14
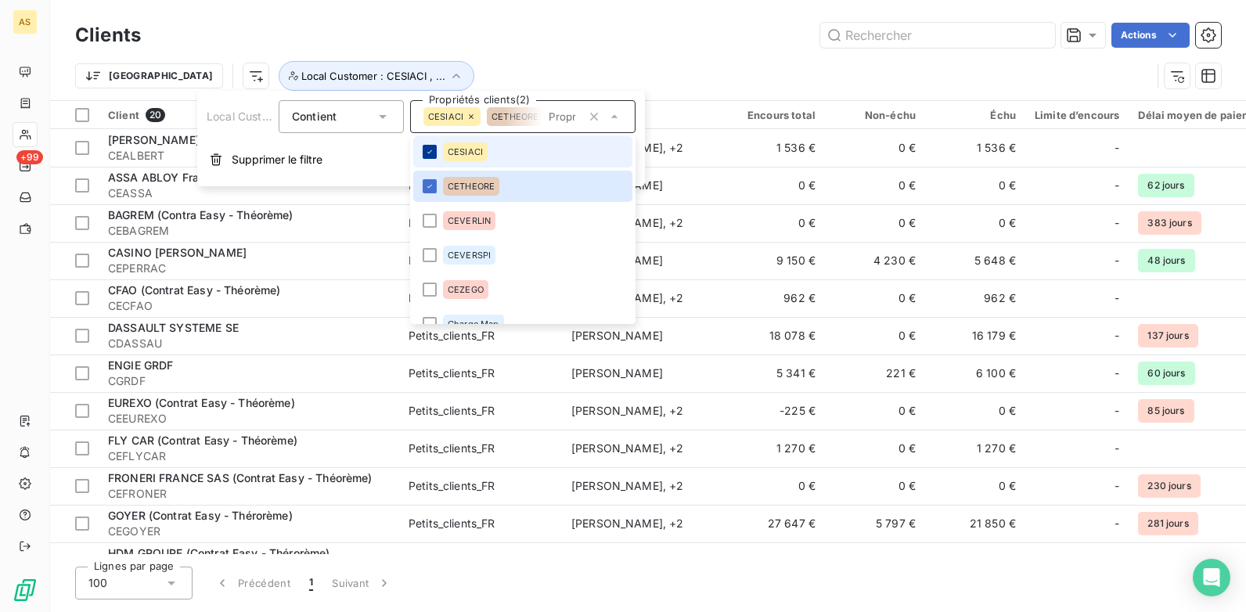
click at [426, 150] on icon at bounding box center [429, 151] width 9 height 9
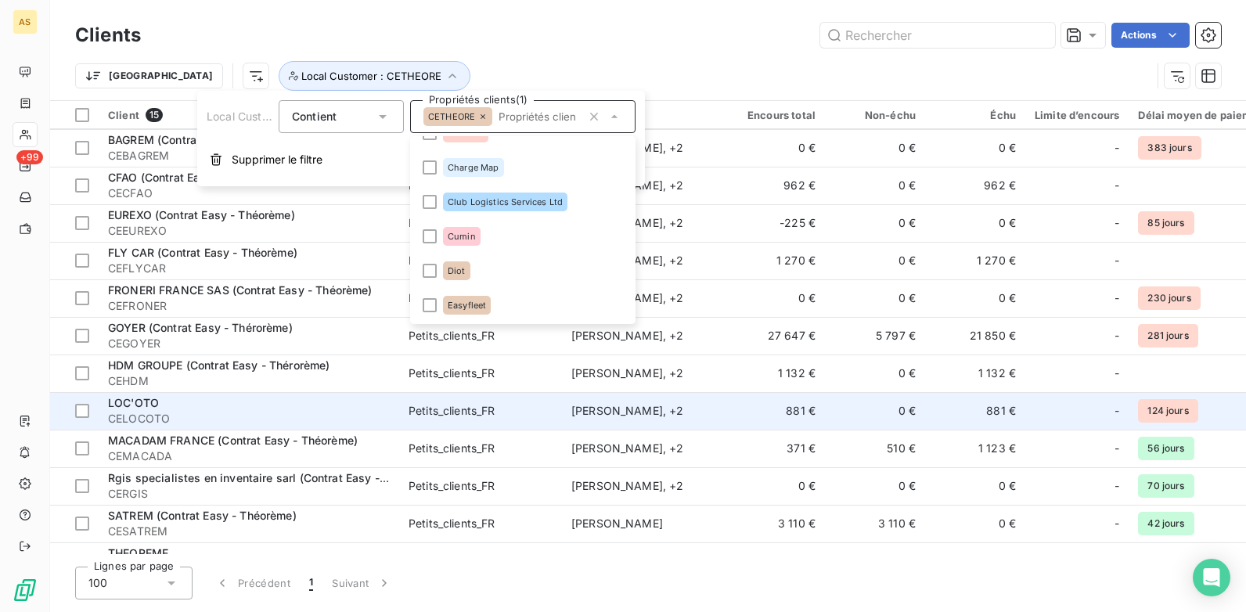
scroll to position [146, 0]
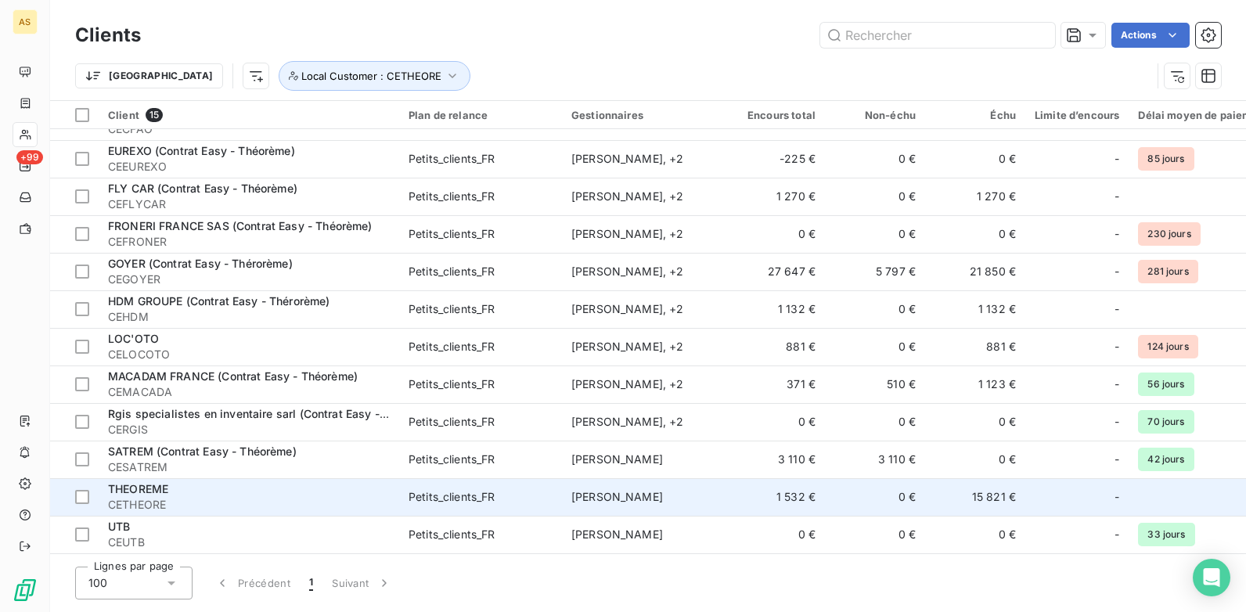
click at [808, 470] on td "1 532 €" at bounding box center [775, 497] width 100 height 38
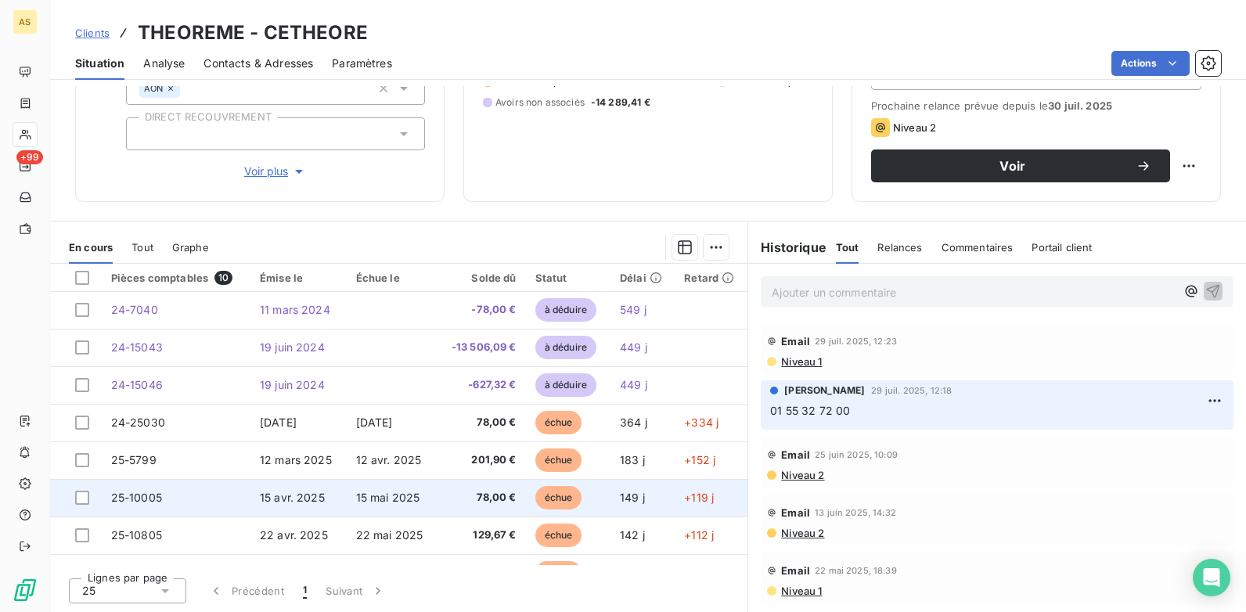
scroll to position [103, 0]
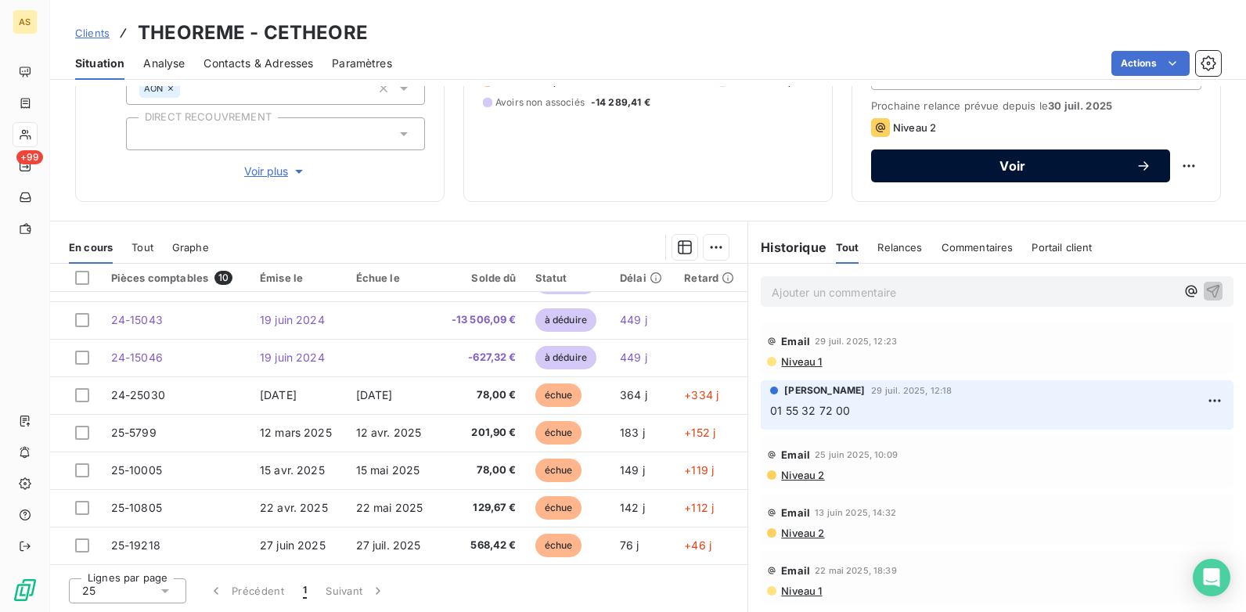
click at [955, 158] on div "Voir" at bounding box center [1020, 166] width 261 height 16
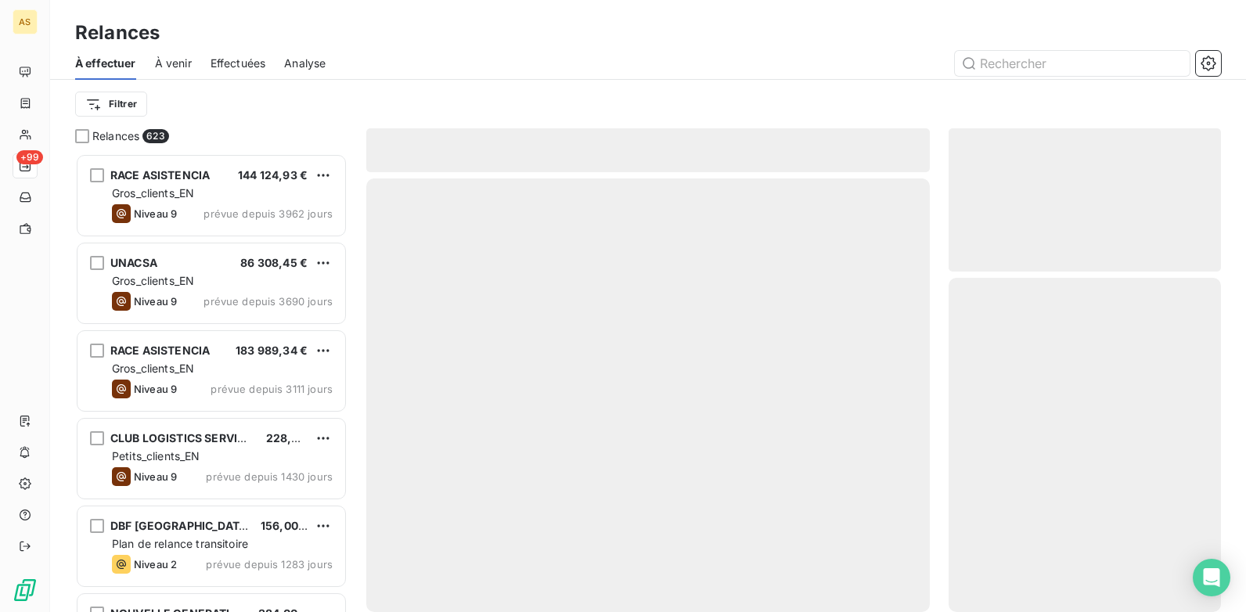
scroll to position [447, 261]
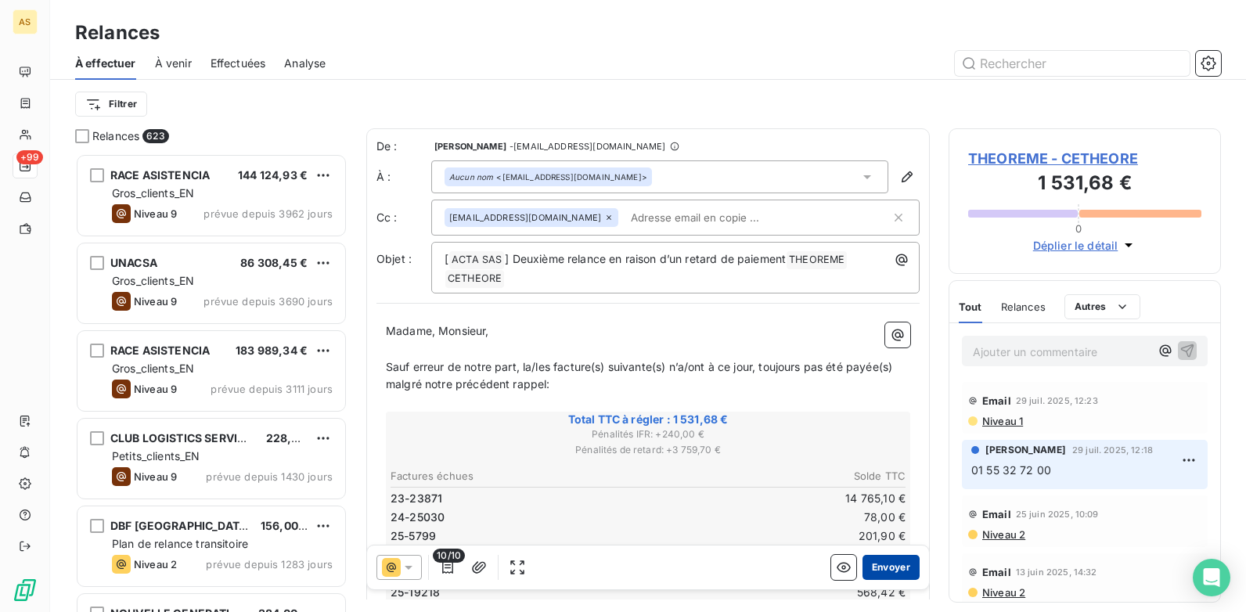
click at [889, 470] on button "Envoyer" at bounding box center [890, 567] width 57 height 25
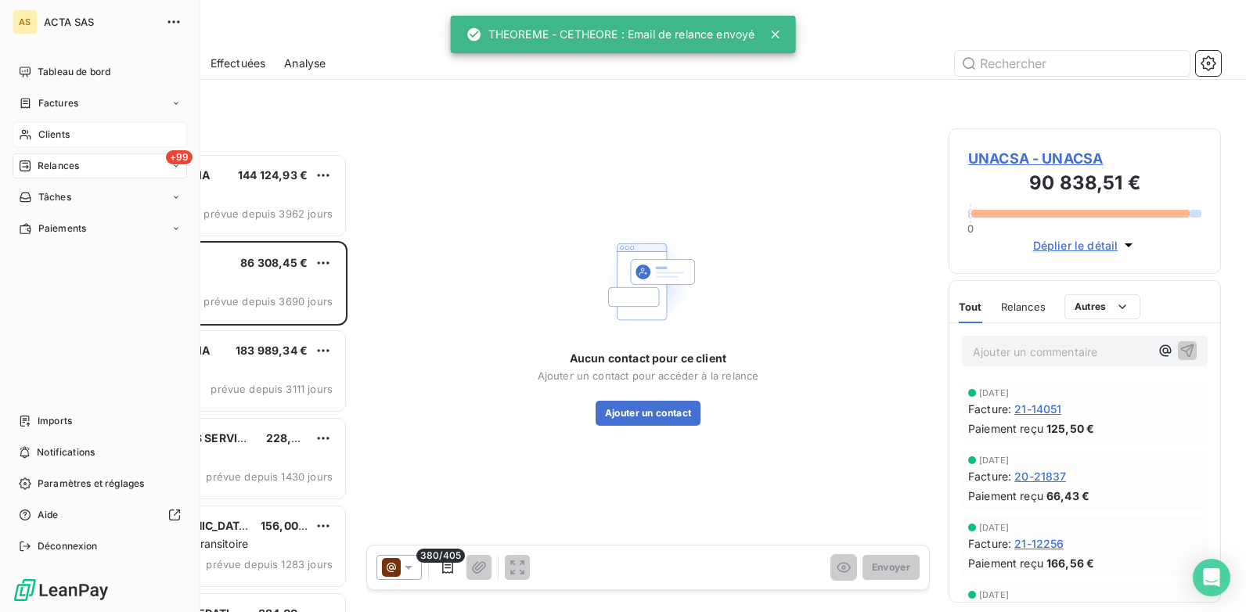
click at [39, 131] on span "Clients" at bounding box center [53, 135] width 31 height 14
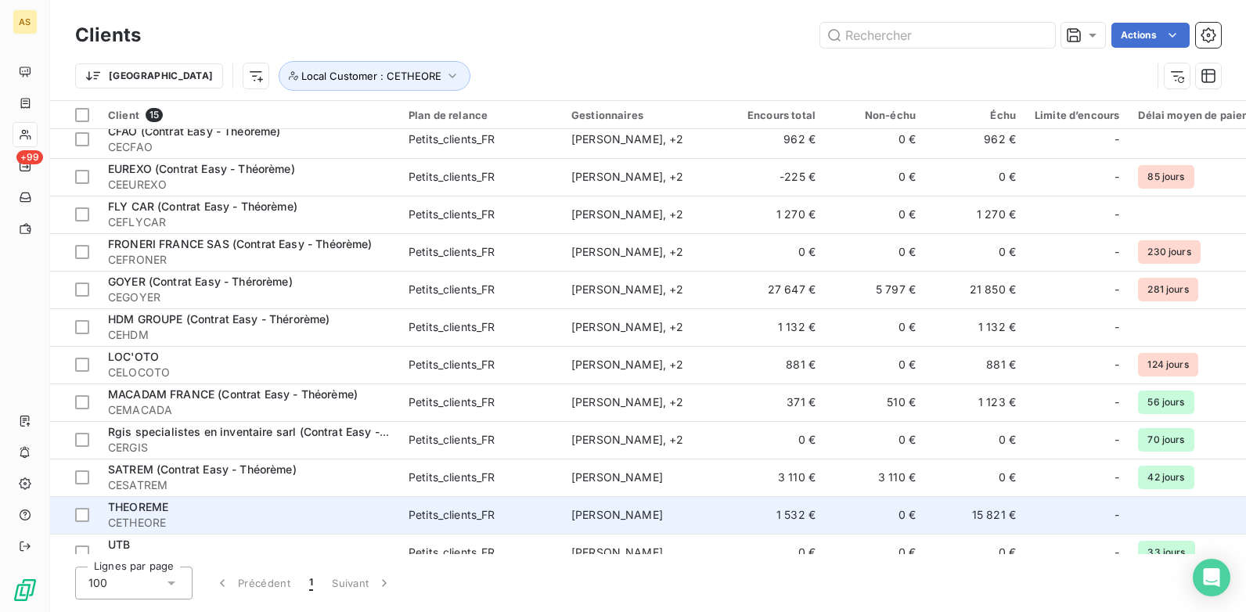
scroll to position [146, 0]
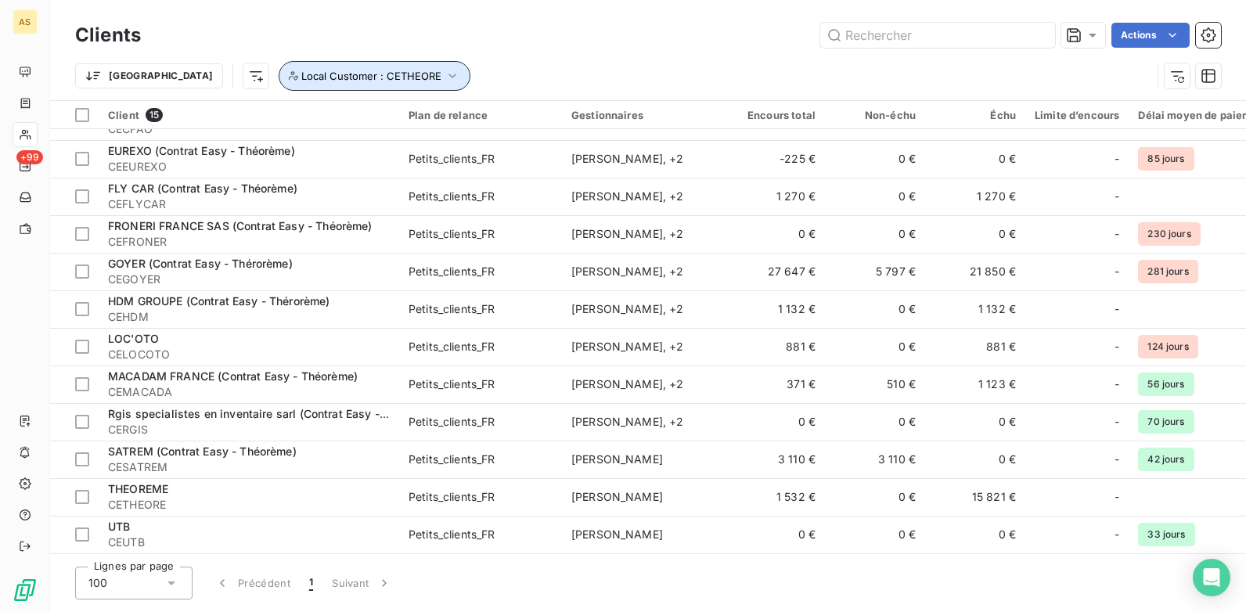
click at [444, 73] on icon "button" at bounding box center [452, 76] width 16 height 16
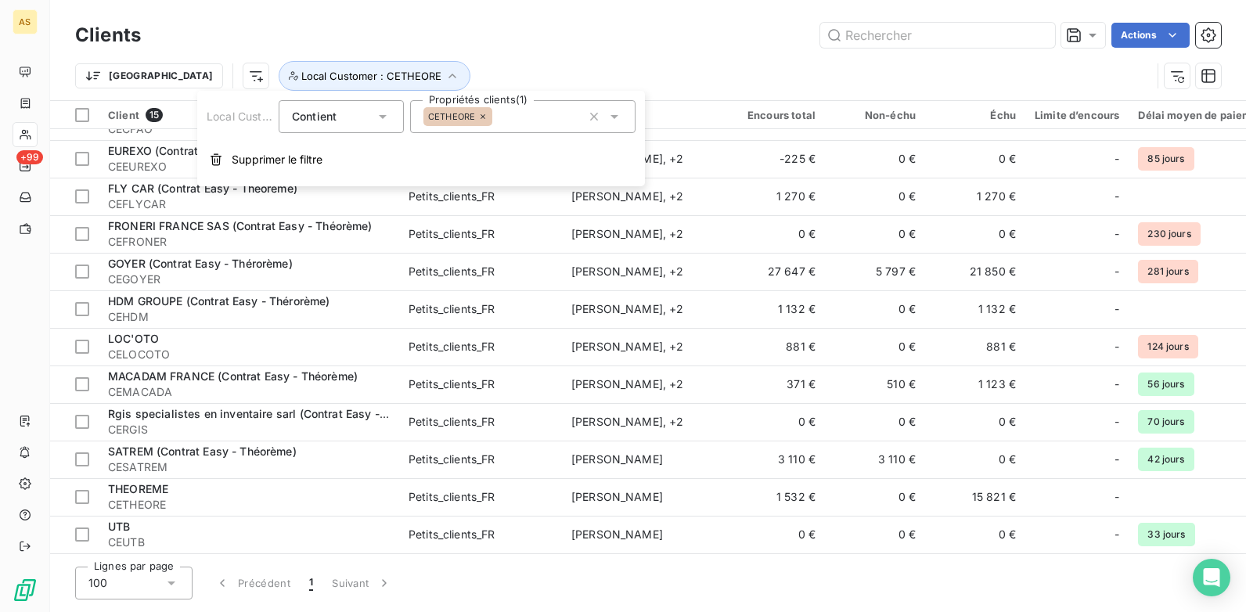
click at [614, 116] on icon at bounding box center [614, 117] width 8 height 4
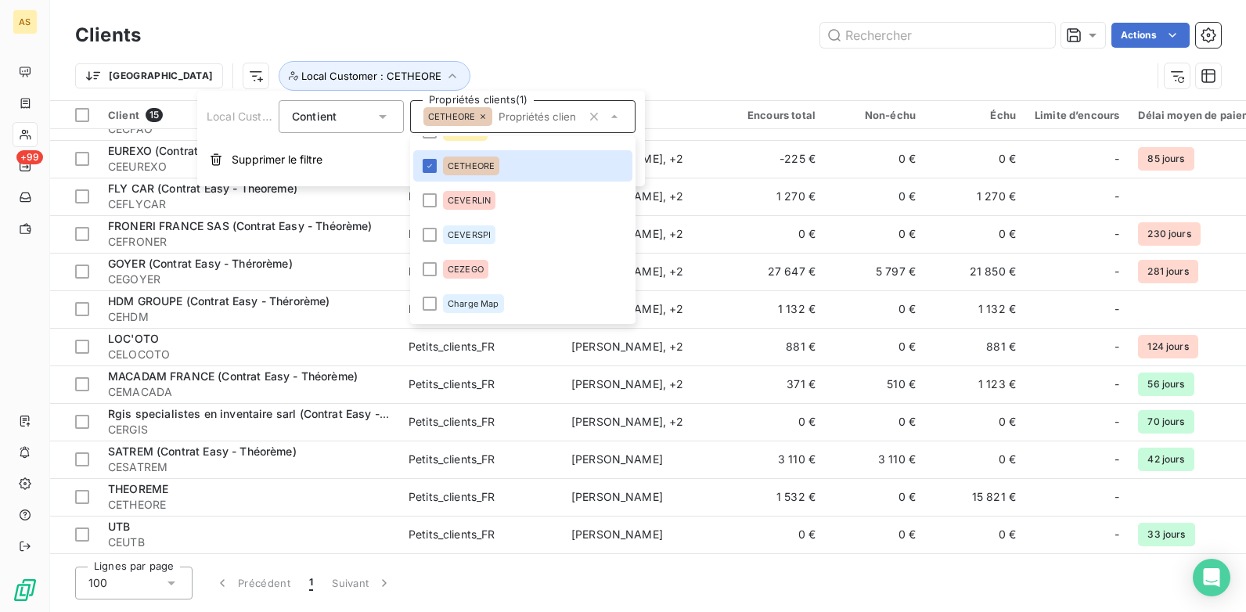
scroll to position [933, 0]
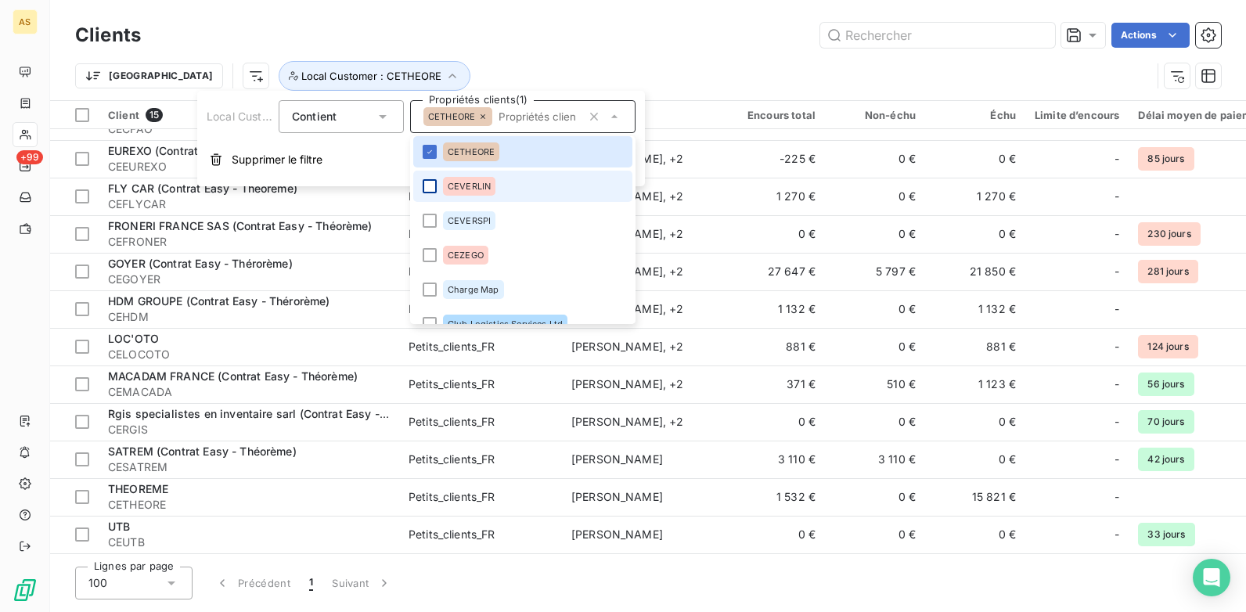
click at [432, 180] on div at bounding box center [430, 186] width 14 height 14
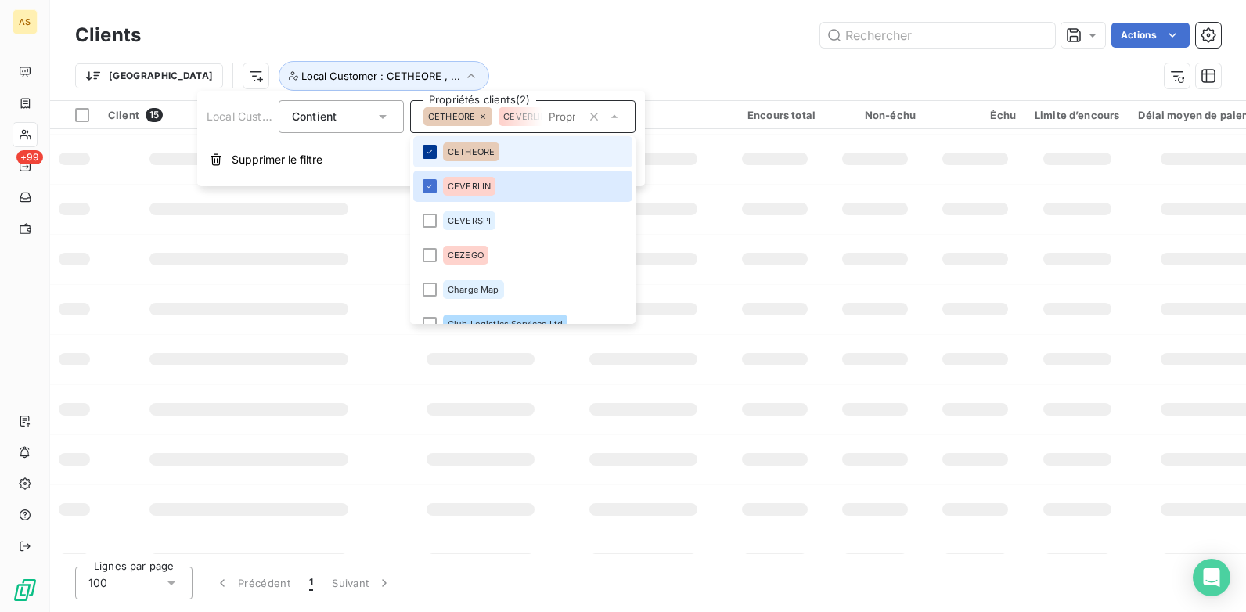
click at [423, 153] on div at bounding box center [430, 152] width 14 height 14
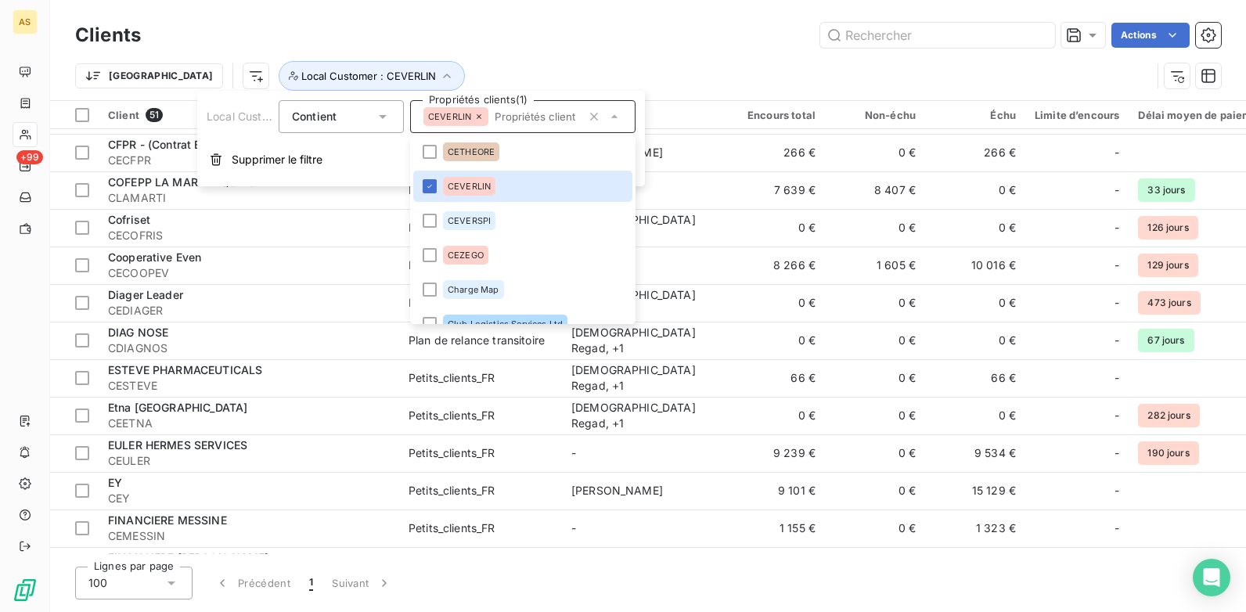
click at [817, 470] on div "Lignes par page 100 Précédent 1 Suivant" at bounding box center [648, 583] width 1146 height 33
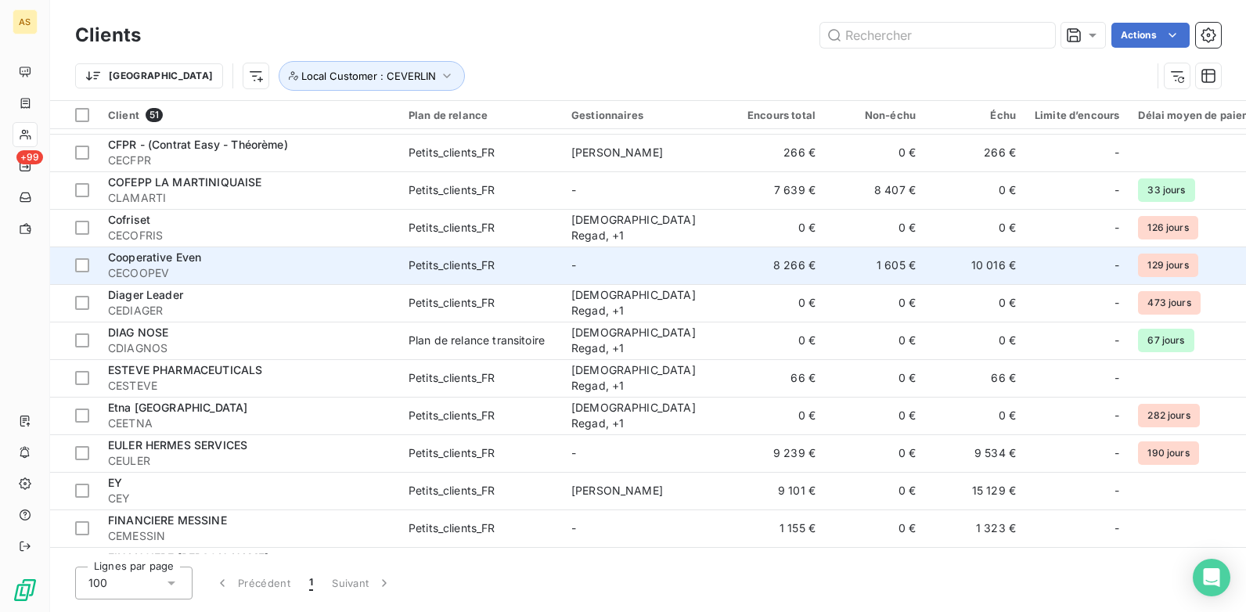
click at [986, 263] on td "10 016 €" at bounding box center [975, 265] width 100 height 38
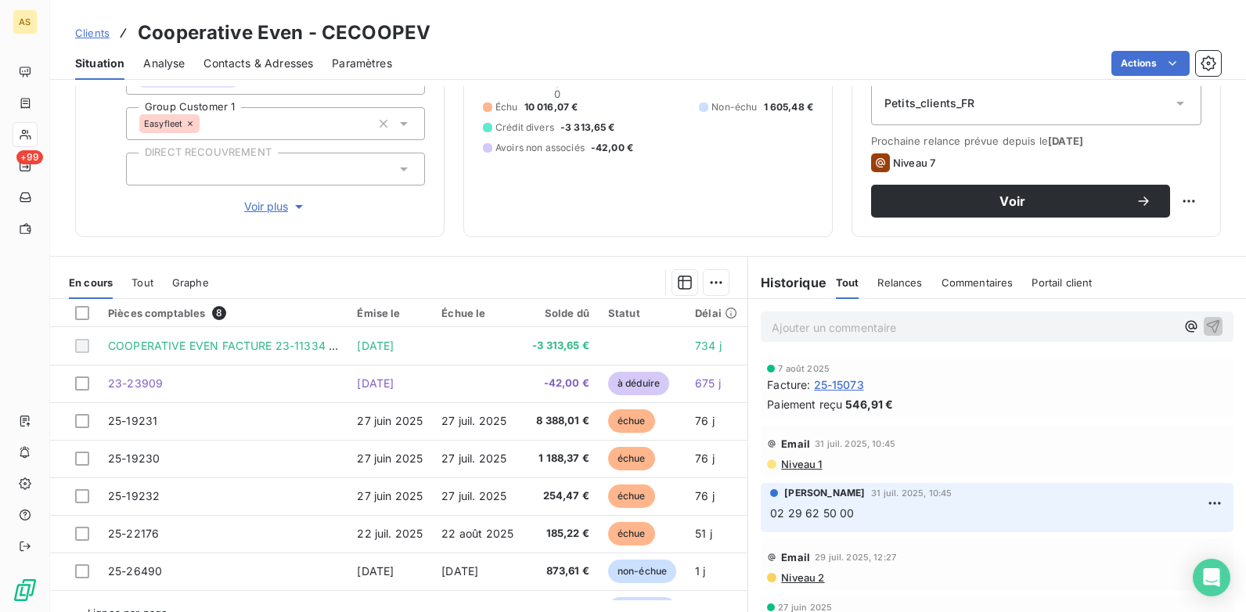
scroll to position [214, 0]
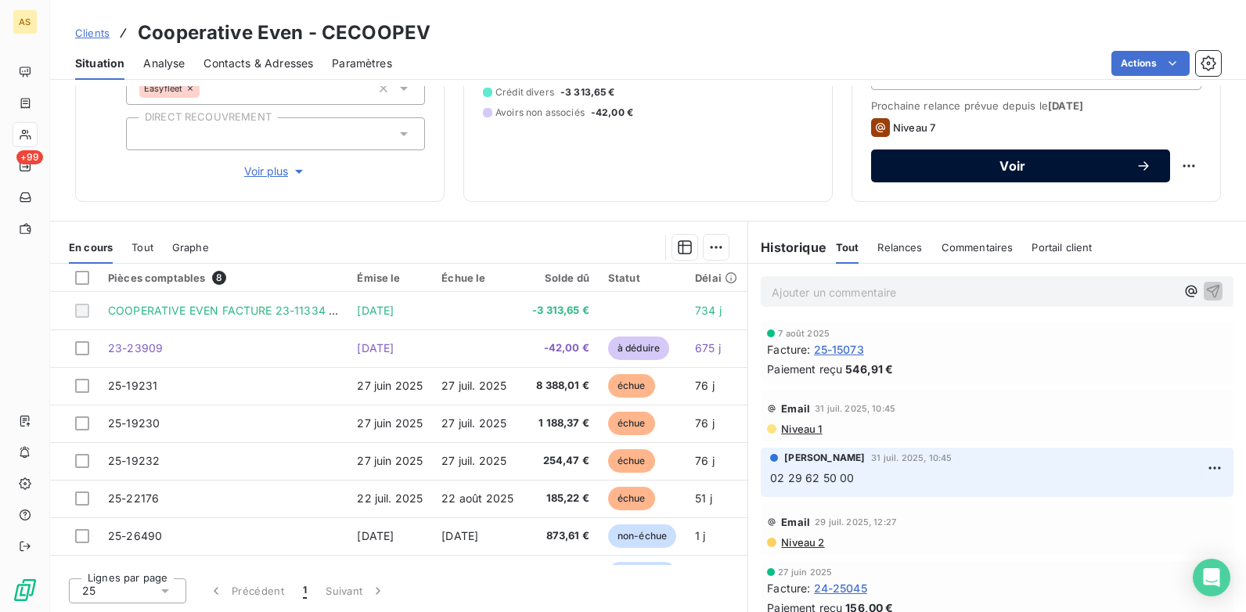
click at [991, 161] on span "Voir" at bounding box center [1013, 166] width 246 height 13
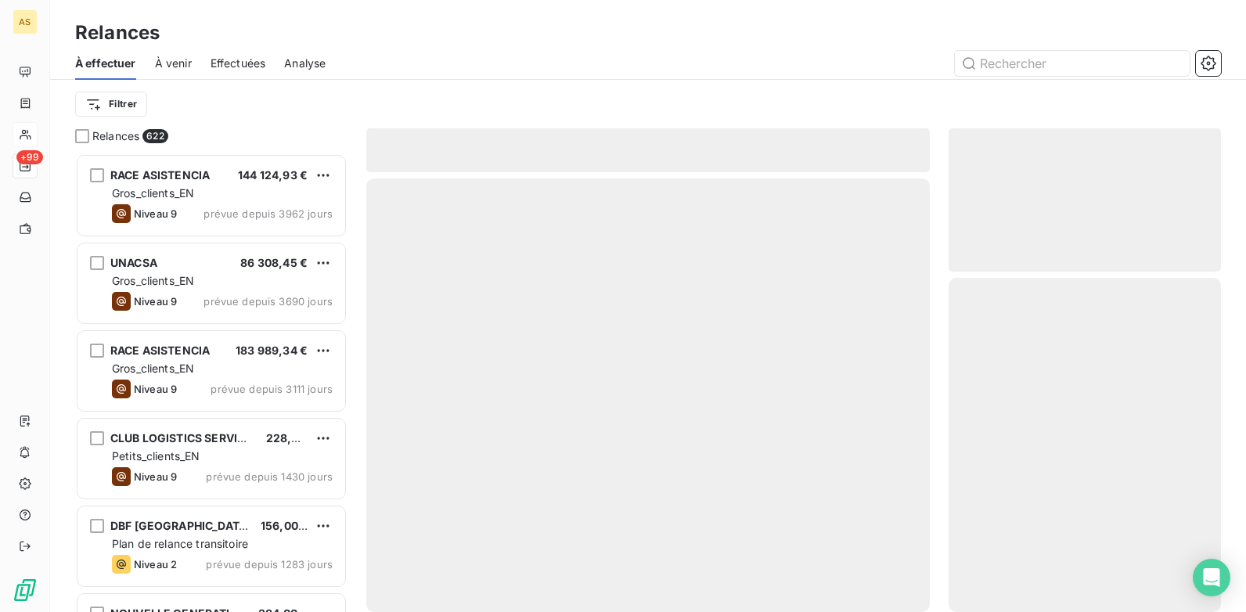
scroll to position [447, 261]
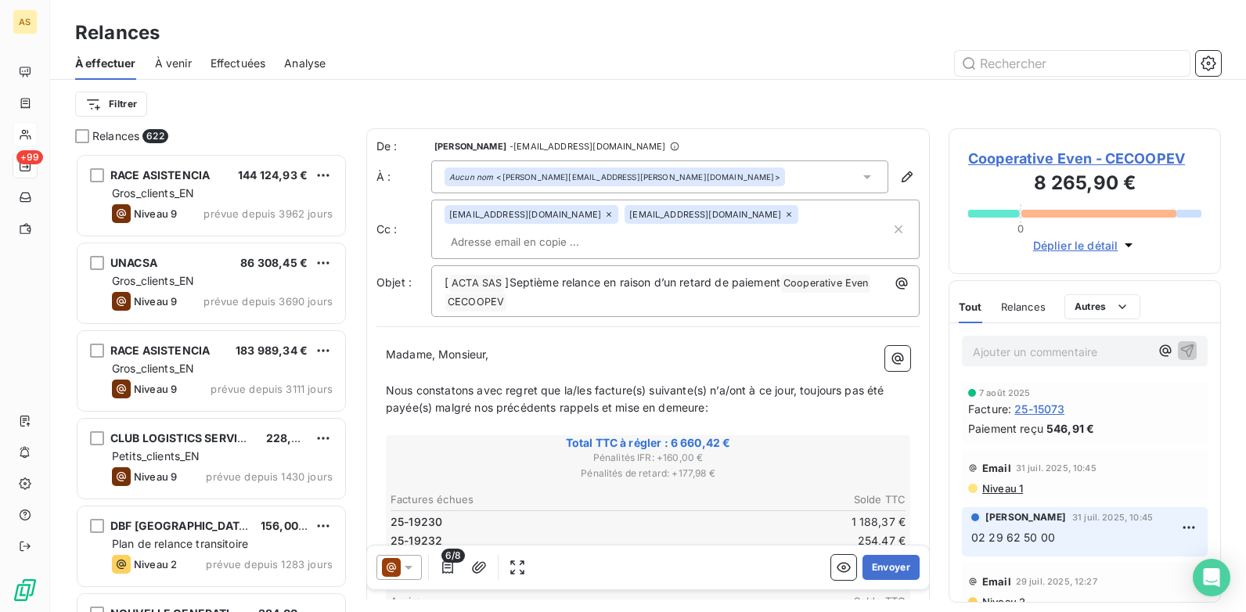
click at [409, 470] on icon at bounding box center [409, 568] width 8 height 4
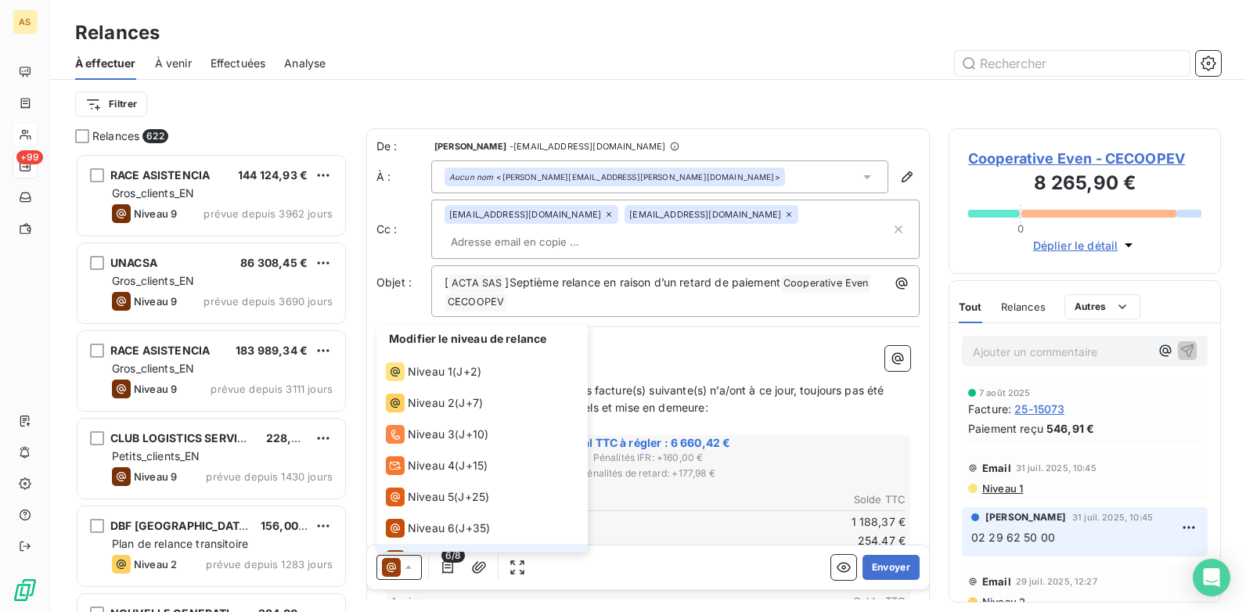
scroll to position [23, 0]
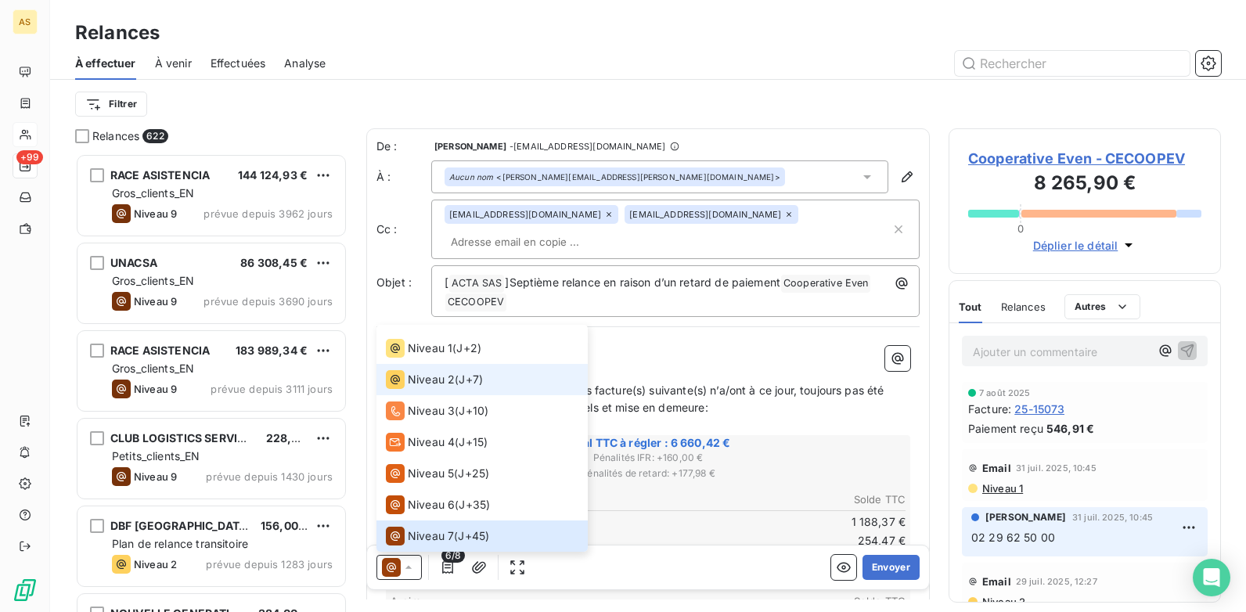
click at [447, 382] on span "Niveau 2" at bounding box center [431, 380] width 47 height 16
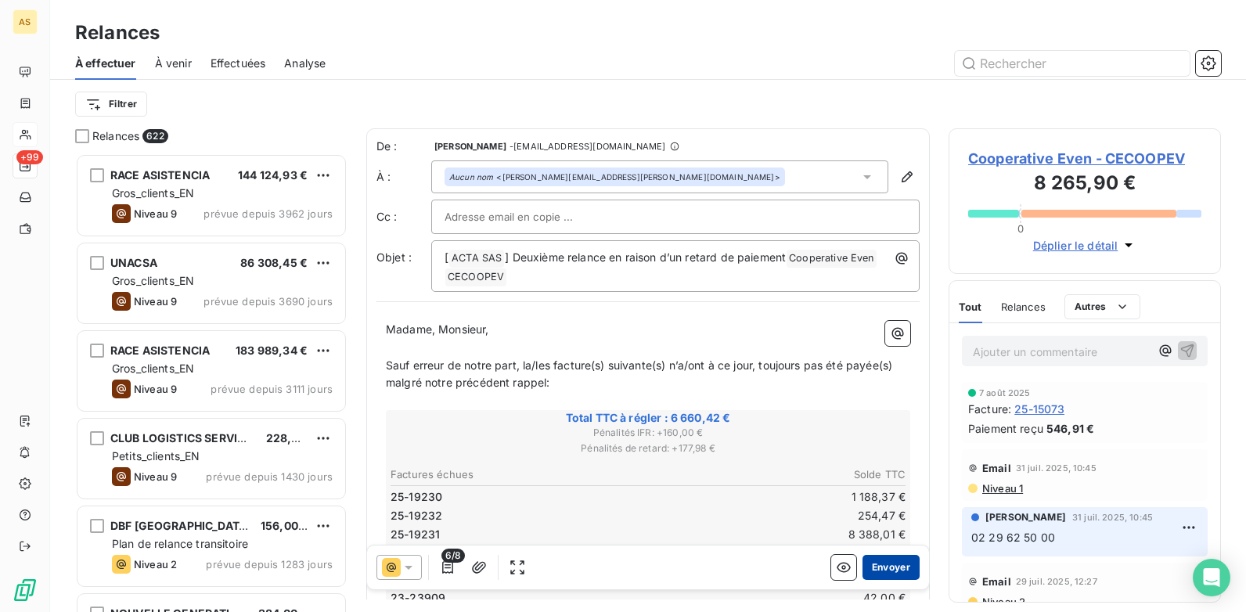
click at [881, 470] on button "Envoyer" at bounding box center [890, 567] width 57 height 25
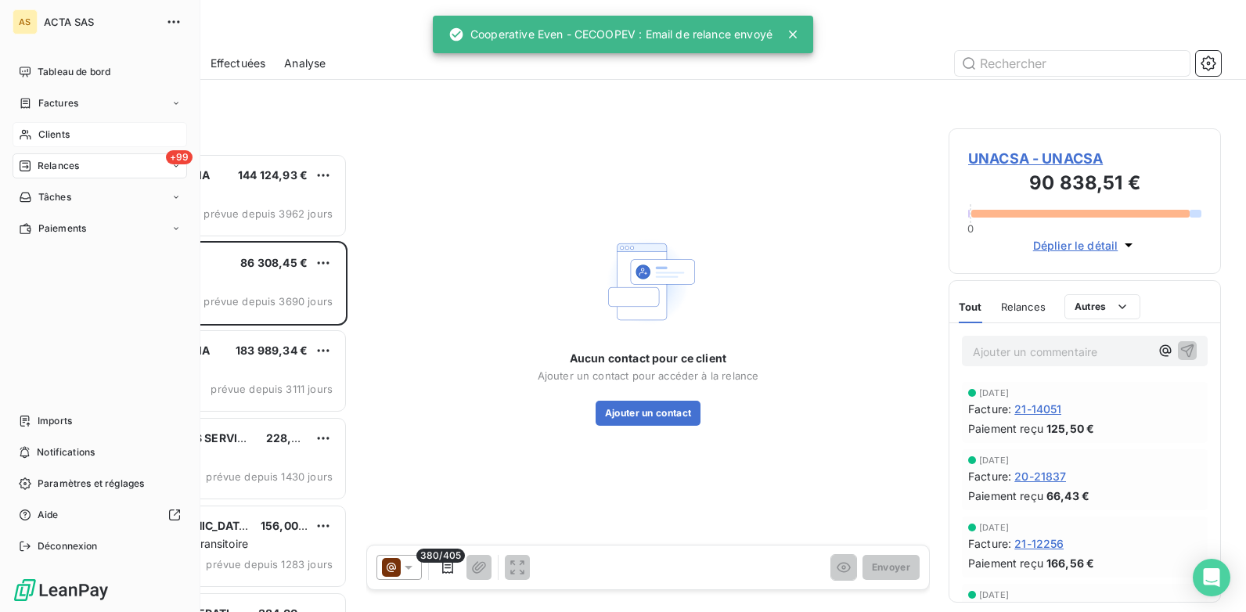
click at [70, 131] on span "Clients" at bounding box center [53, 135] width 31 height 14
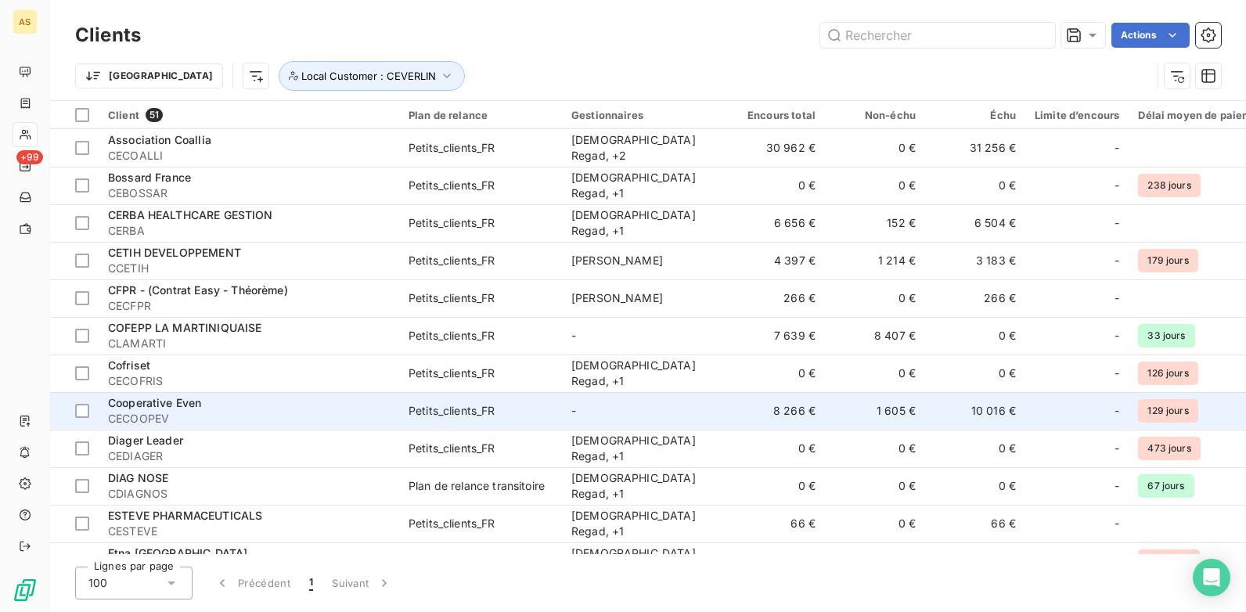
click at [988, 408] on td "10 016 €" at bounding box center [975, 411] width 100 height 38
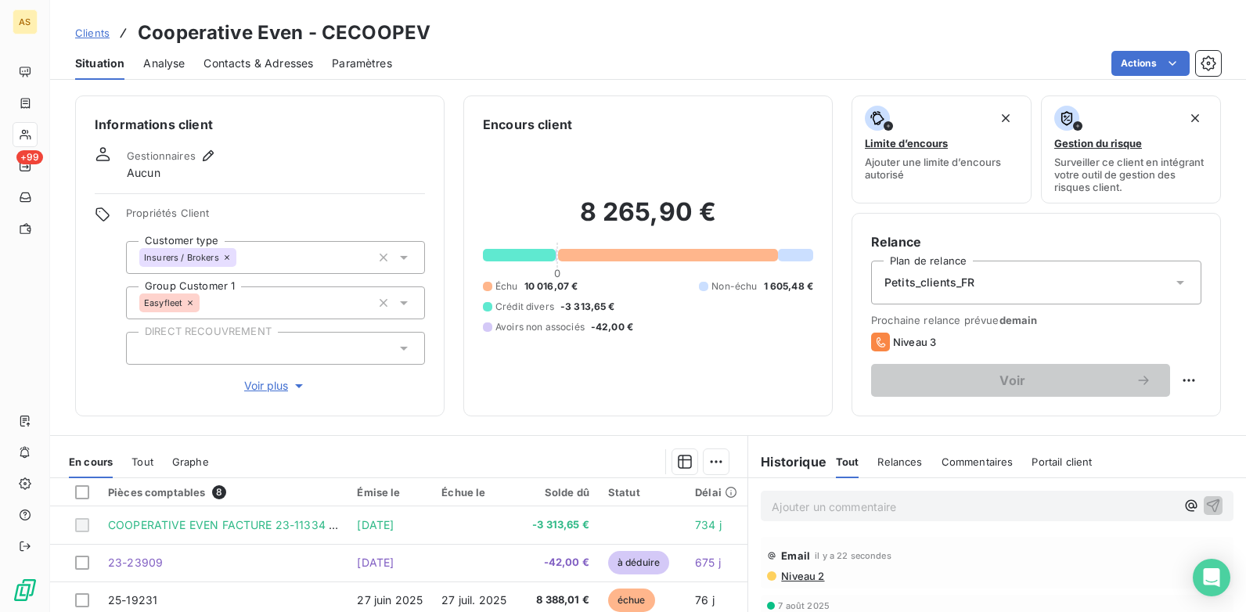
click at [78, 35] on span "Clients" at bounding box center [92, 33] width 34 height 13
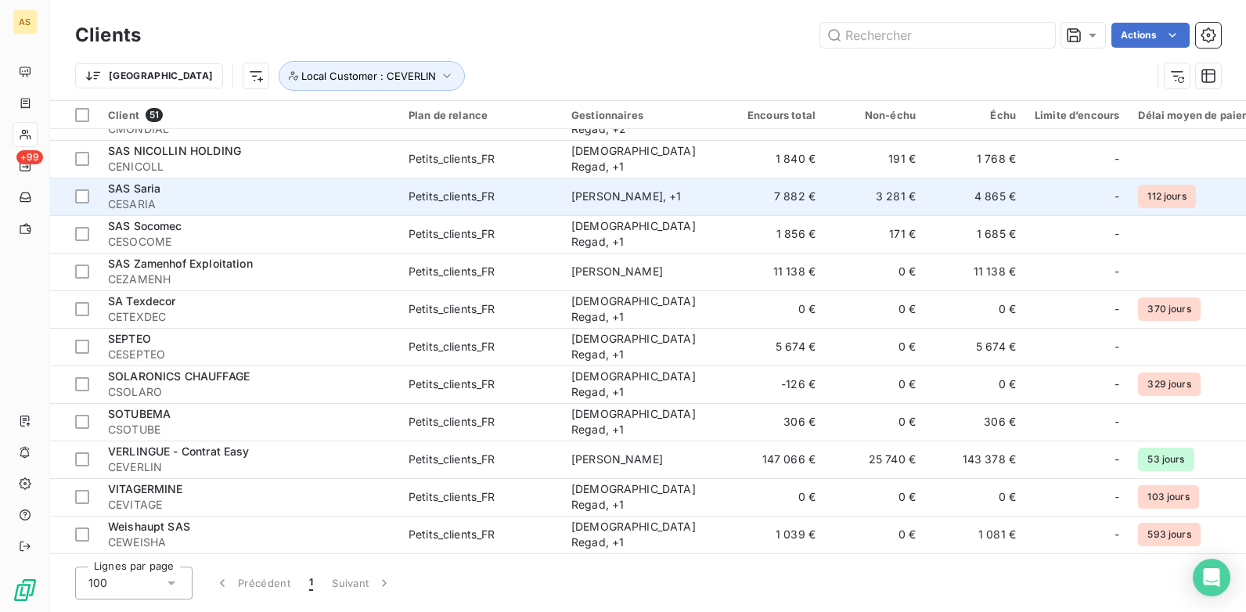
scroll to position [1498, 0]
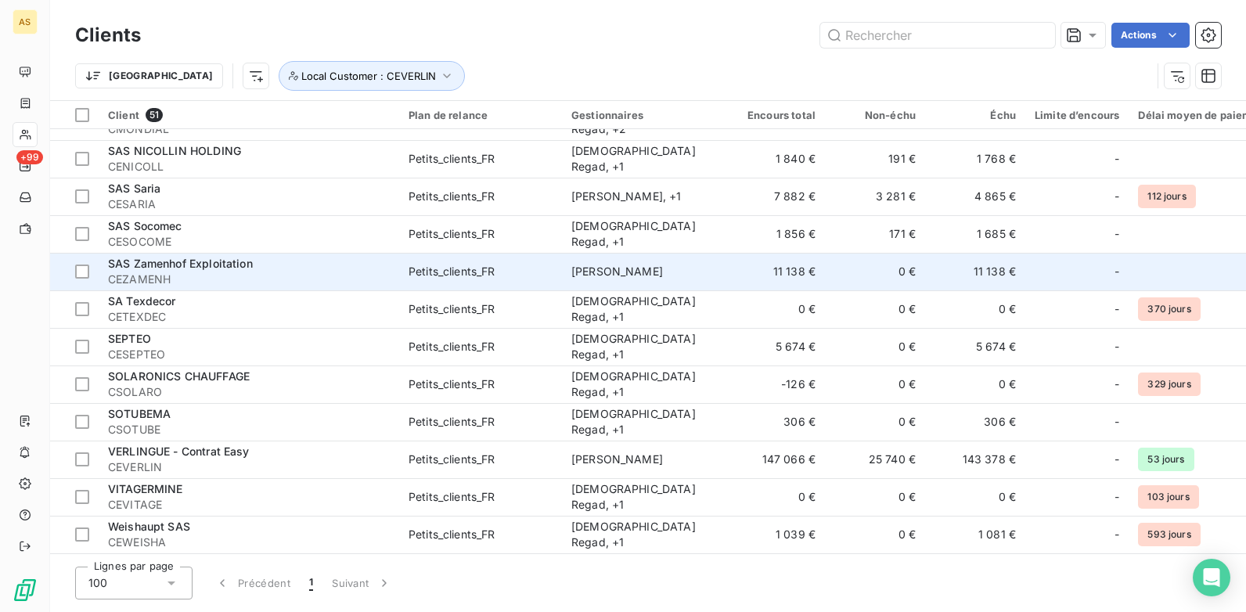
click at [637, 272] on td "[PERSON_NAME]" at bounding box center [643, 272] width 163 height 38
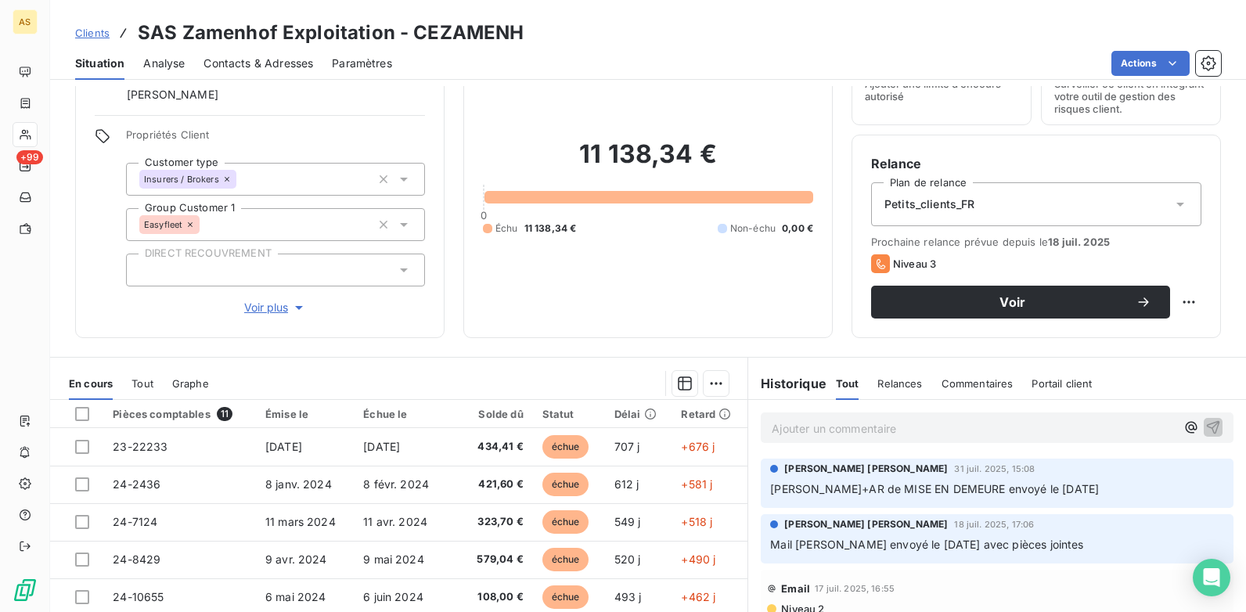
scroll to position [58, 0]
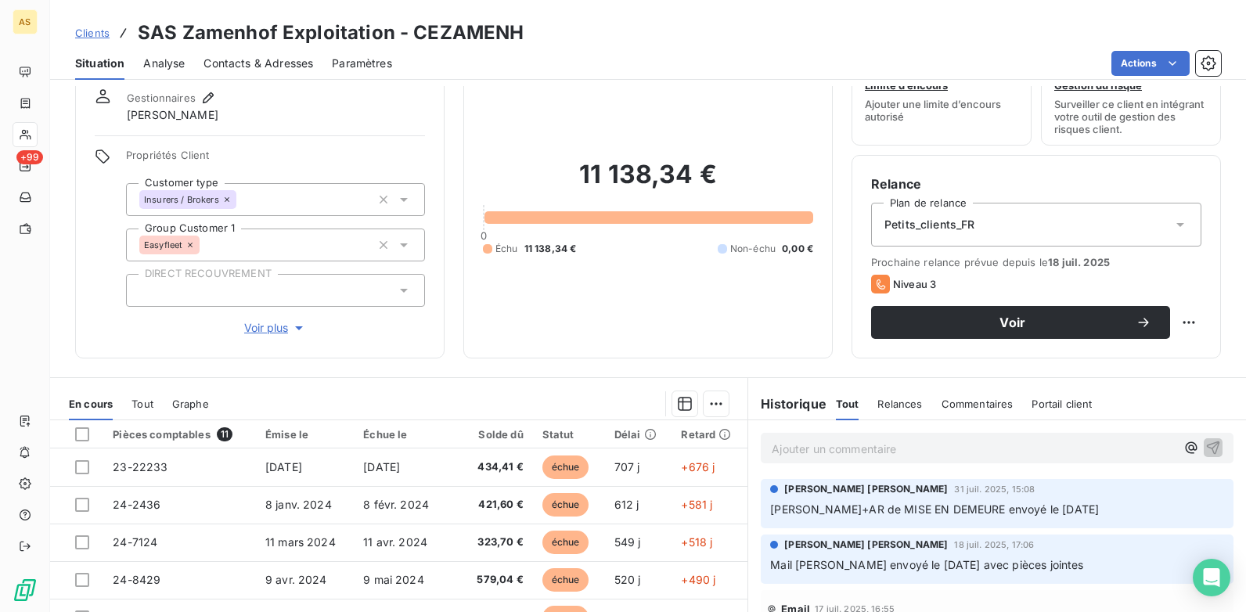
click at [101, 35] on span "Clients" at bounding box center [92, 33] width 34 height 13
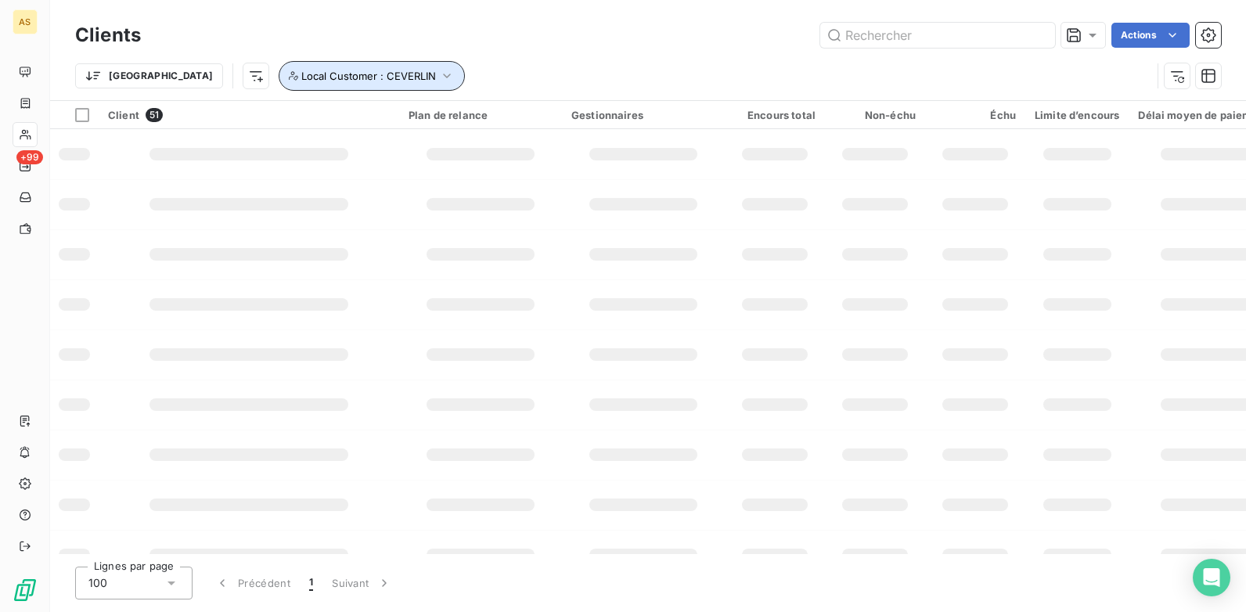
click at [439, 71] on icon "button" at bounding box center [447, 76] width 16 height 16
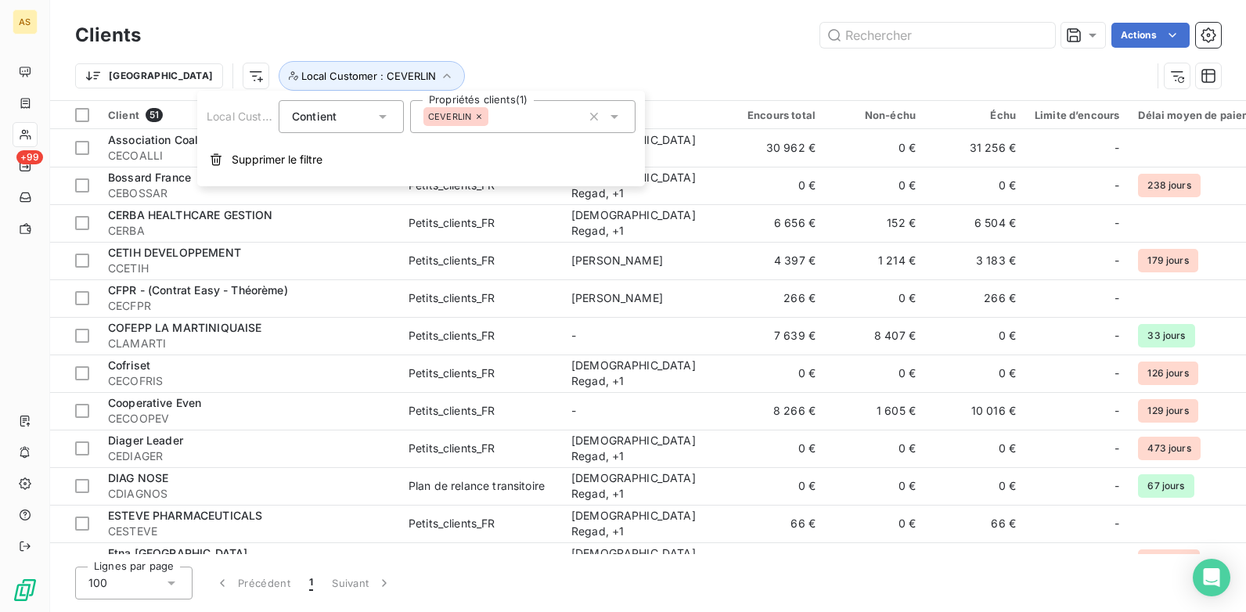
click at [609, 120] on icon at bounding box center [614, 117] width 16 height 16
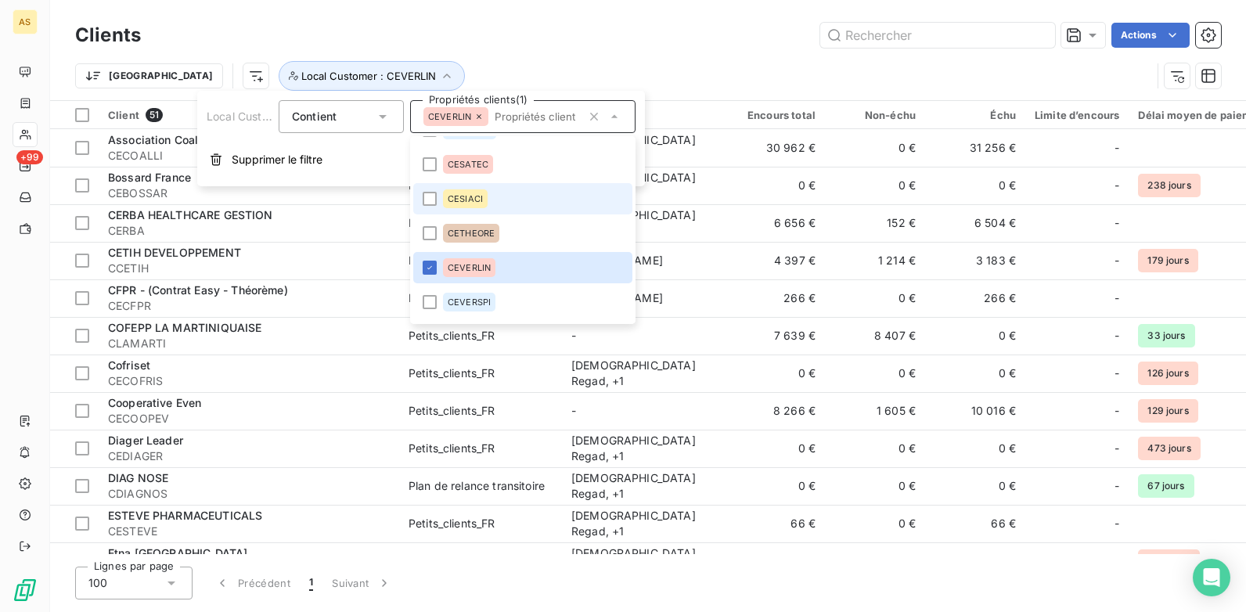
scroll to position [889, 0]
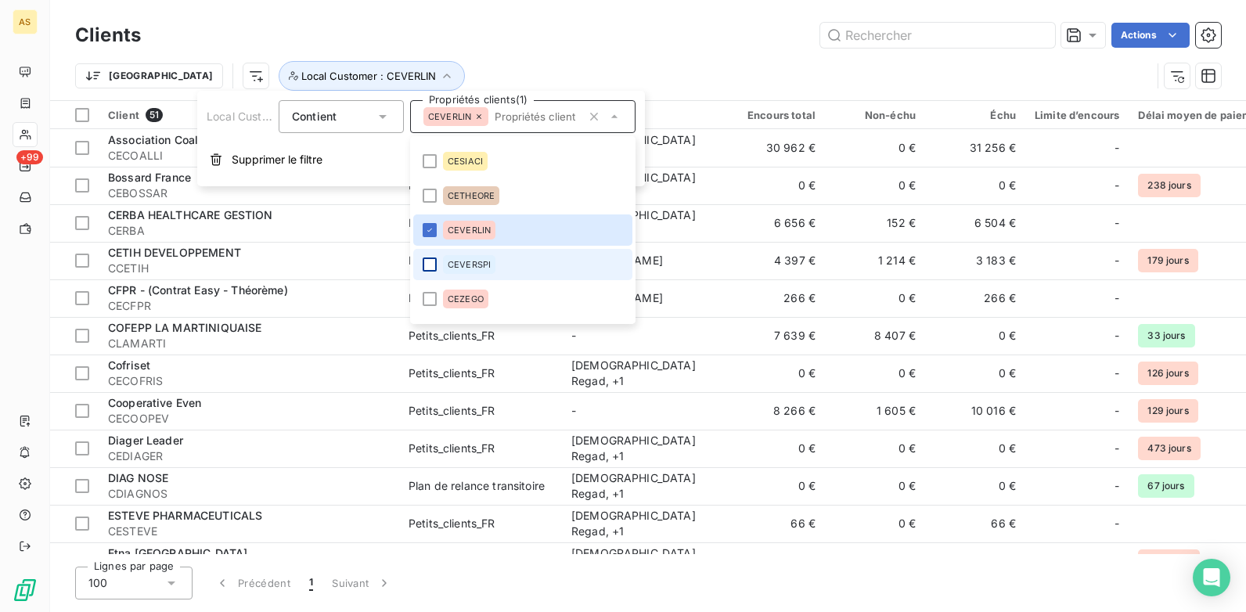
click at [430, 261] on div at bounding box center [430, 264] width 14 height 14
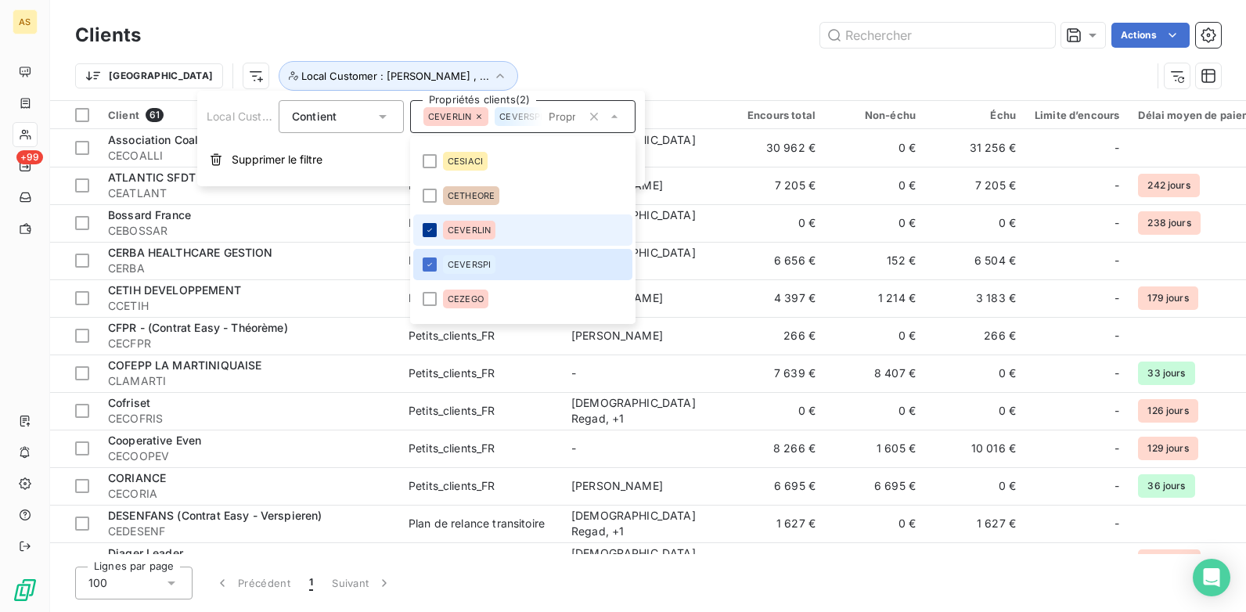
click at [430, 232] on icon at bounding box center [429, 229] width 9 height 9
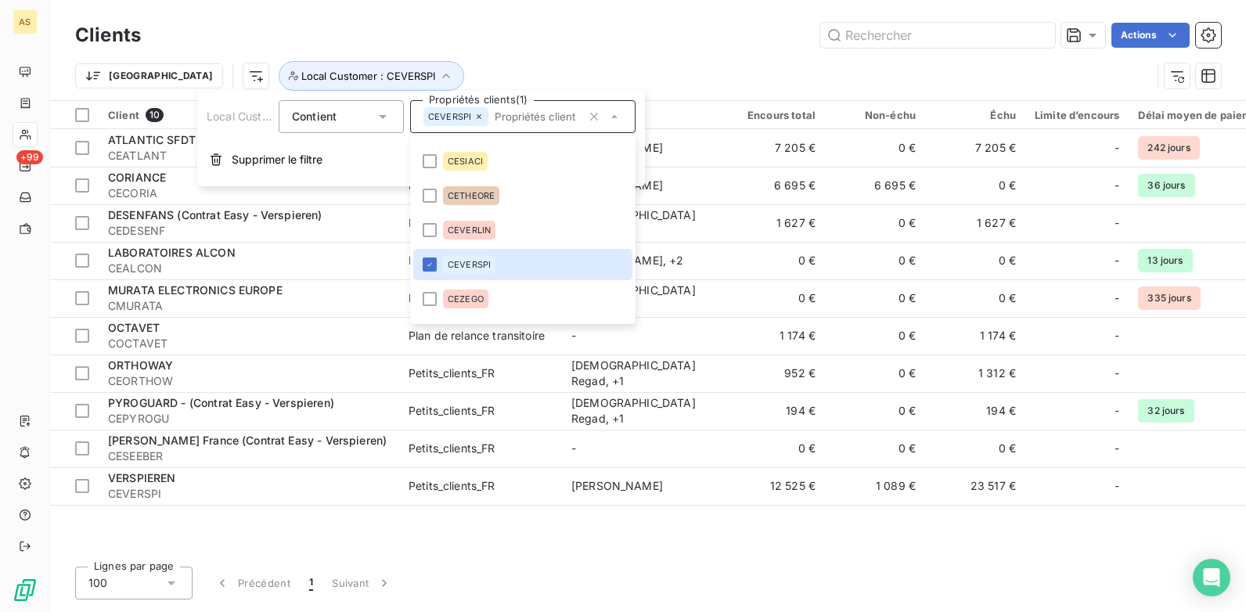
click at [638, 470] on div "Client 10 Plan de relance Gestionnaires Encours total Non-échu Échu Limite d’en…" at bounding box center [648, 327] width 1196 height 453
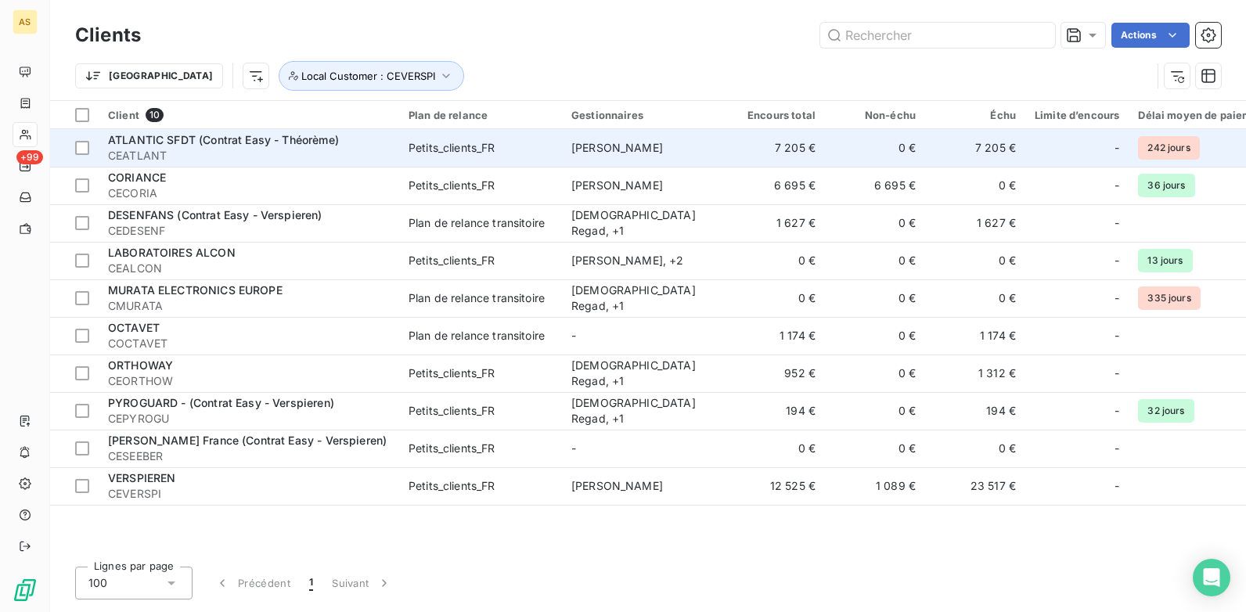
click at [990, 151] on td "7 205 €" at bounding box center [975, 148] width 100 height 38
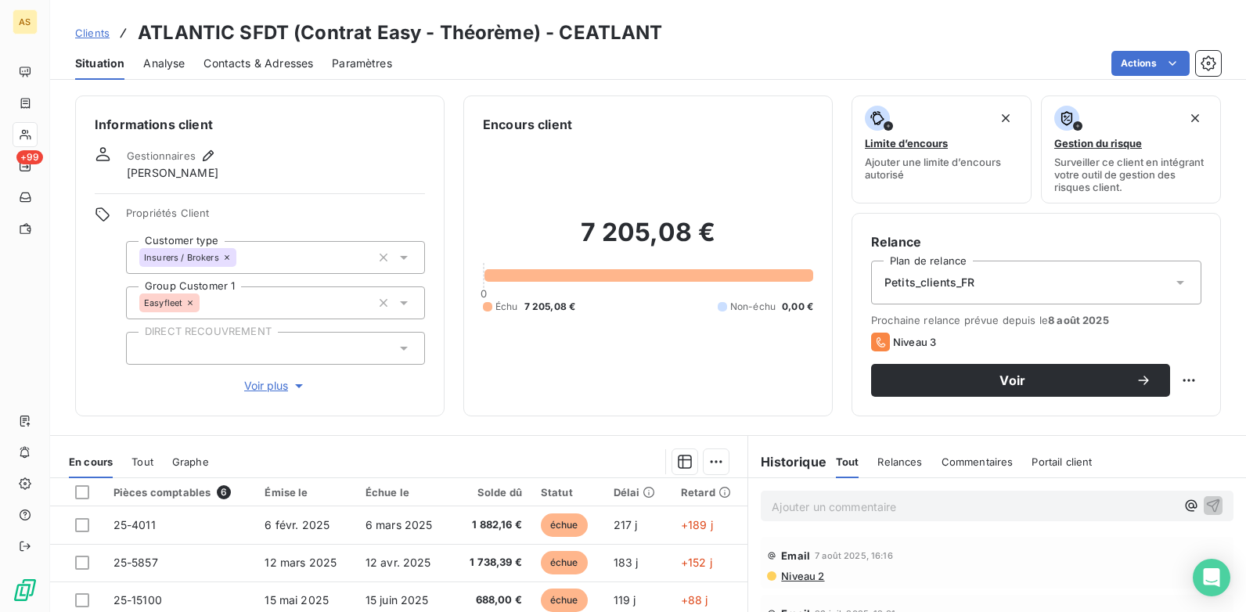
click at [784, 470] on span "Niveau 2" at bounding box center [801, 576] width 45 height 13
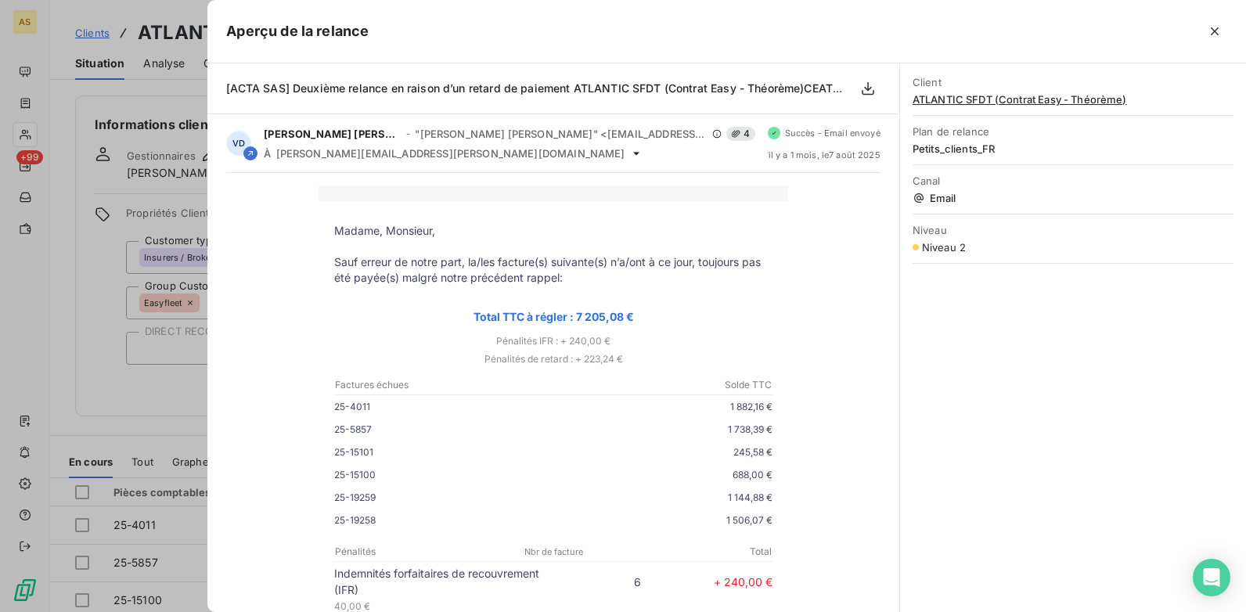
click at [95, 356] on div at bounding box center [623, 306] width 1246 height 612
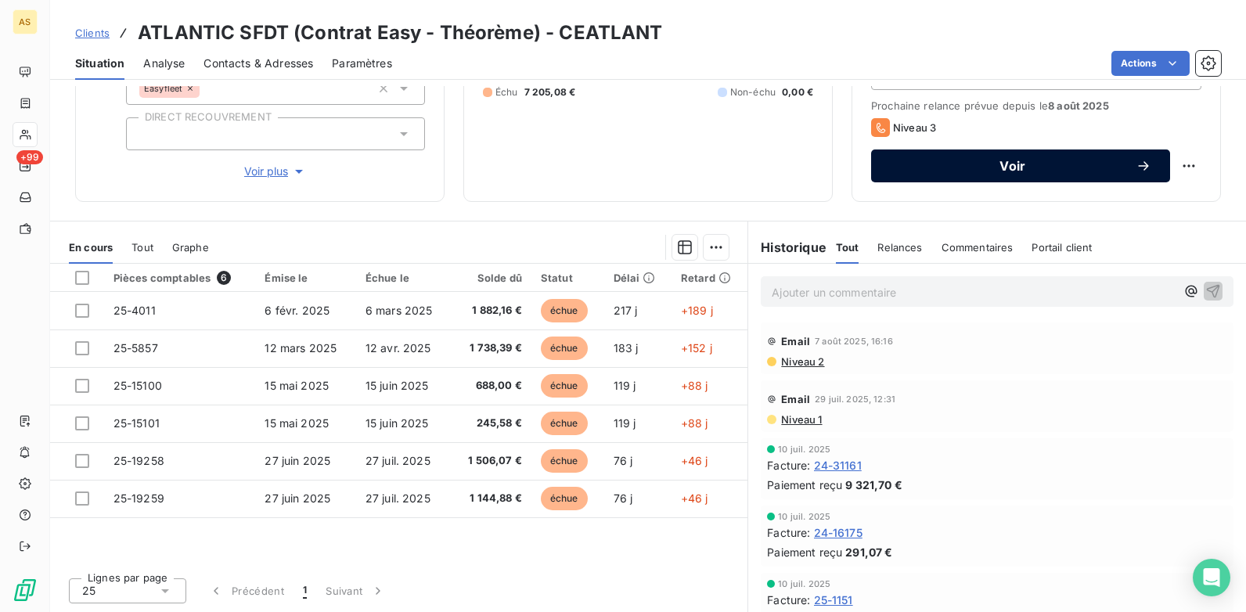
click at [995, 173] on div "Voir" at bounding box center [1020, 166] width 261 height 16
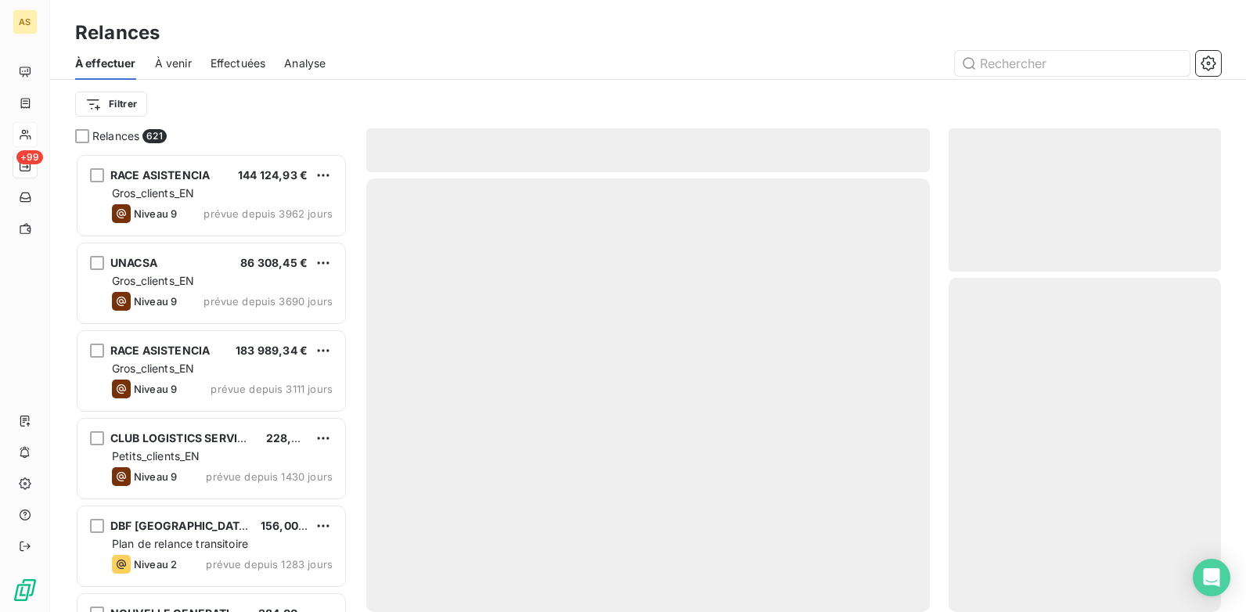
scroll to position [447, 261]
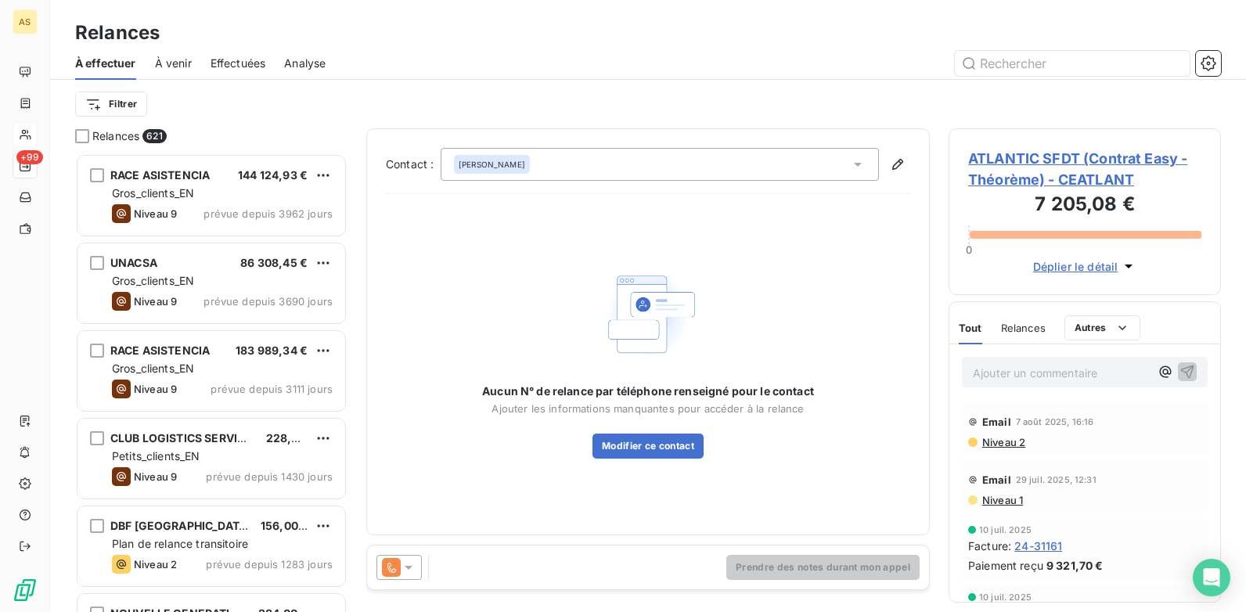
click at [412, 470] on icon at bounding box center [409, 567] width 16 height 16
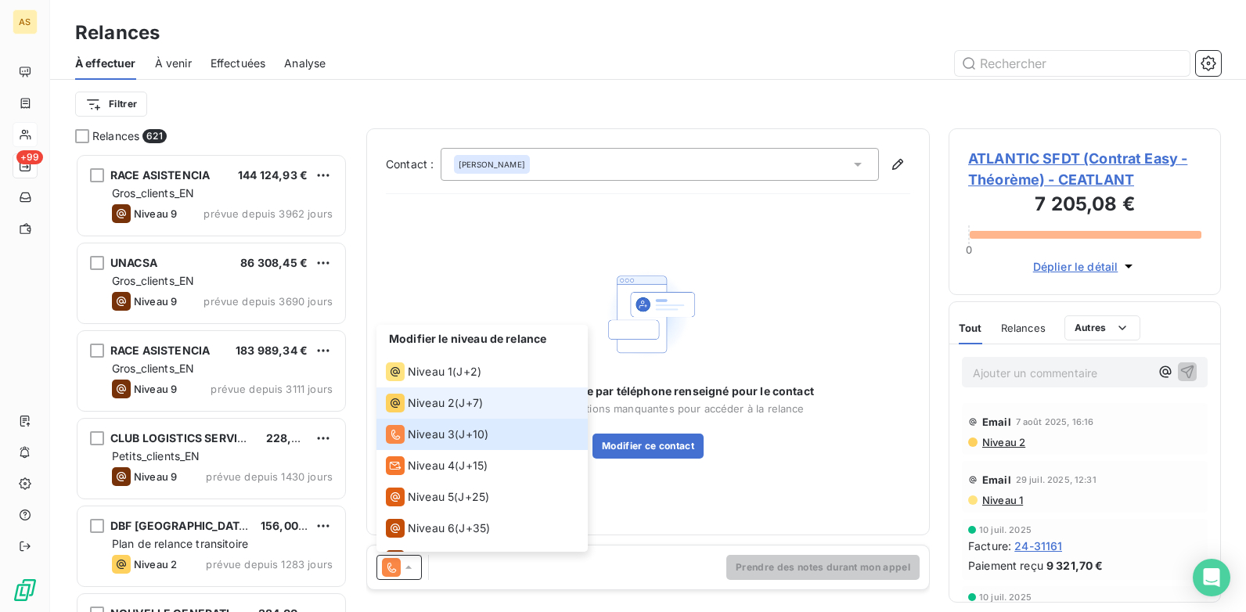
click at [459, 406] on div "Niveau 2 ( J+7 )" at bounding box center [434, 403] width 97 height 19
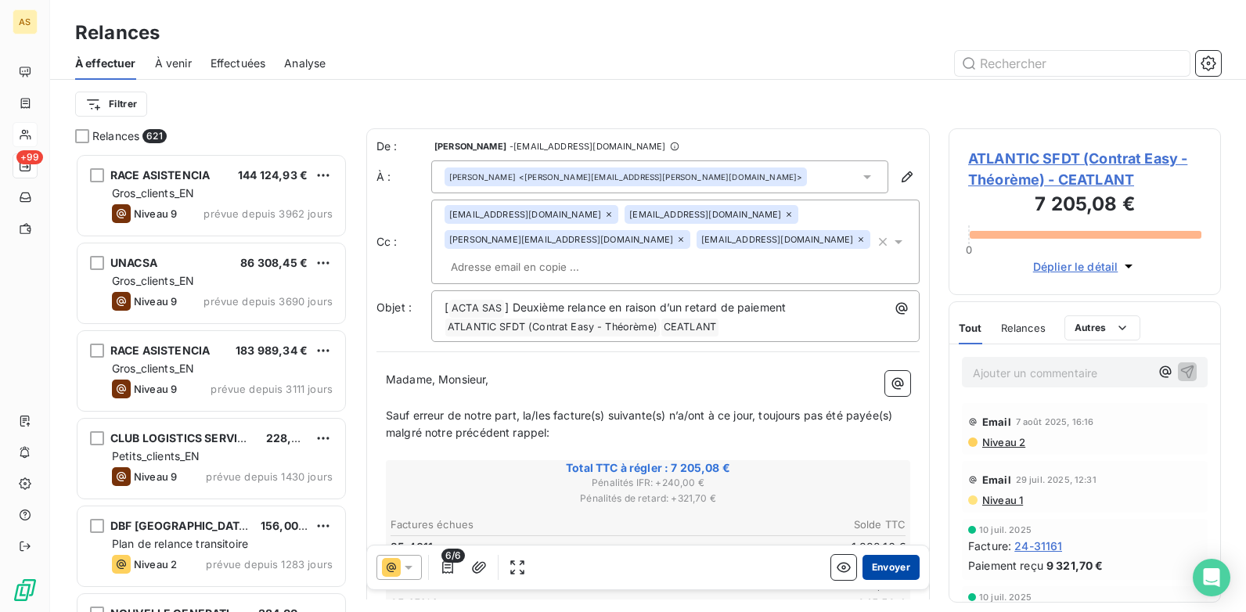
click at [894, 470] on button "Envoyer" at bounding box center [890, 567] width 57 height 25
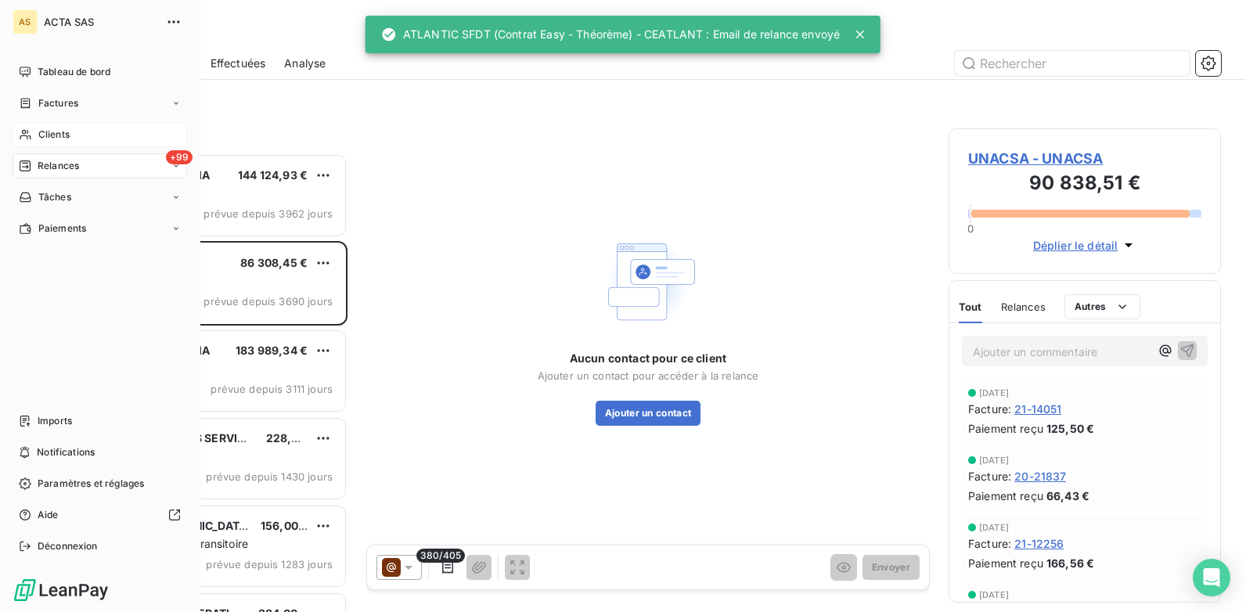
click at [57, 131] on span "Clients" at bounding box center [53, 135] width 31 height 14
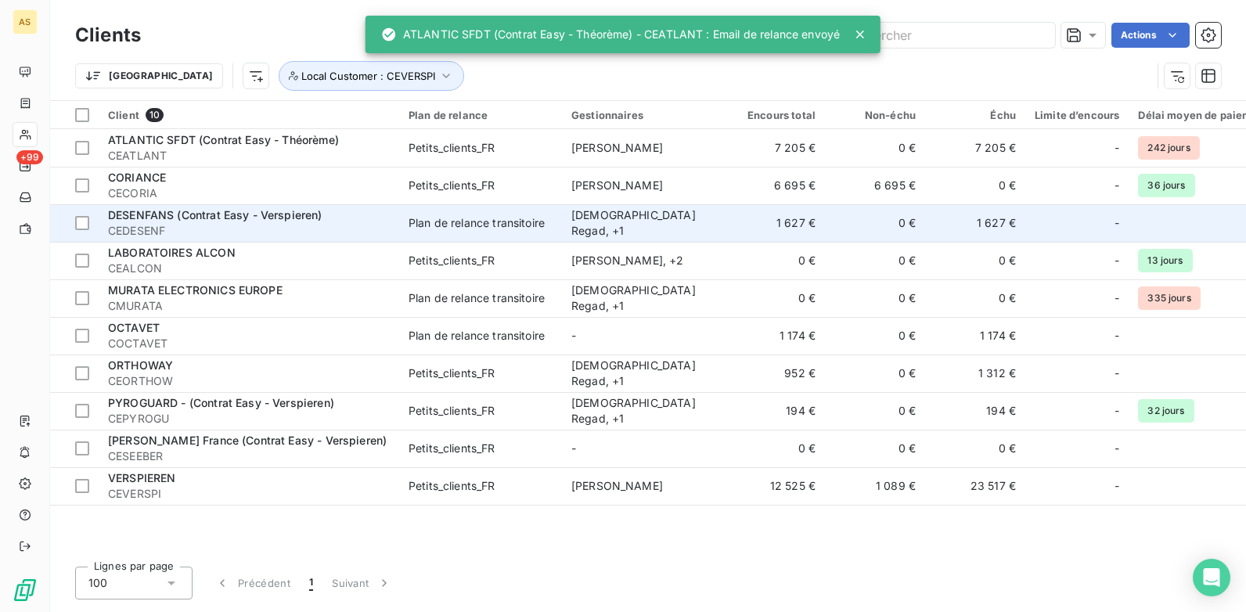
click at [977, 221] on td "1 627 €" at bounding box center [975, 223] width 100 height 38
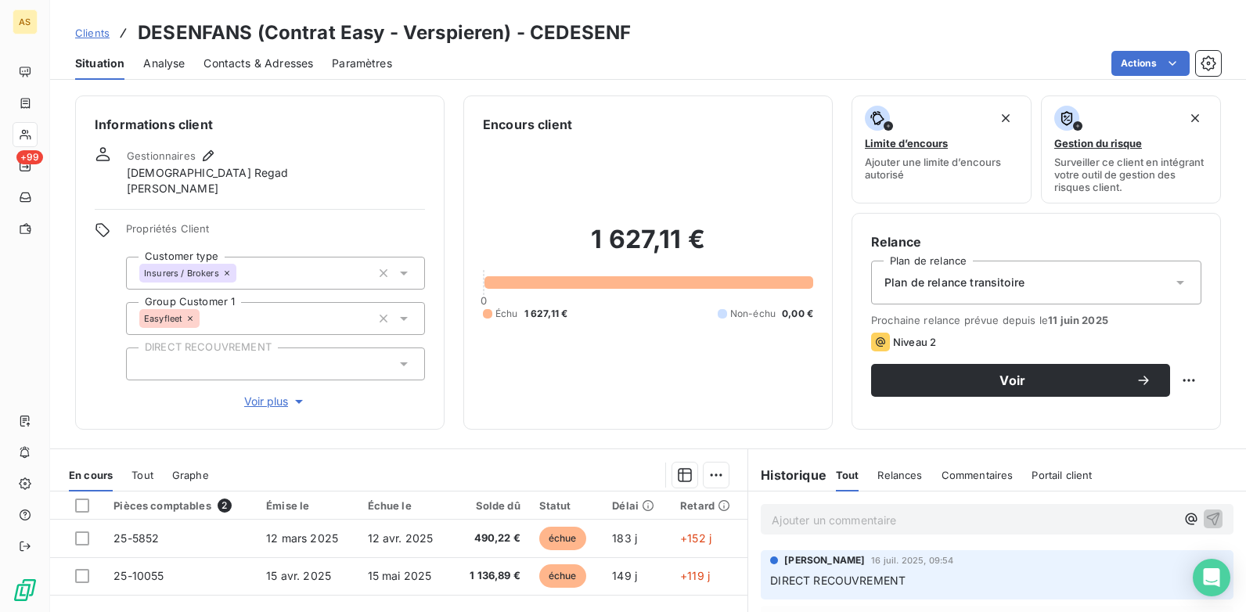
click at [103, 31] on span "Clients" at bounding box center [92, 33] width 34 height 13
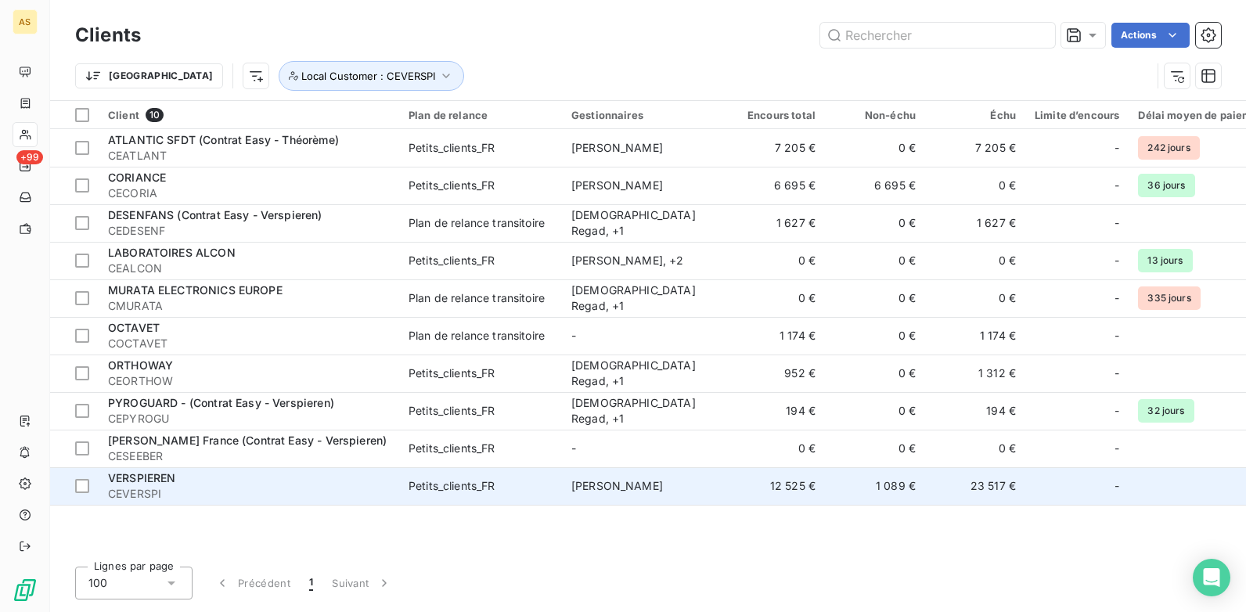
click at [614, 470] on span "[PERSON_NAME]" at bounding box center [617, 485] width 92 height 13
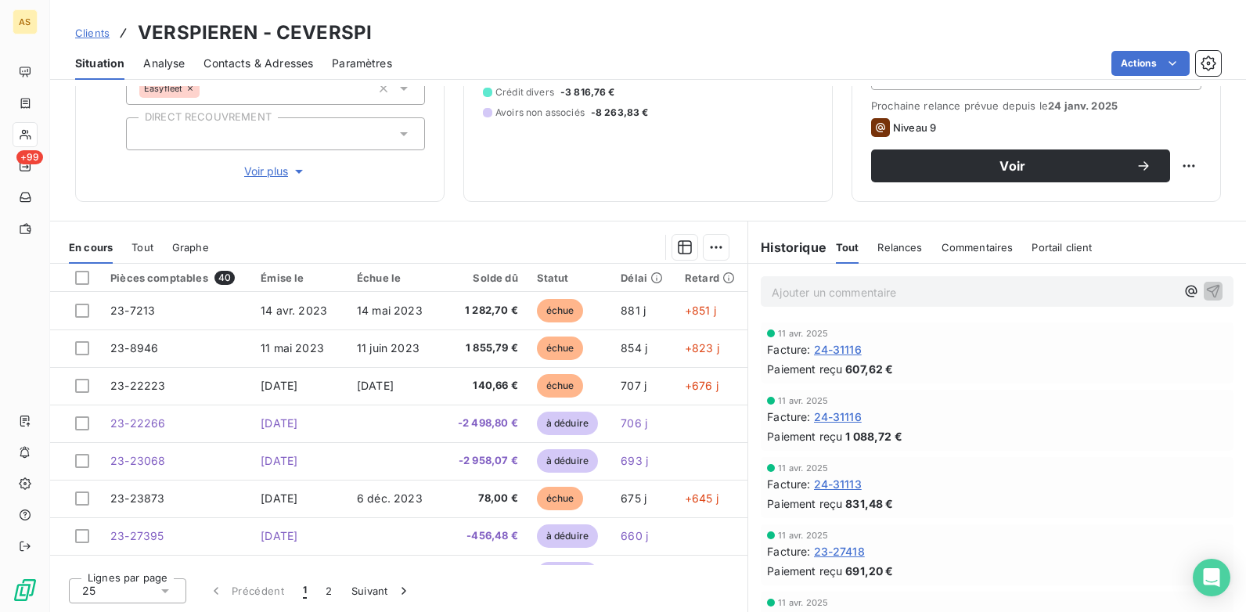
scroll to position [136, 0]
